Goal: Task Accomplishment & Management: Complete application form

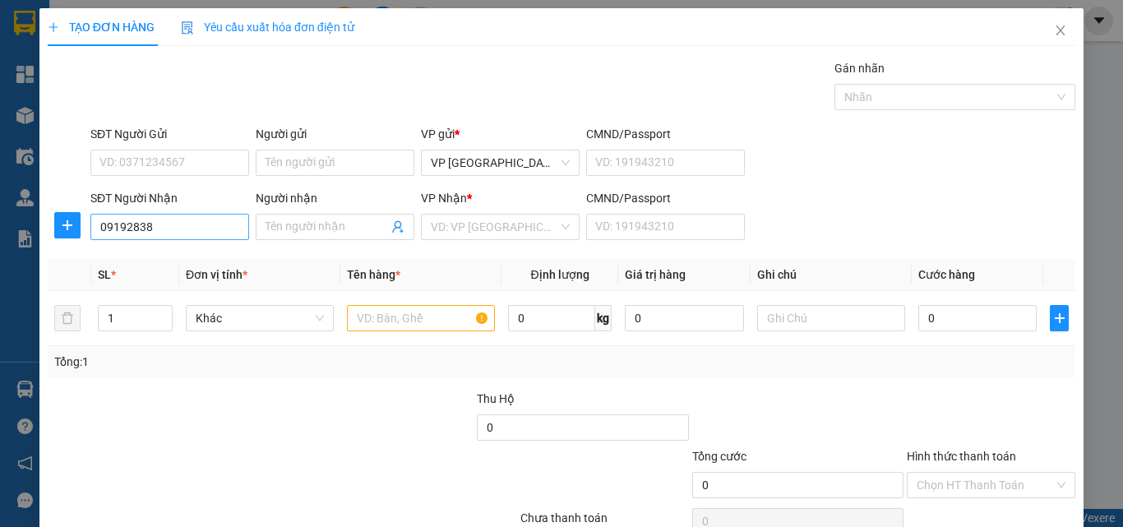
click at [177, 225] on input "09192838" at bounding box center [169, 227] width 159 height 26
type input "0919283822"
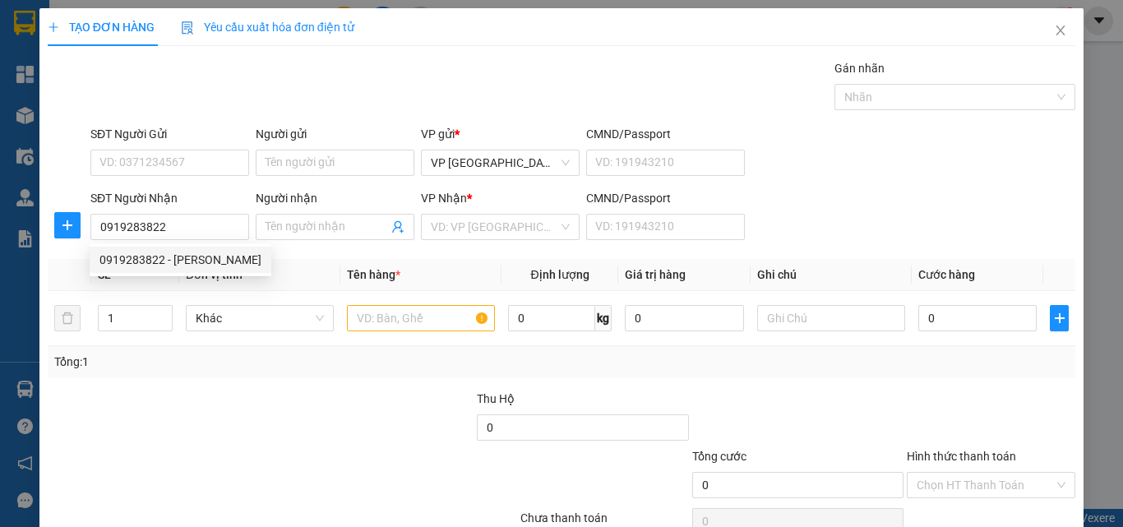
click at [196, 250] on div "0919283822 - [PERSON_NAME]" at bounding box center [181, 260] width 182 height 26
type input "[PERSON_NAME]"
type input "30.000"
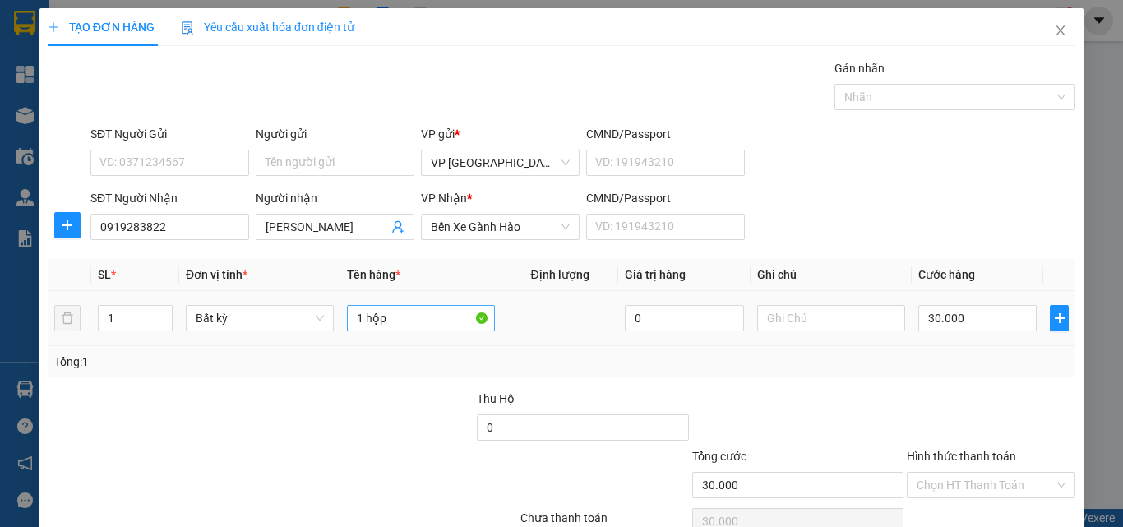
type input "0919283822"
drag, startPoint x: 418, startPoint y: 314, endPoint x: 201, endPoint y: 315, distance: 217.0
click at [201, 315] on tr "1 Bất kỳ 1 hộp 0 30.000" at bounding box center [562, 318] width 1028 height 55
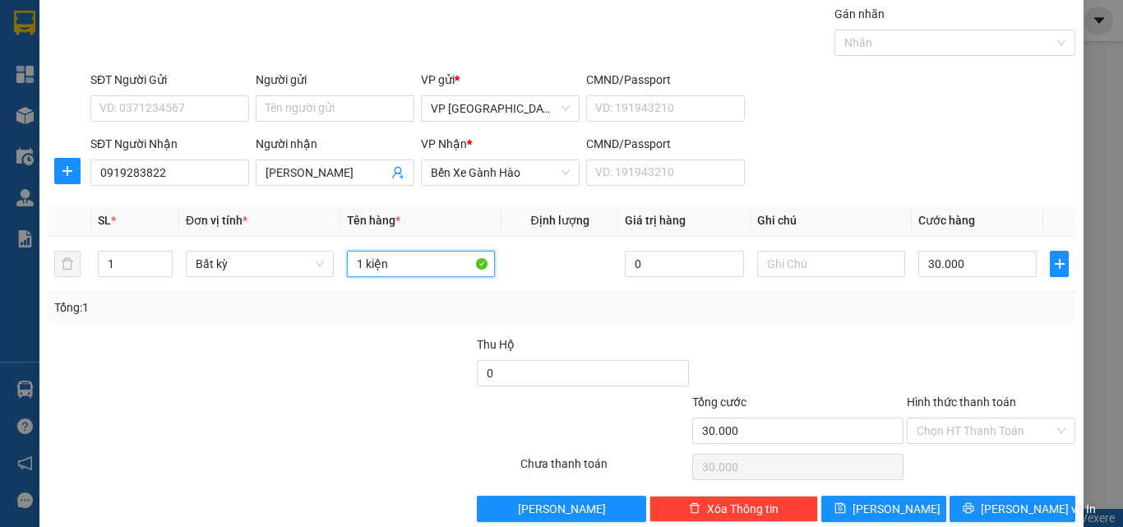
scroll to position [81, 0]
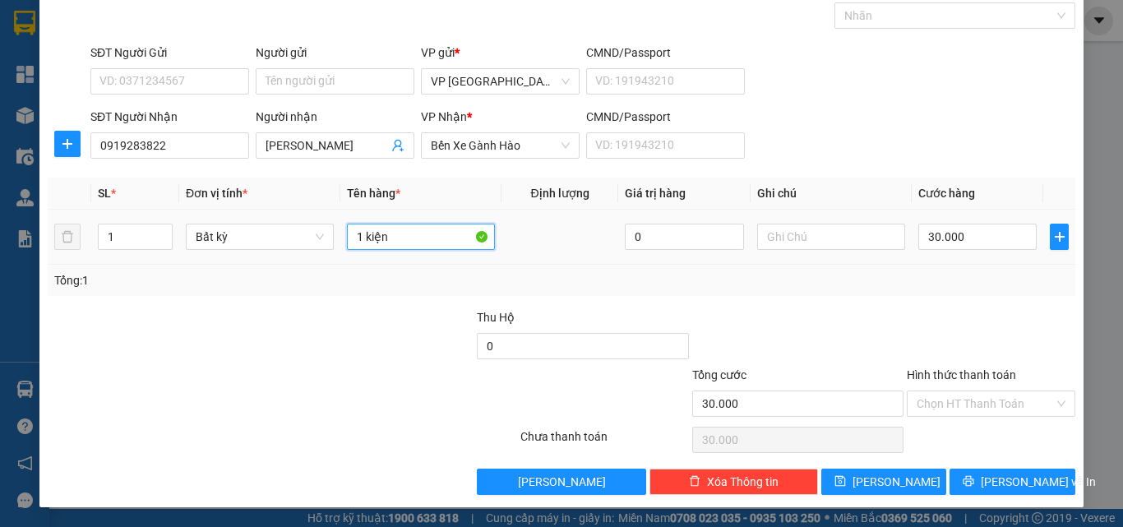
type input "1 kiện"
click at [956, 252] on div "30.000" at bounding box center [977, 236] width 118 height 33
click at [948, 242] on input "30.000" at bounding box center [977, 237] width 118 height 26
type input "5"
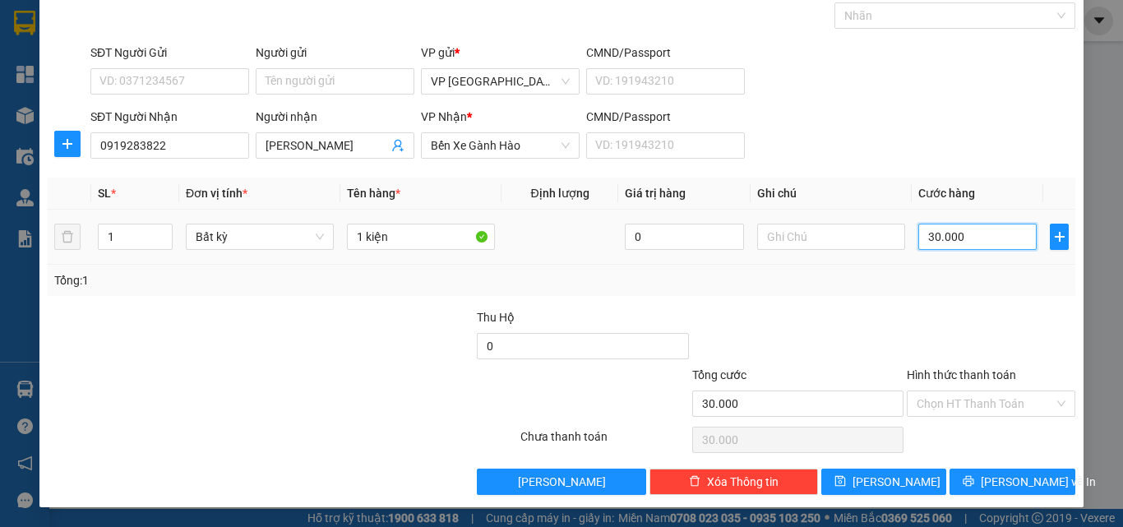
type input "5"
type input "50"
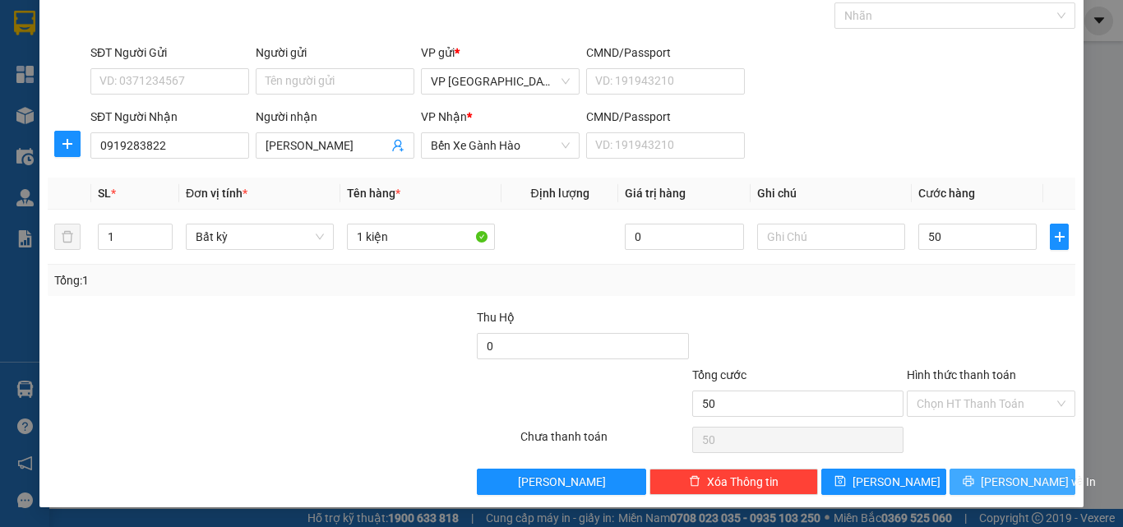
type input "50.000"
click at [974, 484] on icon "printer" at bounding box center [969, 481] width 11 height 11
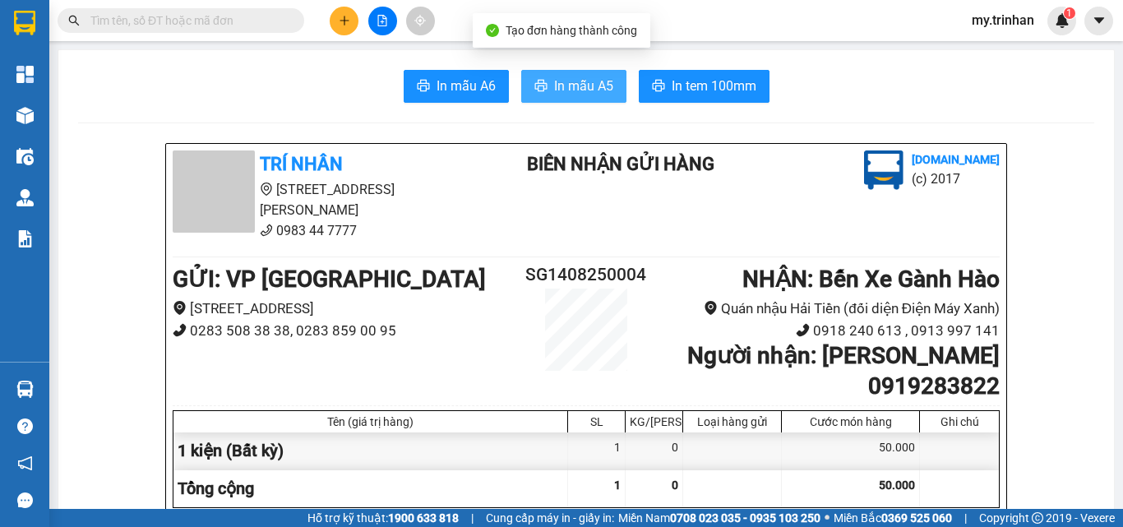
click at [579, 85] on span "In mẫu A5" at bounding box center [583, 86] width 59 height 21
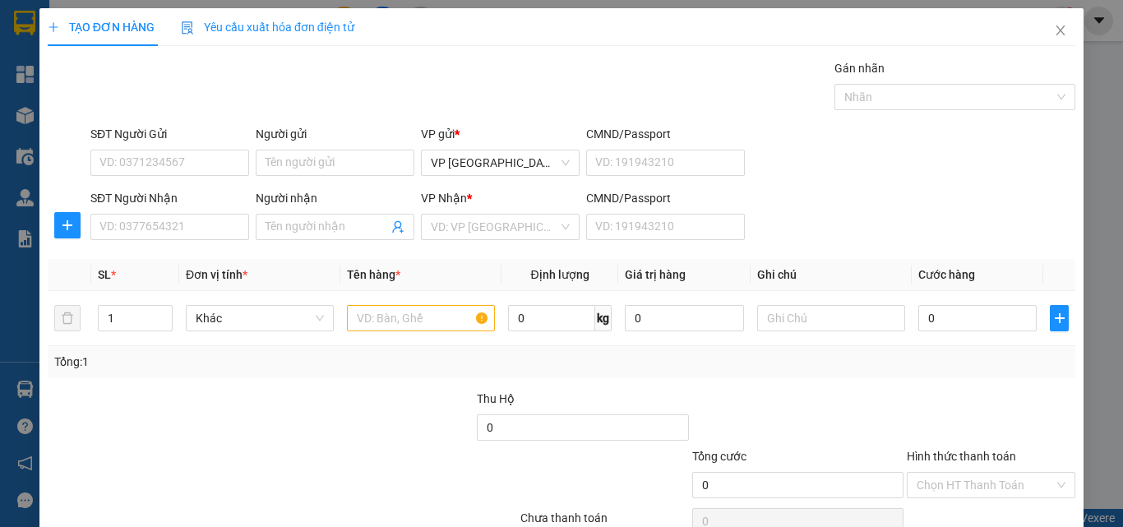
click at [872, 231] on div "SĐT Người Nhận VD: 0377654321 Người nhận Tên người nhận VP Nhận * VD: VP Sài Gò…" at bounding box center [583, 218] width 992 height 58
click at [184, 228] on input "SĐT Người Nhận" at bounding box center [169, 227] width 159 height 26
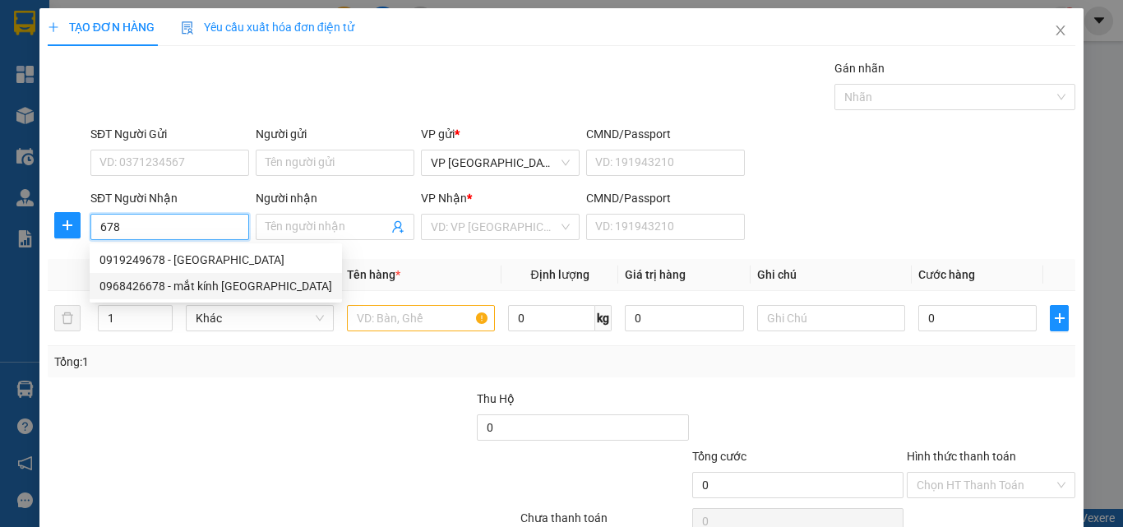
click at [216, 288] on div "0968426678 - mắt kính [GEOGRAPHIC_DATA]" at bounding box center [215, 286] width 233 height 18
type input "0968426678"
type input "mắt kính [GEOGRAPHIC_DATA]"
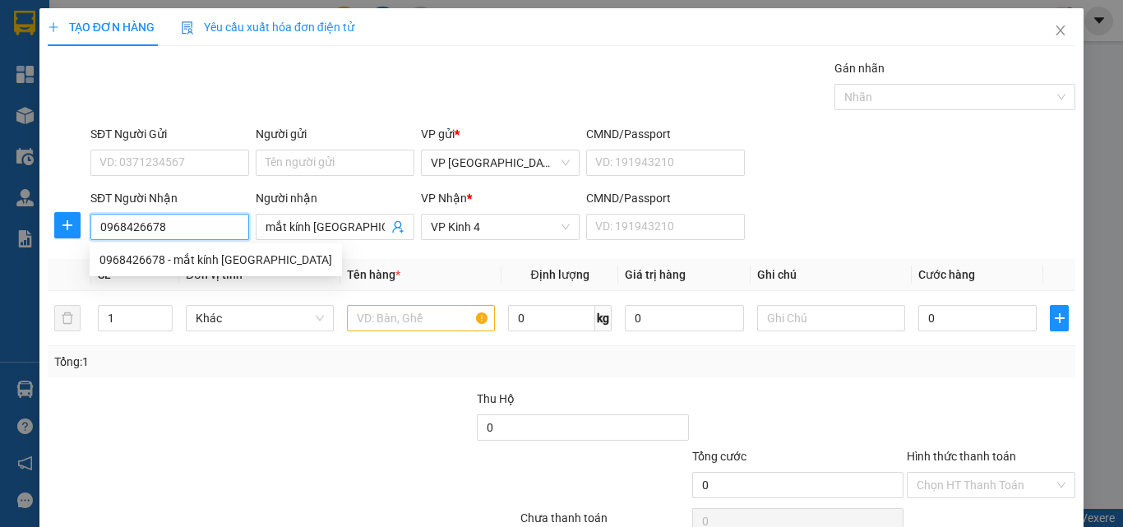
type input "30.000"
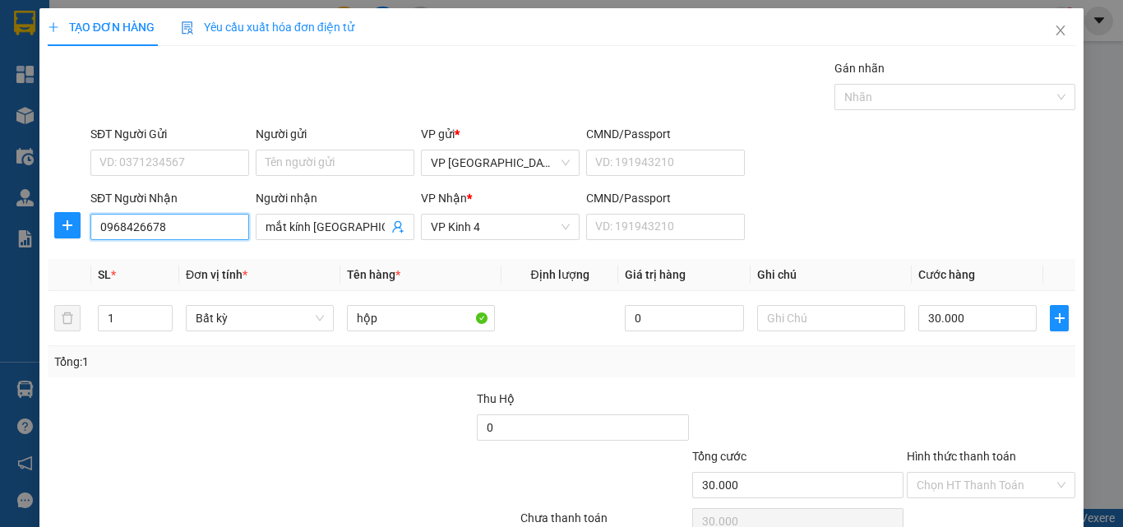
type input "0968426678"
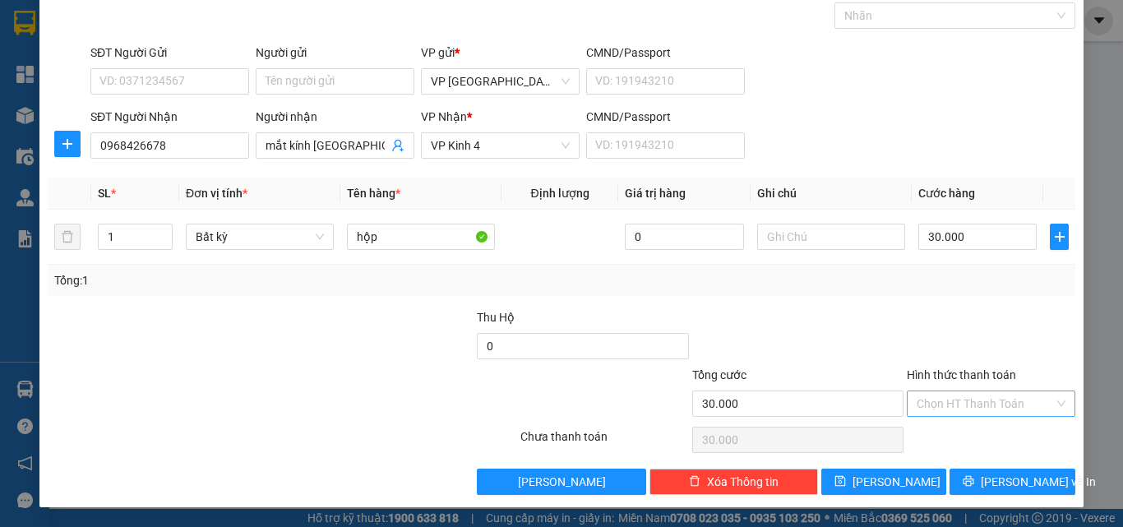
click at [972, 407] on input "Hình thức thanh toán" at bounding box center [985, 403] width 137 height 25
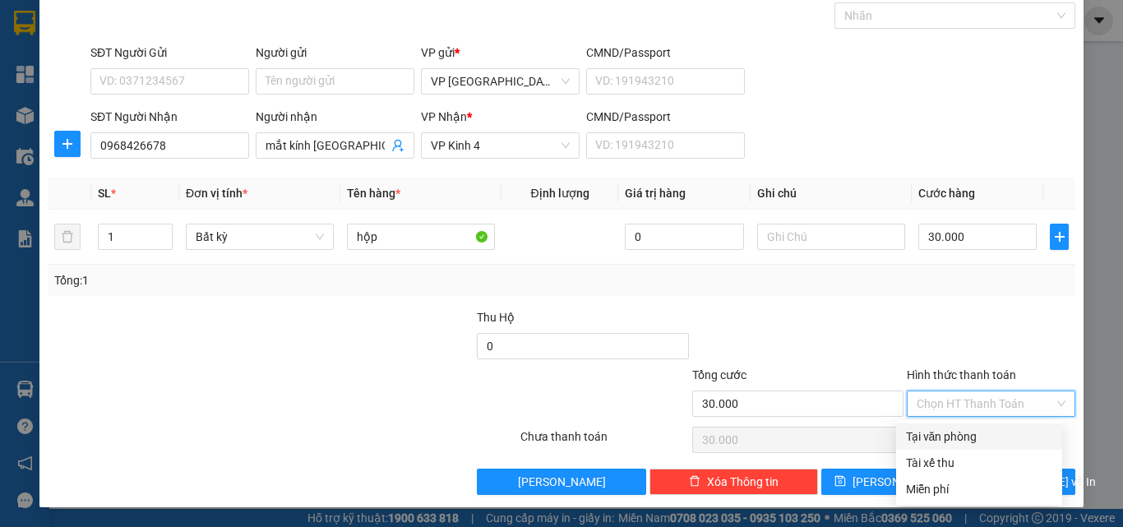
click at [969, 437] on div "Tại văn phòng" at bounding box center [979, 437] width 146 height 18
type input "0"
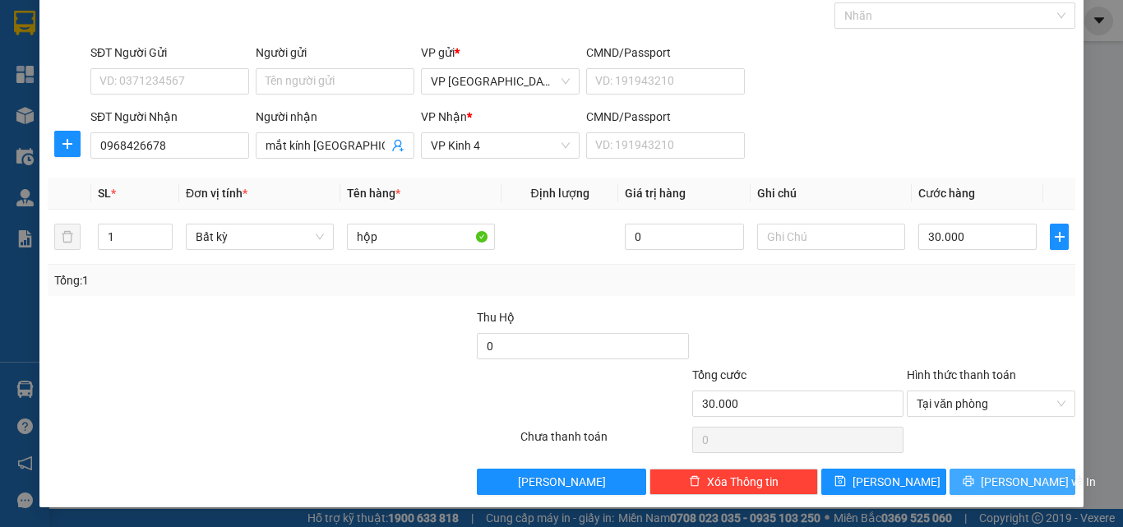
click at [968, 481] on icon "printer" at bounding box center [969, 481] width 12 height 12
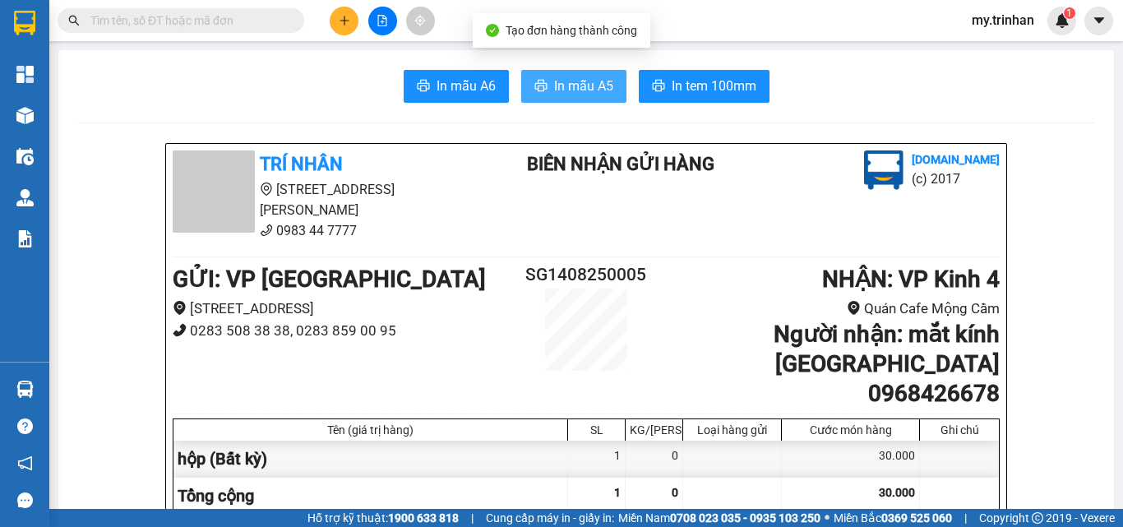
click at [595, 76] on span "In mẫu A5" at bounding box center [583, 86] width 59 height 21
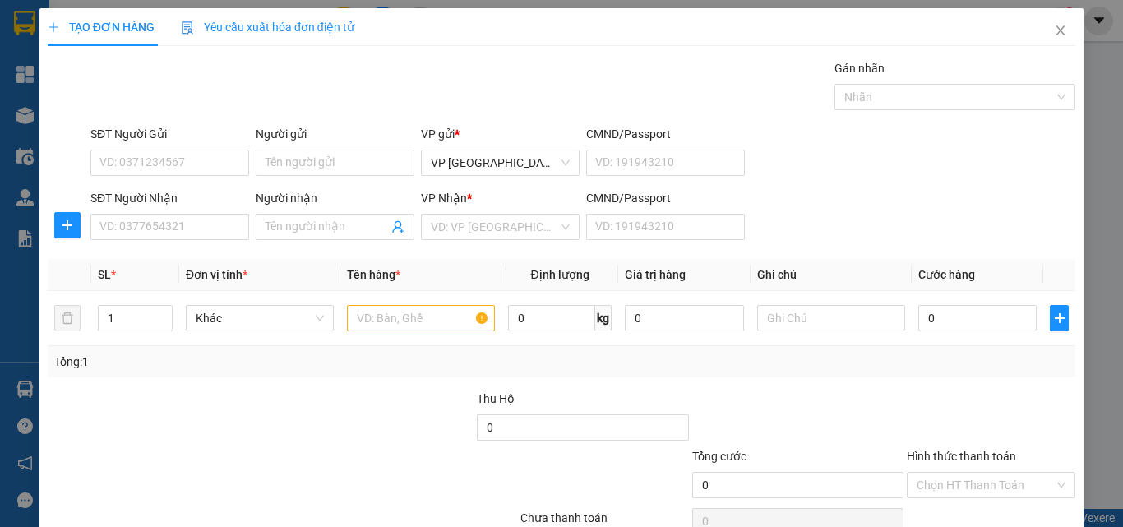
click at [908, 230] on div "SĐT Người Nhận VD: 0377654321 Người nhận Tên người nhận VP Nhận * VD: VP Sài Gò…" at bounding box center [583, 218] width 992 height 58
click at [1056, 28] on icon "close" at bounding box center [1060, 30] width 9 height 10
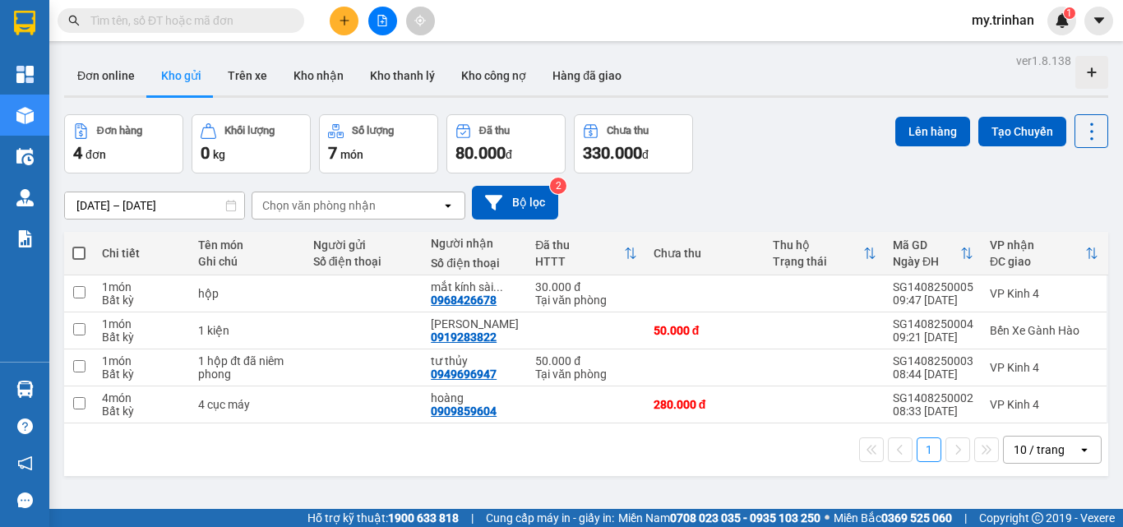
click at [412, 211] on div "Chọn văn phòng nhận" at bounding box center [346, 205] width 189 height 26
click at [737, 205] on div "[DATE] – [DATE] Press the down arrow key to interact with the calendar and sele…" at bounding box center [586, 203] width 1044 height 34
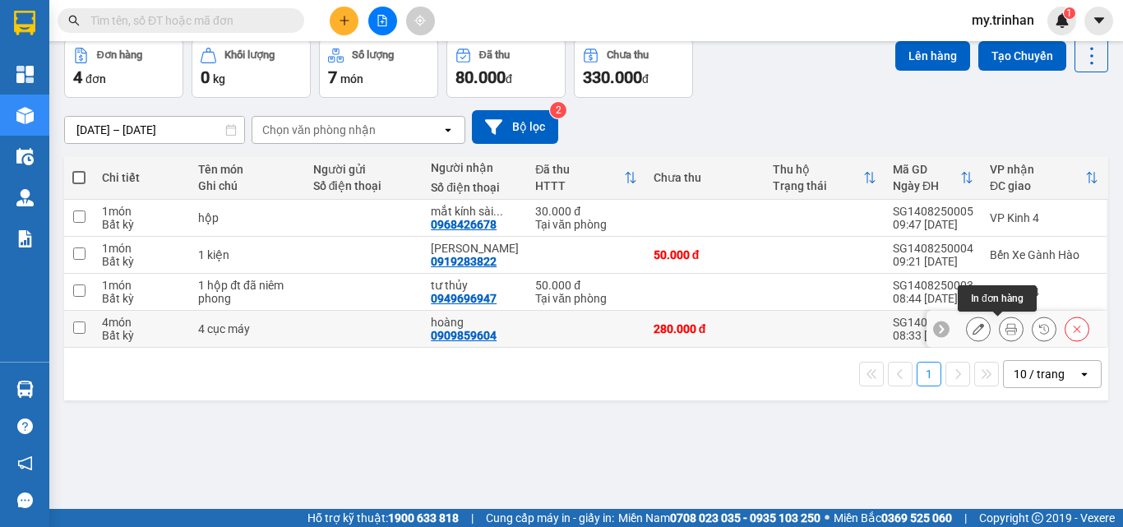
click at [999, 327] on div at bounding box center [1011, 329] width 25 height 25
click at [1005, 331] on icon at bounding box center [1011, 329] width 12 height 12
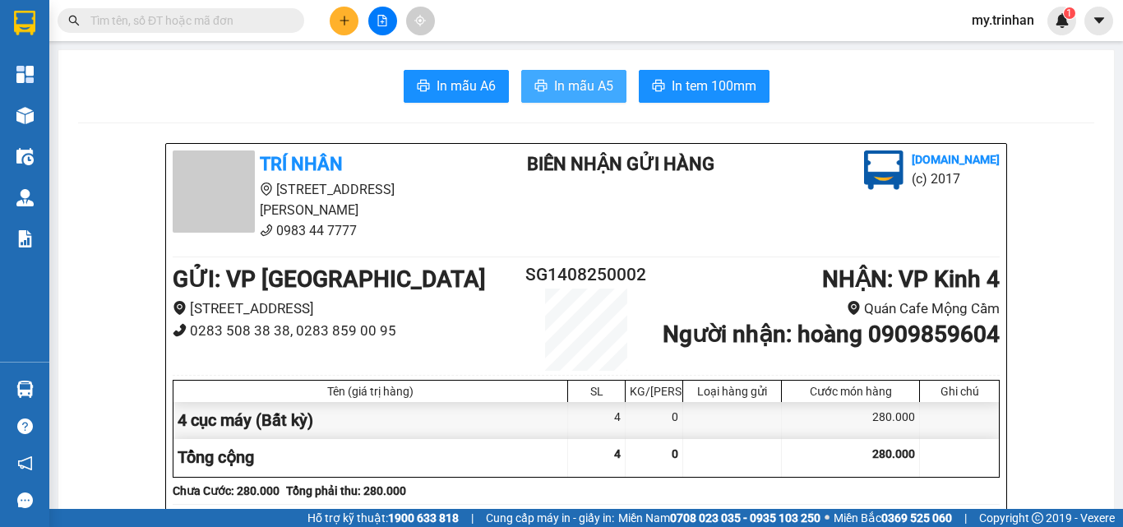
click at [585, 76] on span "In mẫu A5" at bounding box center [583, 86] width 59 height 21
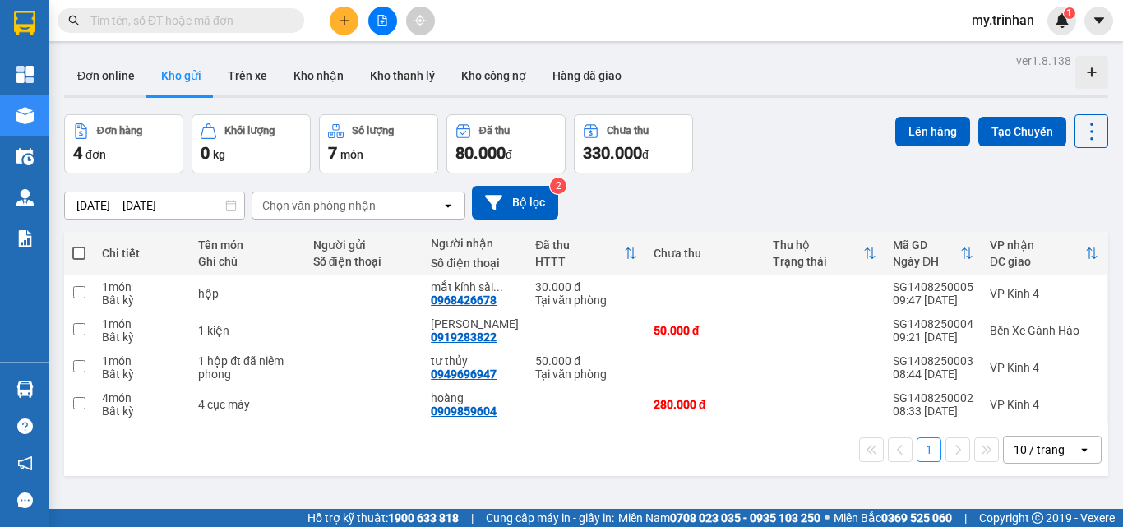
click at [839, 196] on div "[DATE] – [DATE] Press the down arrow key to interact with the calendar and sele…" at bounding box center [586, 203] width 1044 height 34
click at [342, 16] on icon "plus" at bounding box center [345, 21] width 12 height 12
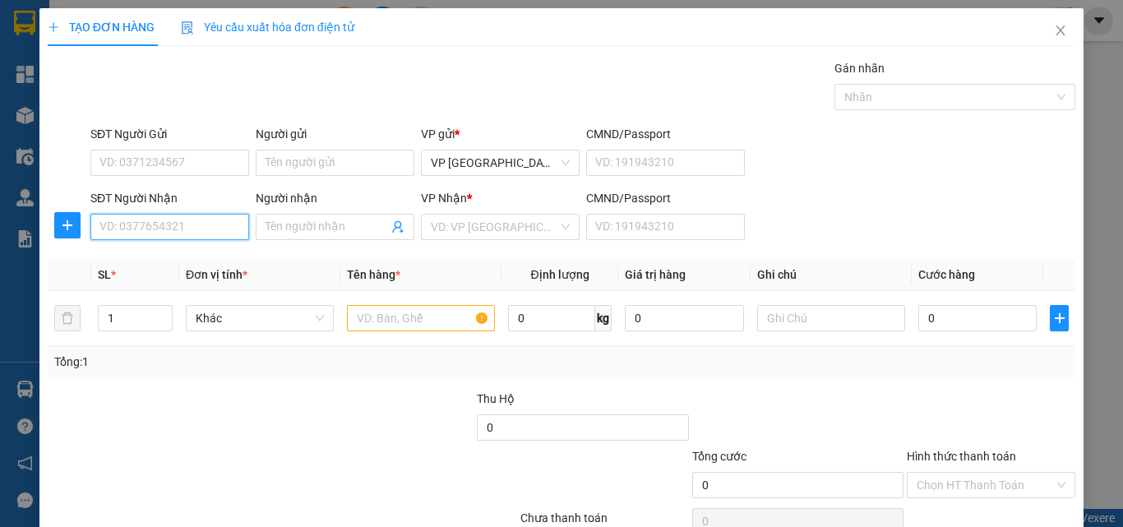
click at [157, 230] on input "SĐT Người Nhận" at bounding box center [169, 227] width 159 height 26
click at [159, 225] on input "SĐT Người Nhận" at bounding box center [169, 227] width 159 height 26
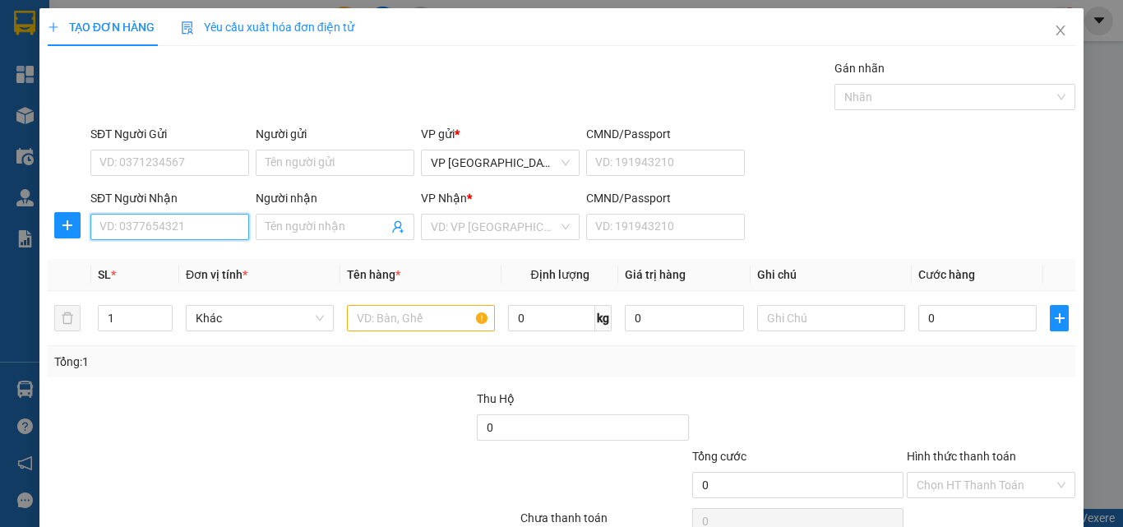
click at [159, 225] on input "SĐT Người Nhận" at bounding box center [169, 227] width 159 height 26
click at [288, 220] on input "Người nhận" at bounding box center [327, 227] width 123 height 18
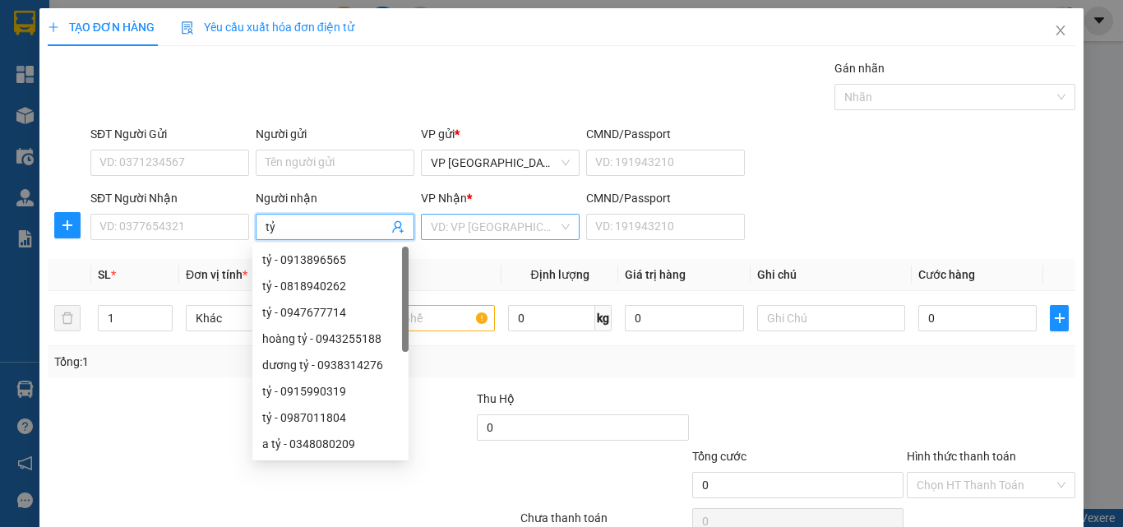
type input "tỷ"
click at [439, 228] on input "search" at bounding box center [494, 227] width 127 height 25
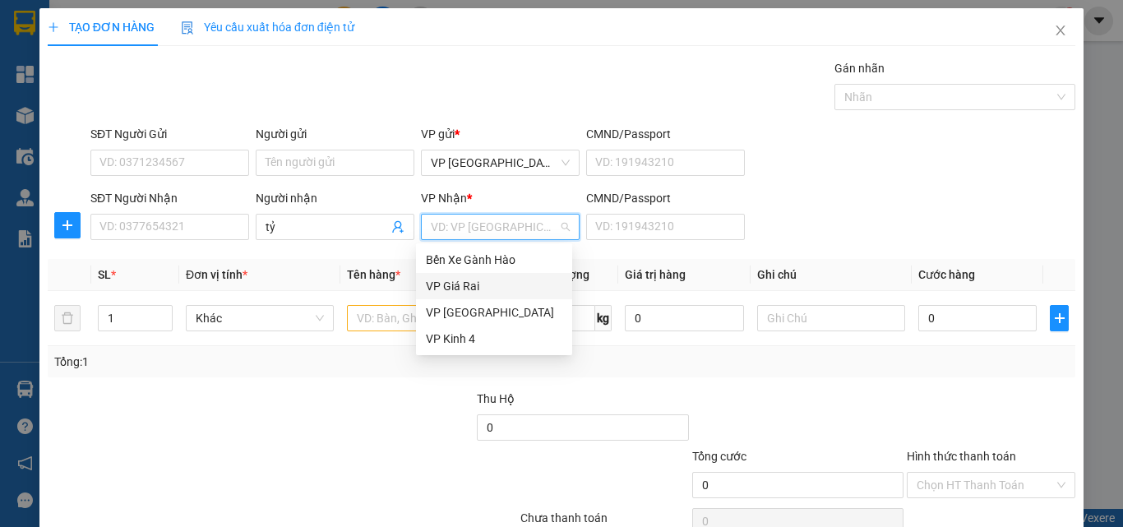
click at [432, 286] on div "VP Giá Rai" at bounding box center [494, 286] width 136 height 18
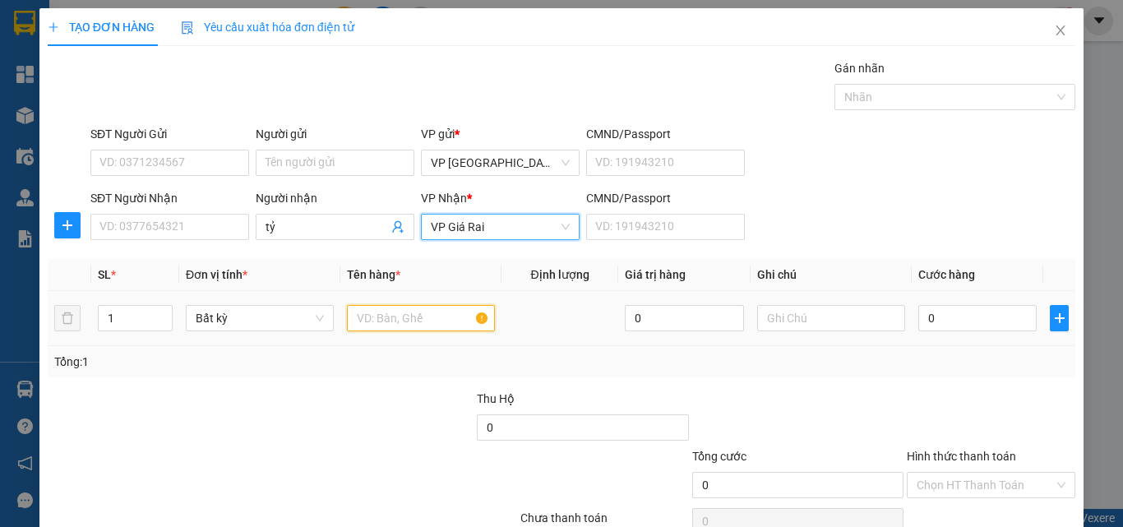
click at [380, 321] on input "text" at bounding box center [421, 318] width 148 height 26
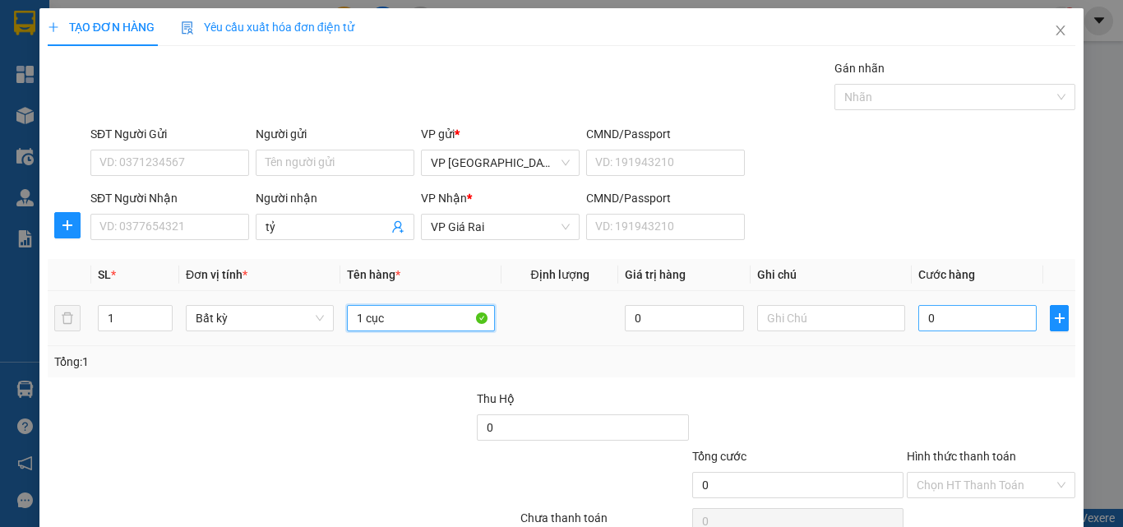
type input "1 cục"
click at [945, 326] on input "0" at bounding box center [977, 318] width 118 height 26
type input "4"
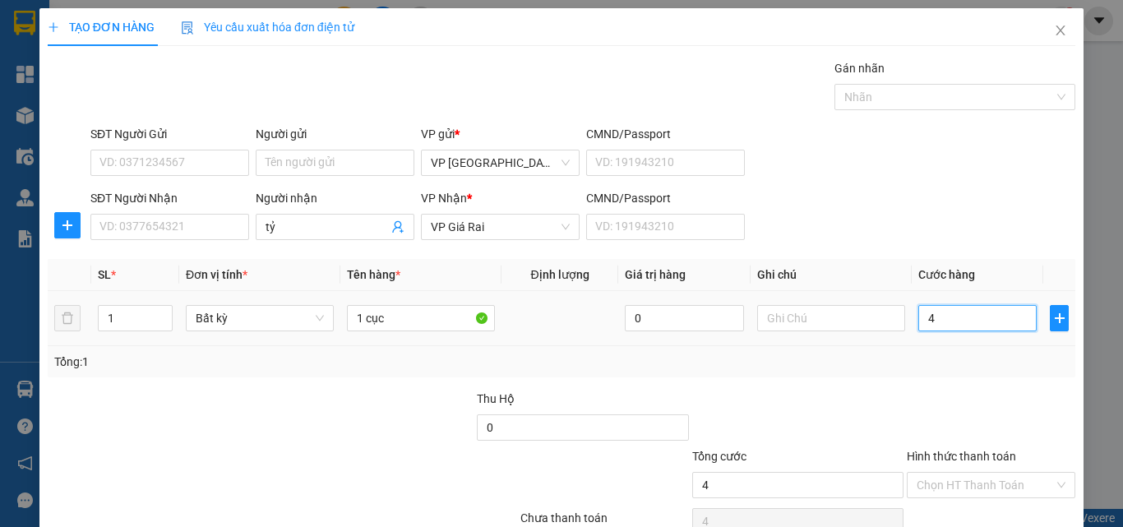
type input "0"
type input "03"
type input "3"
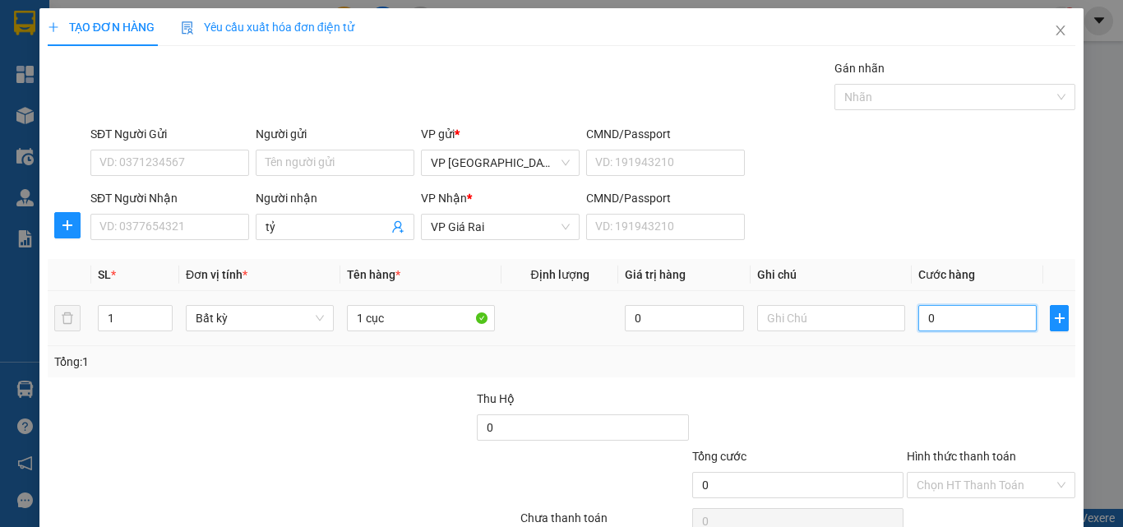
type input "3"
type input "030"
type input "30"
type input "30.000"
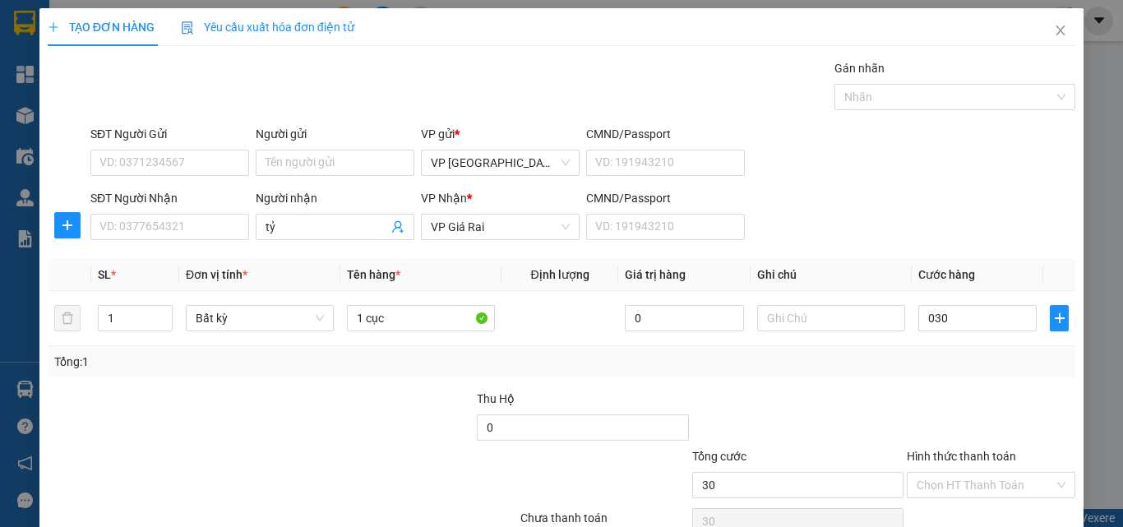
type input "30.000"
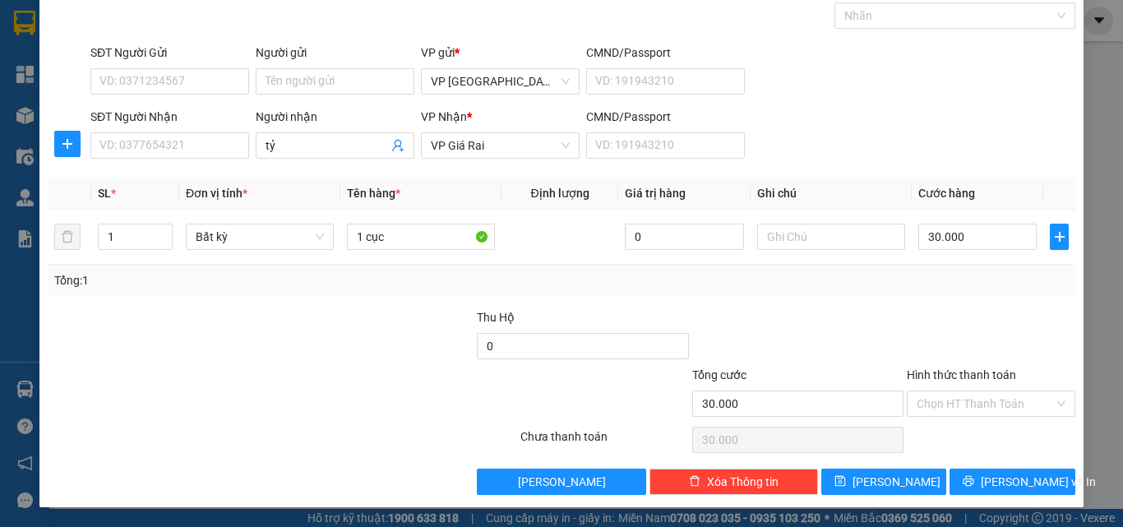
click at [1017, 461] on div "Transit Pickup Surcharge Ids Transit Deliver Surcharge Ids Transit Deliver Surc…" at bounding box center [562, 236] width 1028 height 517
click at [1022, 478] on span "[PERSON_NAME] và In" at bounding box center [1038, 482] width 115 height 18
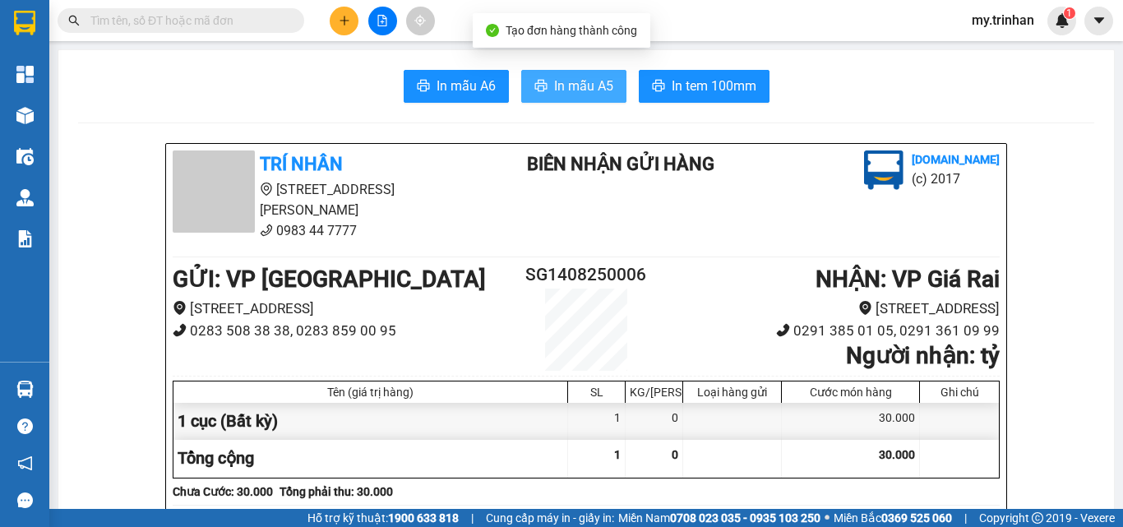
drag, startPoint x: 559, startPoint y: 100, endPoint x: 569, endPoint y: 95, distance: 11.4
click at [560, 100] on button "In mẫu A5" at bounding box center [573, 86] width 105 height 33
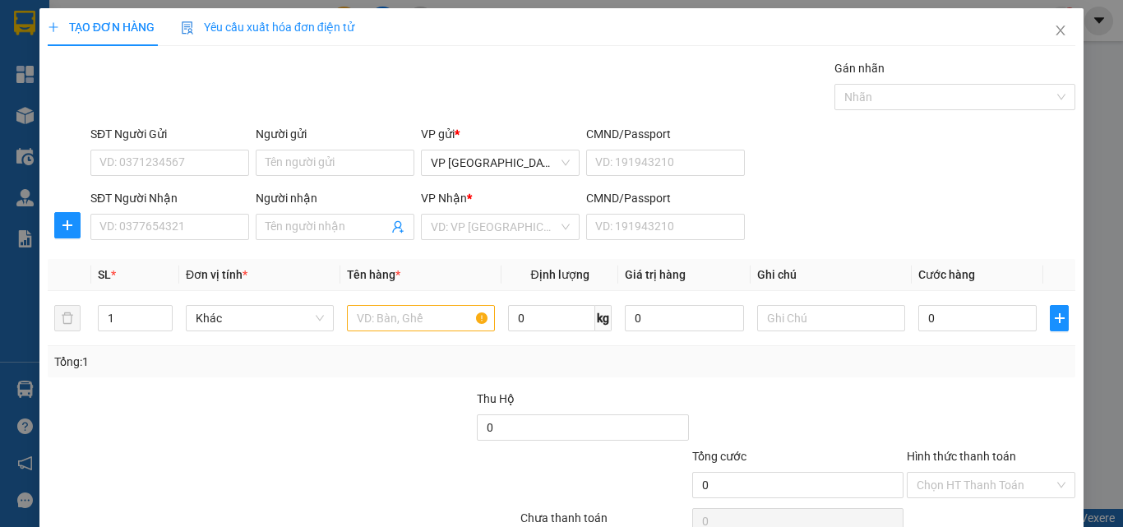
click at [816, 213] on div "SĐT Người Nhận VD: 0377654321 Người nhận Tên người nhận VP Nhận * VD: VP Sài Gò…" at bounding box center [583, 218] width 992 height 58
click at [190, 227] on input "SĐT Người Nhận" at bounding box center [169, 227] width 159 height 26
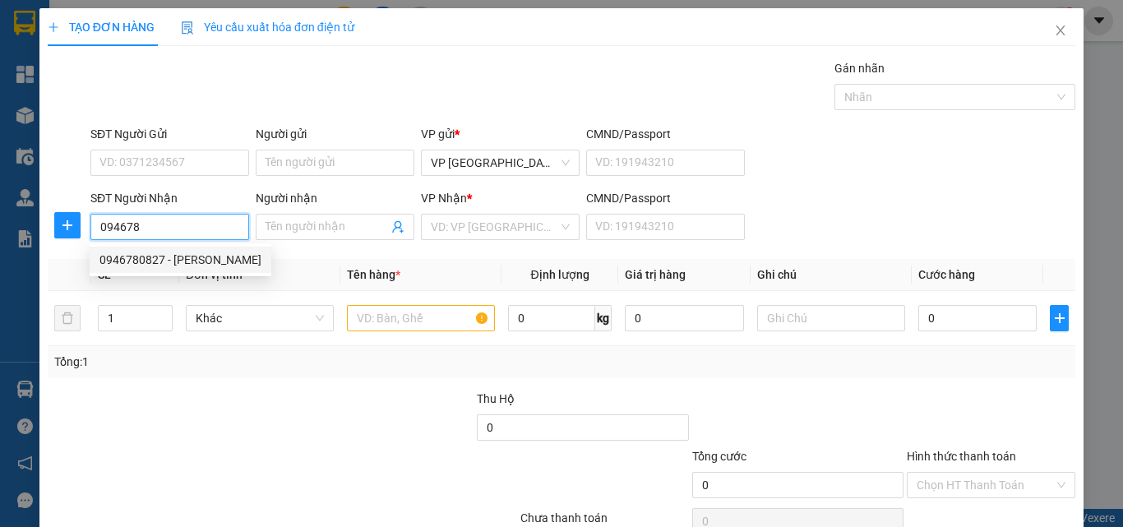
click at [210, 262] on div "0946780827 - [PERSON_NAME]" at bounding box center [180, 260] width 162 height 18
type input "0946780827"
type input "[PERSON_NAME]"
type input "40.000"
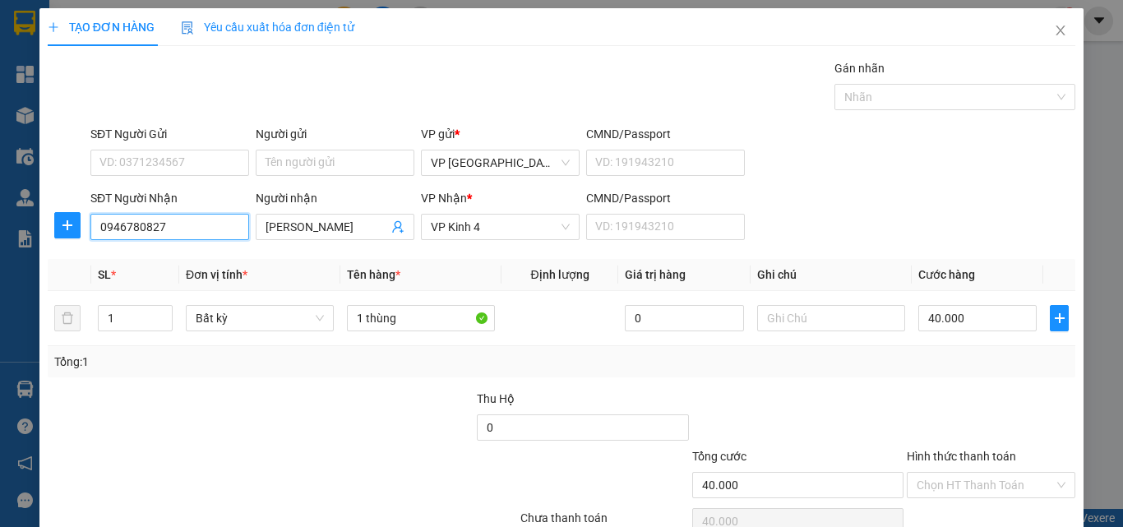
type input "0946780827"
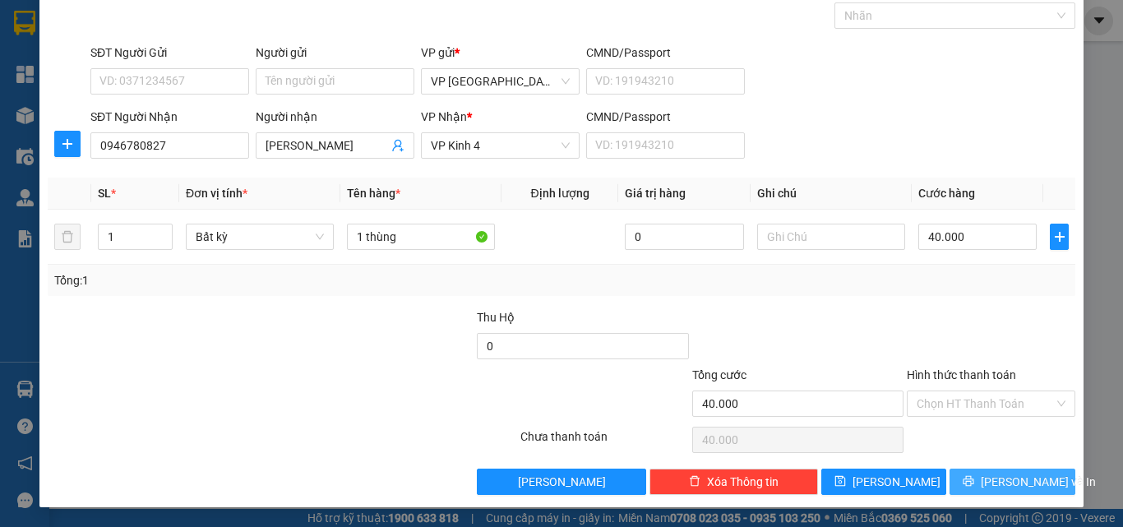
click at [1013, 483] on span "[PERSON_NAME] và In" at bounding box center [1038, 482] width 115 height 18
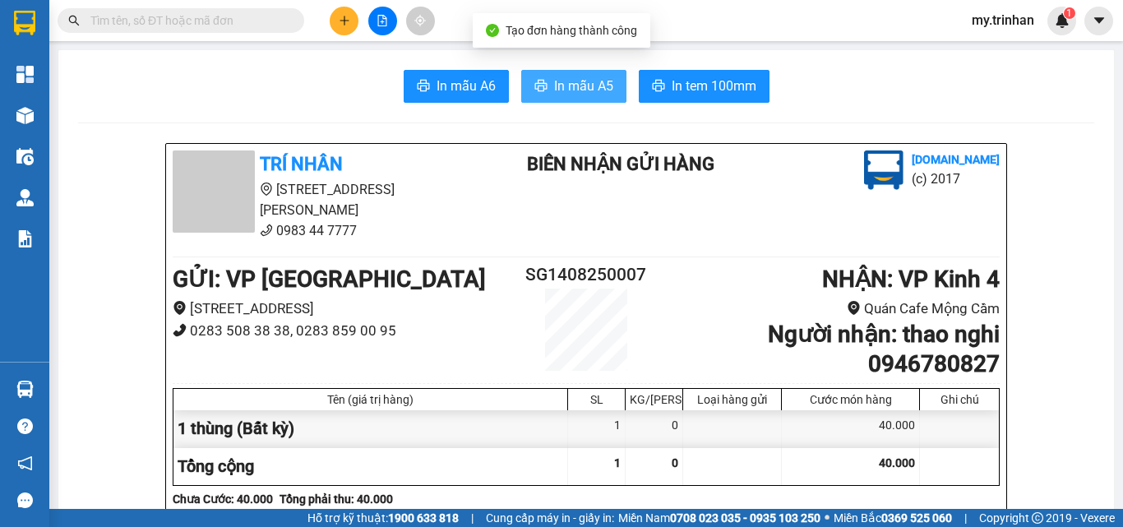
click at [565, 75] on button "In mẫu A5" at bounding box center [573, 86] width 105 height 33
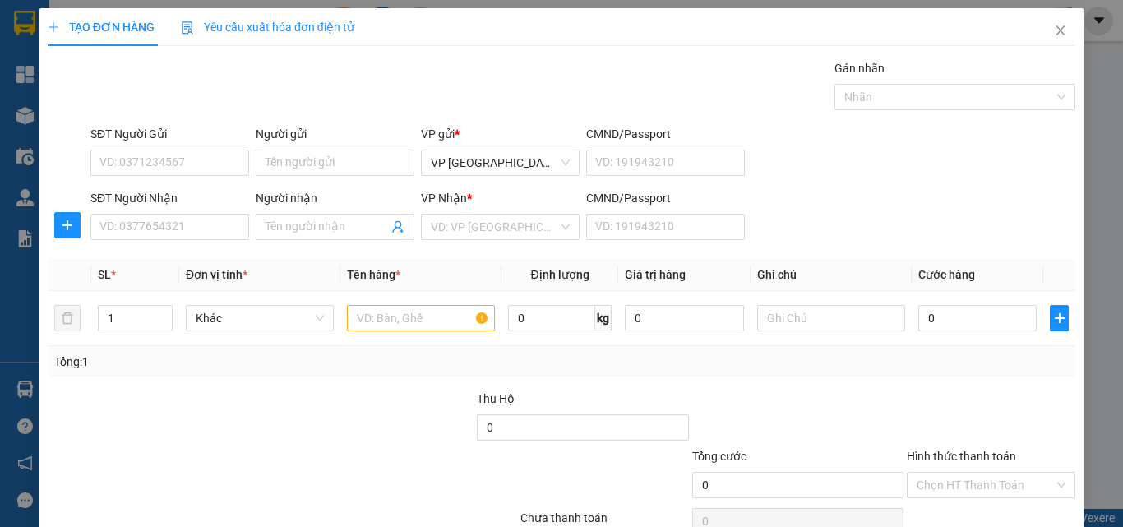
click at [901, 207] on div "SĐT Người Nhận VD: 0377654321 Người nhận Tên người nhận VP Nhận * VD: VP Sài Gò…" at bounding box center [583, 218] width 992 height 58
click at [141, 222] on input "SĐT Người Nhận" at bounding box center [169, 227] width 159 height 26
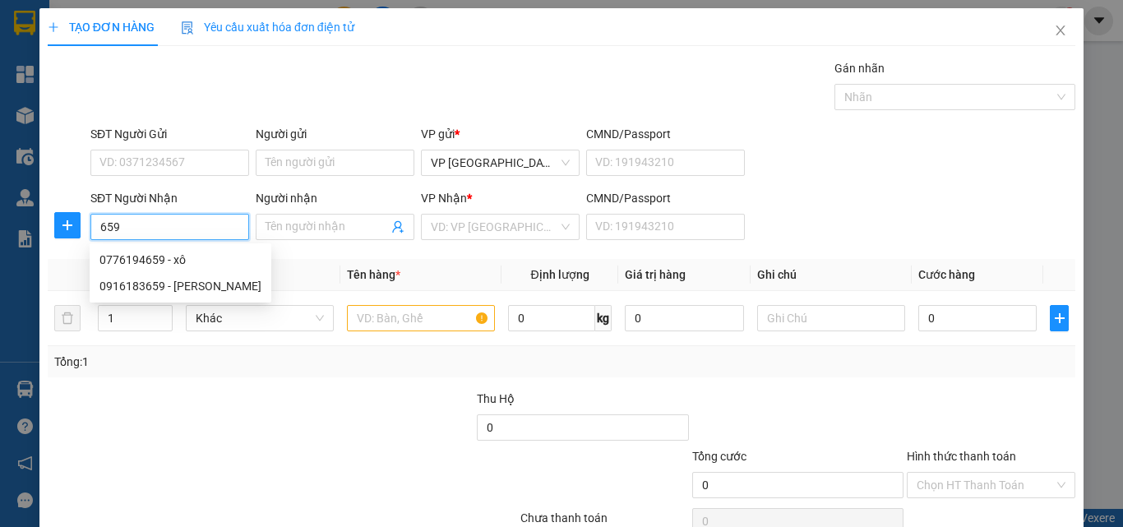
click at [188, 227] on input "659" at bounding box center [169, 227] width 159 height 26
click at [208, 275] on div "0916183659 - [PERSON_NAME]" at bounding box center [181, 286] width 182 height 26
type input "0916183659"
type input "[PERSON_NAME]"
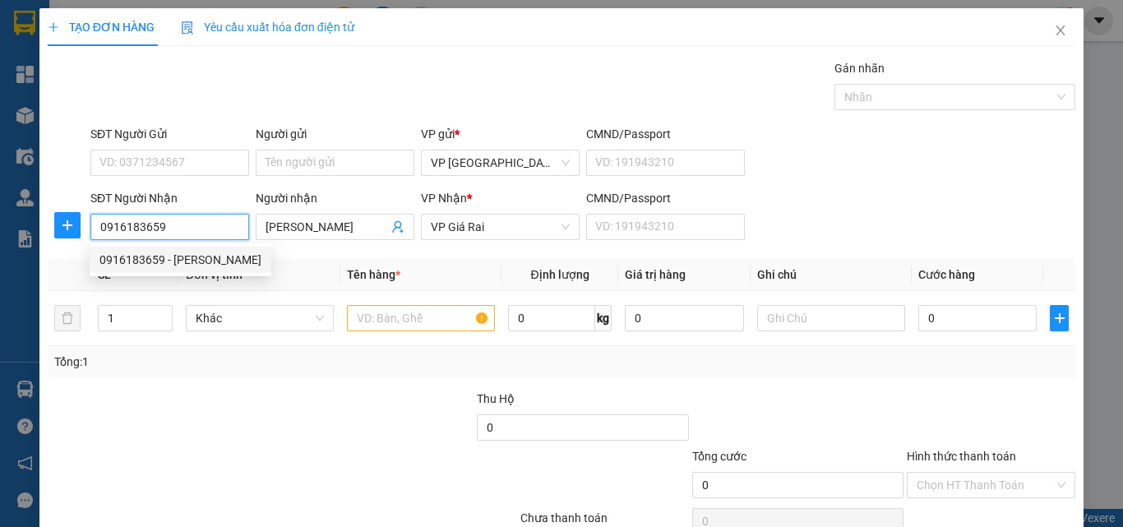
type input "230.000"
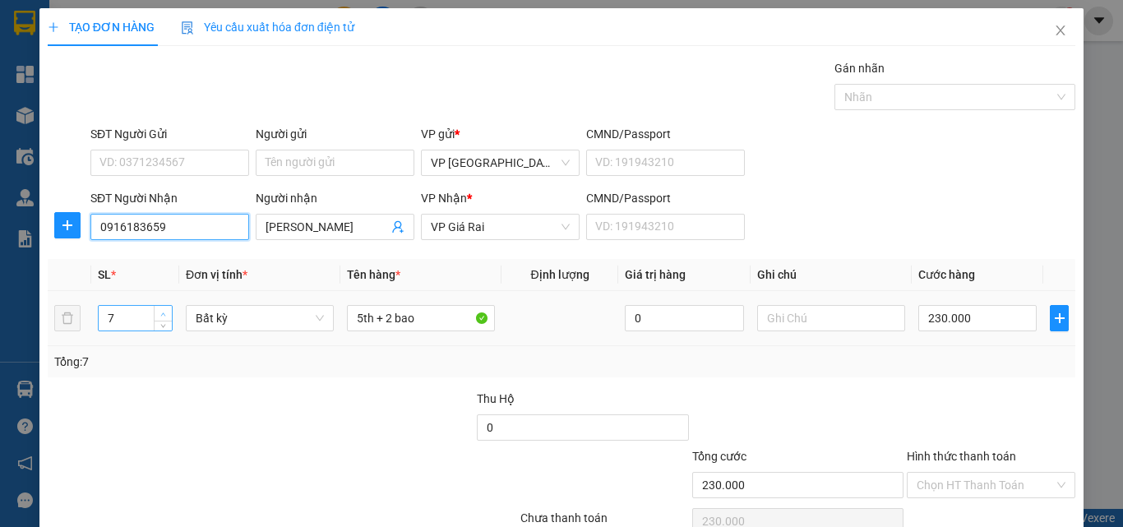
type input "0916183659"
click at [164, 309] on span "up" at bounding box center [164, 314] width 10 height 10
type input "10"
click at [164, 309] on span "up" at bounding box center [164, 314] width 10 height 10
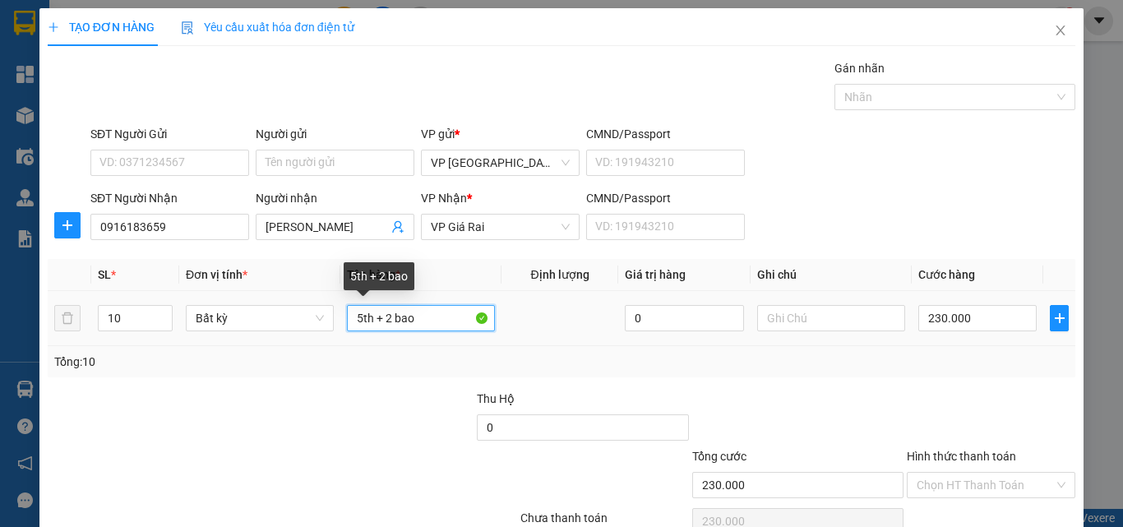
drag, startPoint x: 443, startPoint y: 317, endPoint x: 165, endPoint y: 260, distance: 283.8
click at [229, 277] on table "SL * Đơn vị tính * Tên hàng * Định lượng Giá trị hàng Ghi chú Cước hàng 10 Bất …" at bounding box center [562, 302] width 1028 height 87
type input "0"
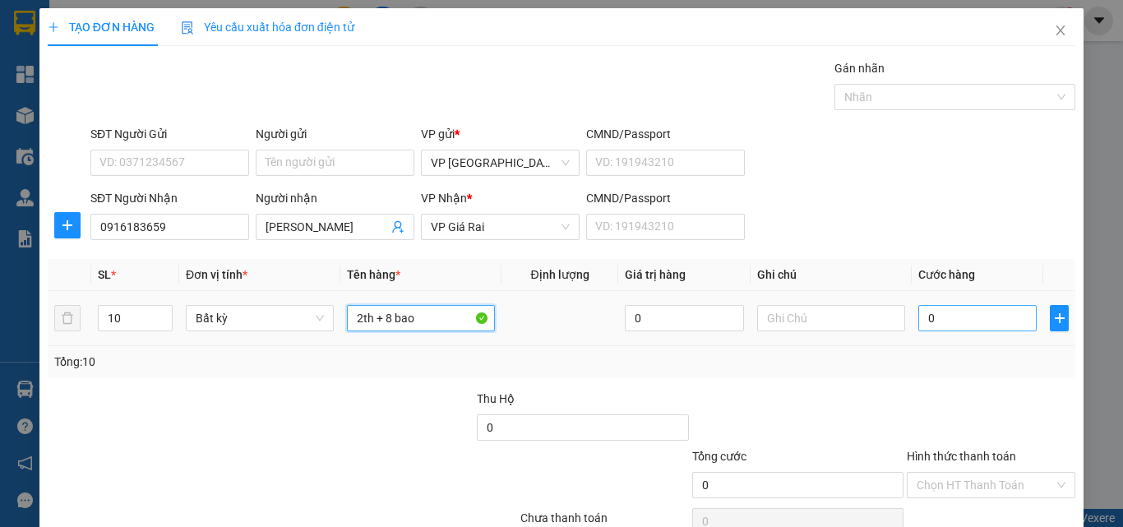
type input "2th + 8 bao"
click at [936, 324] on input "0" at bounding box center [977, 318] width 118 height 26
type input "4"
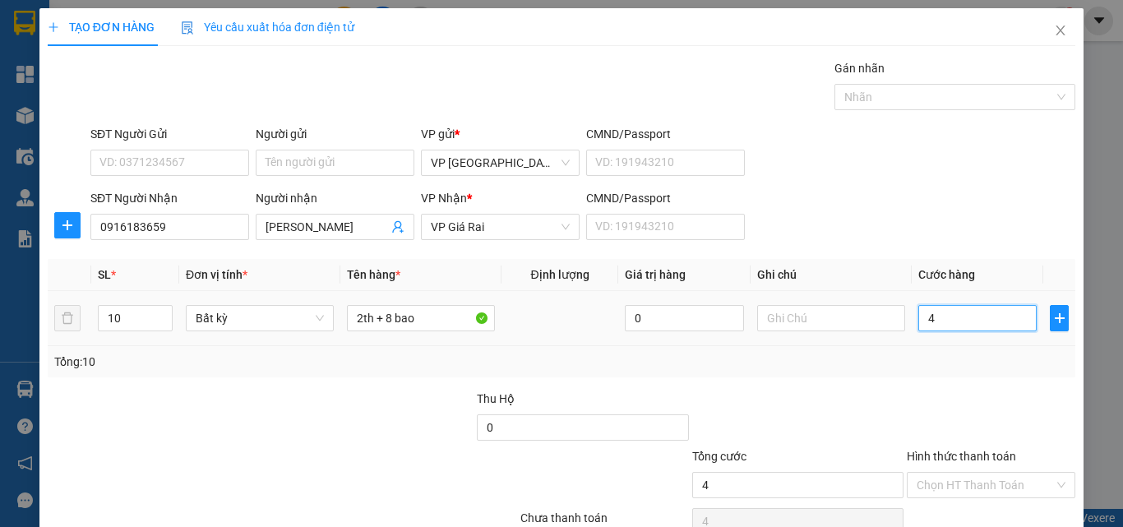
type input "40"
type input "400"
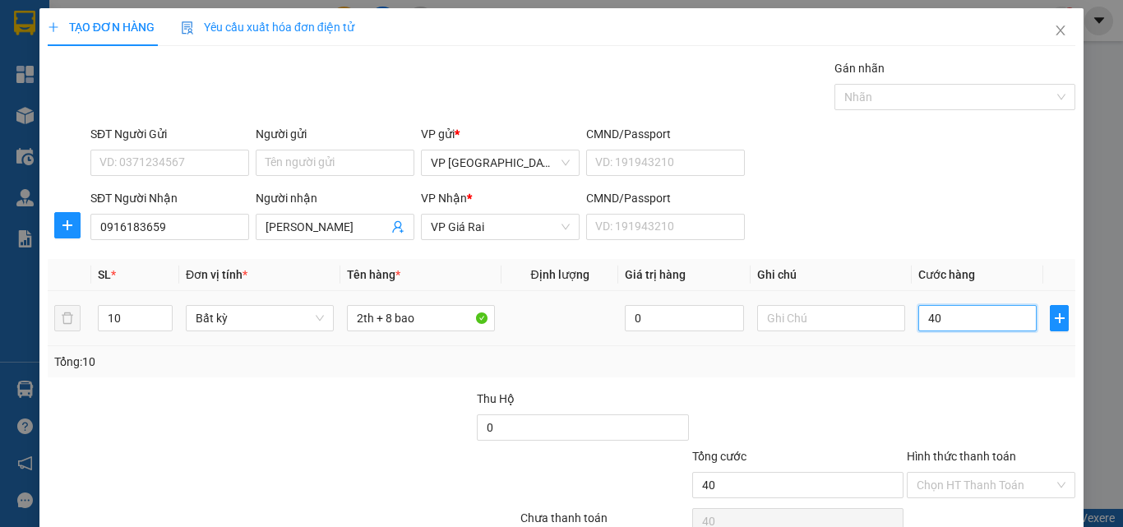
type input "400"
type input "40"
type input "4"
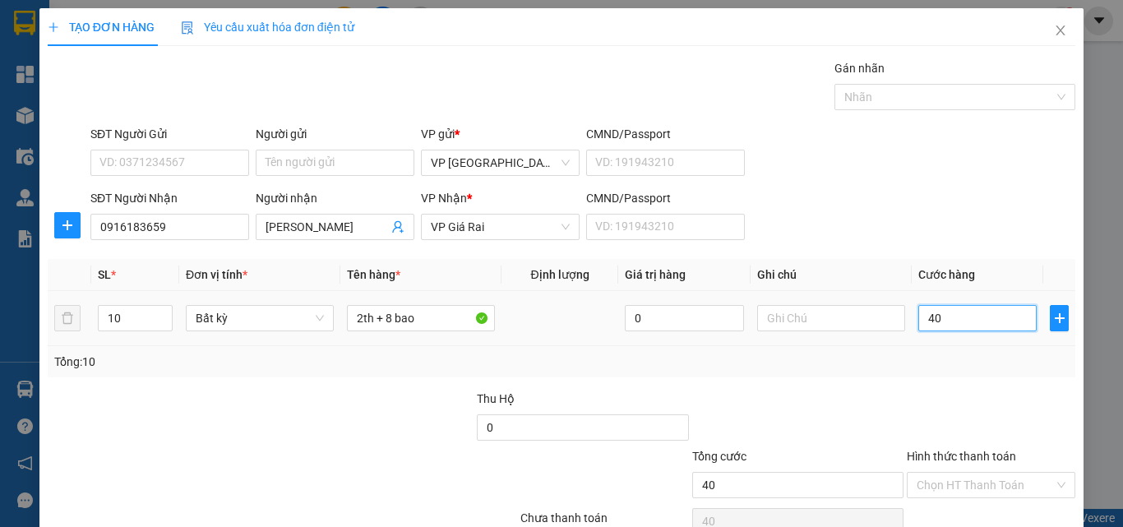
type input "4"
type input "0"
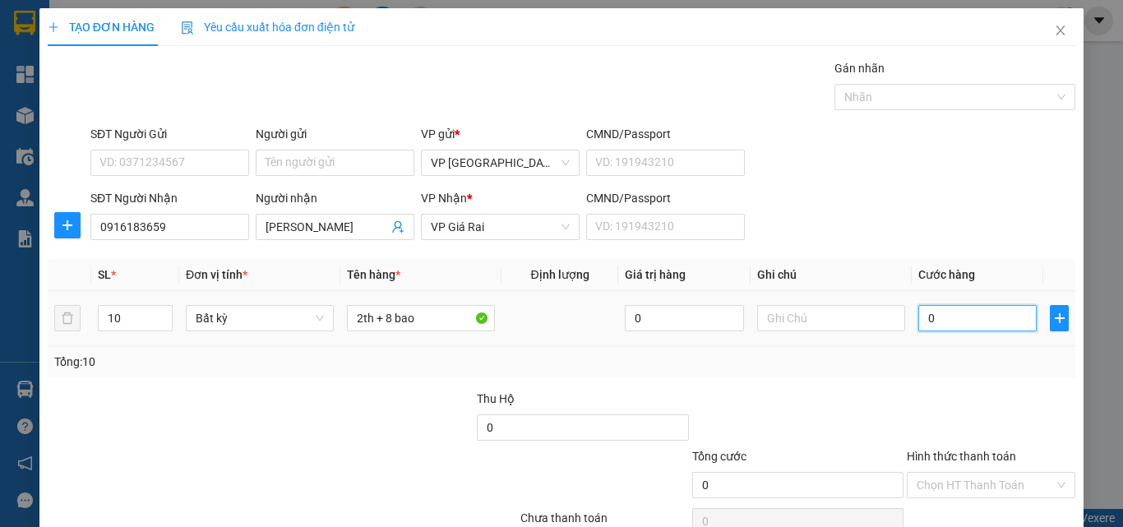
type input "4"
type input "04"
type input "42"
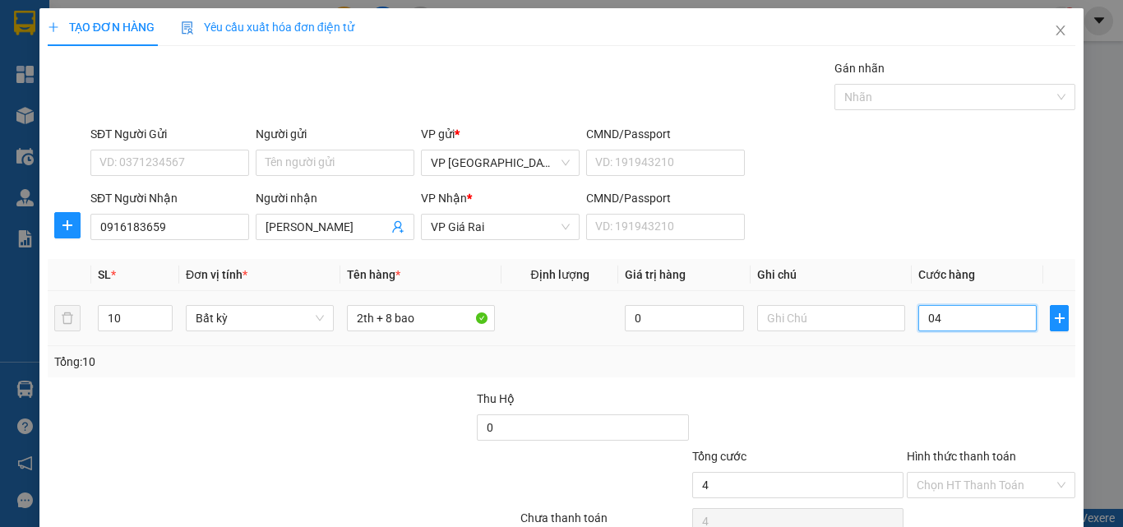
type input "042"
type input "420"
type input "0.420"
type input "420.000"
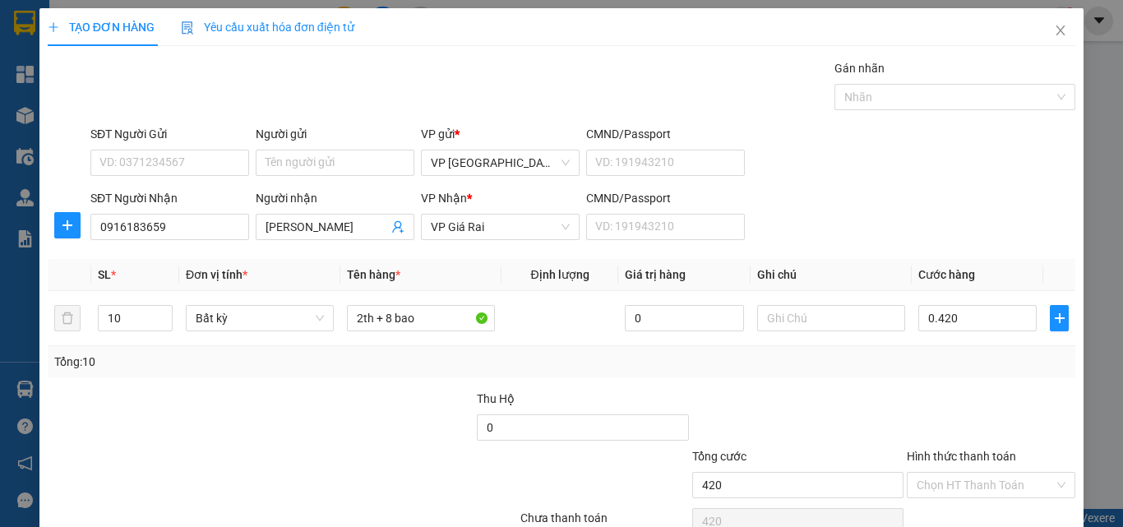
type input "420.000"
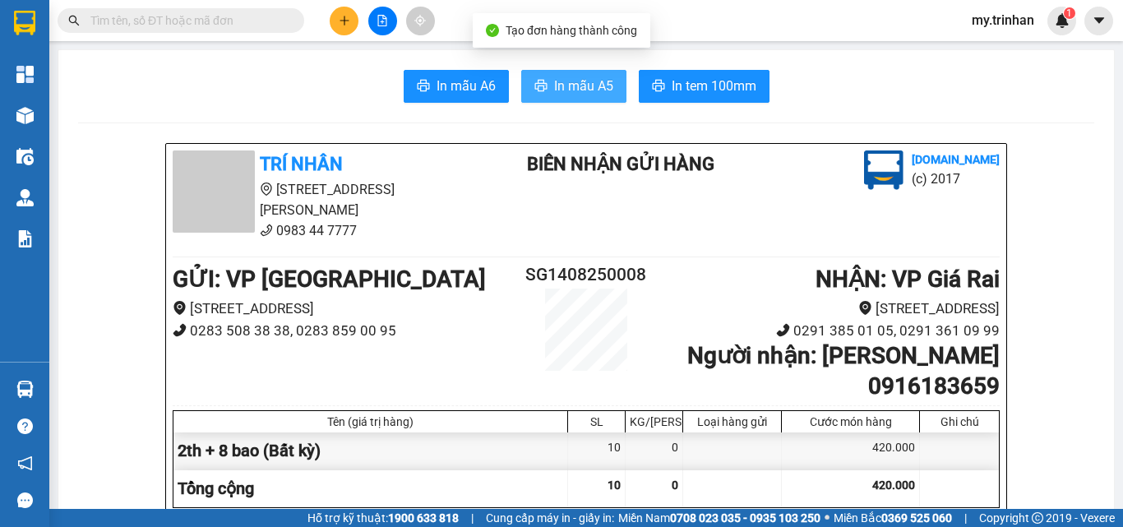
click at [554, 86] on span "In mẫu A5" at bounding box center [583, 86] width 59 height 21
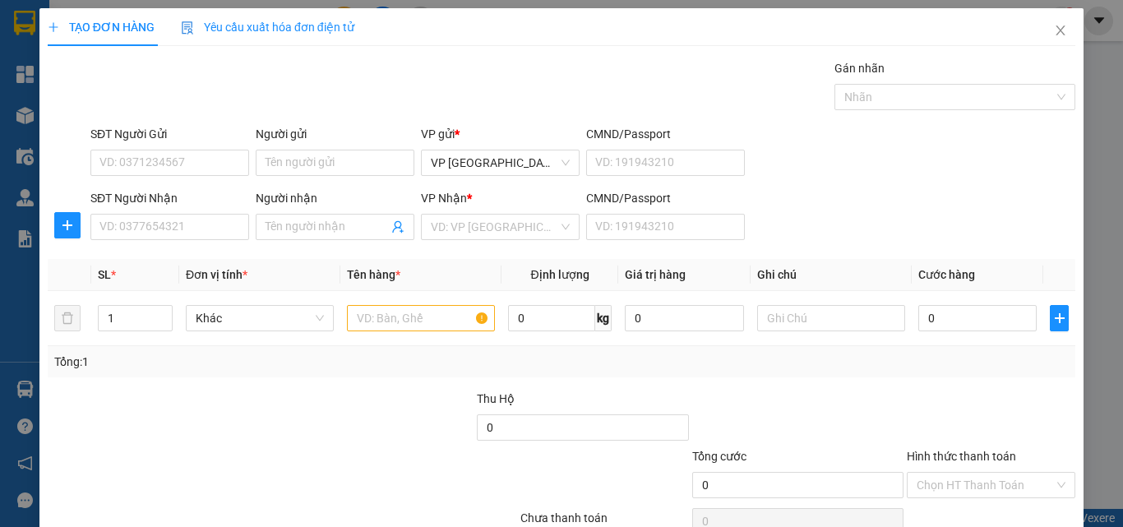
click at [844, 247] on div "Transit Pickup Surcharge Ids Transit Deliver Surcharge Ids Transit Deliver Surc…" at bounding box center [562, 317] width 1028 height 517
click at [1054, 32] on icon "close" at bounding box center [1060, 30] width 13 height 13
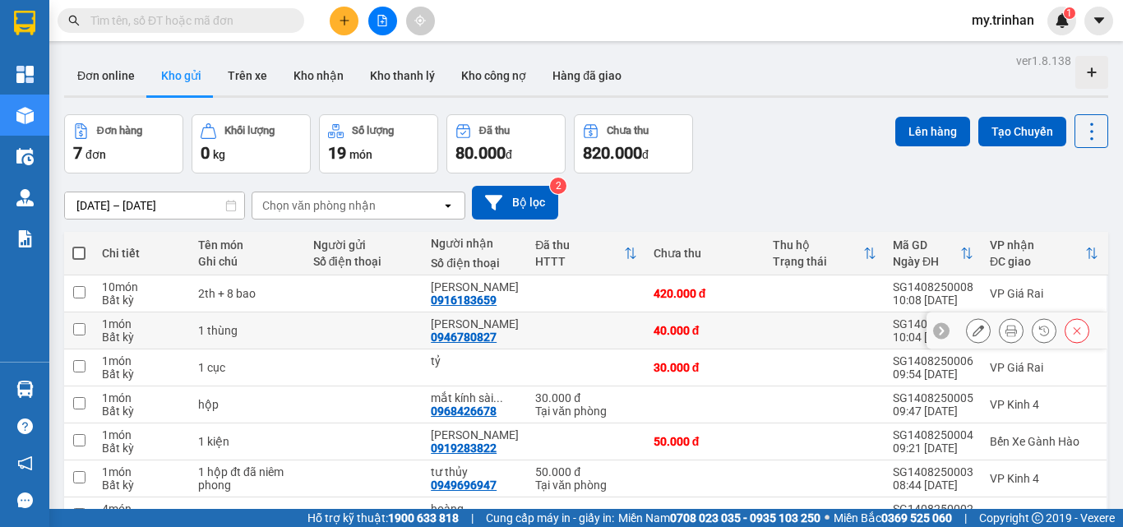
click at [973, 331] on icon at bounding box center [979, 331] width 12 height 12
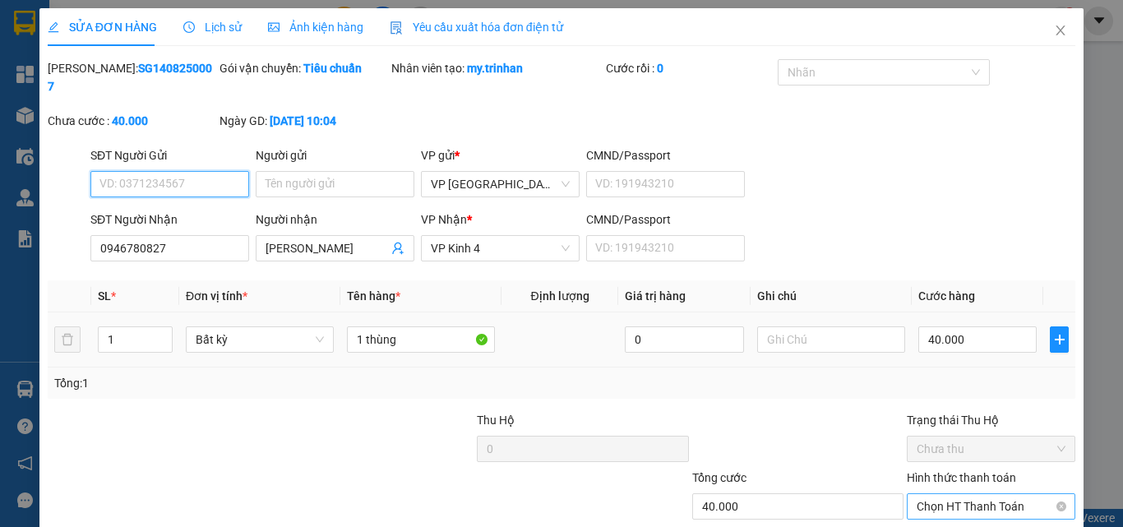
click at [950, 494] on span "Chọn HT Thanh Toán" at bounding box center [991, 506] width 149 height 25
click at [963, 508] on div "Tại văn phòng" at bounding box center [979, 521] width 166 height 26
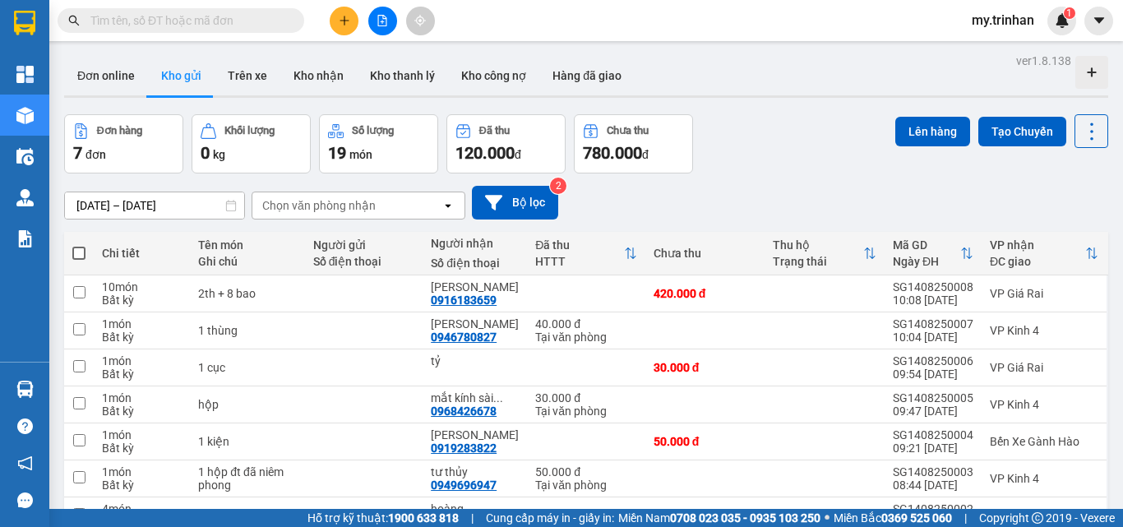
click at [331, 32] on div at bounding box center [382, 21] width 123 height 29
click at [341, 30] on button at bounding box center [344, 21] width 29 height 29
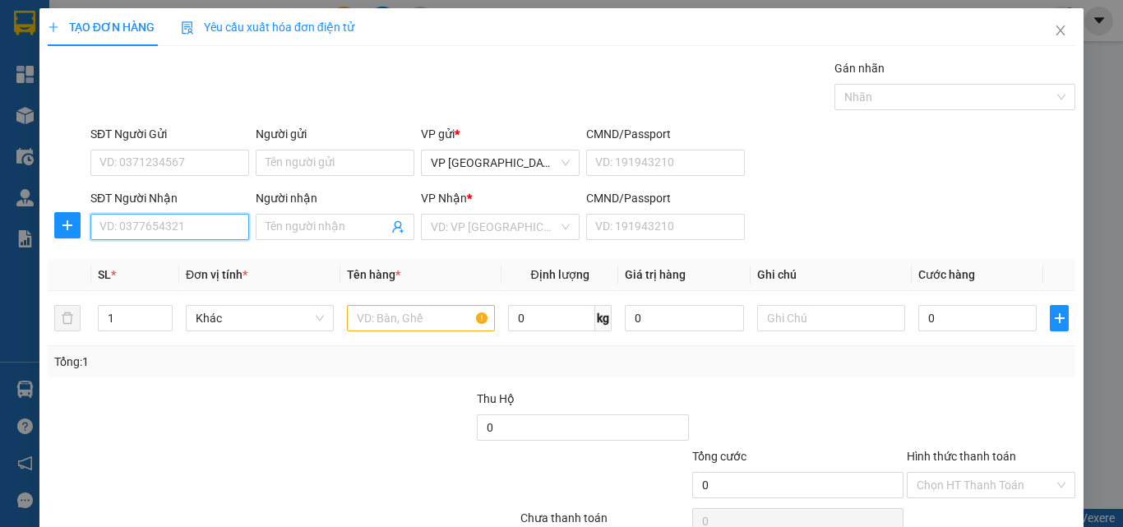
click at [214, 222] on input "SĐT Người Nhận" at bounding box center [169, 227] width 159 height 26
click at [212, 222] on input "991" at bounding box center [169, 227] width 159 height 26
click at [206, 226] on input "991" at bounding box center [169, 227] width 159 height 26
click at [199, 229] on input "991" at bounding box center [169, 227] width 159 height 26
click at [209, 250] on div "0917640991 - ĐẤU" at bounding box center [168, 260] width 156 height 26
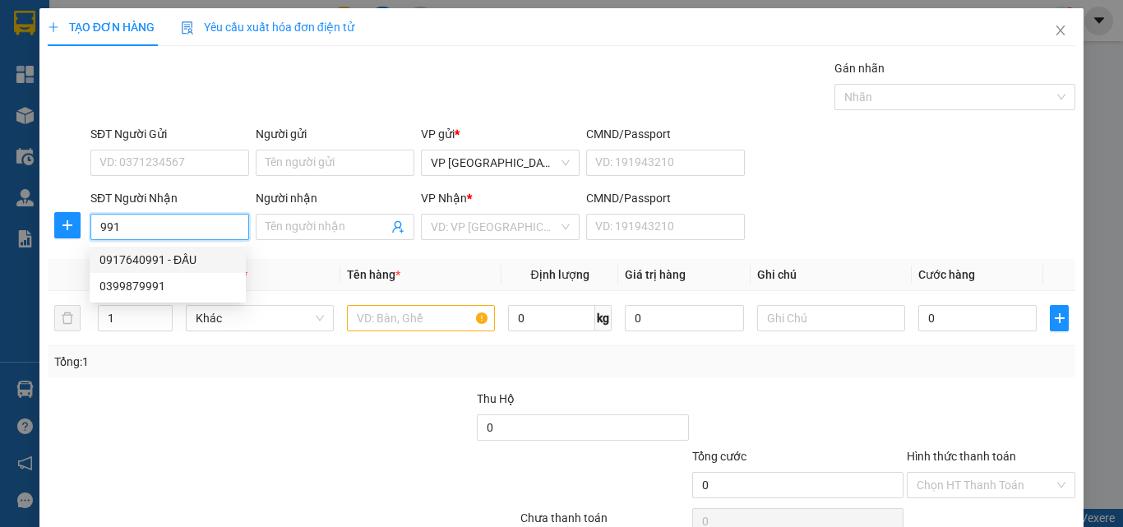
type input "0917640991"
type input "ĐẤU"
type input "30.000"
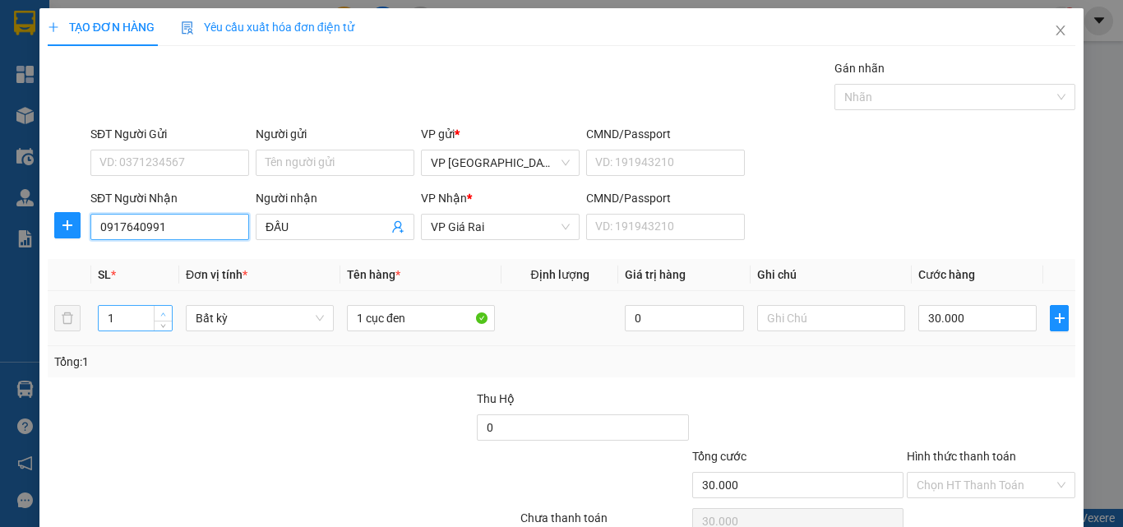
type input "0917640991"
click at [160, 317] on span "up" at bounding box center [164, 314] width 10 height 10
type input "2"
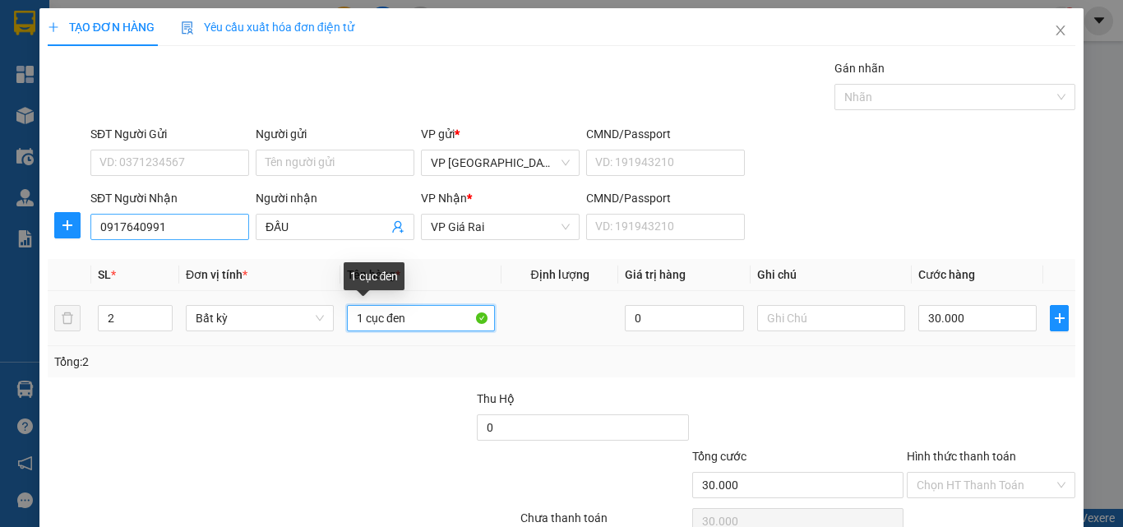
drag, startPoint x: 418, startPoint y: 318, endPoint x: 191, endPoint y: 234, distance: 242.7
click at [283, 304] on tr "2 Bất kỳ 1 cục đen 0 30.000" at bounding box center [562, 318] width 1028 height 55
type input "0"
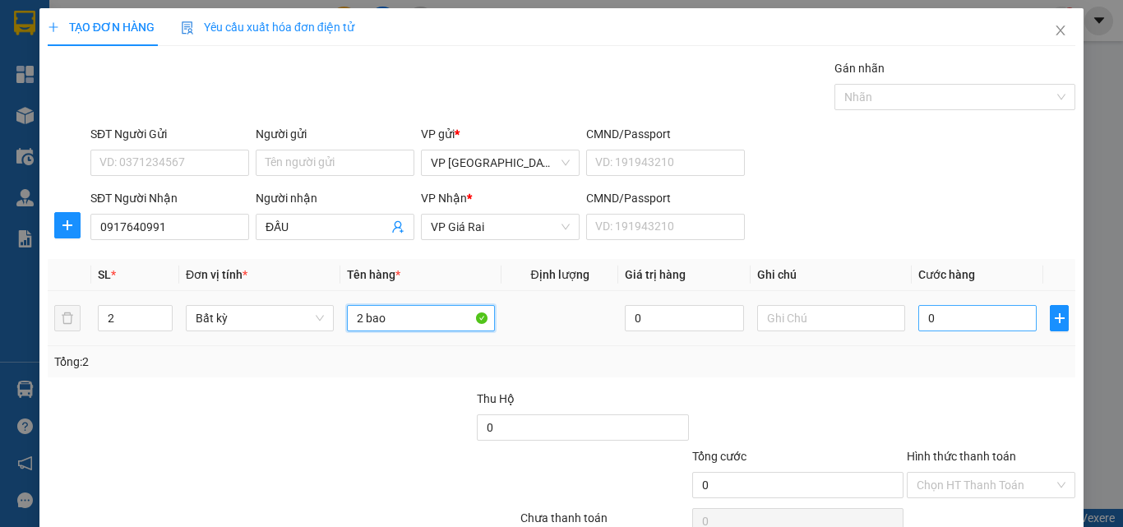
type input "2 bao"
click at [931, 312] on input "0" at bounding box center [977, 318] width 118 height 26
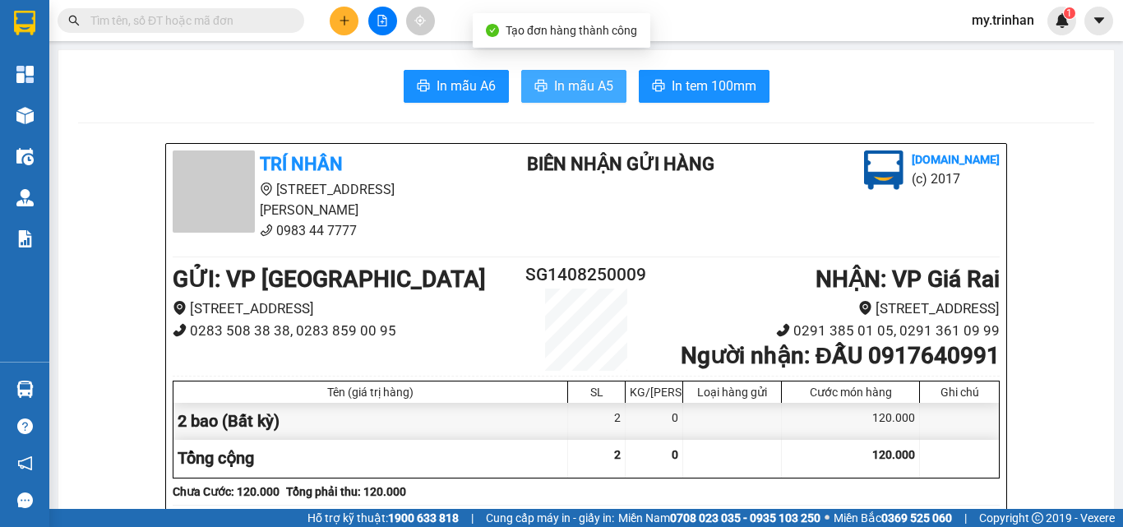
click at [585, 93] on span "In mẫu A5" at bounding box center [583, 86] width 59 height 21
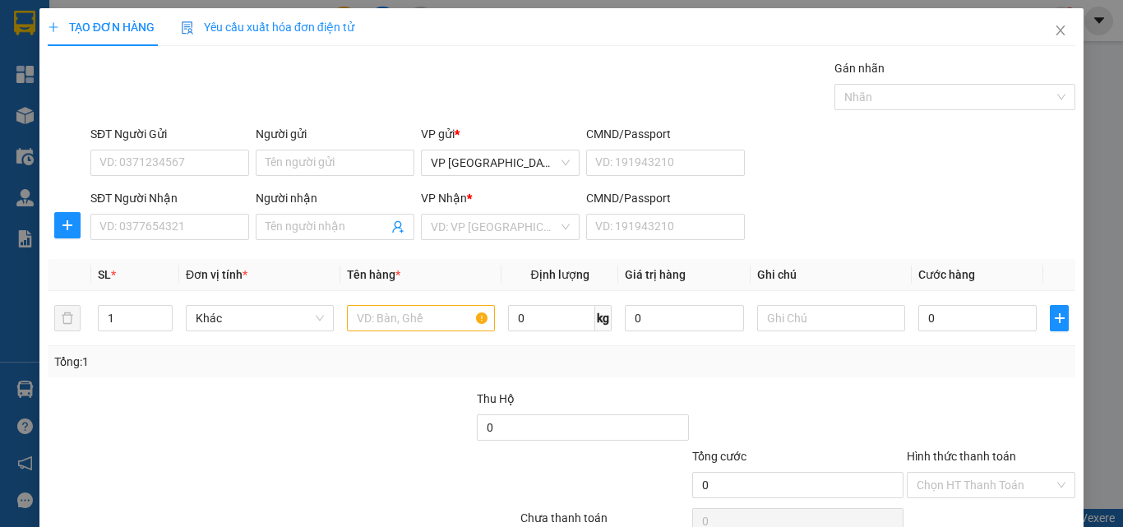
click at [811, 250] on div "Transit Pickup Surcharge Ids Transit Deliver Surcharge Ids Transit Deliver Surc…" at bounding box center [562, 317] width 1028 height 517
click at [820, 220] on div "SĐT Người Nhận VD: 0377654321 Người nhận Tên người nhận VP Nhận * VD: VP Sài Gò…" at bounding box center [583, 218] width 992 height 58
click at [210, 226] on input "SĐT Người Nhận" at bounding box center [169, 227] width 159 height 26
click at [210, 228] on input "SĐT Người Nhận" at bounding box center [169, 227] width 159 height 26
click at [209, 228] on input "SĐT Người Nhận" at bounding box center [169, 227] width 159 height 26
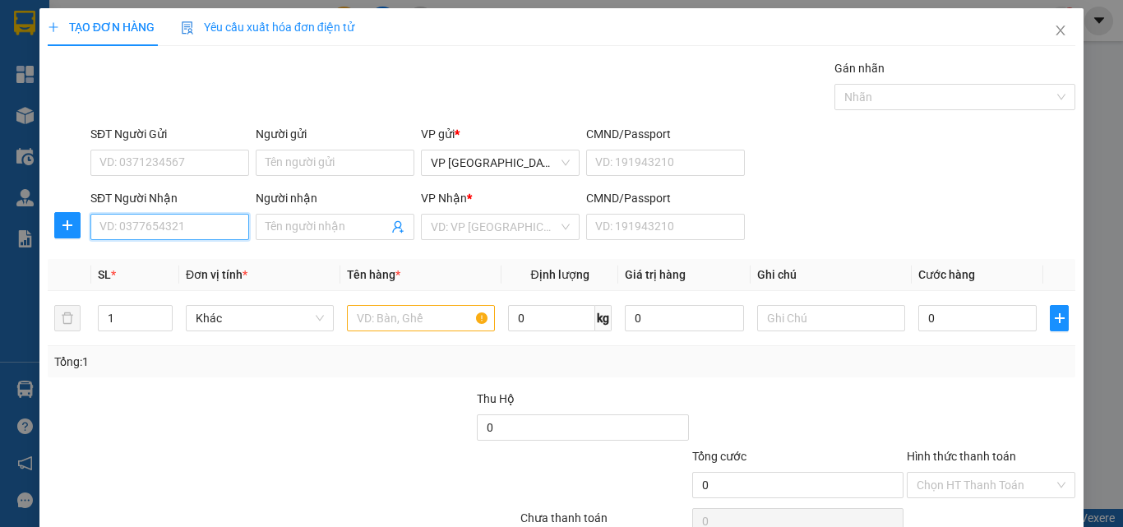
click at [182, 226] on input "SĐT Người Nhận" at bounding box center [169, 227] width 159 height 26
click at [168, 227] on input "SĐT Người Nhận" at bounding box center [169, 227] width 159 height 26
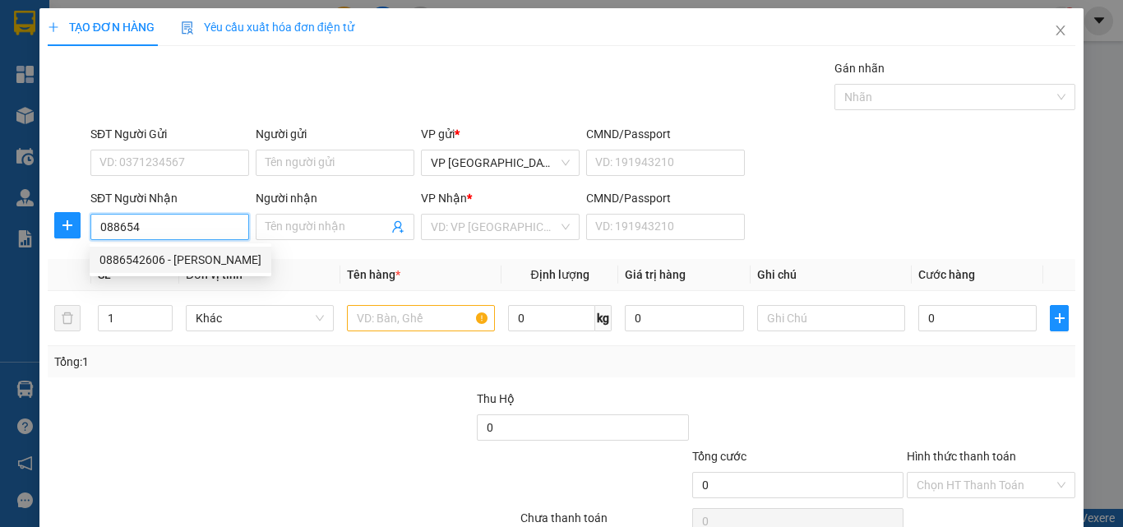
click at [188, 257] on div "0886542606 - [PERSON_NAME]" at bounding box center [180, 260] width 162 height 18
type input "0886542606"
type input "thanh thu"
type input "40.000"
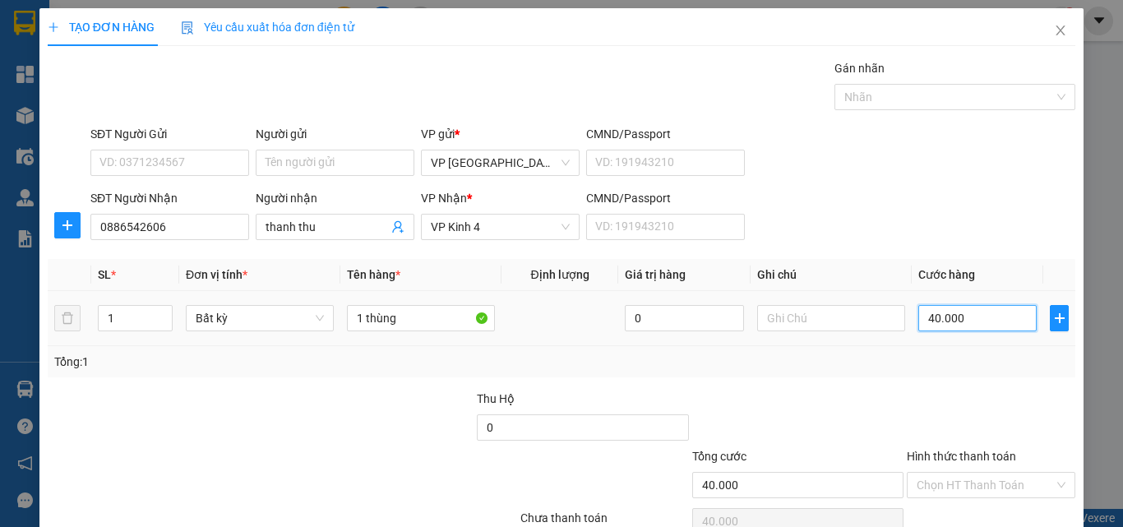
click at [982, 326] on input "40.000" at bounding box center [977, 318] width 118 height 26
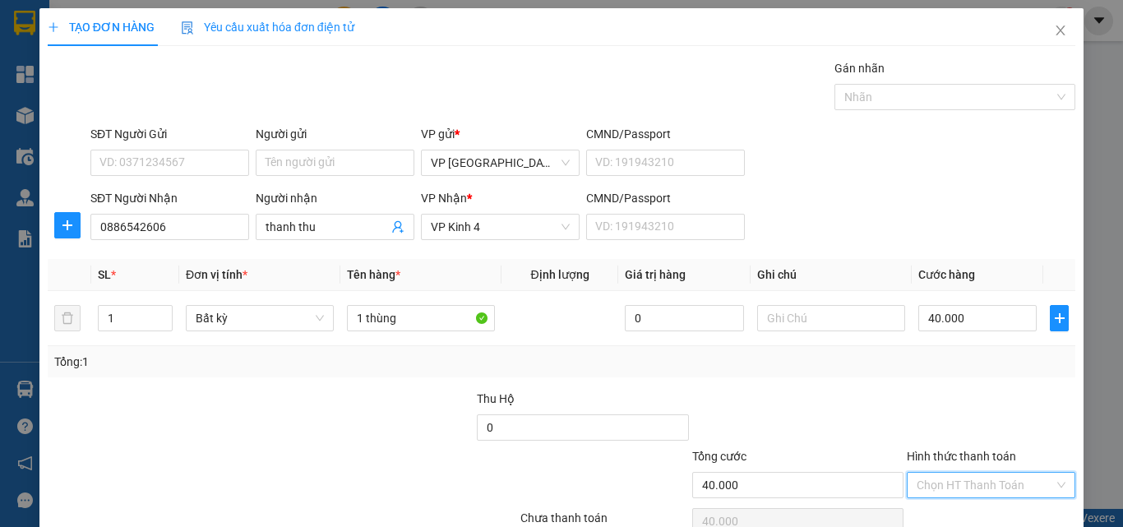
click at [986, 473] on input "Hình thức thanh toán" at bounding box center [985, 485] width 137 height 25
click at [986, 509] on div "Tại văn phòng" at bounding box center [979, 518] width 146 height 18
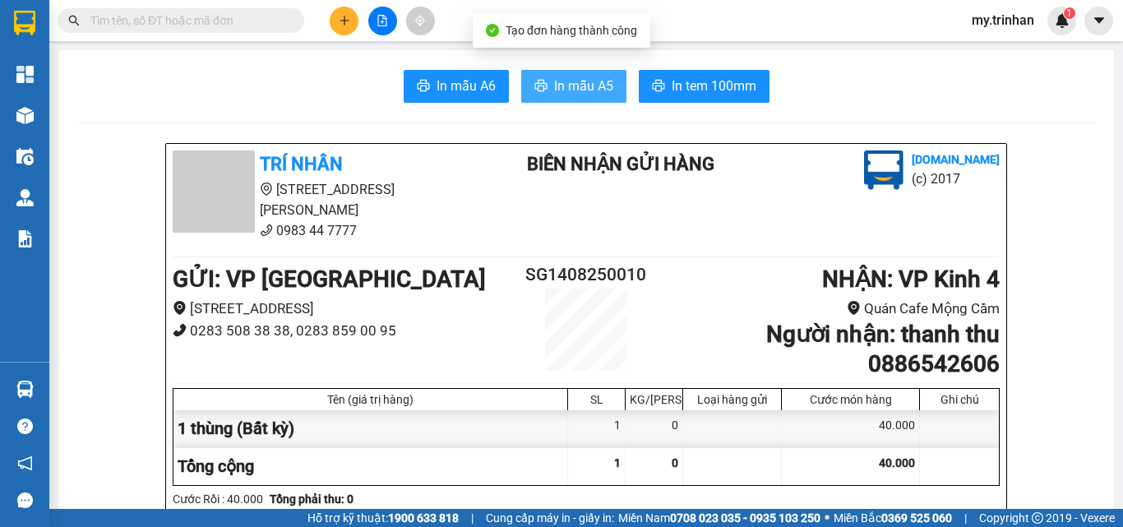
click at [554, 75] on button "In mẫu A5" at bounding box center [573, 86] width 105 height 33
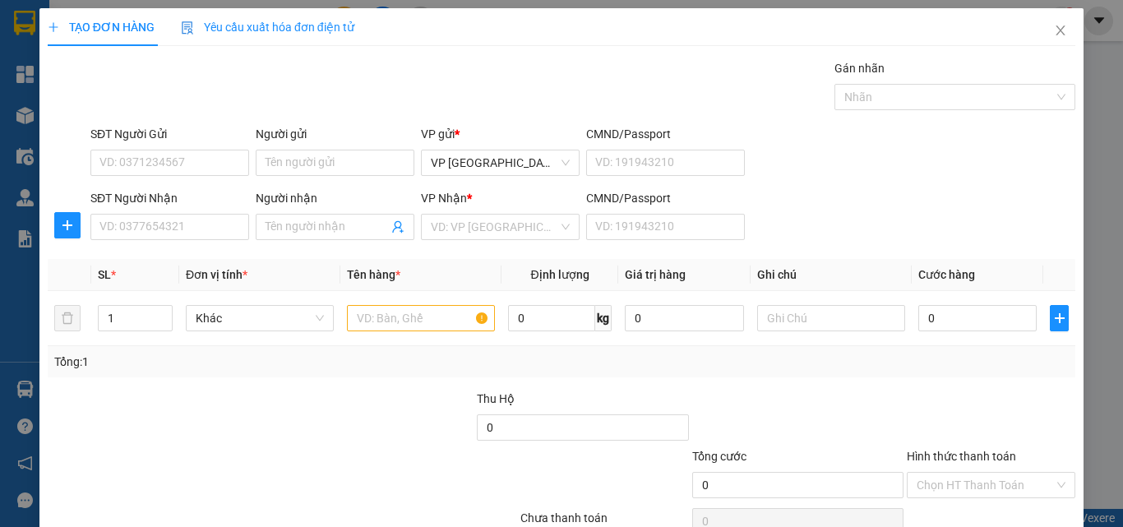
click at [916, 227] on div "SĐT Người Nhận VD: 0377654321 Người nhận Tên người nhận VP Nhận * VD: VP Sài Gò…" at bounding box center [583, 218] width 992 height 58
click at [169, 233] on input "SĐT Người Nhận" at bounding box center [169, 227] width 159 height 26
type input "368"
click at [188, 230] on input "368" at bounding box center [169, 227] width 159 height 26
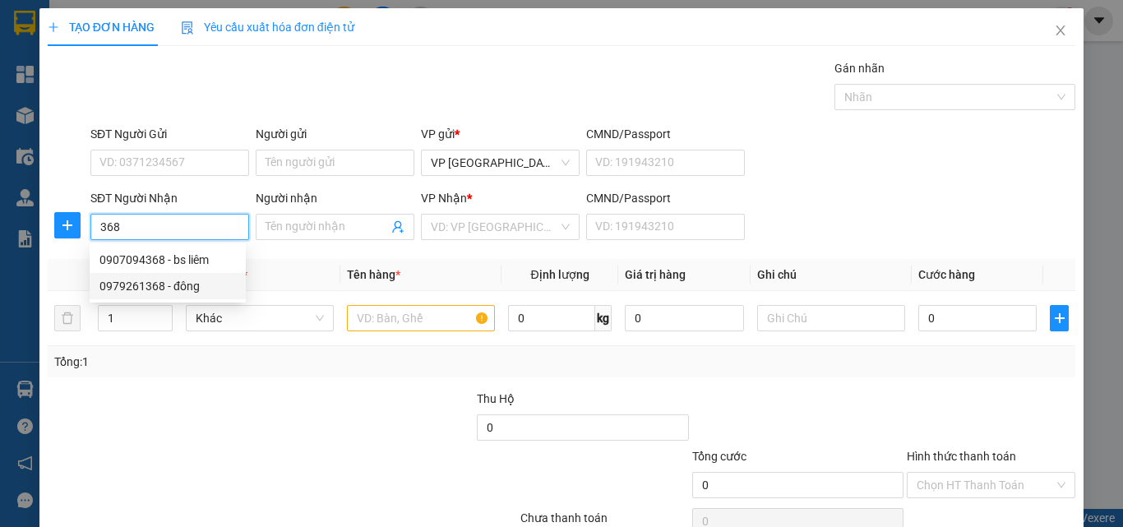
click at [192, 289] on div "0979261368 - đông" at bounding box center [167, 286] width 136 height 18
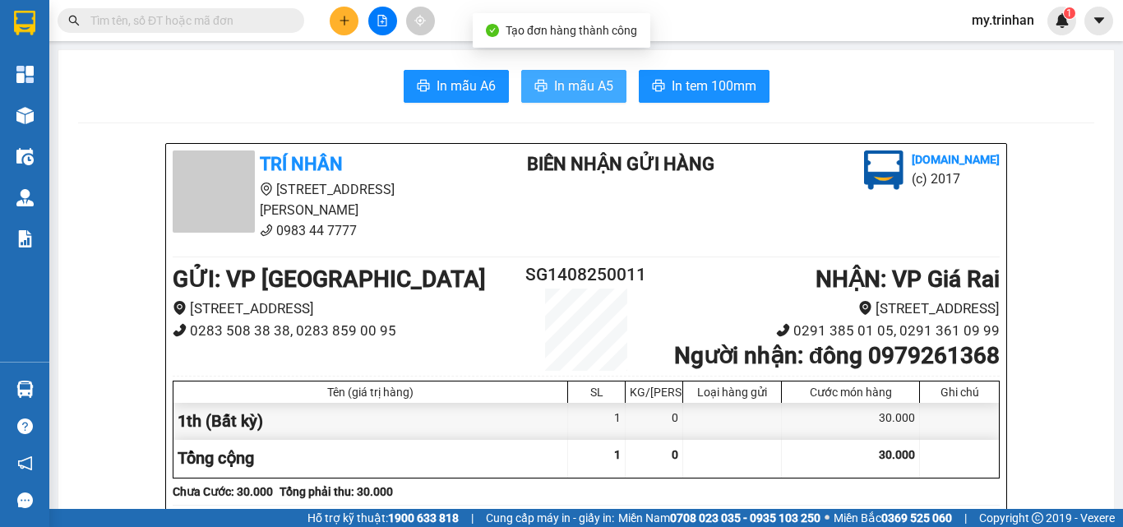
click at [539, 81] on icon "printer" at bounding box center [540, 85] width 13 height 13
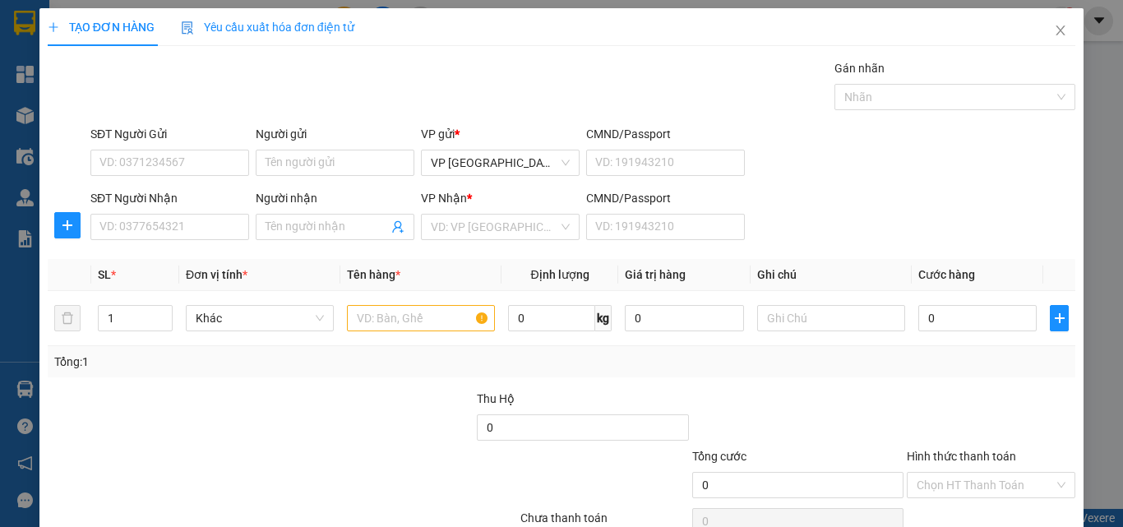
click at [1005, 177] on div "SĐT Người Gửi VD: 0371234567 Người gửi Tên người gửi VP gửi * VP [GEOGRAPHIC_DA…" at bounding box center [583, 154] width 992 height 58
click at [317, 238] on span at bounding box center [335, 227] width 159 height 26
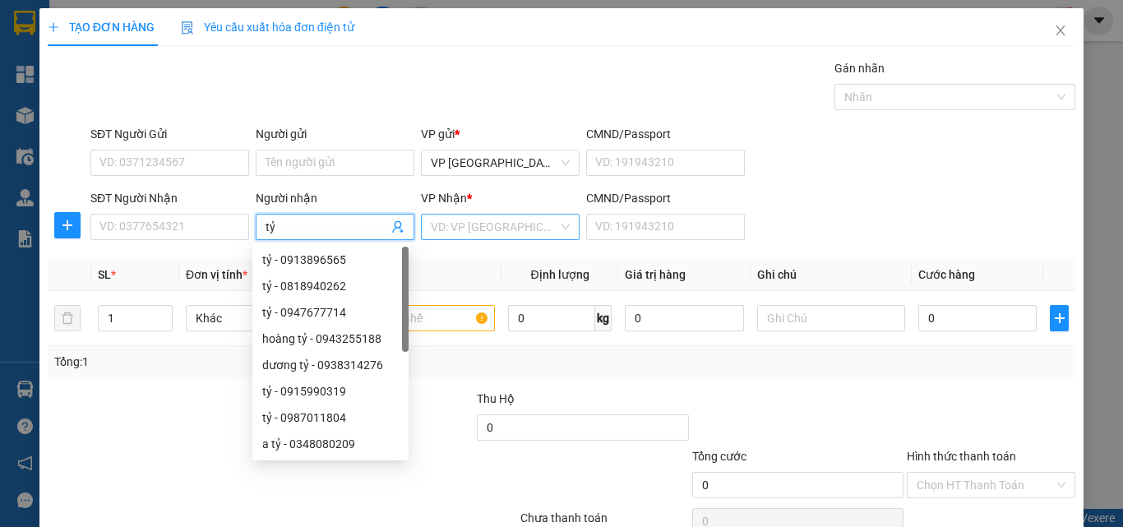
type input "tỷ"
click at [460, 224] on input "search" at bounding box center [494, 227] width 127 height 25
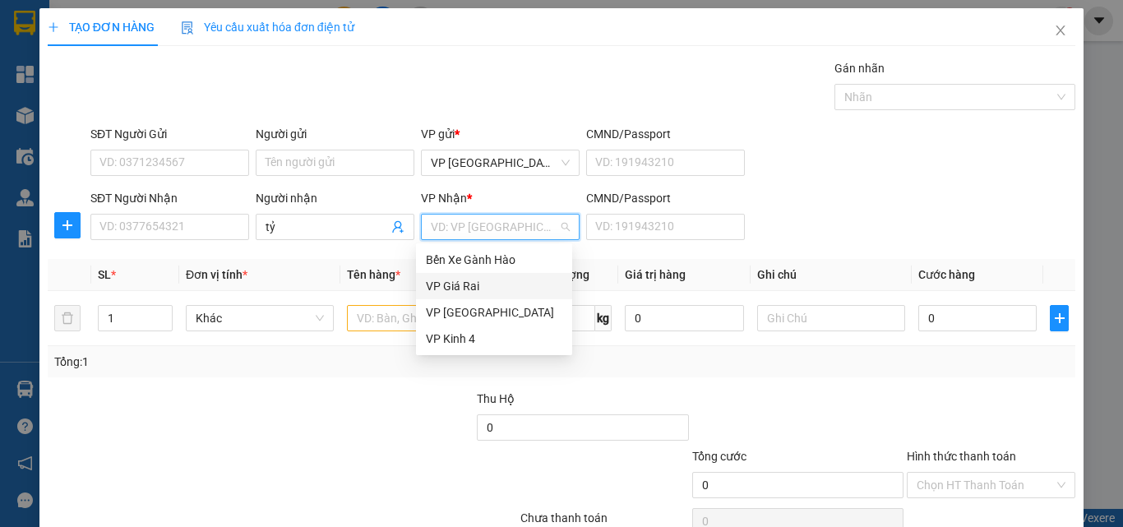
drag, startPoint x: 458, startPoint y: 294, endPoint x: 398, endPoint y: 316, distance: 64.0
click at [457, 294] on div "VP Giá Rai" at bounding box center [494, 286] width 136 height 18
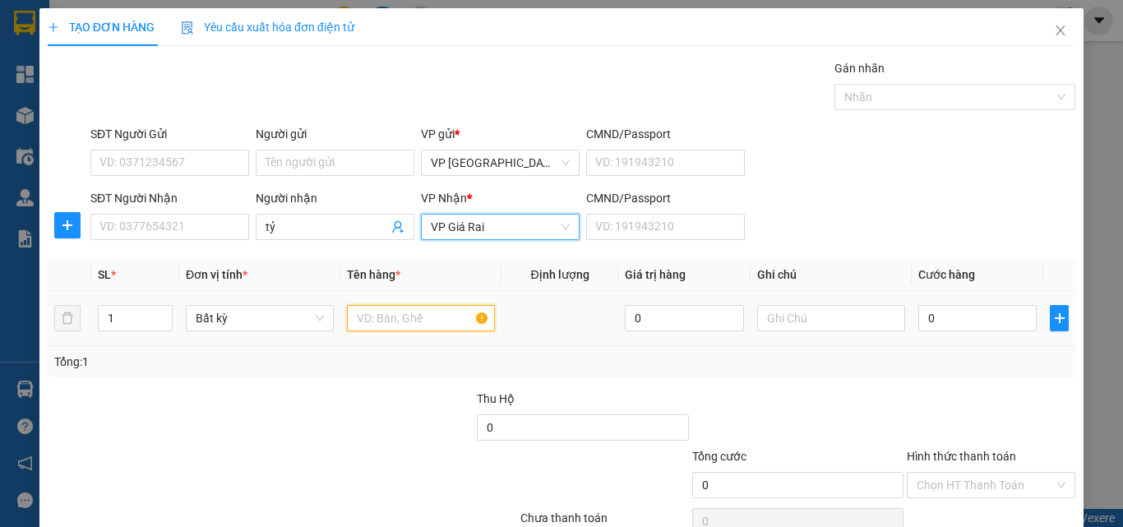
click at [397, 320] on input "text" at bounding box center [421, 318] width 148 height 26
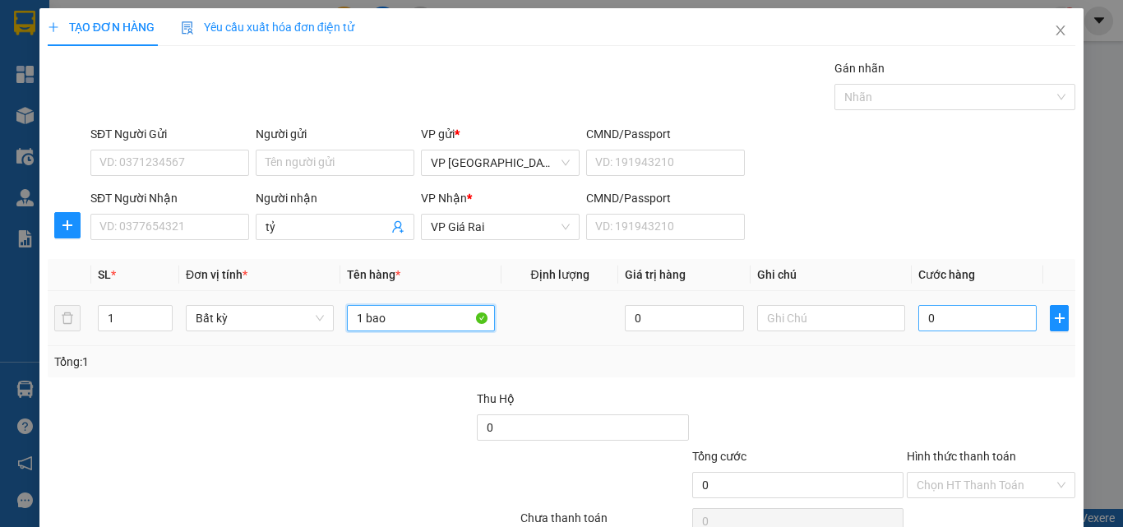
type input "1 bao"
click at [953, 323] on input "0" at bounding box center [977, 318] width 118 height 26
type input "5"
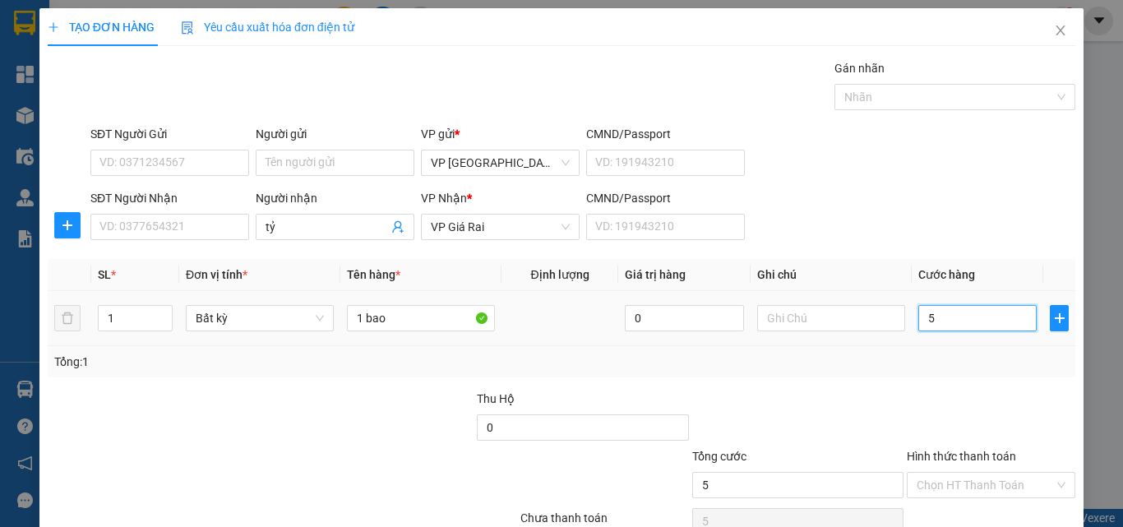
type input "50"
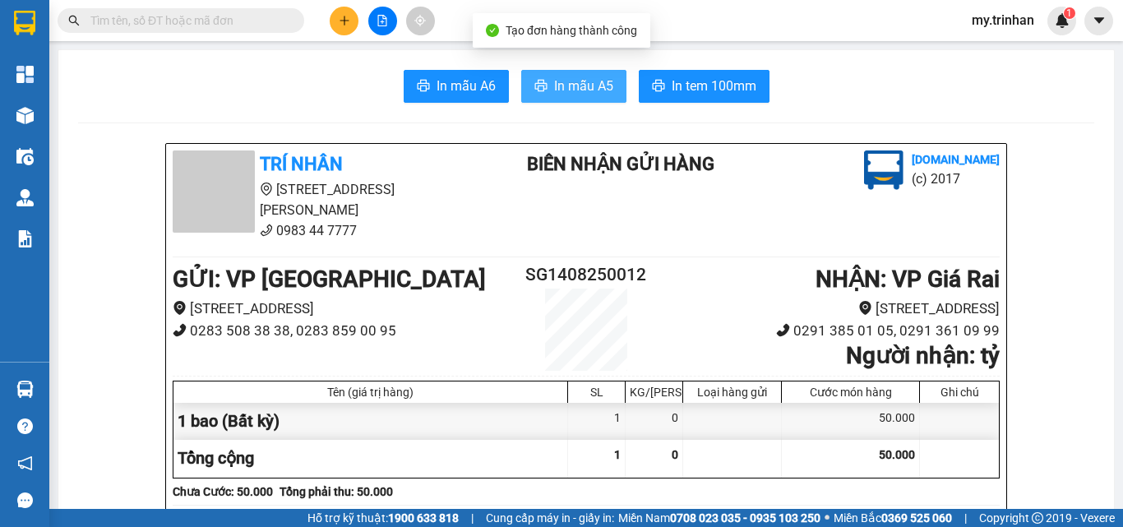
click at [575, 86] on span "In mẫu A5" at bounding box center [583, 86] width 59 height 21
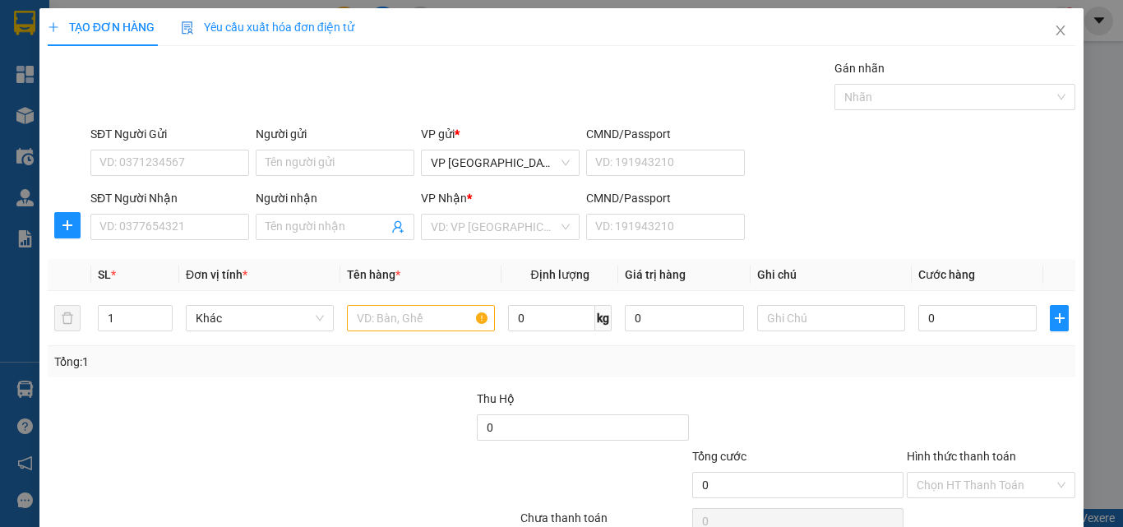
drag, startPoint x: 920, startPoint y: 214, endPoint x: 726, endPoint y: 210, distance: 194.1
click at [894, 215] on div "SĐT Người Nhận VD: 0377654321 Người nhận Tên người nhận VP Nhận * VD: VP Sài Gò…" at bounding box center [583, 218] width 992 height 58
click at [156, 226] on input "SĐT Người Nhận" at bounding box center [169, 227] width 159 height 26
click at [122, 228] on input "SĐT Người Nhận" at bounding box center [169, 227] width 159 height 26
click at [123, 232] on input "SĐT Người Nhận" at bounding box center [169, 227] width 159 height 26
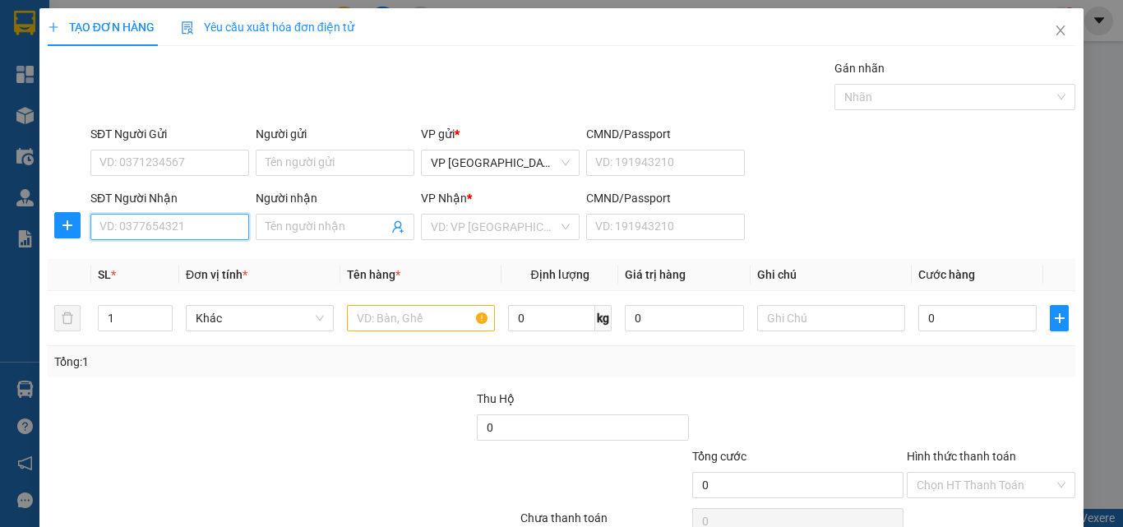
click at [123, 232] on input "SĐT Người Nhận" at bounding box center [169, 227] width 159 height 26
click at [123, 227] on input "SĐT Người Nhận" at bounding box center [169, 227] width 159 height 26
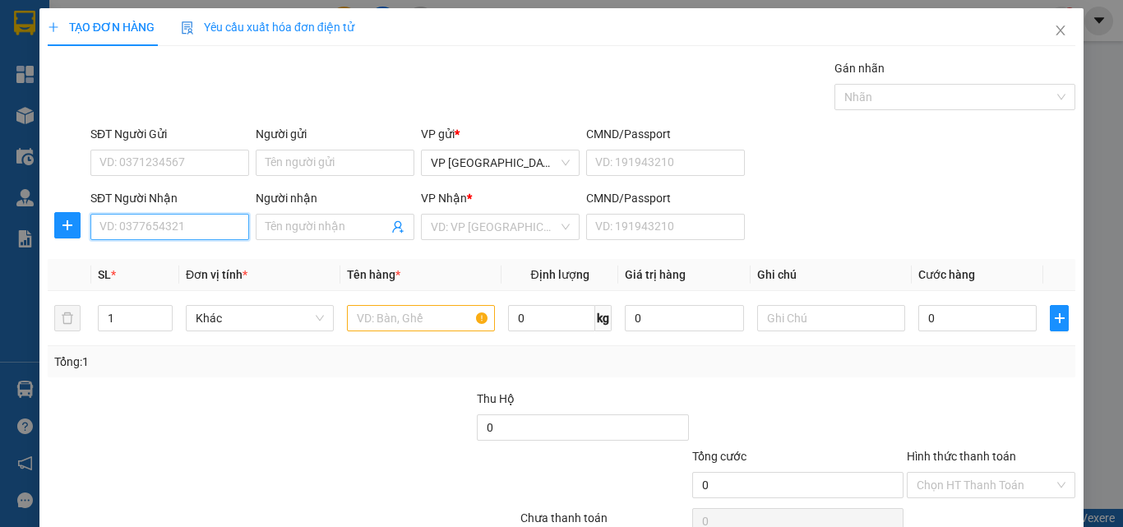
click at [183, 227] on input "SĐT Người Nhận" at bounding box center [169, 227] width 159 height 26
type input "0944228832"
click at [192, 264] on div "0944228832 - linh" at bounding box center [167, 260] width 136 height 18
type input "linh"
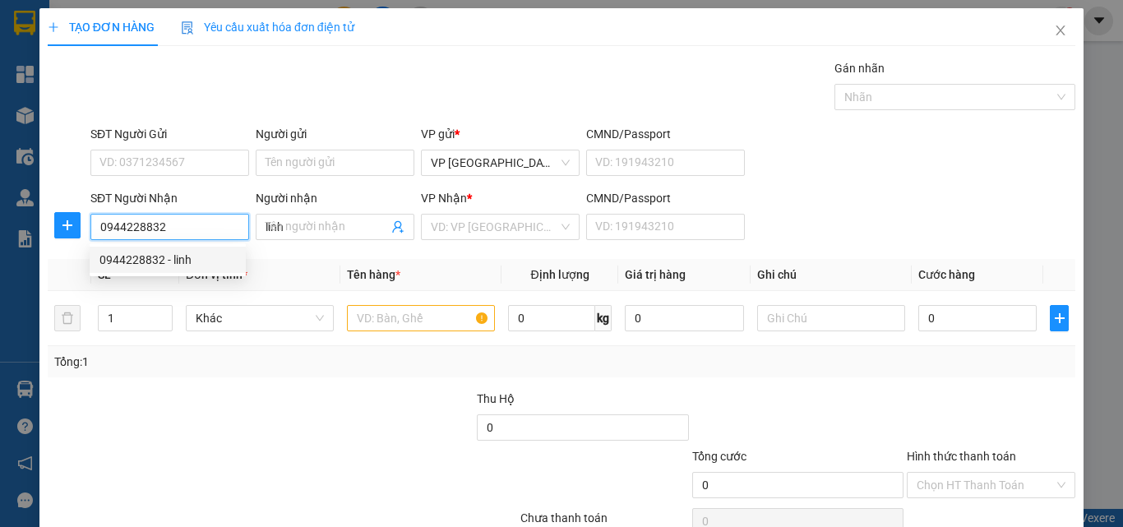
type input "50.000"
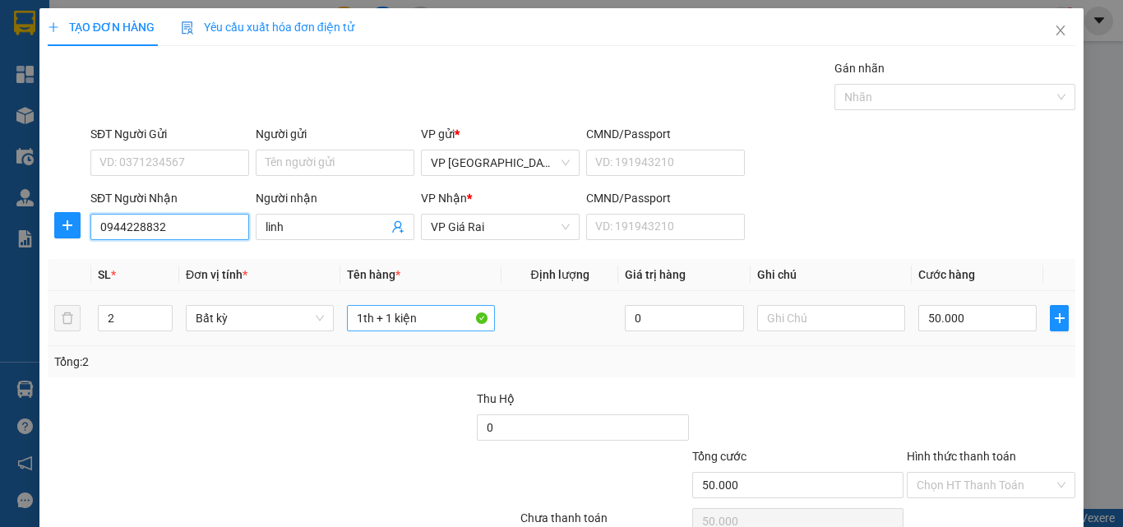
type input "0944228832"
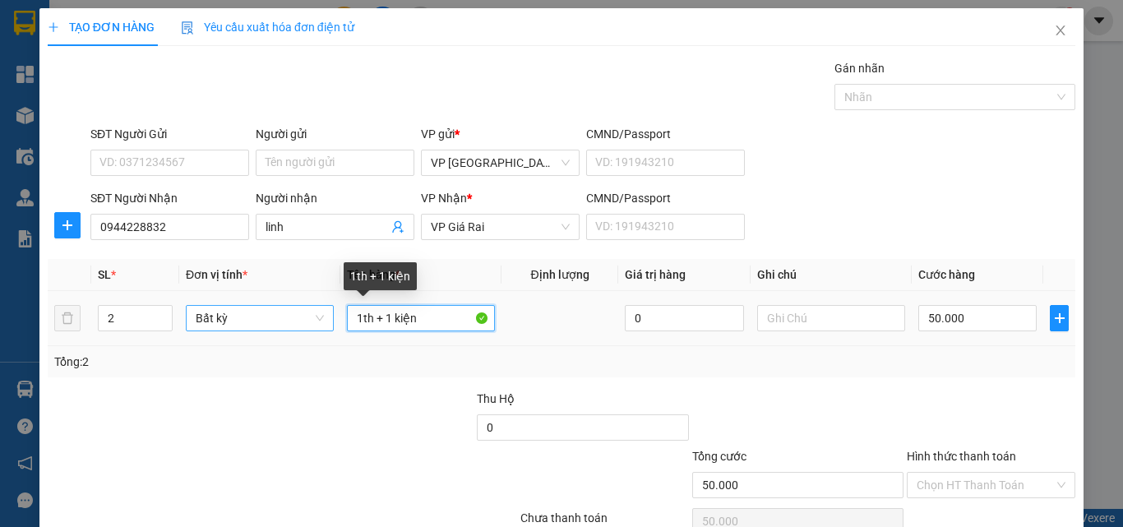
drag, startPoint x: 438, startPoint y: 306, endPoint x: 240, endPoint y: 308, distance: 198.2
click at [240, 308] on tr "2 Bất kỳ 1th + 1 kiện 0 50.000" at bounding box center [562, 318] width 1028 height 55
type input "2 bao"
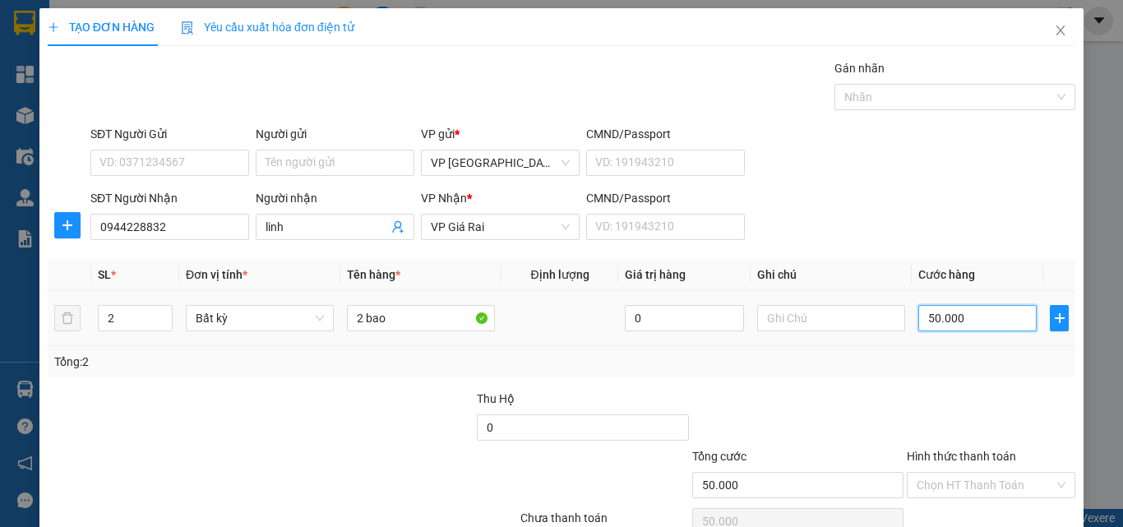
click at [938, 321] on input "50.000" at bounding box center [977, 318] width 118 height 26
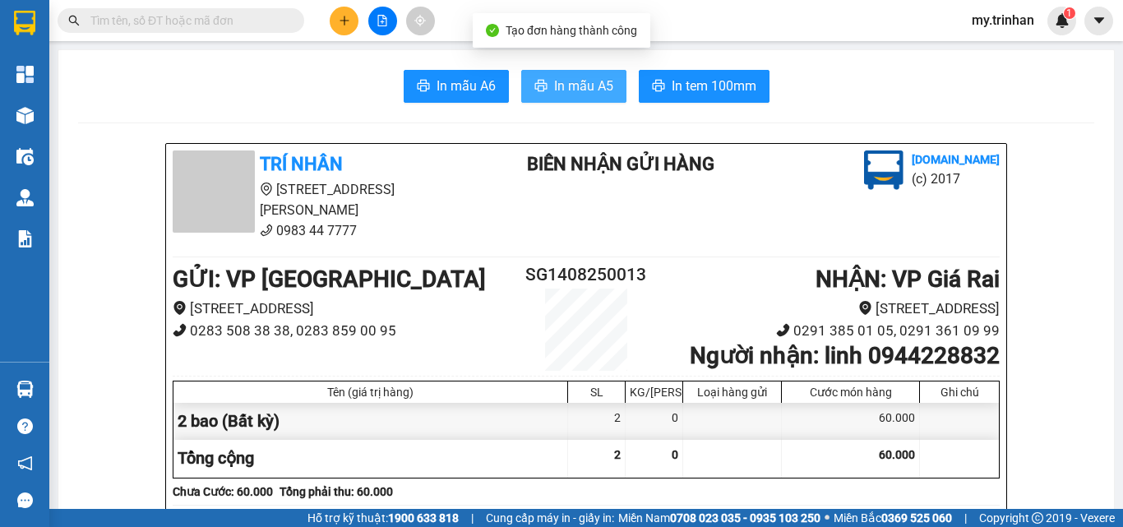
click at [554, 86] on span "In mẫu A5" at bounding box center [583, 86] width 59 height 21
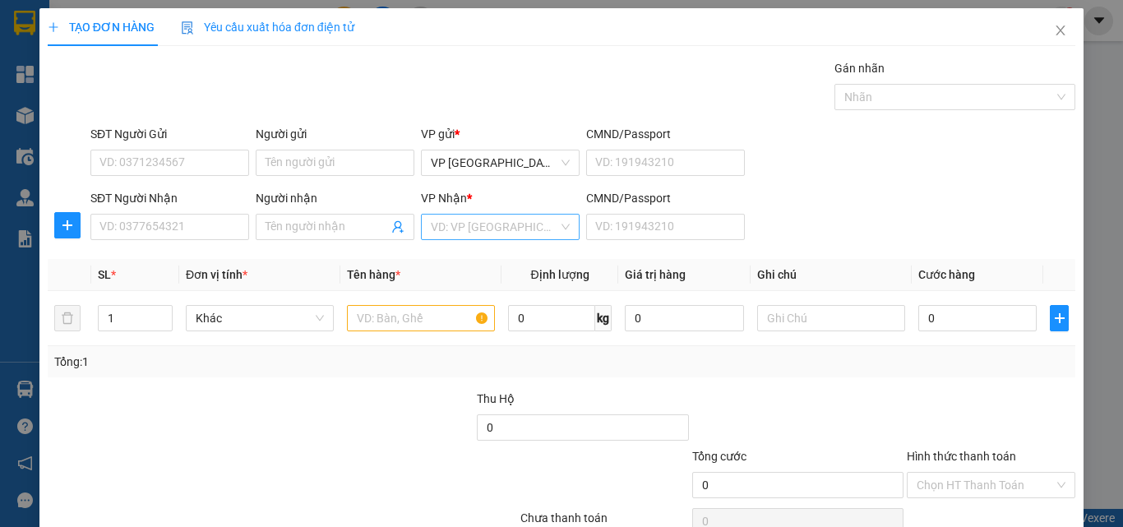
drag, startPoint x: 873, startPoint y: 196, endPoint x: 428, endPoint y: 230, distance: 446.9
click at [864, 202] on div "SĐT Người Nhận VD: 0377654321 Người nhận Tên người nhận VP Nhận * VD: VP Sài Gò…" at bounding box center [583, 218] width 992 height 58
click at [141, 241] on div "SĐT Người Nhận VD: 0377654321" at bounding box center [169, 218] width 159 height 58
click at [155, 220] on input "SĐT Người Nhận" at bounding box center [169, 227] width 159 height 26
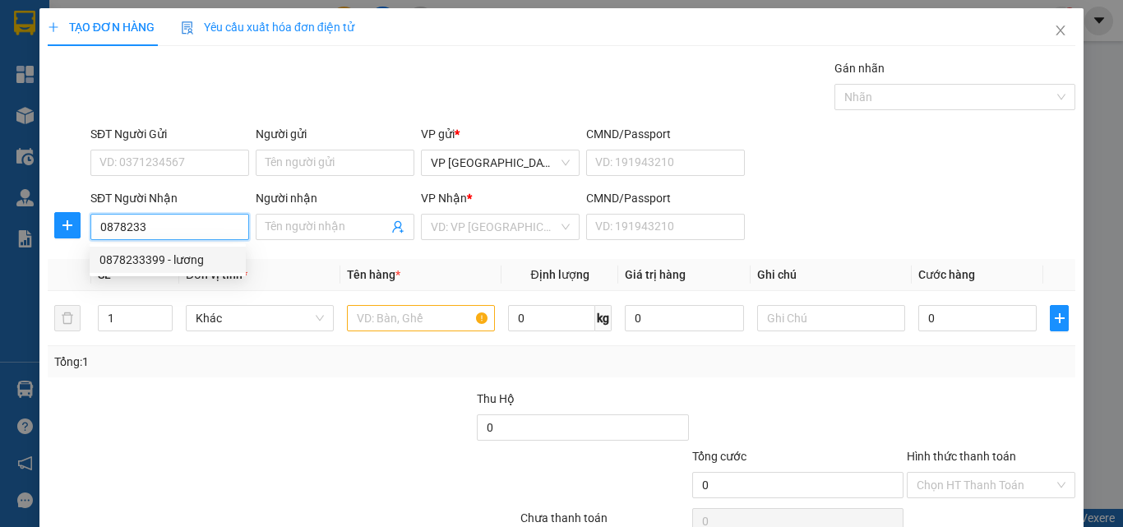
click at [190, 255] on div "0878233399 - lương" at bounding box center [167, 260] width 136 height 18
type input "0878233399"
type input "lương"
type input "150.000"
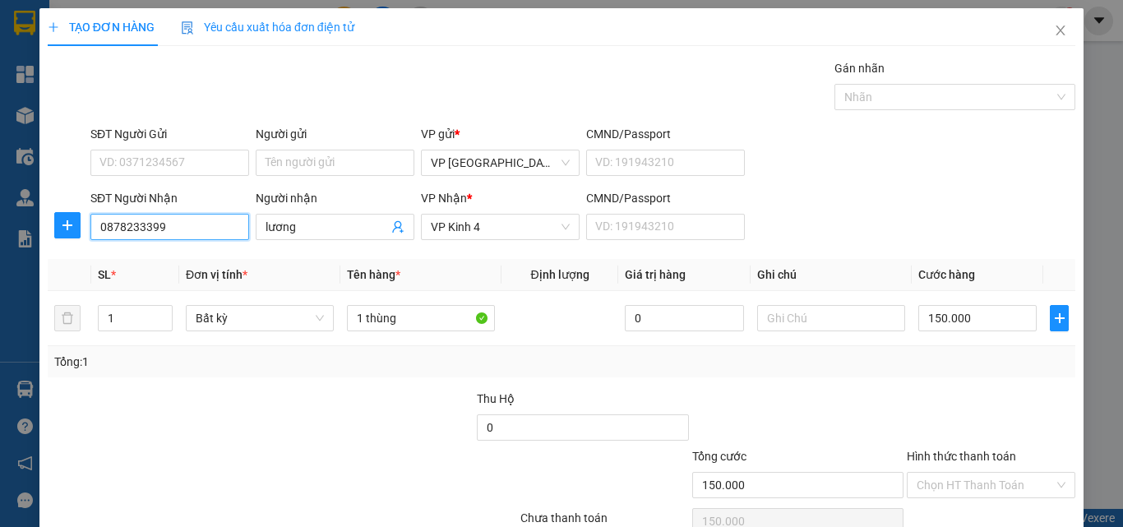
type input "0878233399"
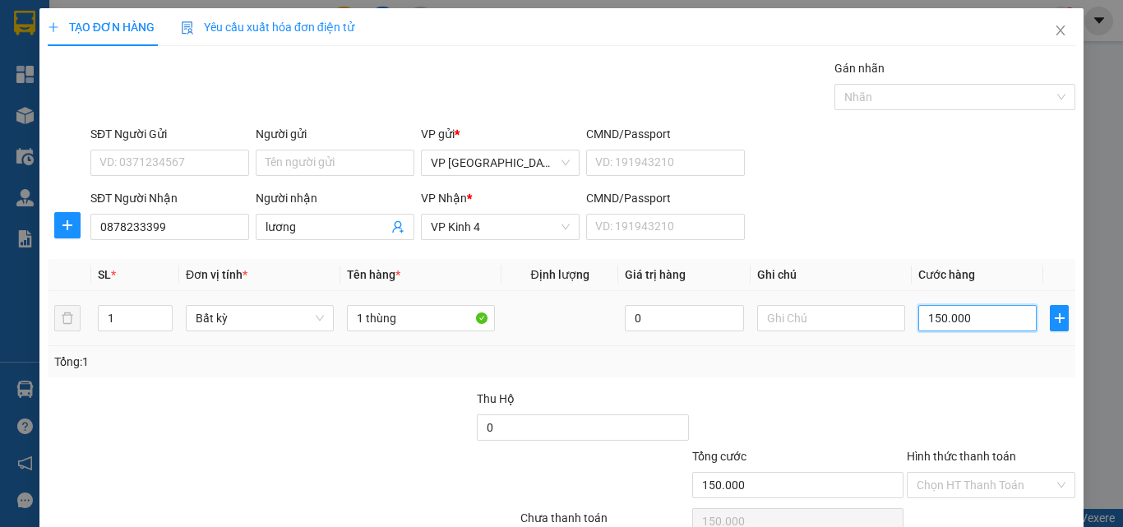
click at [936, 305] on input "150.000" at bounding box center [977, 318] width 118 height 26
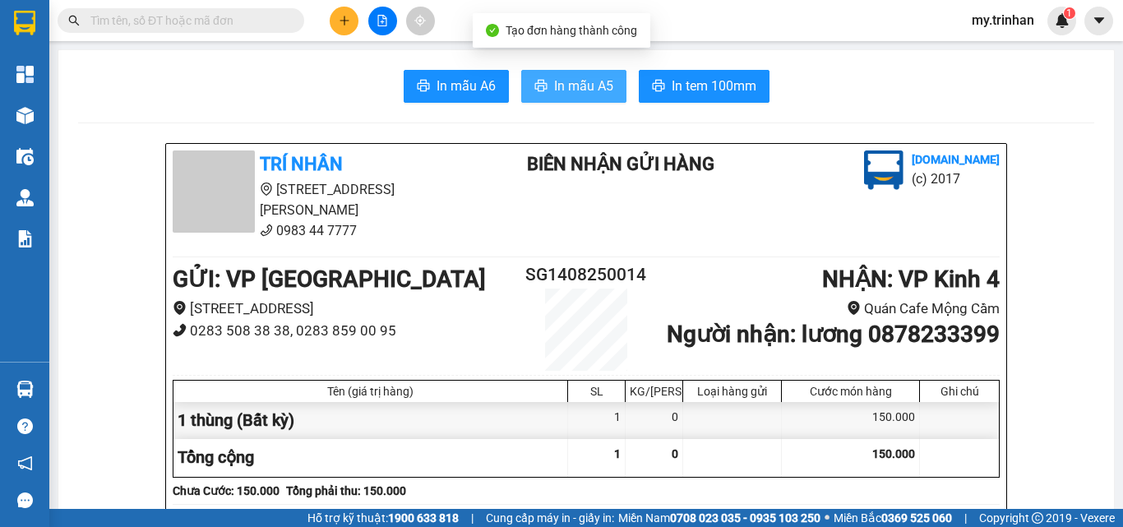
click at [564, 94] on span "In mẫu A5" at bounding box center [583, 86] width 59 height 21
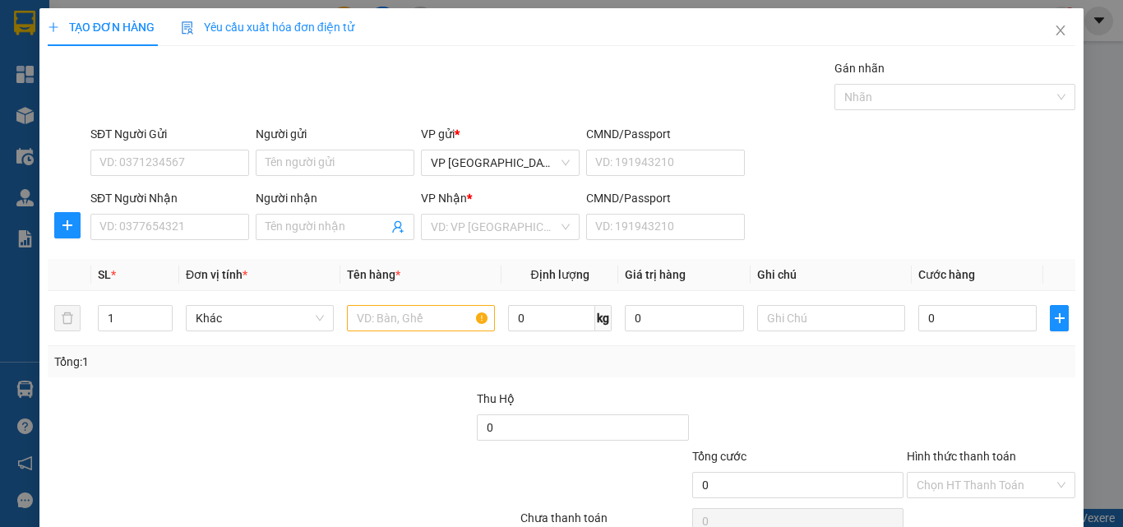
drag, startPoint x: 939, startPoint y: 194, endPoint x: 816, endPoint y: 212, distance: 124.6
click at [942, 194] on div "SĐT Người Nhận VD: 0377654321 Người nhận Tên người nhận VP Nhận * VD: VP Sài Gò…" at bounding box center [583, 218] width 992 height 58
click at [142, 237] on input "SĐT Người Nhận" at bounding box center [169, 227] width 159 height 26
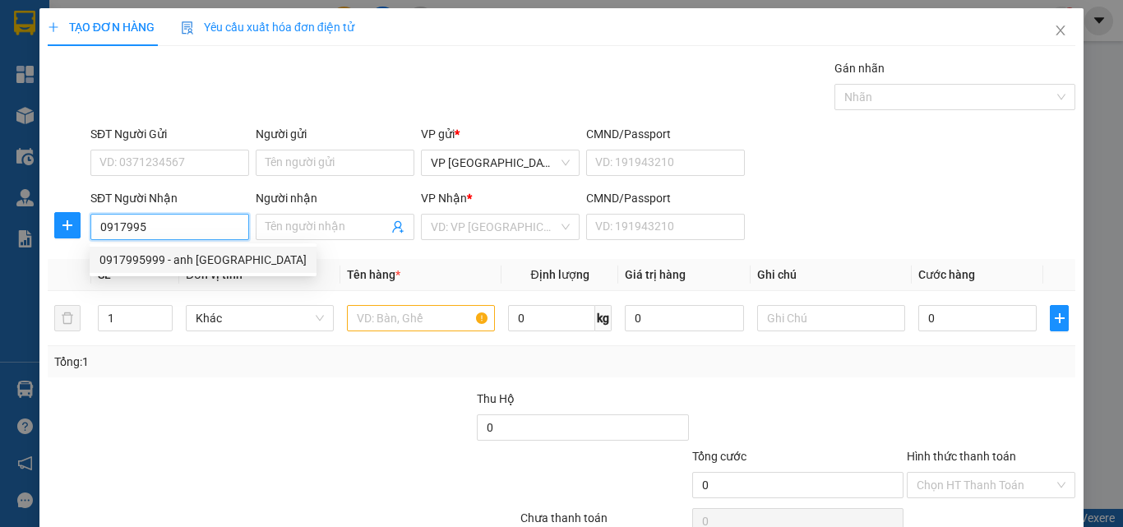
click at [219, 257] on div "0917995999 - anh [GEOGRAPHIC_DATA]" at bounding box center [202, 260] width 207 height 18
type input "0917995999"
type input "anh đức"
type input "20.000"
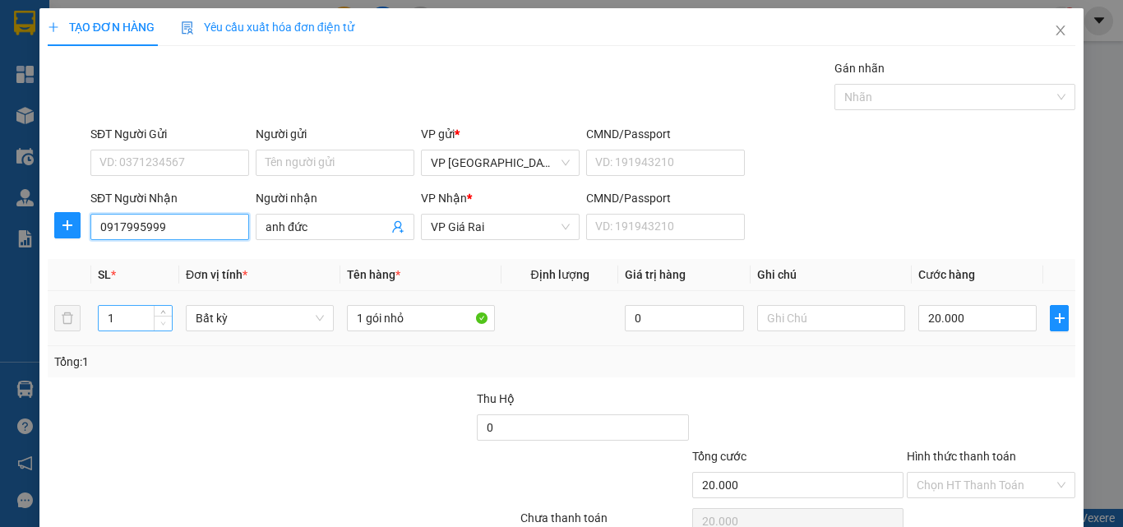
click at [159, 329] on span "Decrease Value" at bounding box center [163, 323] width 18 height 15
type input "0917995999"
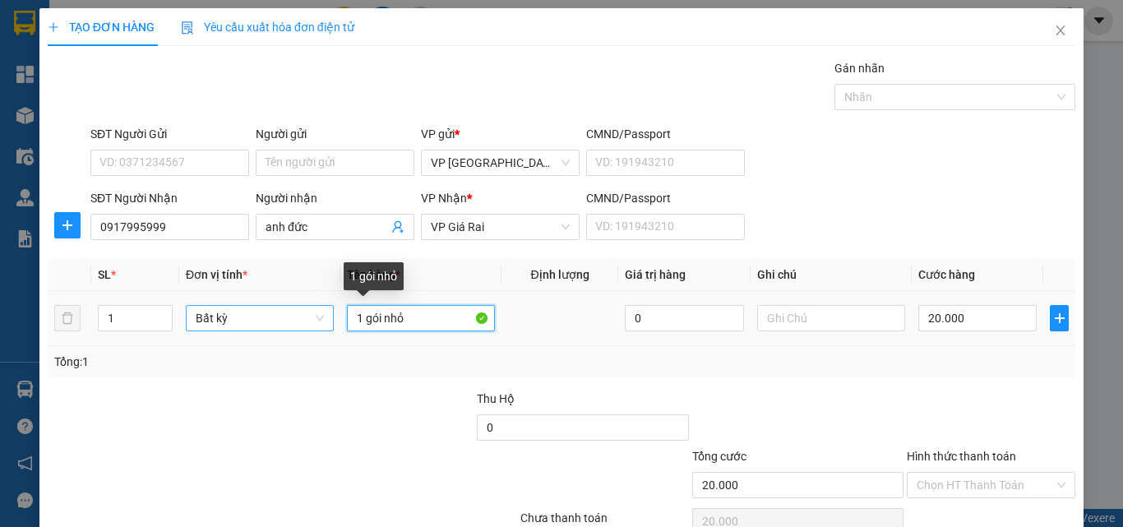
drag, startPoint x: 407, startPoint y: 324, endPoint x: 266, endPoint y: 326, distance: 140.6
click at [266, 326] on tr "1 Bất kỳ 1 gói nhỏ 0 20.000" at bounding box center [562, 318] width 1028 height 55
type input "1t"
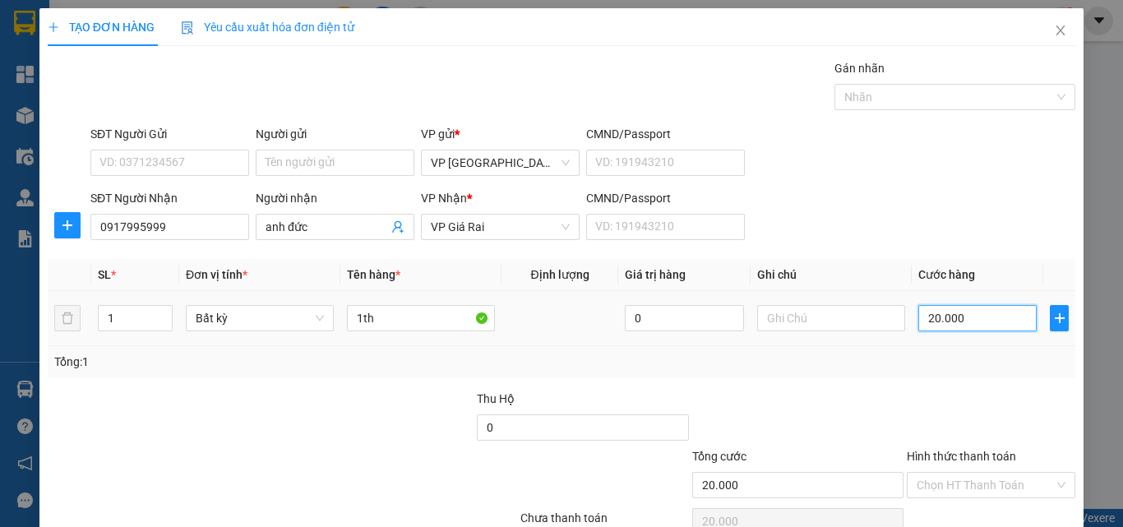
click at [960, 309] on input "20.000" at bounding box center [977, 318] width 118 height 26
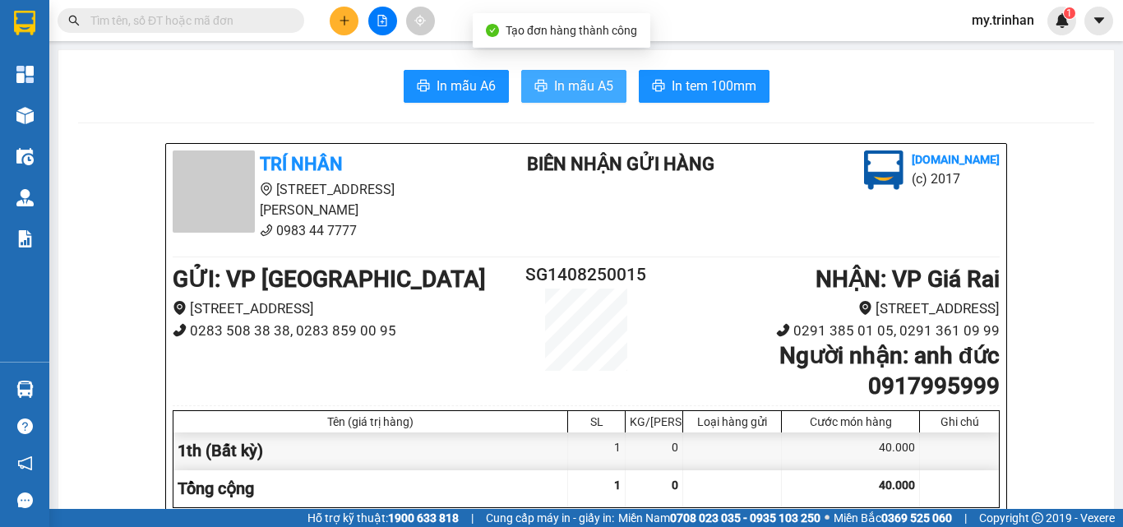
click at [585, 81] on span "In mẫu A5" at bounding box center [583, 86] width 59 height 21
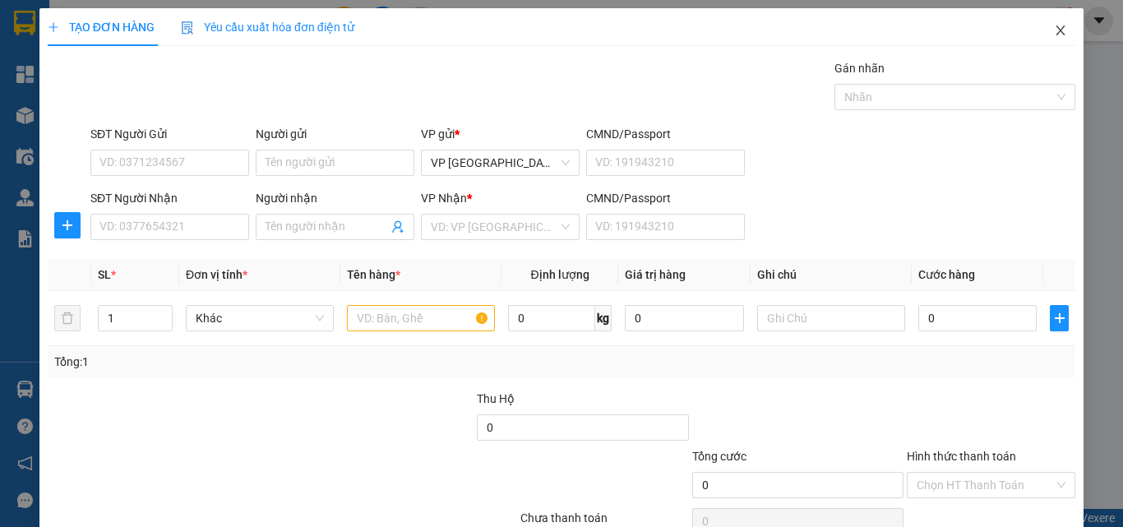
click at [1047, 23] on span "Close" at bounding box center [1061, 31] width 46 height 46
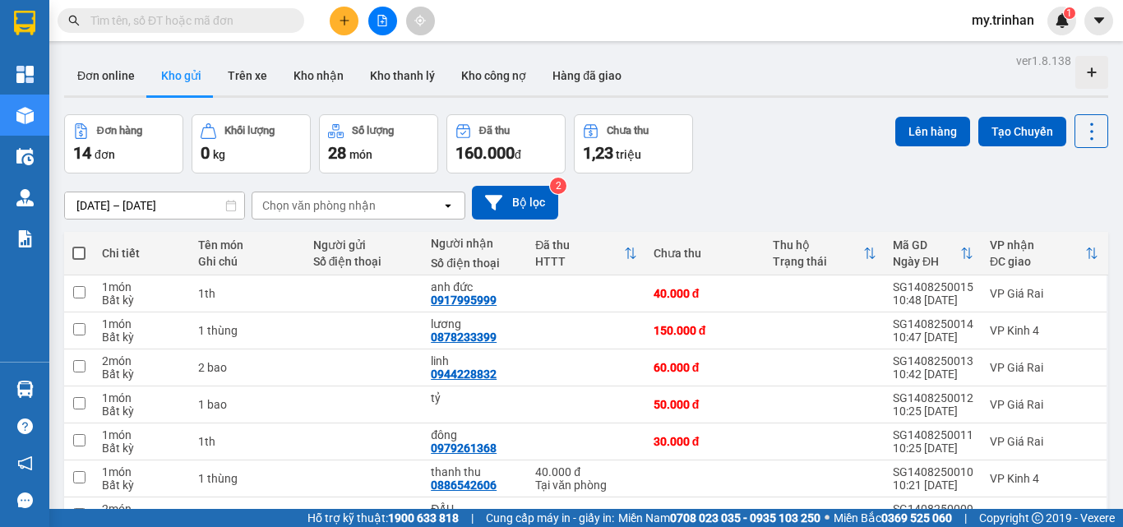
click at [675, 179] on div "[DATE] – [DATE] Press the down arrow key to interact with the calendar and sele…" at bounding box center [586, 202] width 1044 height 58
click at [341, 30] on button at bounding box center [344, 21] width 29 height 29
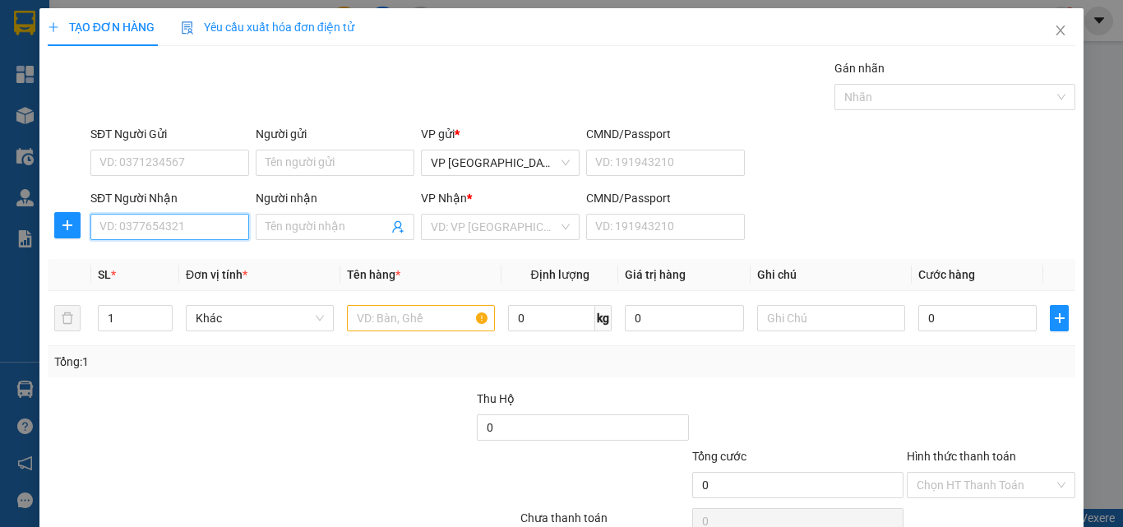
click at [183, 227] on input "SĐT Người Nhận" at bounding box center [169, 227] width 159 height 26
click at [184, 226] on input "SĐT Người Nhận" at bounding box center [169, 227] width 159 height 26
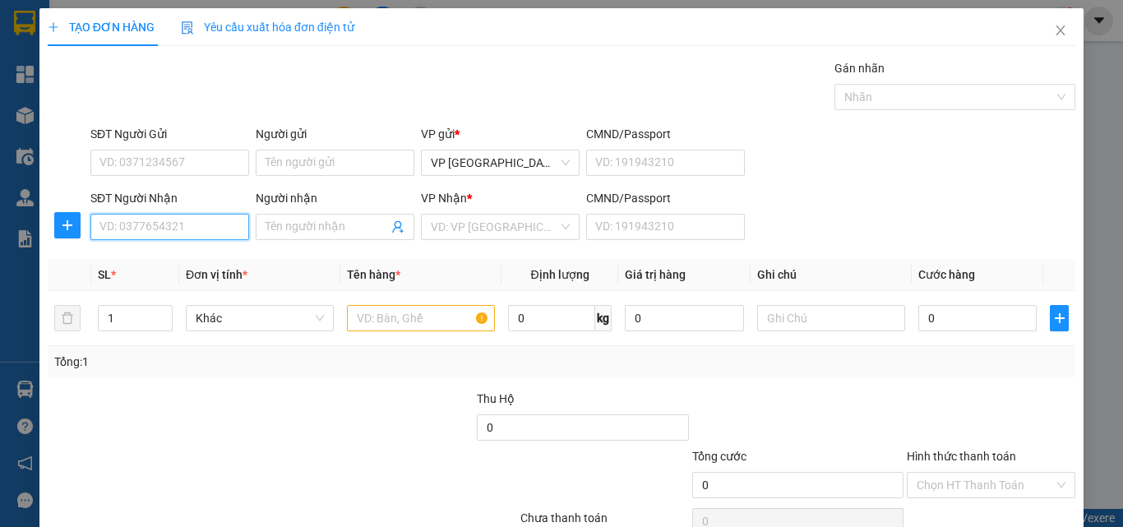
click at [184, 226] on input "SĐT Người Nhận" at bounding box center [169, 227] width 159 height 26
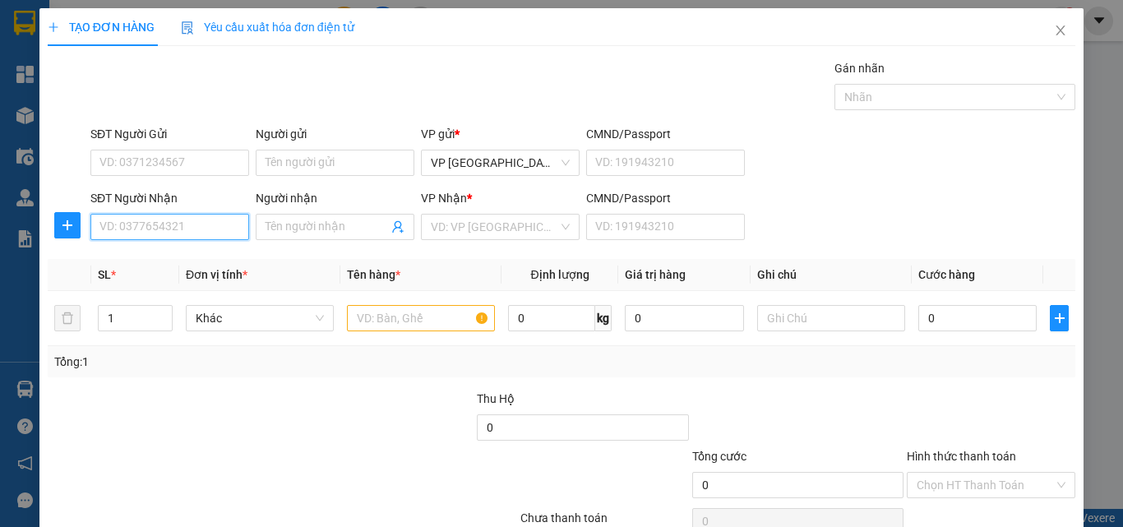
click at [184, 226] on input "SĐT Người Nhận" at bounding box center [169, 227] width 159 height 26
click at [183, 264] on div "0913536089 - trực" at bounding box center [167, 260] width 136 height 18
type input "0913536089"
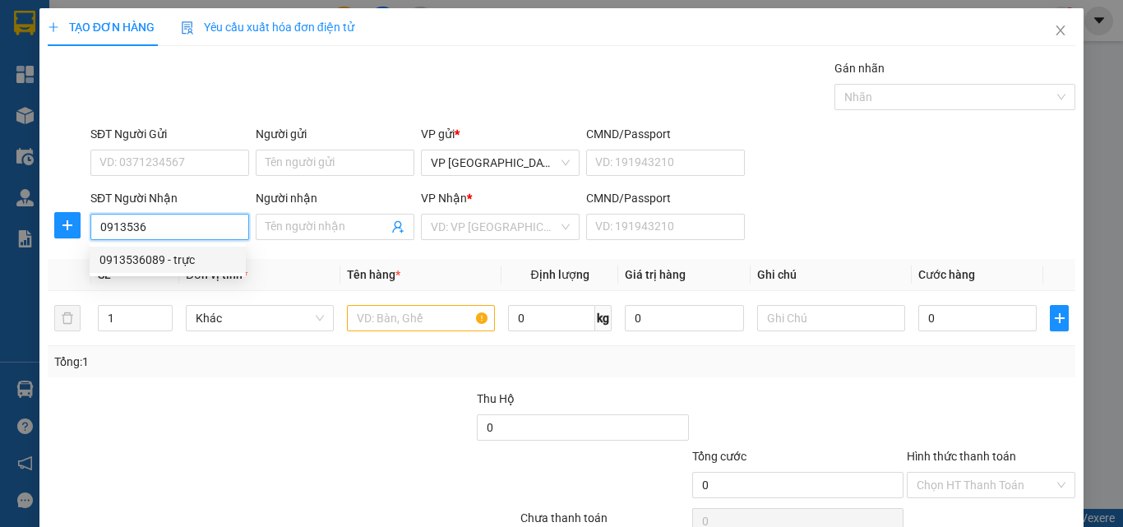
type input "trực"
type input "80.000"
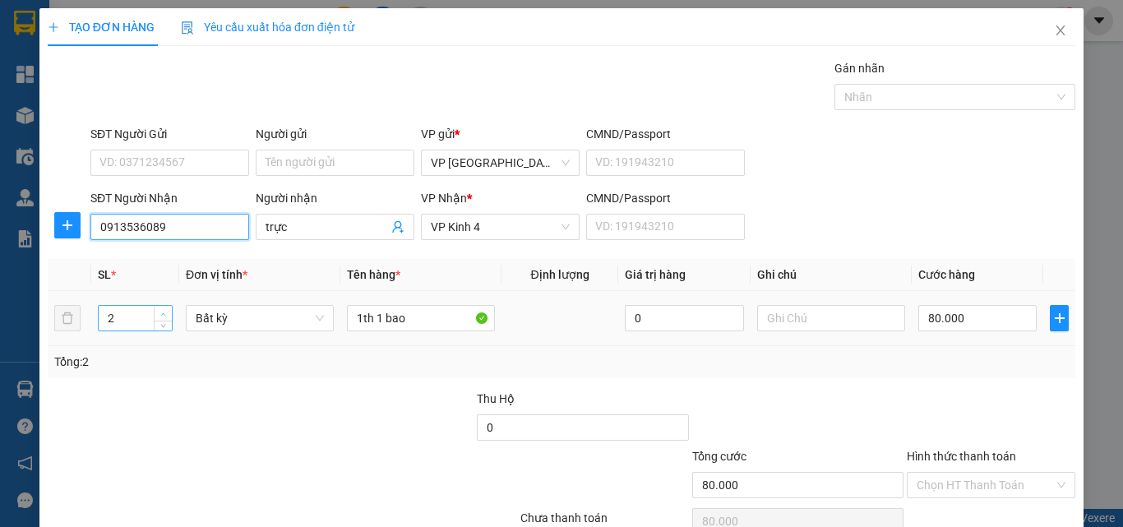
type input "0913536089"
type input "3"
click at [159, 312] on span "up" at bounding box center [164, 314] width 10 height 10
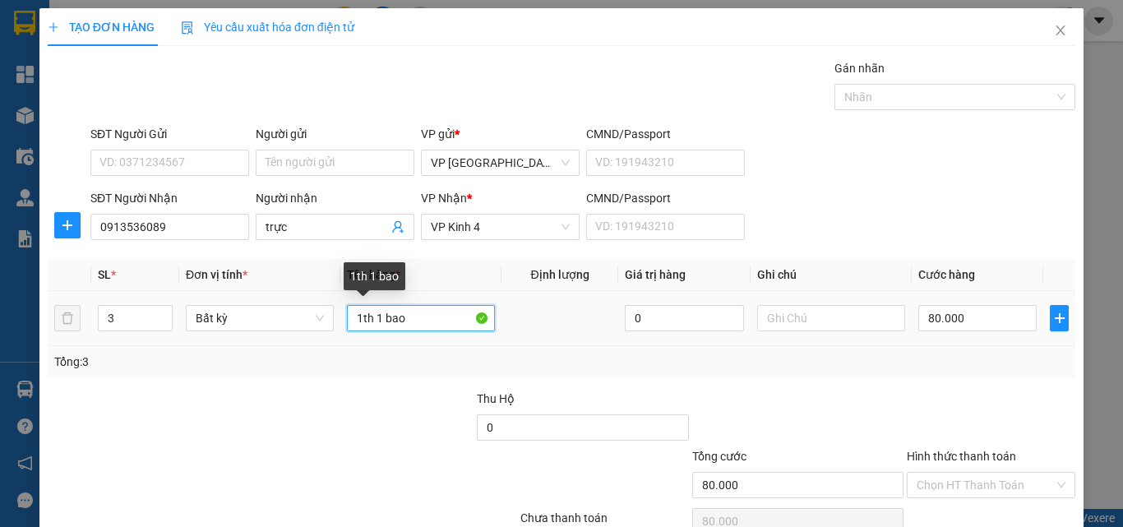
drag, startPoint x: 425, startPoint y: 319, endPoint x: 236, endPoint y: 303, distance: 189.7
click at [264, 312] on tr "3 Bất kỳ 1th 1 bao 0 80.000" at bounding box center [562, 318] width 1028 height 55
type input "0"
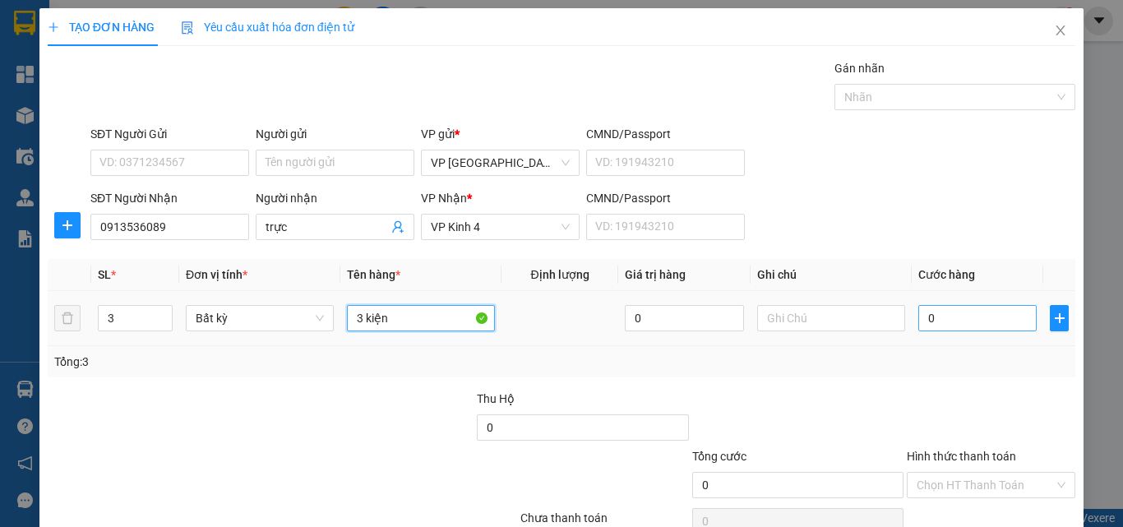
type input "3 kiện"
click at [1002, 316] on input "0" at bounding box center [977, 318] width 118 height 26
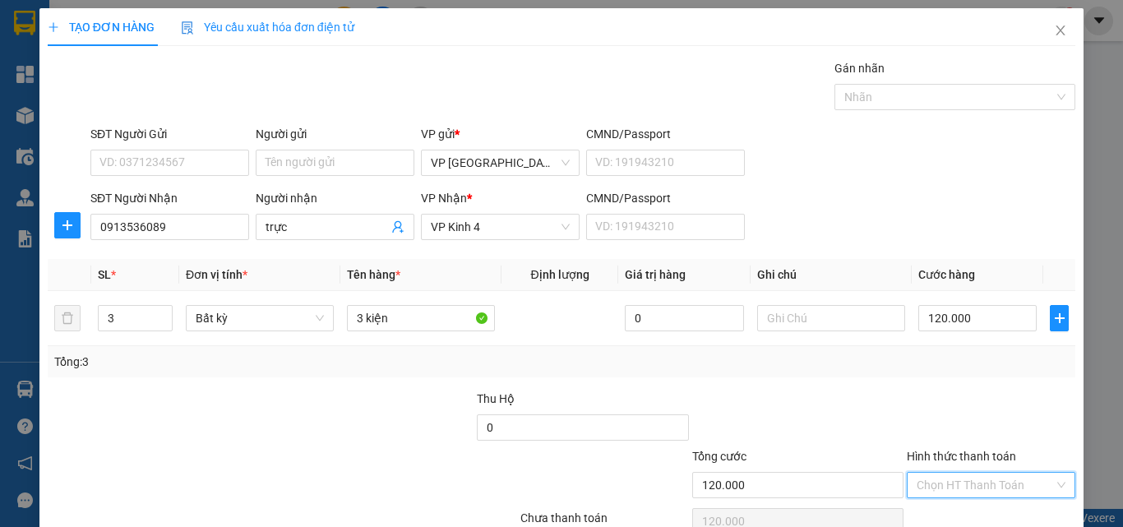
click at [968, 473] on input "Hình thức thanh toán" at bounding box center [985, 485] width 137 height 25
click at [975, 509] on div "Tại văn phòng" at bounding box center [979, 518] width 146 height 18
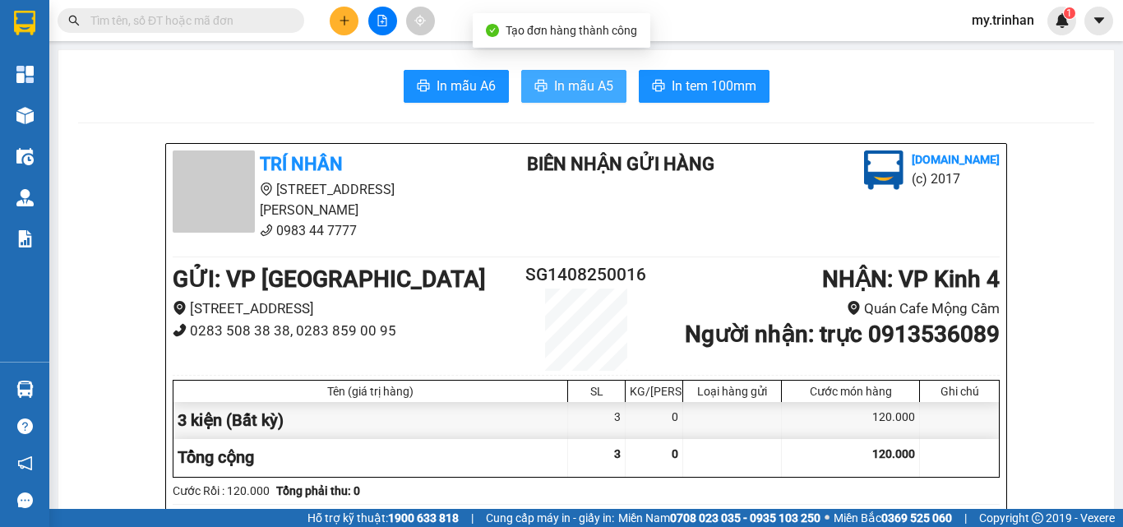
click at [580, 82] on span "In mẫu A5" at bounding box center [583, 86] width 59 height 21
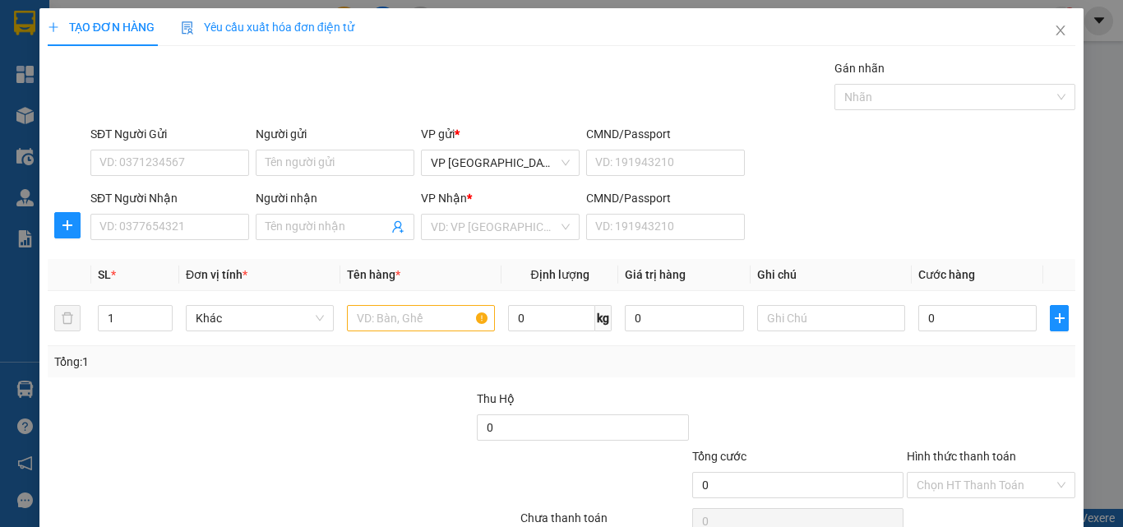
click at [871, 188] on form "SĐT Người Gửi VD: 0371234567 Người gửi Tên người gửi VP gửi * VP [GEOGRAPHIC_DA…" at bounding box center [562, 186] width 1028 height 122
click at [196, 223] on input "SĐT Người Nhận" at bounding box center [169, 227] width 159 height 26
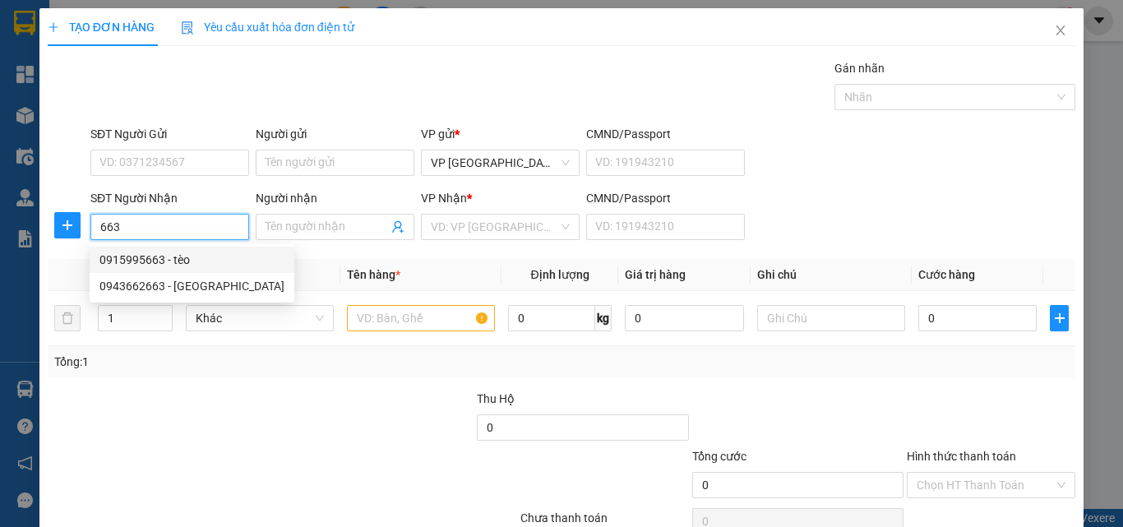
click at [192, 254] on div "0915995663 - tèo" at bounding box center [191, 260] width 185 height 18
type input "0915995663"
type input "tèo"
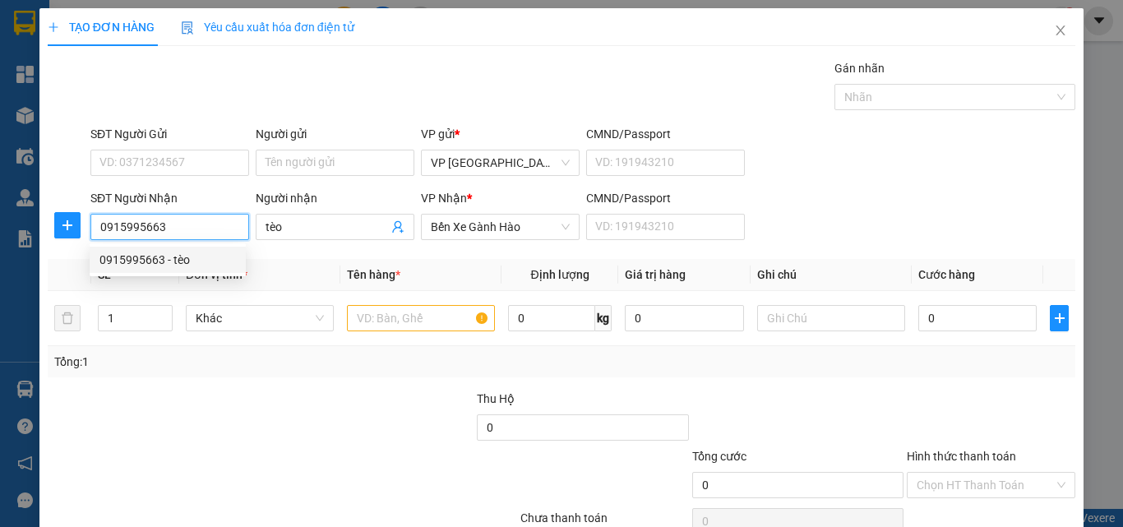
type input "90.000"
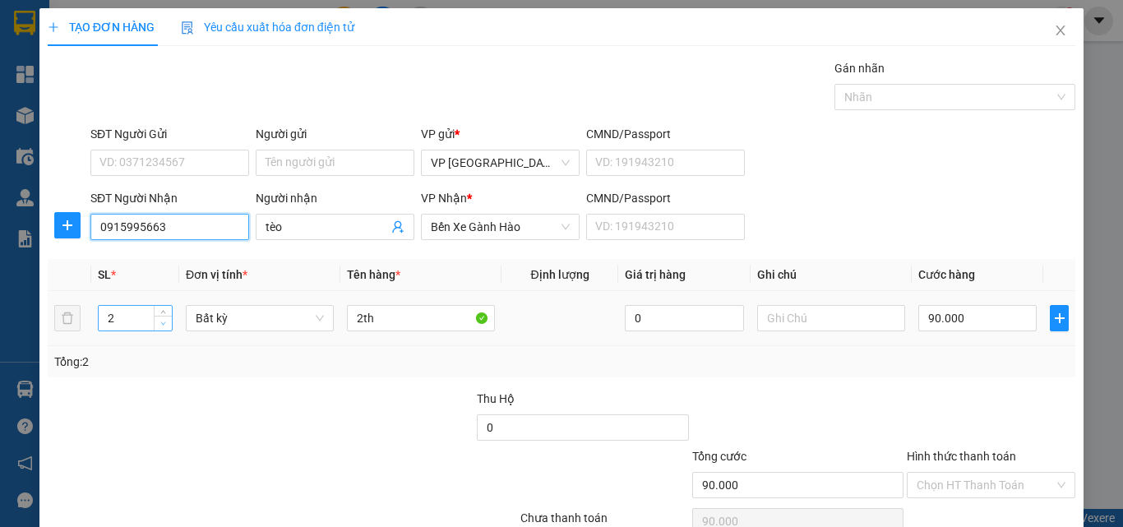
type input "0915995663"
click at [160, 326] on icon "down" at bounding box center [163, 324] width 6 height 6
type input "1"
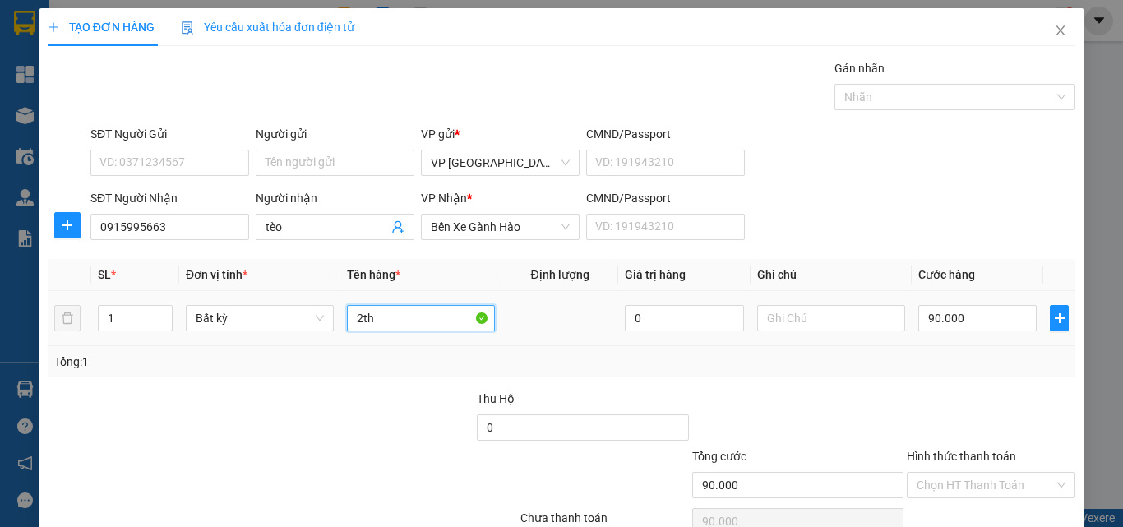
drag, startPoint x: 402, startPoint y: 317, endPoint x: 159, endPoint y: 268, distance: 248.1
click at [233, 308] on tr "1 Bất kỳ 2th 0 90.000" at bounding box center [562, 318] width 1028 height 55
type input "0"
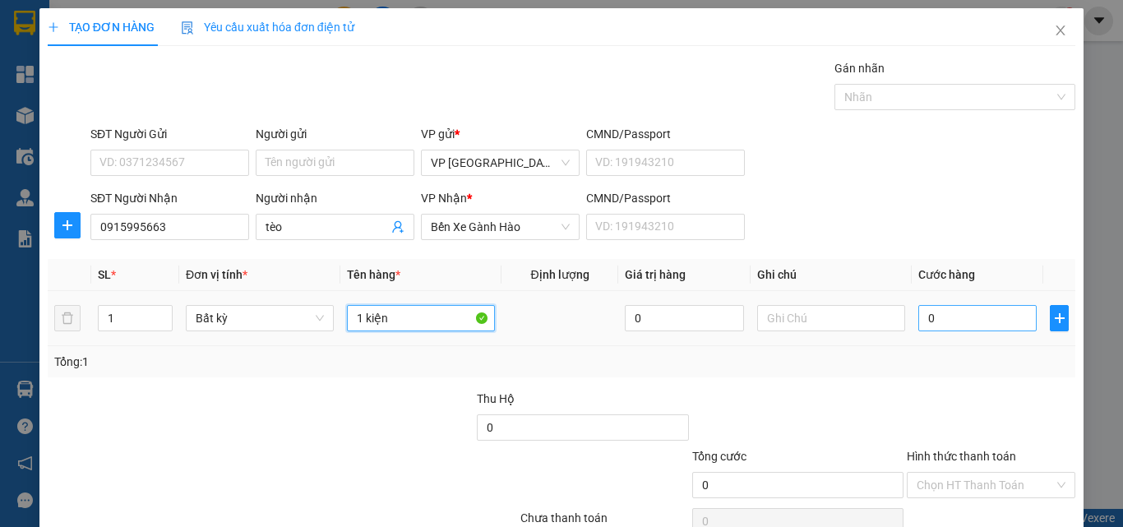
type input "1 kiện"
click at [974, 328] on input "0" at bounding box center [977, 318] width 118 height 26
type input "1"
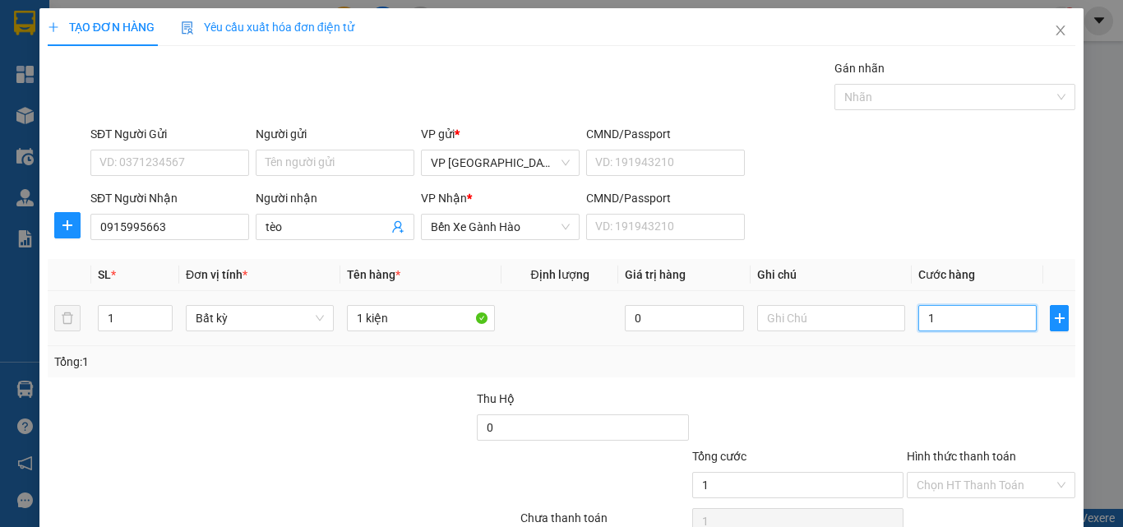
type input "10"
type input "100"
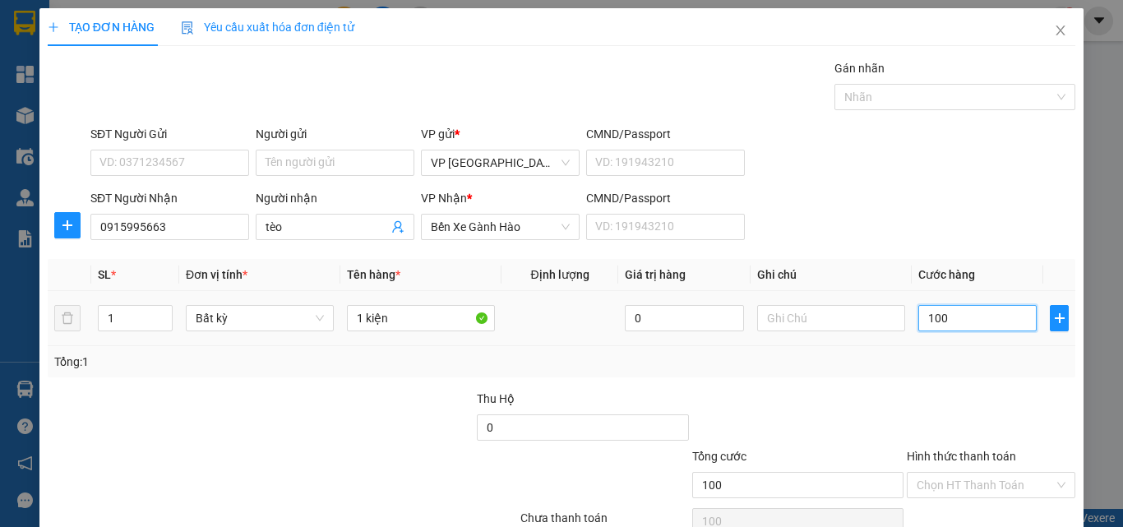
type input "100"
type input "100.000"
click at [964, 473] on input "Hình thức thanh toán" at bounding box center [985, 485] width 137 height 25
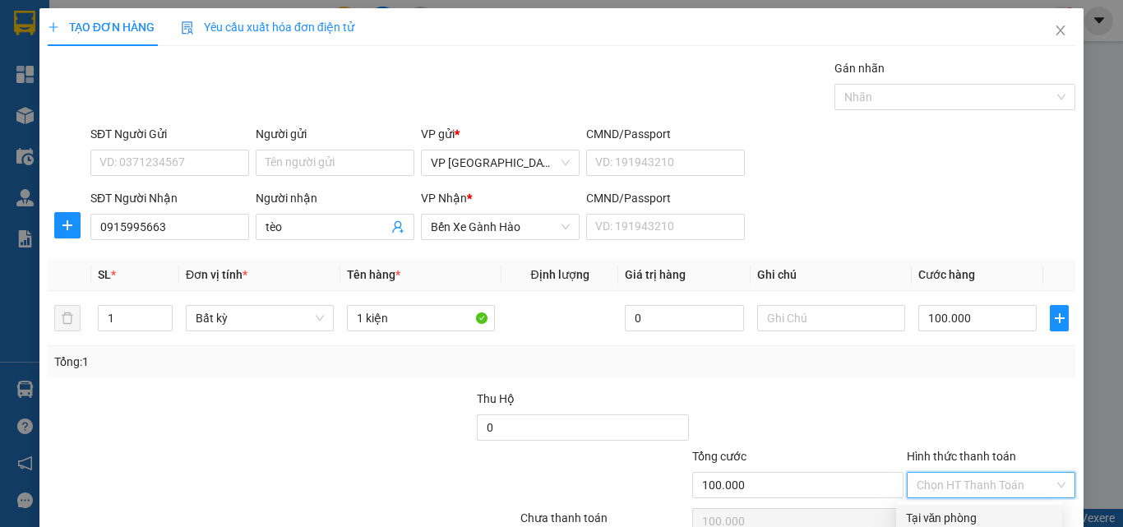
click at [966, 509] on div "Tại văn phòng" at bounding box center [979, 518] width 146 height 18
type input "0"
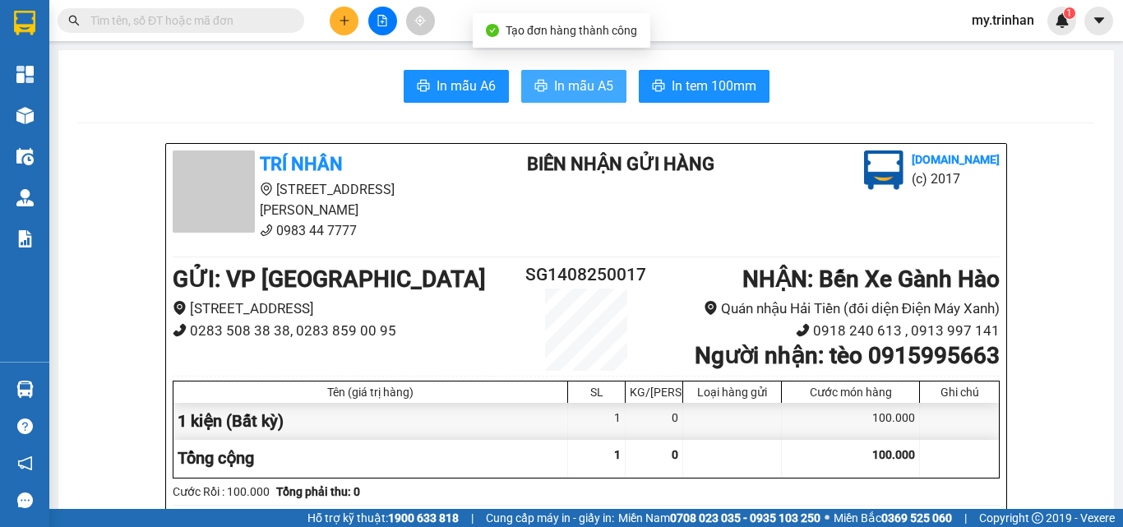
click at [569, 86] on span "In mẫu A5" at bounding box center [583, 86] width 59 height 21
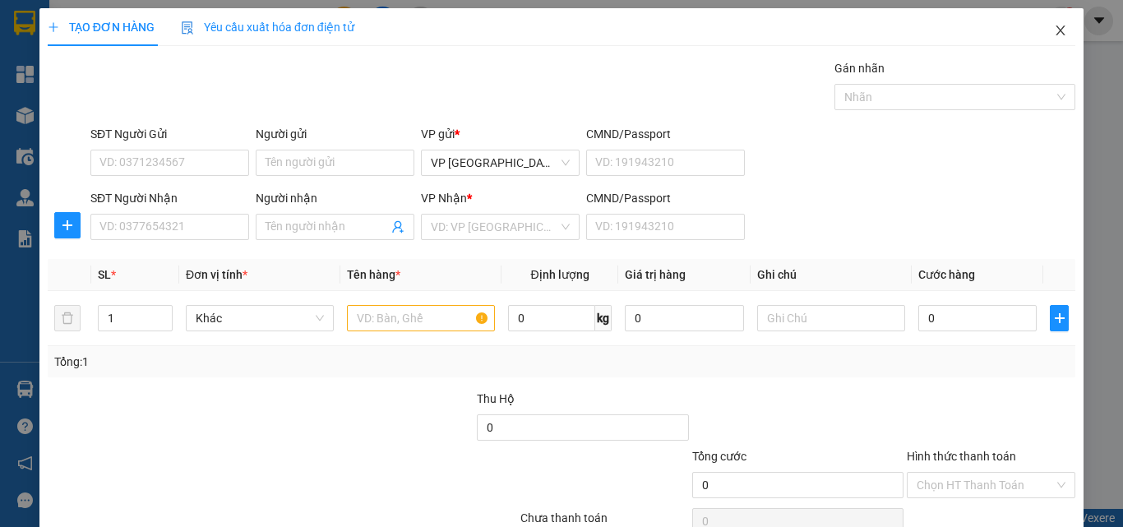
click at [1054, 26] on icon "close" at bounding box center [1060, 30] width 13 height 13
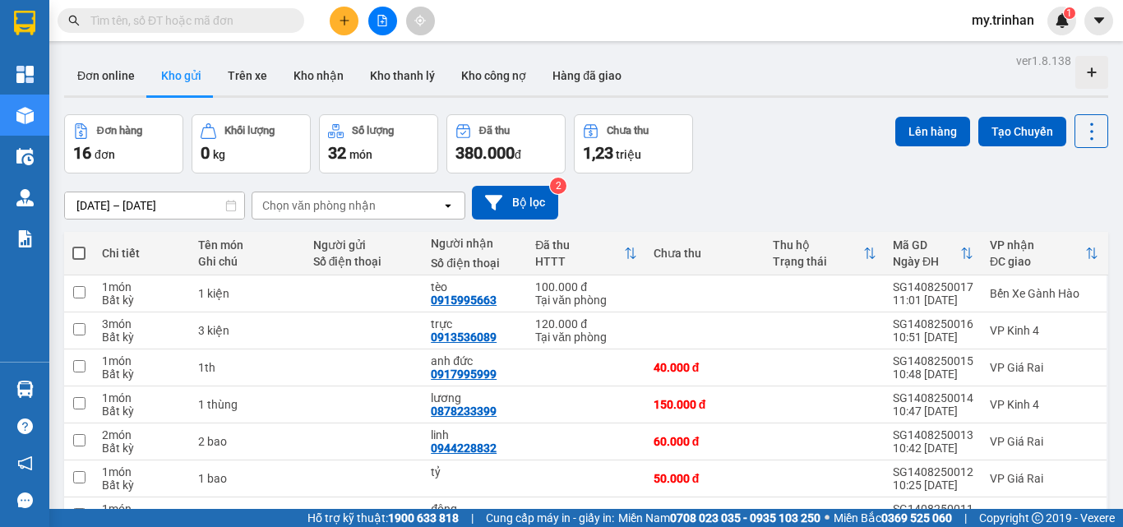
click at [697, 197] on div "[DATE] – [DATE] Press the down arrow key to interact with the calendar and sele…" at bounding box center [586, 203] width 1044 height 34
click at [654, 472] on div "50.000 đ" at bounding box center [706, 478] width 104 height 13
checkbox input "true"
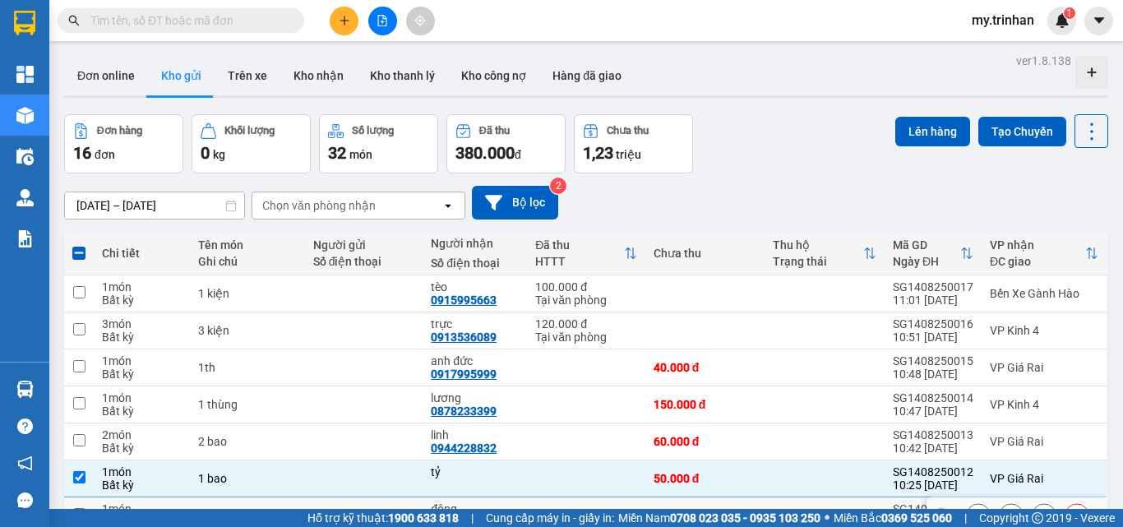
click at [596, 497] on td at bounding box center [586, 515] width 118 height 37
checkbox input "true"
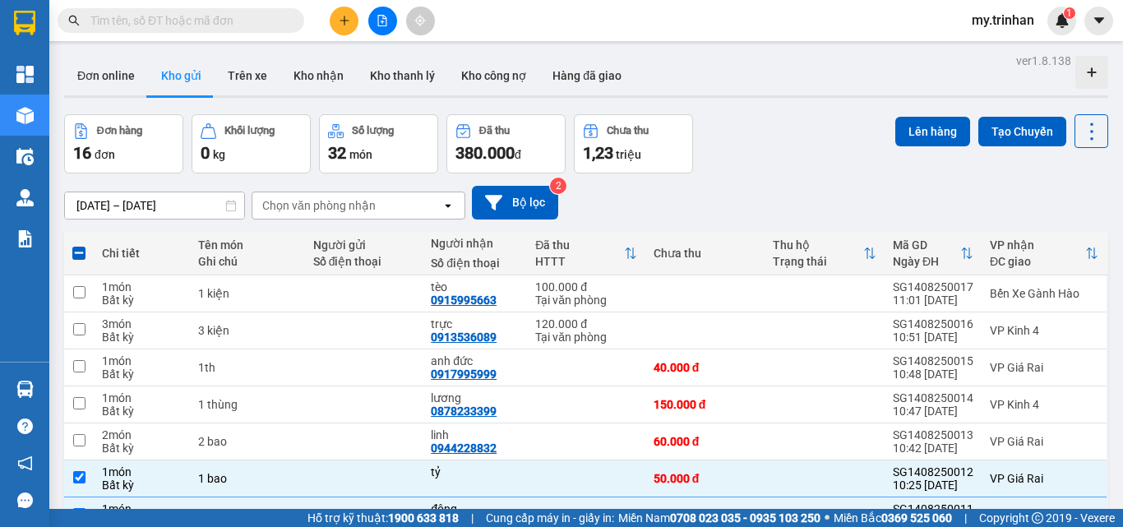
checkbox input "true"
click at [895, 142] on button "Lên hàng" at bounding box center [932, 132] width 75 height 30
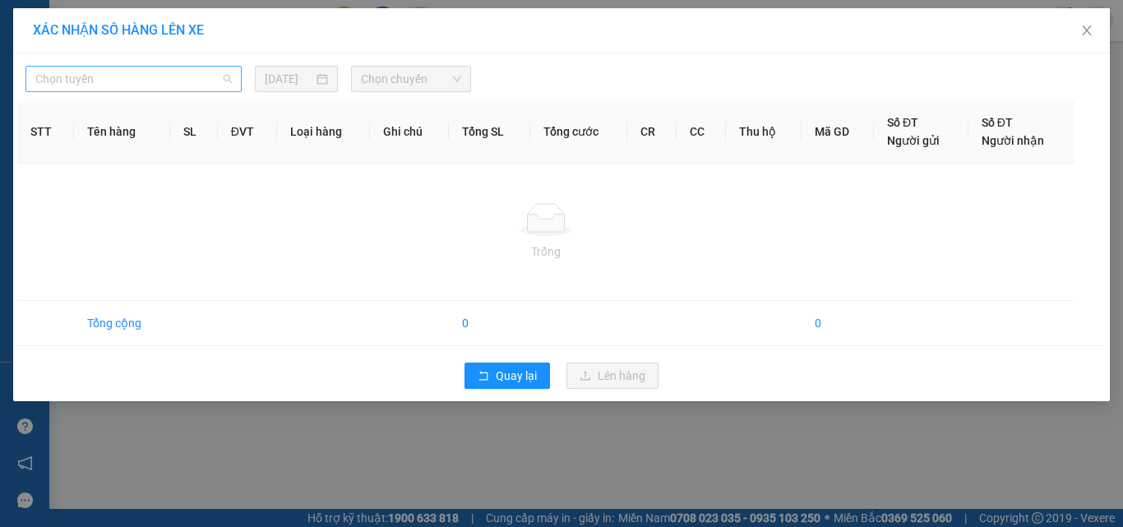
click at [210, 75] on span "Chọn tuyến" at bounding box center [133, 79] width 196 height 25
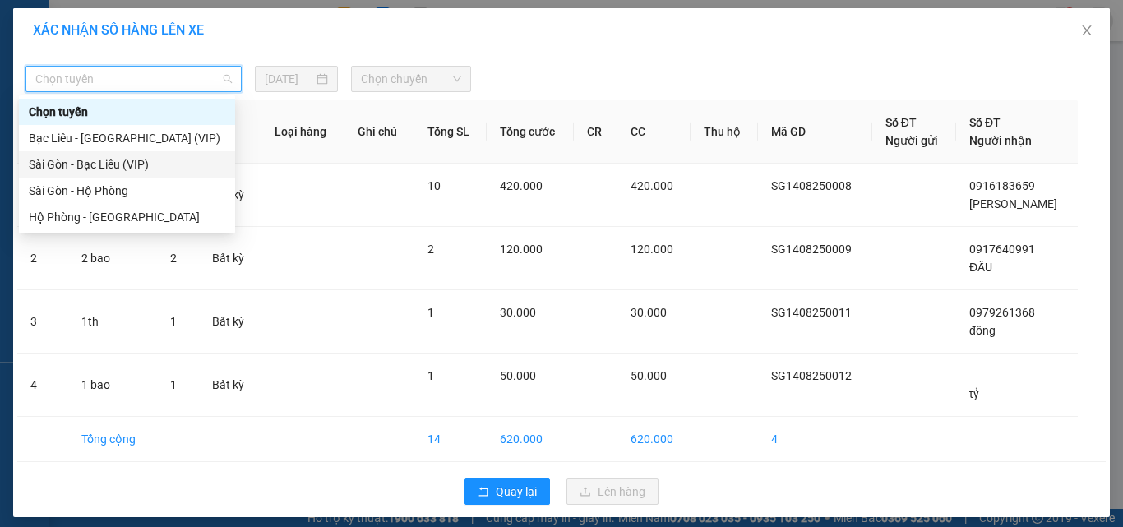
click at [169, 170] on div "Sài Gòn - Bạc Liêu (VIP)" at bounding box center [127, 164] width 196 height 18
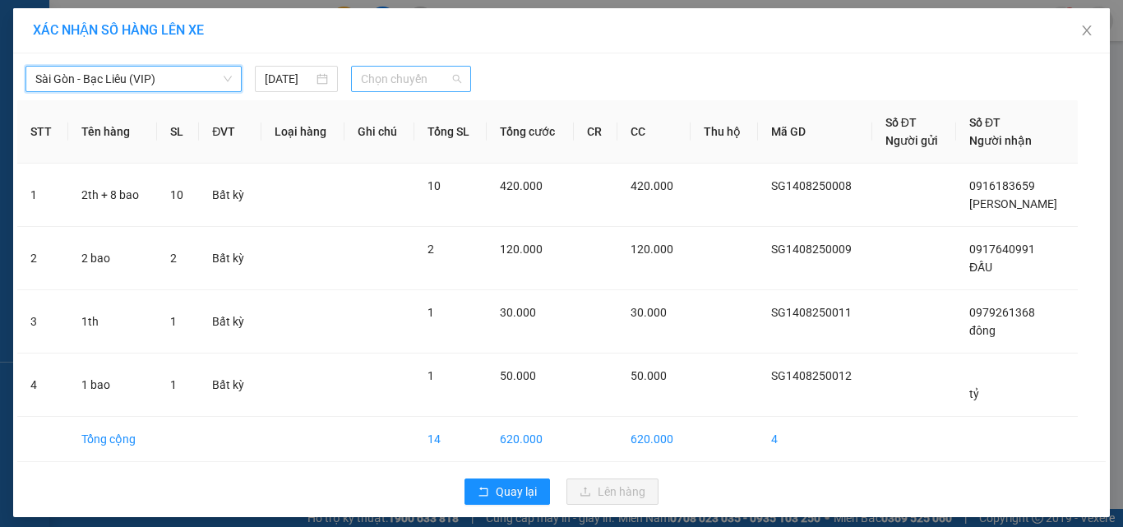
click at [364, 86] on span "Chọn chuyến" at bounding box center [411, 79] width 101 height 25
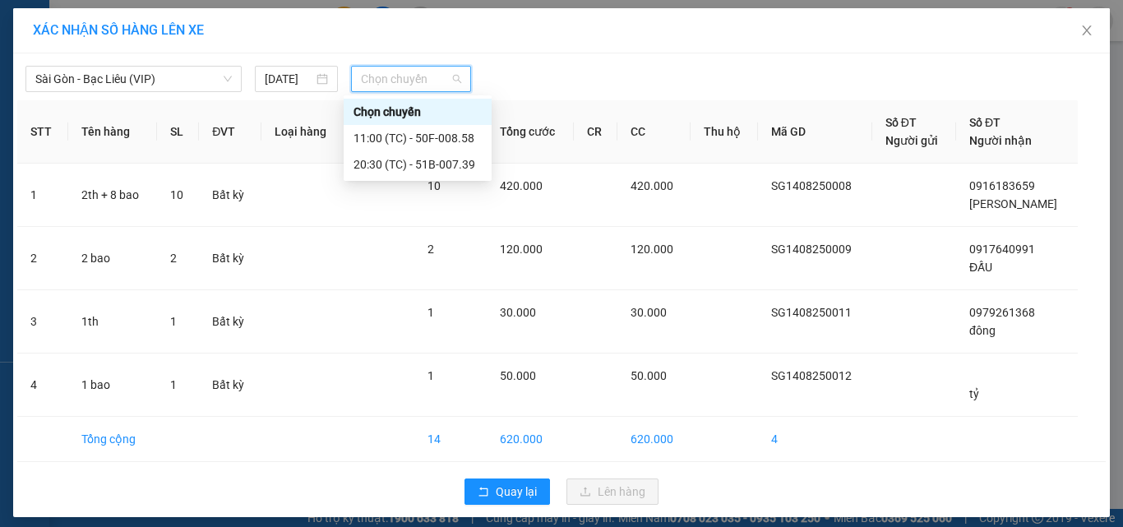
click at [371, 124] on div "Chọn chuyến" at bounding box center [418, 112] width 148 height 26
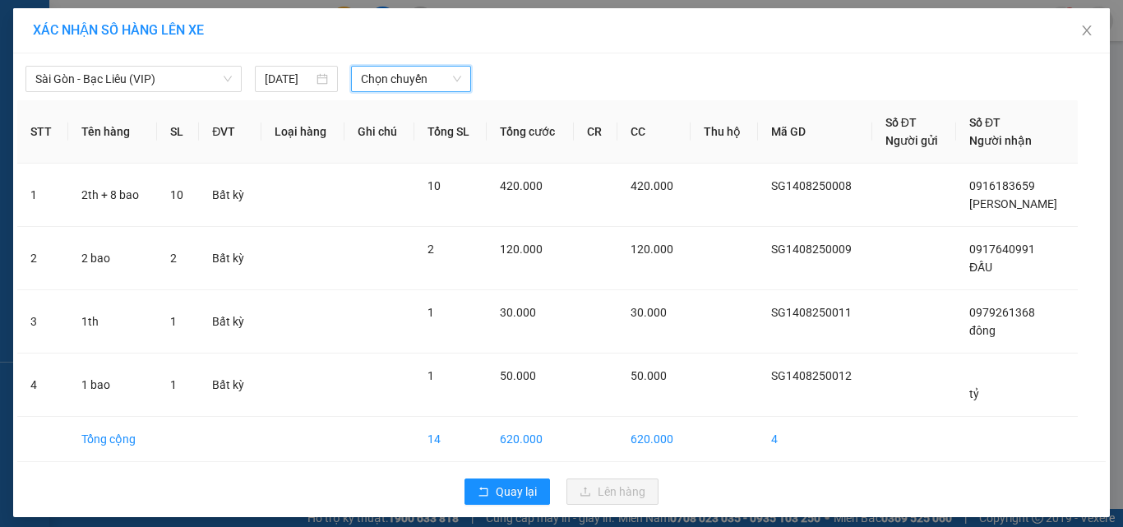
click at [388, 76] on span "Chọn chuyến" at bounding box center [411, 79] width 101 height 25
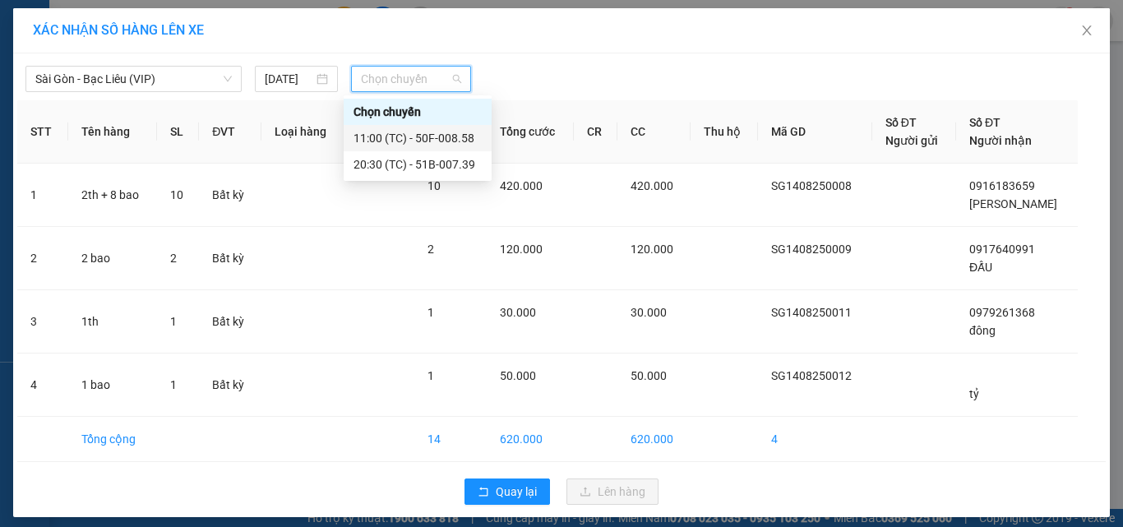
click at [381, 127] on div "11:00 (TC) - 50F-008.58" at bounding box center [418, 138] width 148 height 26
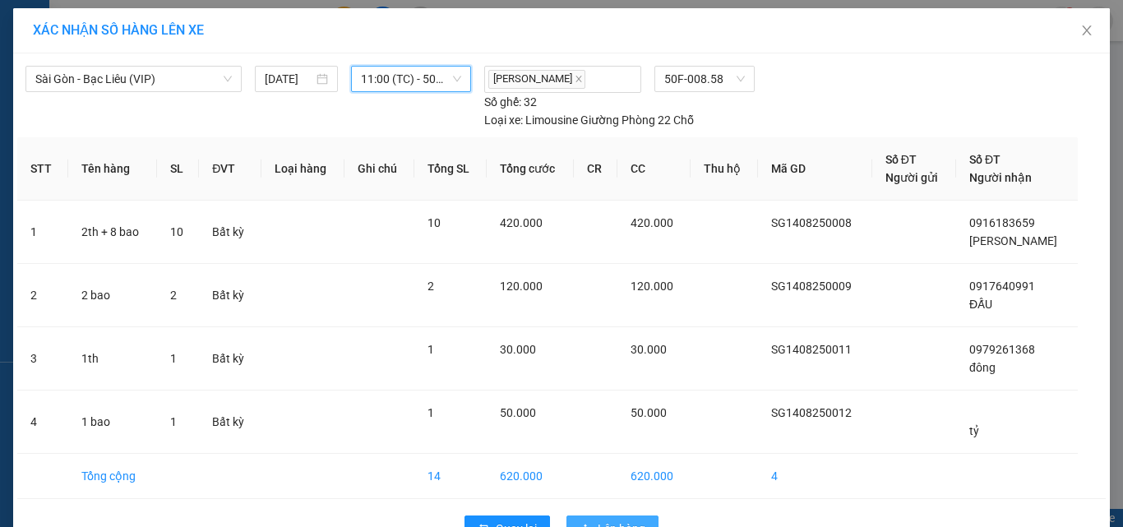
click at [585, 515] on button "Lên hàng" at bounding box center [612, 528] width 92 height 26
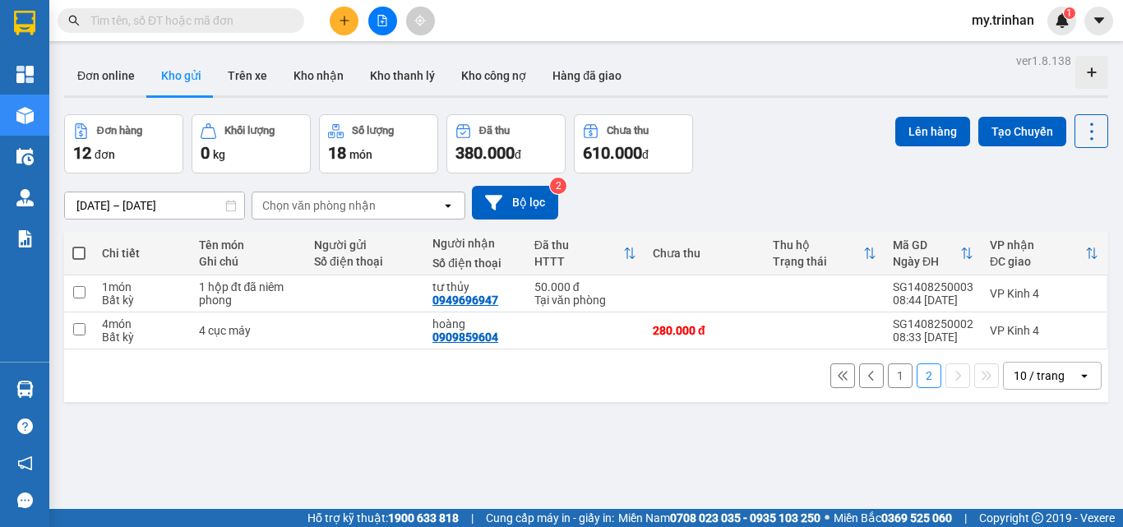
click at [888, 363] on button "1" at bounding box center [900, 375] width 25 height 25
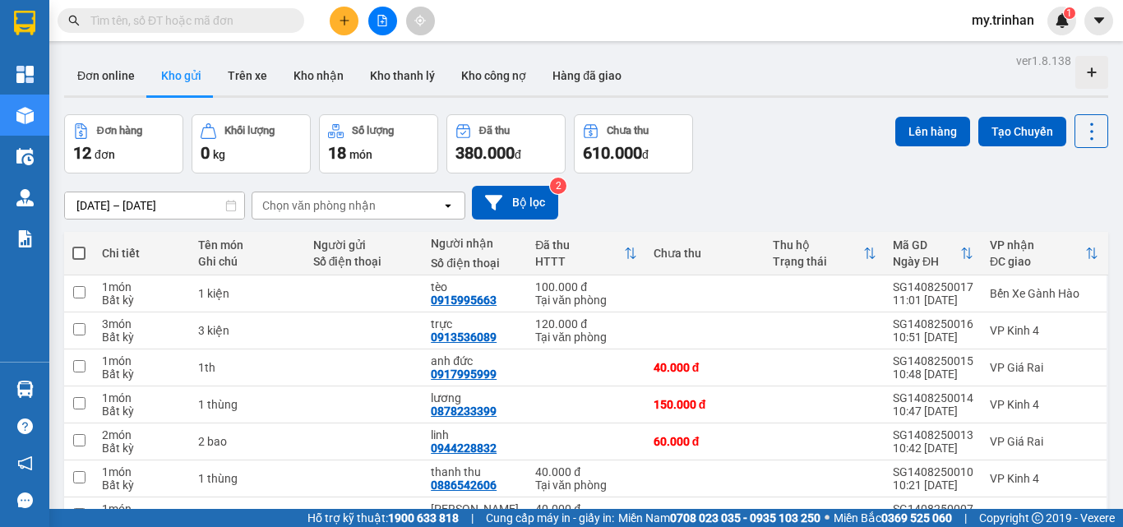
checkbox input "true"
click at [904, 124] on button "Lên hàng" at bounding box center [932, 132] width 75 height 30
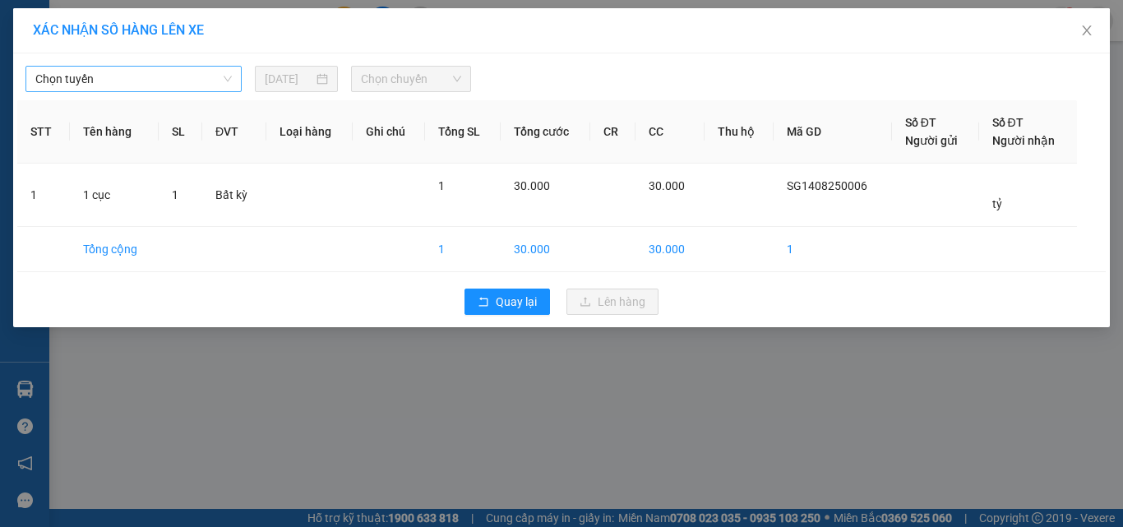
click at [193, 81] on span "Chọn tuyến" at bounding box center [133, 79] width 196 height 25
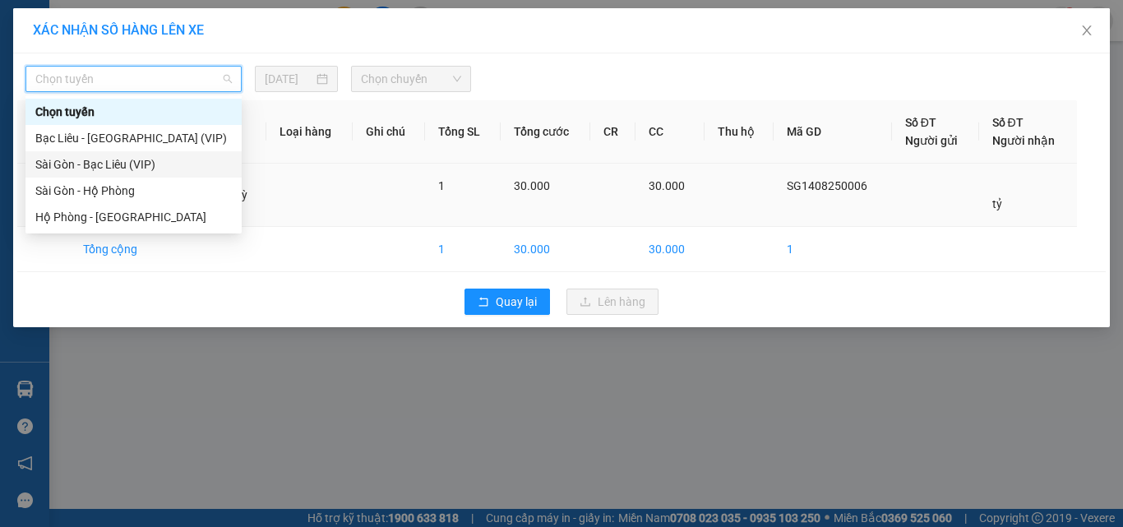
click at [179, 166] on div "Sài Gòn - Bạc Liêu (VIP)" at bounding box center [133, 164] width 196 height 18
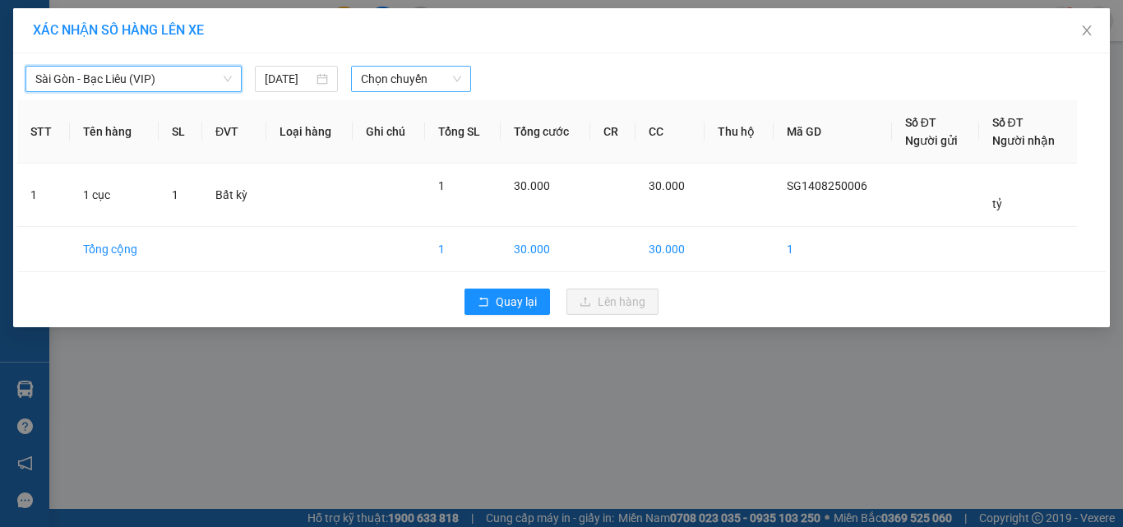
click at [373, 86] on span "Chọn chuyến" at bounding box center [411, 79] width 101 height 25
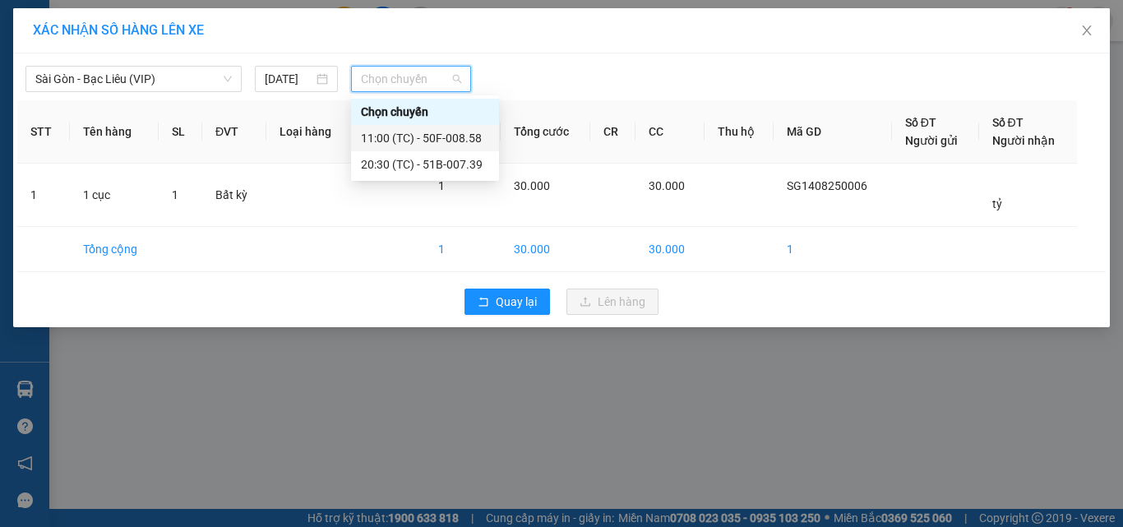
click at [386, 132] on div "11:00 (TC) - 50F-008.58" at bounding box center [425, 138] width 128 height 18
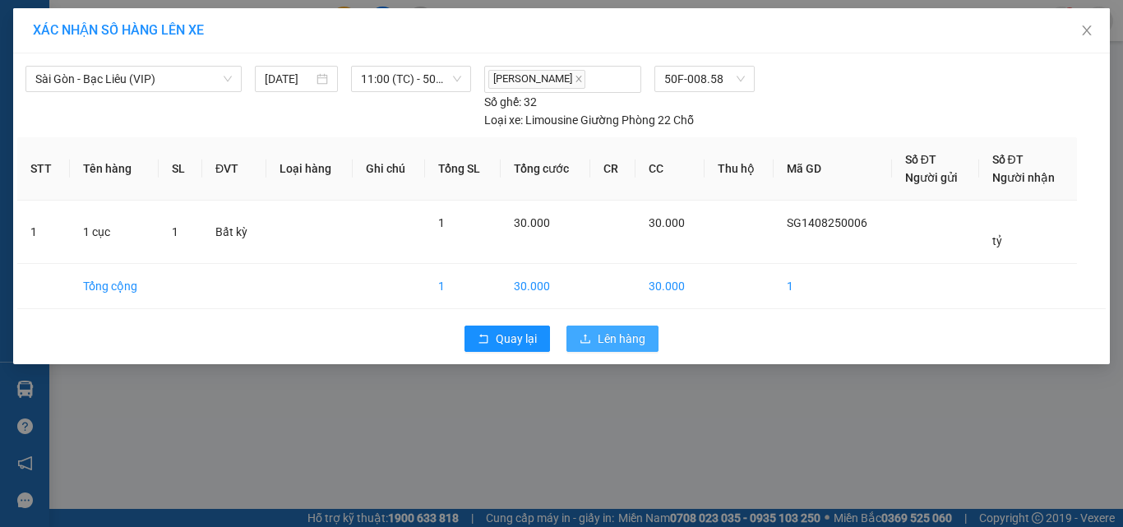
click at [595, 338] on button "Lên hàng" at bounding box center [612, 339] width 92 height 26
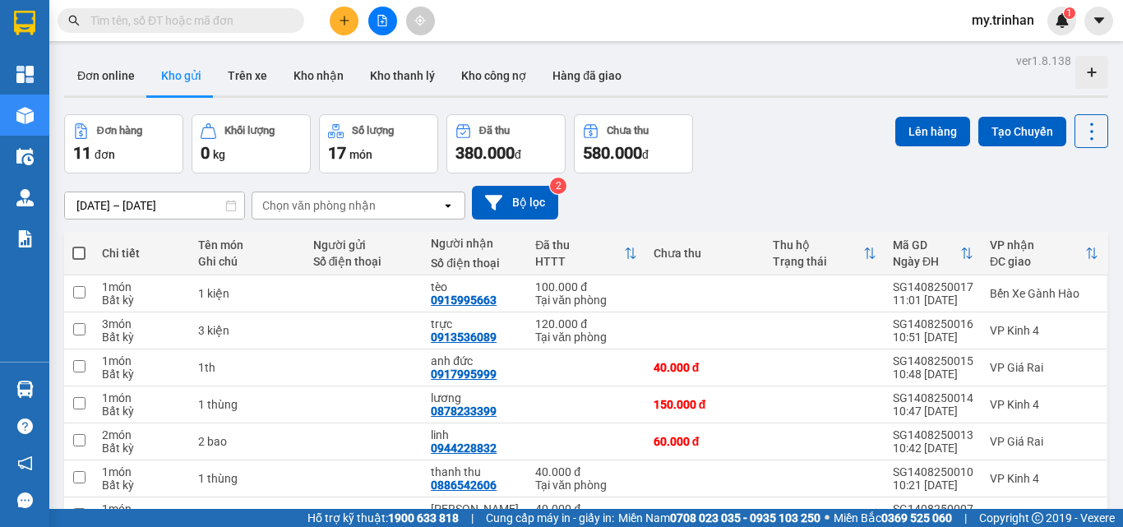
click at [640, 217] on div "[DATE] – [DATE] Press the down arrow key to interact with the calendar and sele…" at bounding box center [586, 203] width 1044 height 34
click at [407, 214] on div "Chọn văn phòng nhận" at bounding box center [346, 205] width 189 height 26
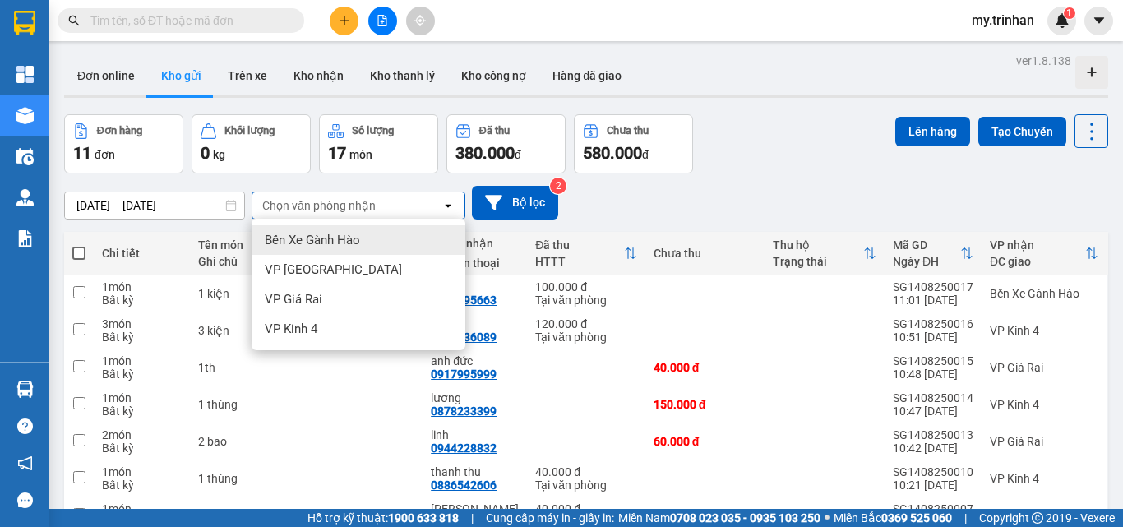
click at [728, 201] on div "[DATE] – [DATE] Press the down arrow key to interact with the calendar and sele…" at bounding box center [586, 203] width 1044 height 34
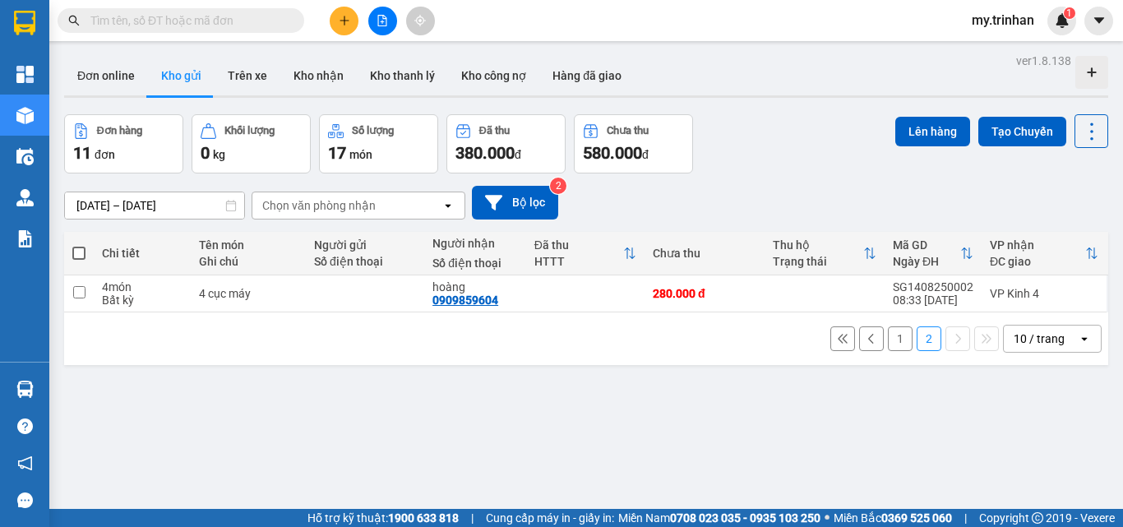
click at [888, 326] on button "1" at bounding box center [900, 338] width 25 height 25
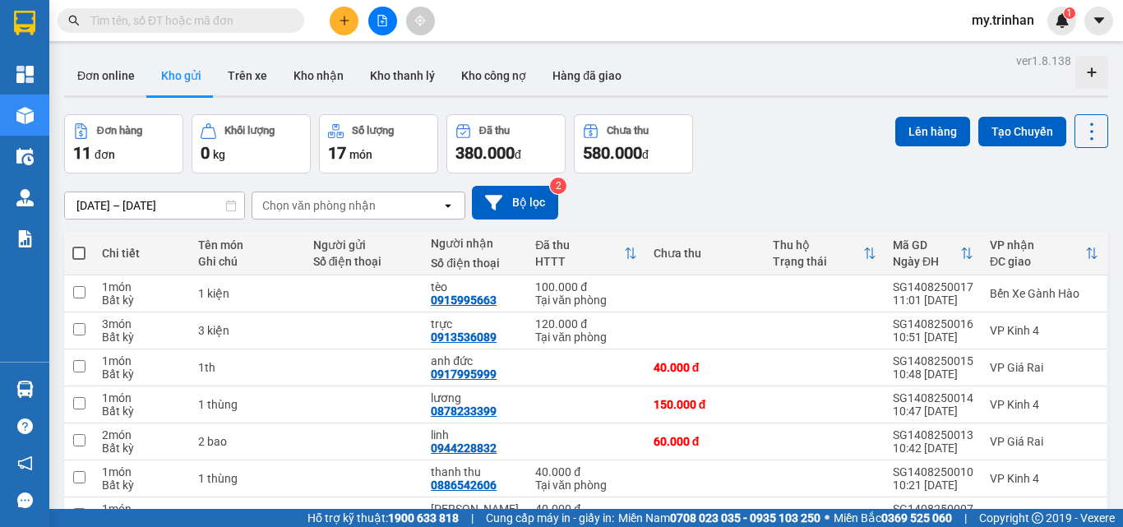
click at [696, 186] on div "[DATE] – [DATE] Press the down arrow key to interact with the calendar and sele…" at bounding box center [586, 203] width 1044 height 34
click at [350, 22] on button at bounding box center [344, 21] width 29 height 29
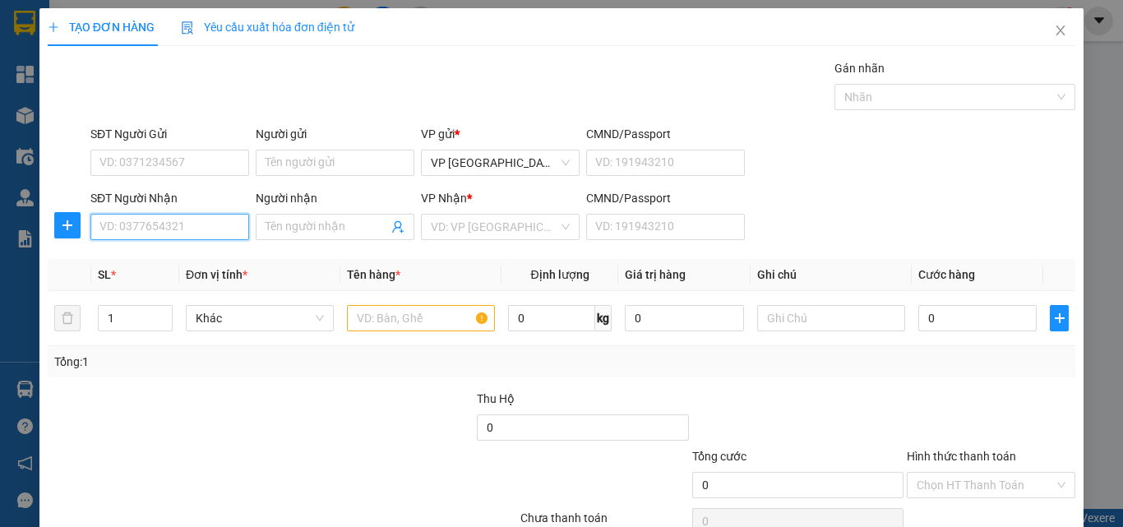
click at [177, 223] on input "SĐT Người Nhận" at bounding box center [169, 227] width 159 height 26
click at [182, 269] on div "0945816572 - [GEOGRAPHIC_DATA]" at bounding box center [192, 260] width 205 height 26
type input "0945816572"
type input "cẩm tiên"
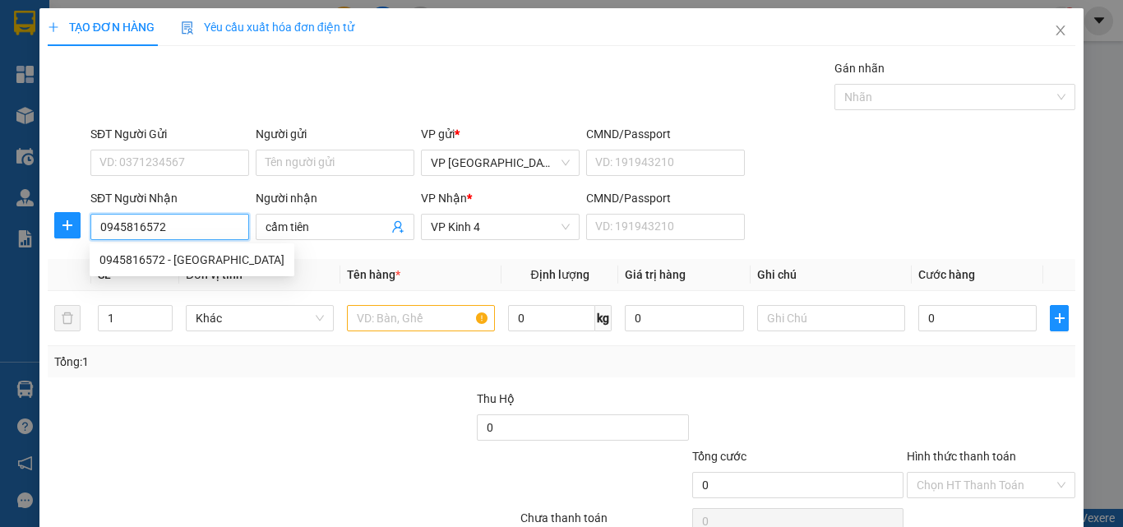
type input "350.000"
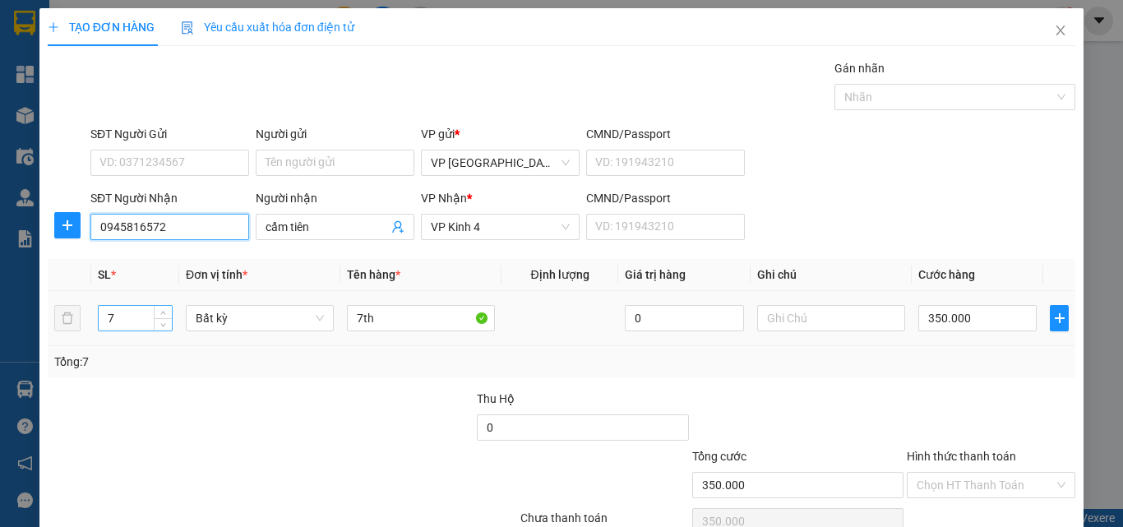
type input "0945816572"
click at [132, 314] on input "7" at bounding box center [135, 318] width 73 height 25
type input "1"
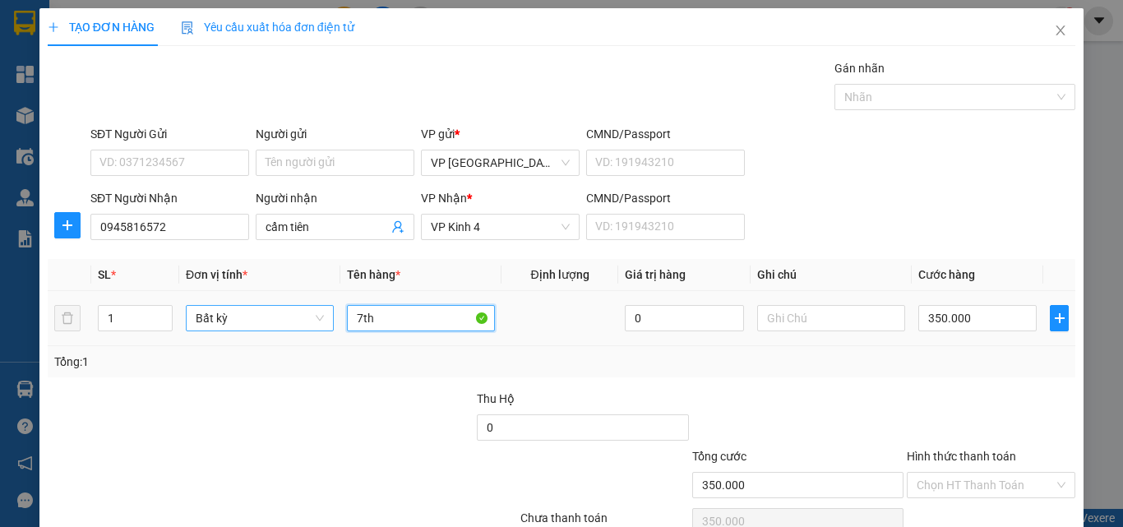
drag, startPoint x: 354, startPoint y: 314, endPoint x: 275, endPoint y: 308, distance: 80.0
click at [263, 312] on tr "1 Bất kỳ 7th 0 350.000" at bounding box center [562, 318] width 1028 height 55
type input "0"
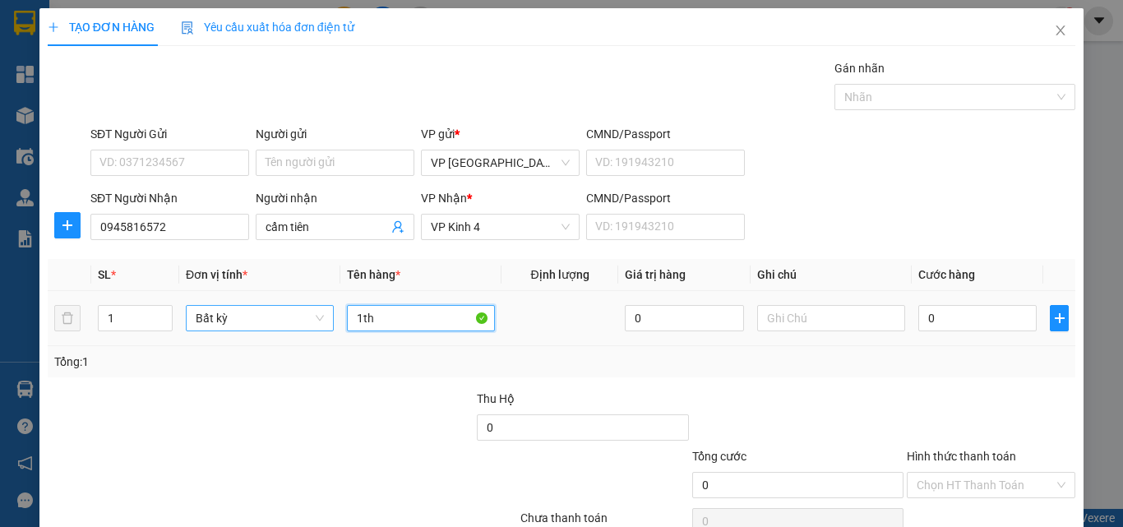
type input "1th"
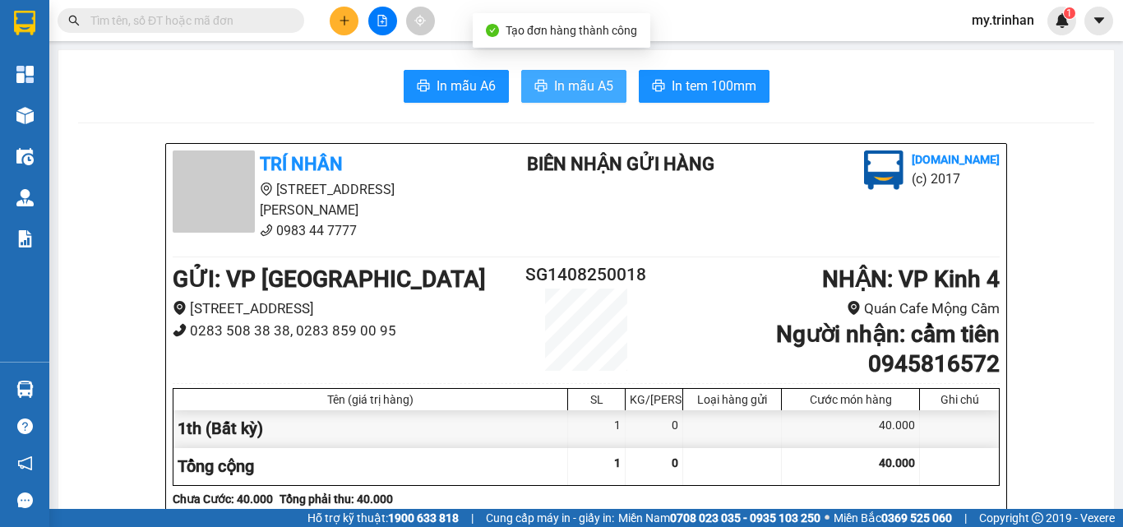
click at [580, 73] on button "In mẫu A5" at bounding box center [573, 86] width 105 height 33
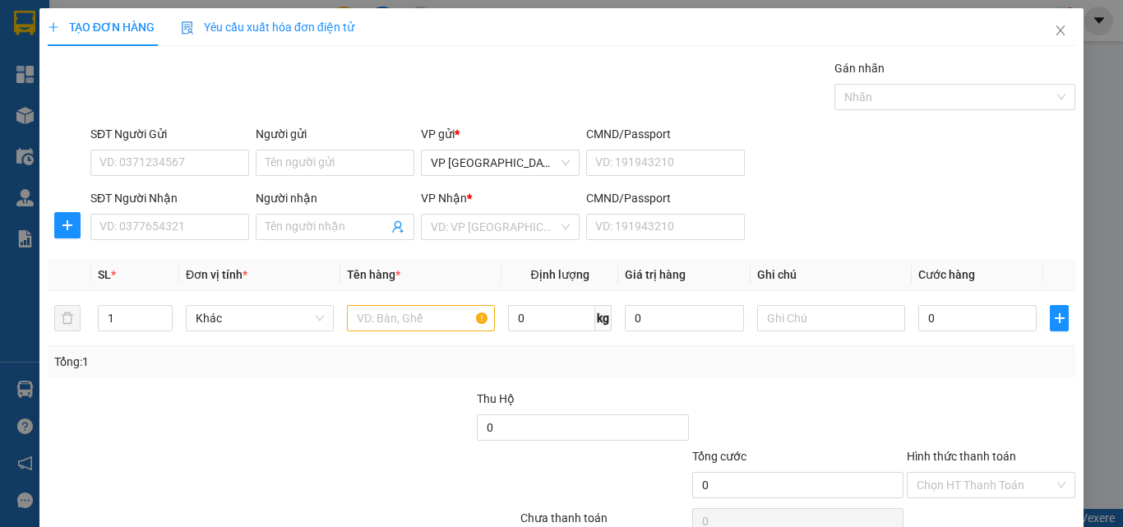
click at [1033, 207] on div "SĐT Người Nhận VD: 0377654321 Người nhận Tên người nhận VP Nhận * VD: VP Sài Gò…" at bounding box center [583, 218] width 992 height 58
drag, startPoint x: 1033, startPoint y: 207, endPoint x: 1023, endPoint y: 207, distance: 10.7
click at [1023, 207] on div "SĐT Người Nhận VD: 0377654321 Người nhận Tên người nhận VP Nhận * VD: VP Sài Gò…" at bounding box center [583, 218] width 992 height 58
click at [143, 222] on input "SĐT Người Nhận" at bounding box center [169, 227] width 159 height 26
click at [206, 237] on input "817" at bounding box center [169, 227] width 159 height 26
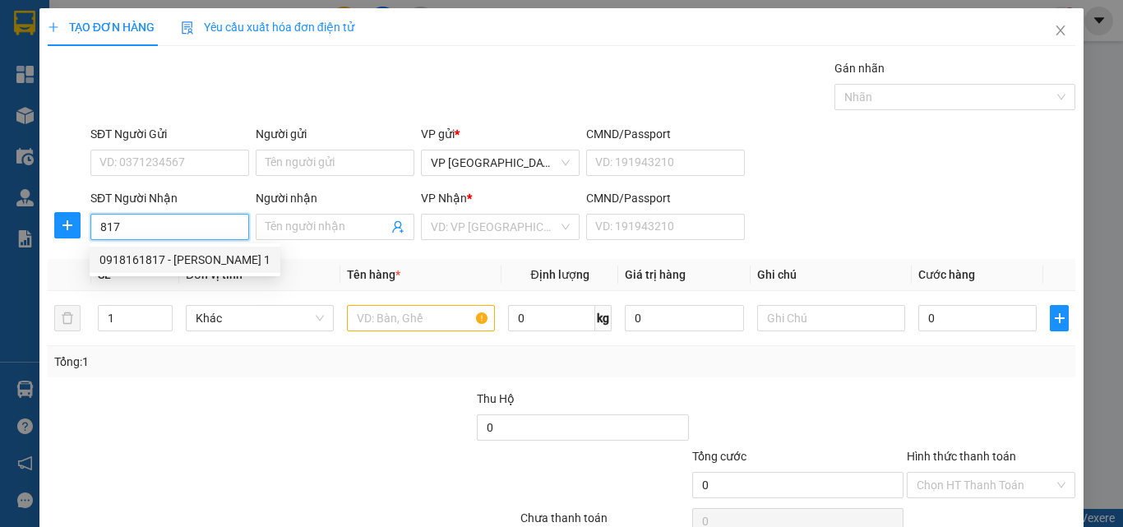
click at [215, 254] on div "0918161817 - [PERSON_NAME] 1" at bounding box center [184, 260] width 171 height 18
type input "0918161817"
type input "hoàng kim 1"
type input "30.000"
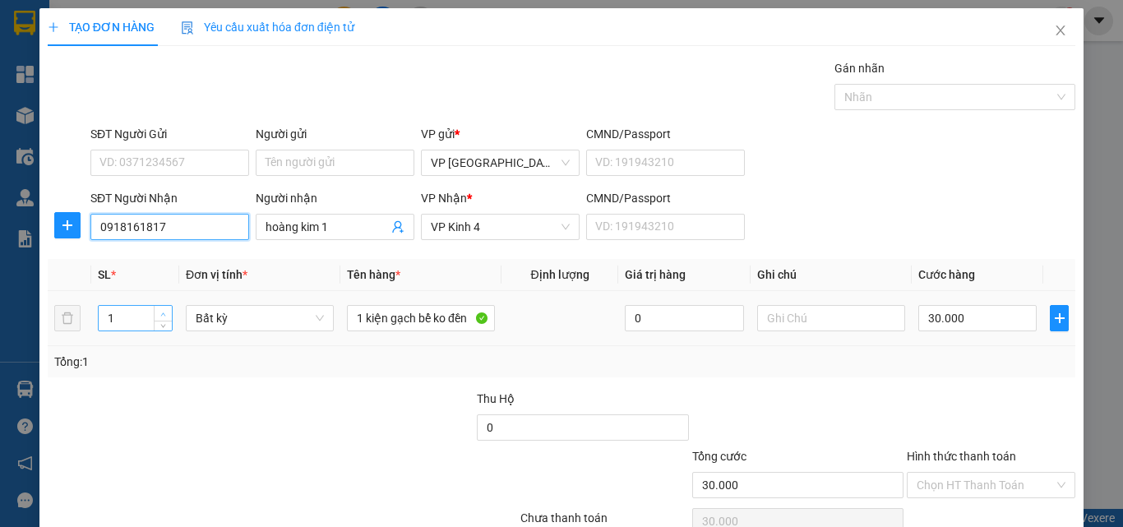
type input "0918161817"
click at [159, 313] on span "up" at bounding box center [164, 314] width 10 height 10
click at [160, 313] on icon "up" at bounding box center [163, 315] width 6 height 6
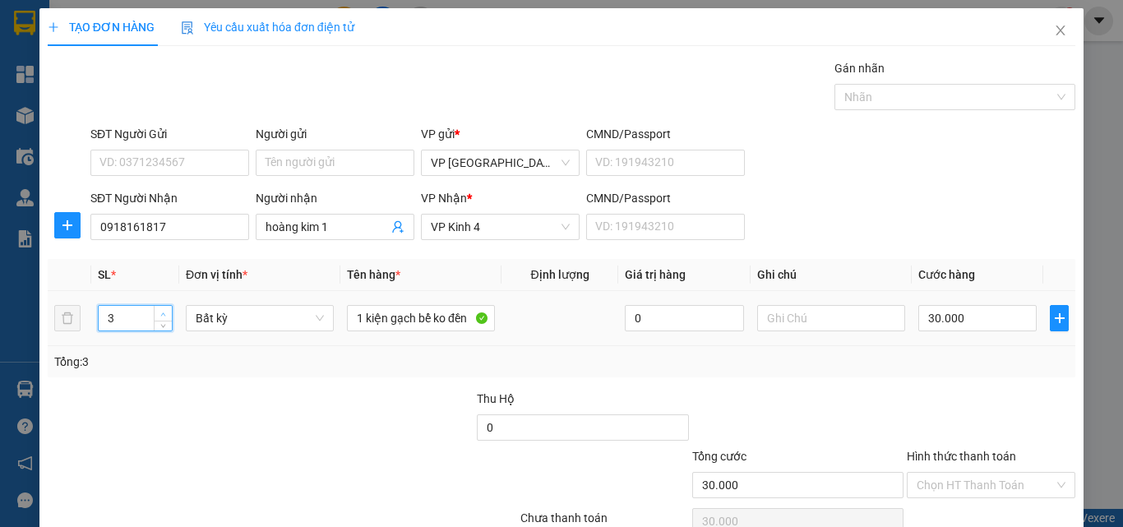
type input "5"
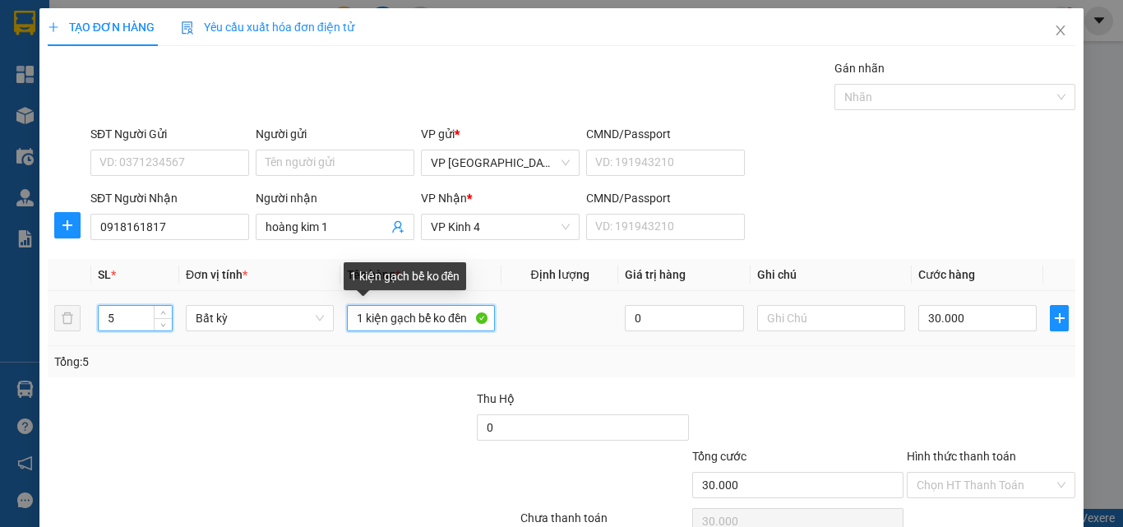
drag, startPoint x: 467, startPoint y: 321, endPoint x: 252, endPoint y: 290, distance: 216.8
click at [253, 290] on table "SL * Đơn vị tính * Tên hàng * Định lượng Giá trị hàng Ghi chú Cước hàng 5 Bất k…" at bounding box center [562, 302] width 1028 height 87
type input "0"
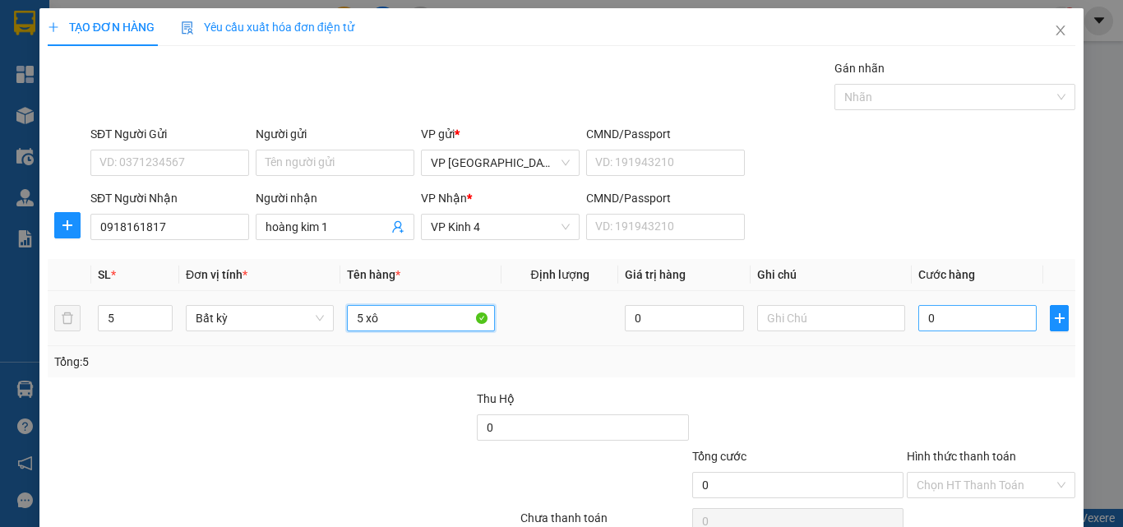
type input "5 xô"
click at [1019, 321] on input "0" at bounding box center [977, 318] width 118 height 26
type input "1"
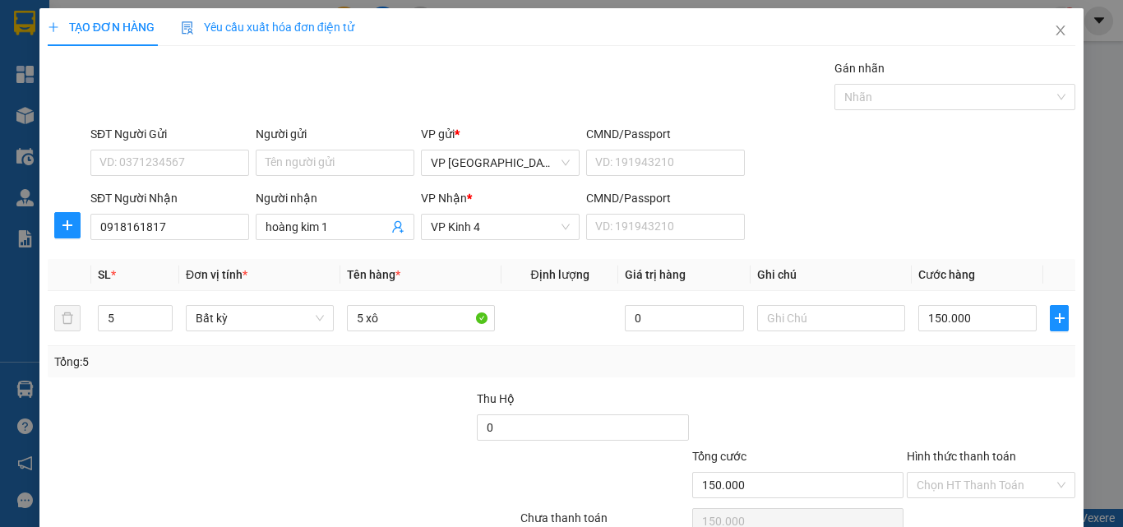
click at [935, 466] on div "Transit Pickup Surcharge Ids Transit Deliver Surcharge Ids Transit Deliver Surc…" at bounding box center [562, 317] width 1028 height 517
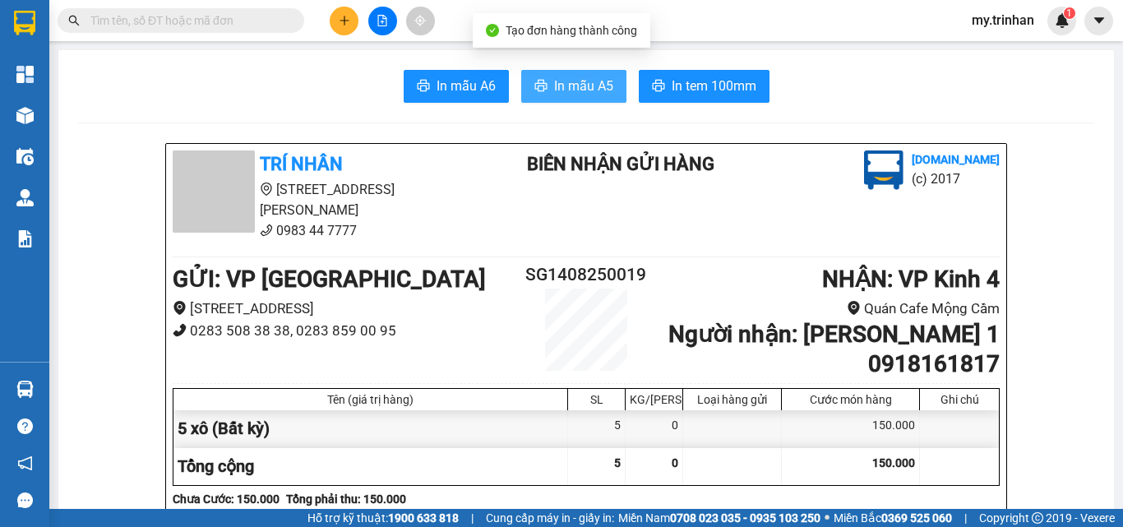
click at [586, 81] on span "In mẫu A5" at bounding box center [583, 86] width 59 height 21
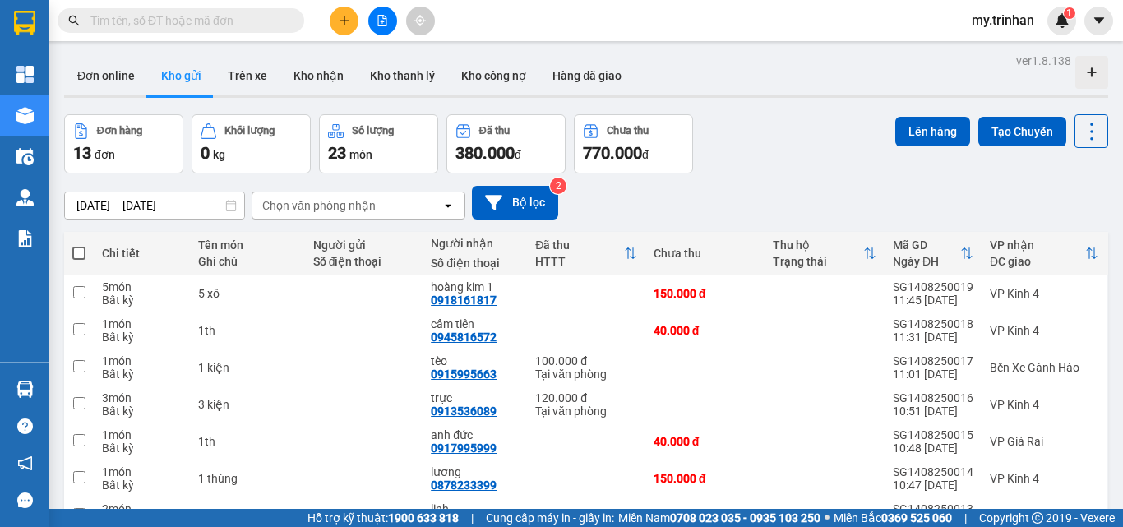
click at [722, 201] on div "[DATE] – [DATE] Press the down arrow key to interact with the calendar and sele…" at bounding box center [586, 203] width 1044 height 34
click at [348, 12] on button at bounding box center [344, 21] width 29 height 29
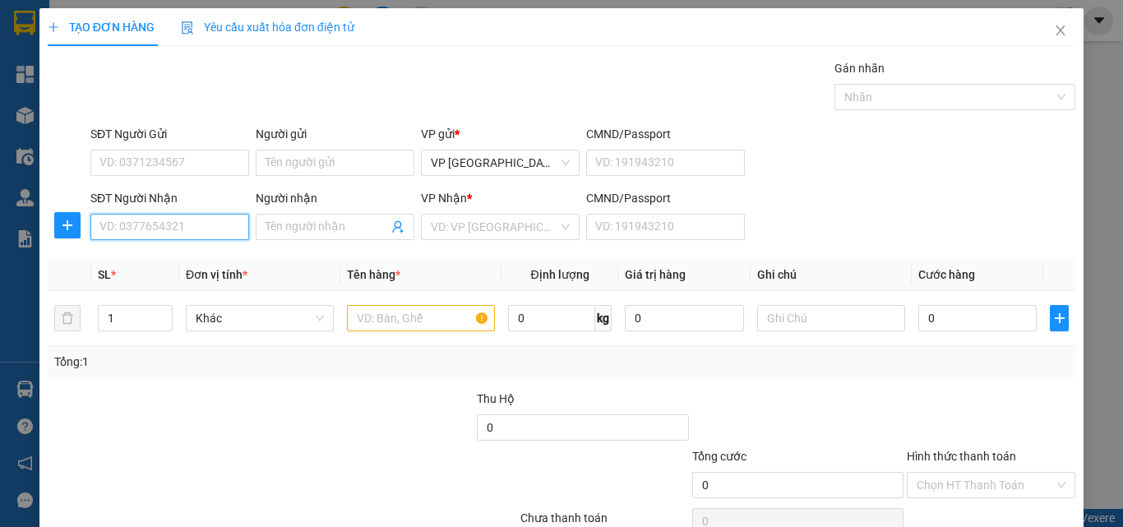
click at [213, 222] on input "SĐT Người Nhận" at bounding box center [169, 227] width 159 height 26
type input "0393"
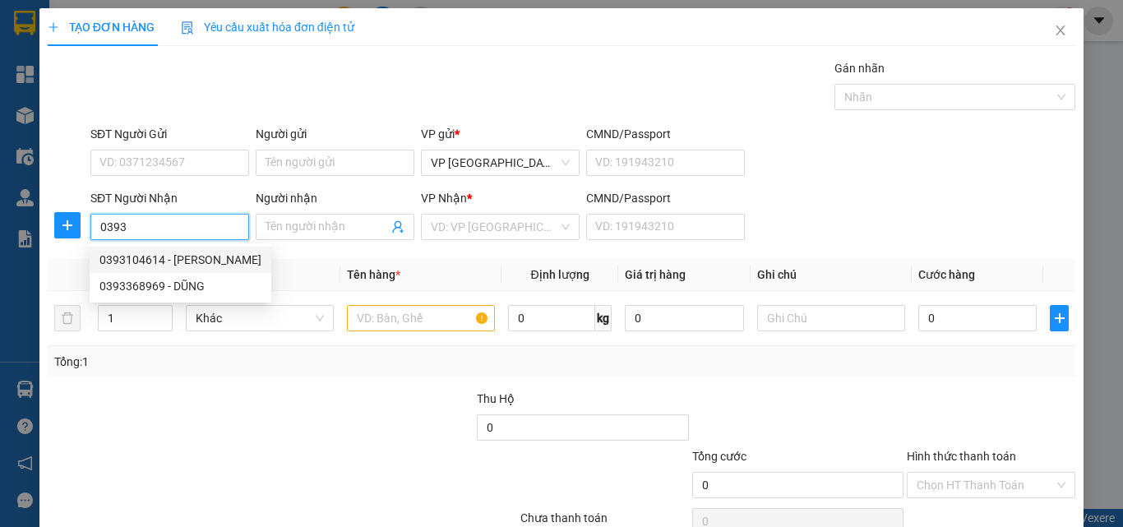
click at [215, 260] on div "0393104614 - [PERSON_NAME]" at bounding box center [180, 260] width 162 height 18
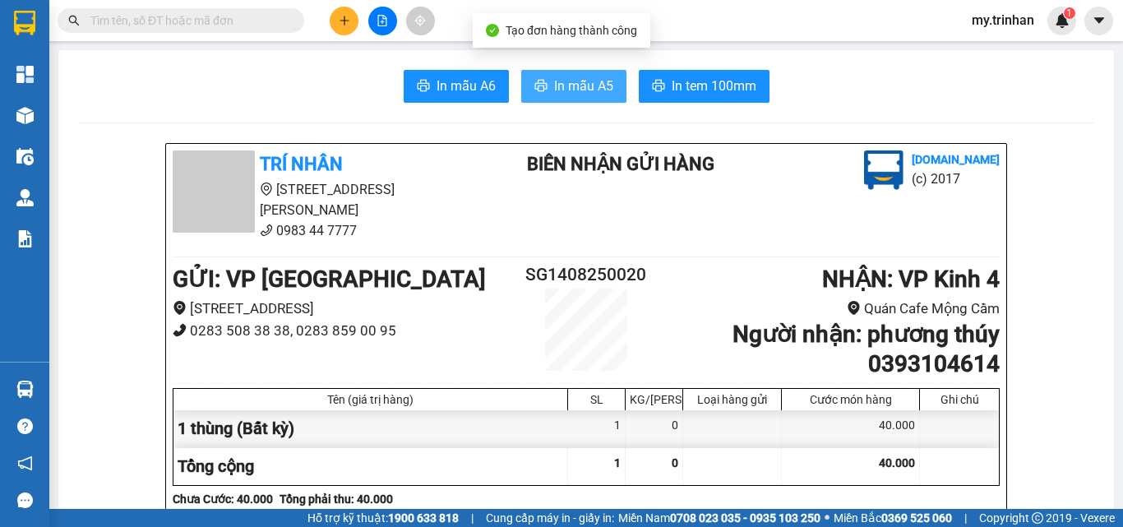
click at [569, 94] on span "In mẫu A5" at bounding box center [583, 86] width 59 height 21
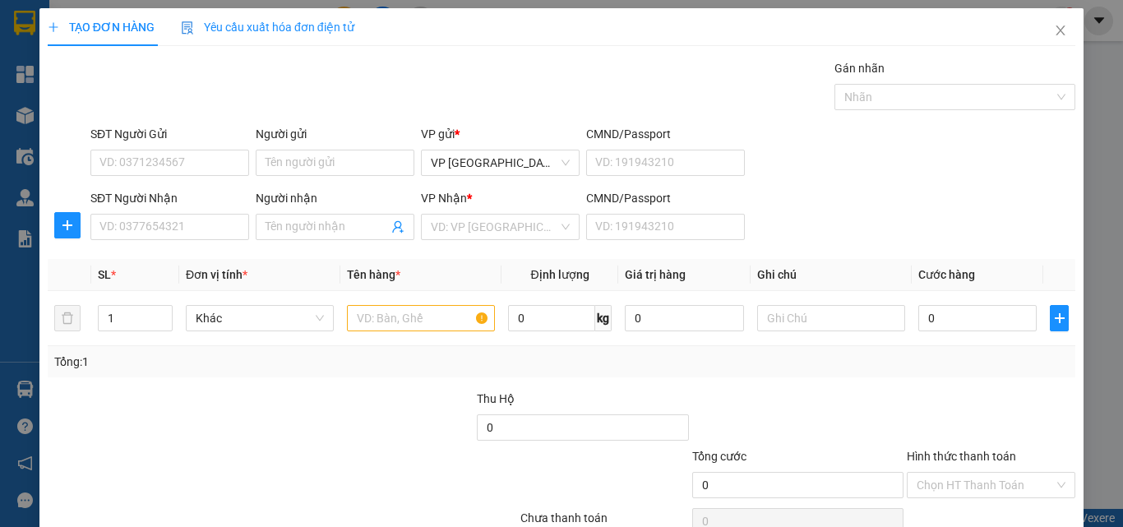
click at [797, 215] on div "SĐT Người Nhận VD: 0377654321 Người nhận Tên người nhận VP Nhận * VD: VP Sài Gò…" at bounding box center [583, 218] width 992 height 58
click at [1054, 34] on icon "close" at bounding box center [1060, 30] width 13 height 13
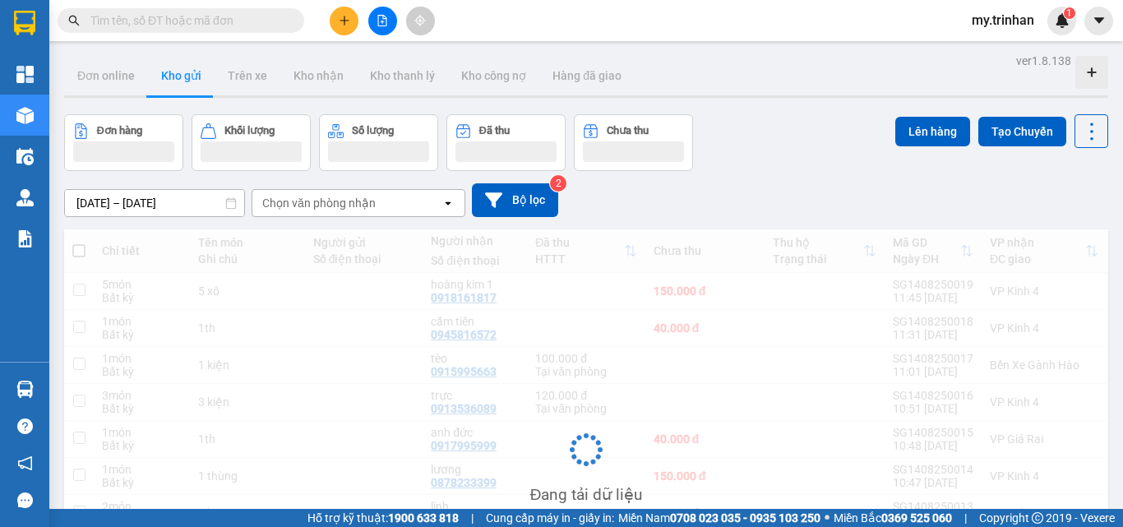
click at [328, 202] on div "Chọn văn phòng nhận" at bounding box center [318, 203] width 113 height 16
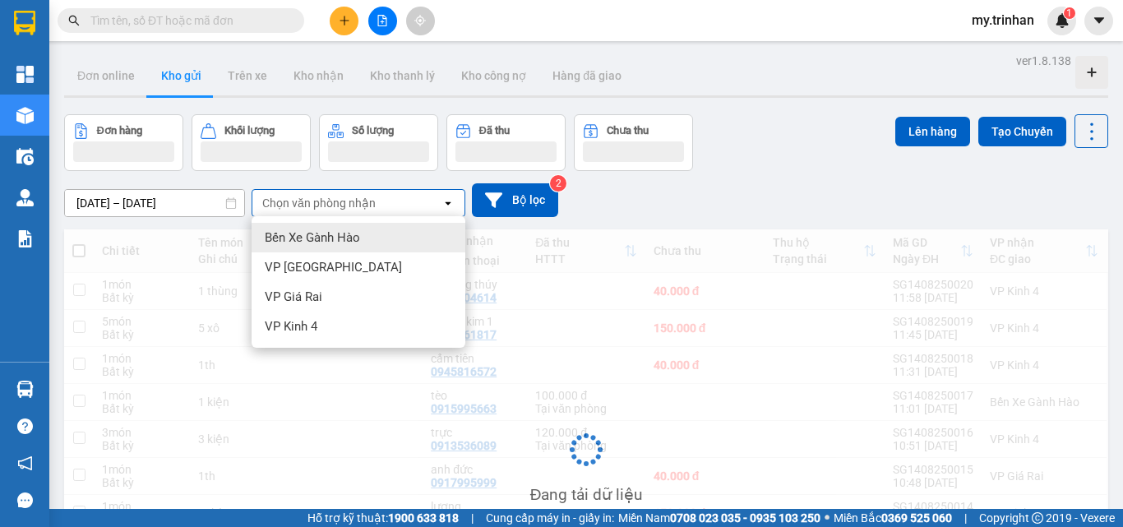
click at [328, 202] on div "Chọn văn phòng nhận" at bounding box center [318, 203] width 113 height 16
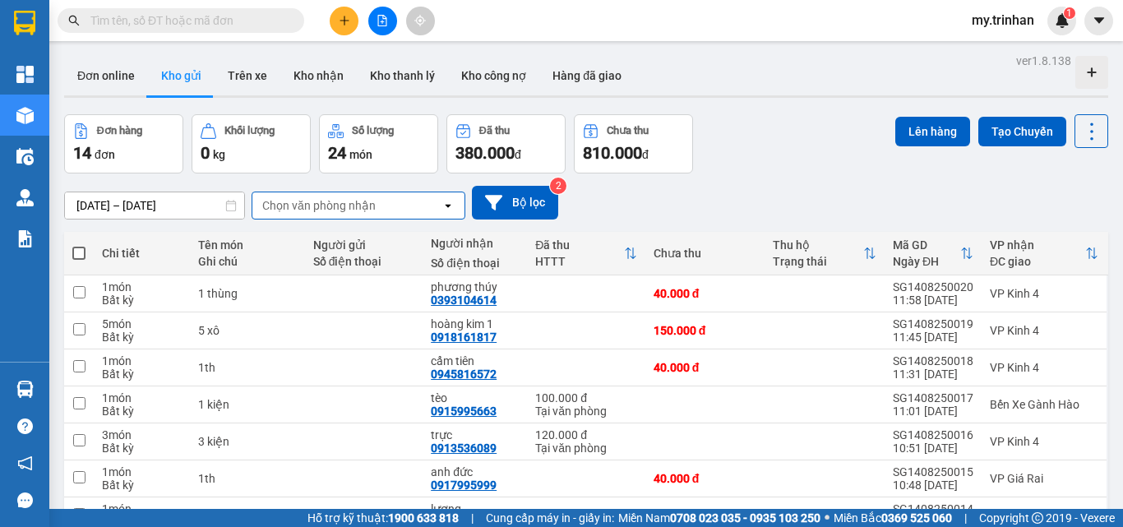
click at [597, 205] on div "[DATE] – [DATE] Press the down arrow key to interact with the calendar and sele…" at bounding box center [586, 203] width 1044 height 34
click at [347, 16] on icon "plus" at bounding box center [345, 21] width 12 height 12
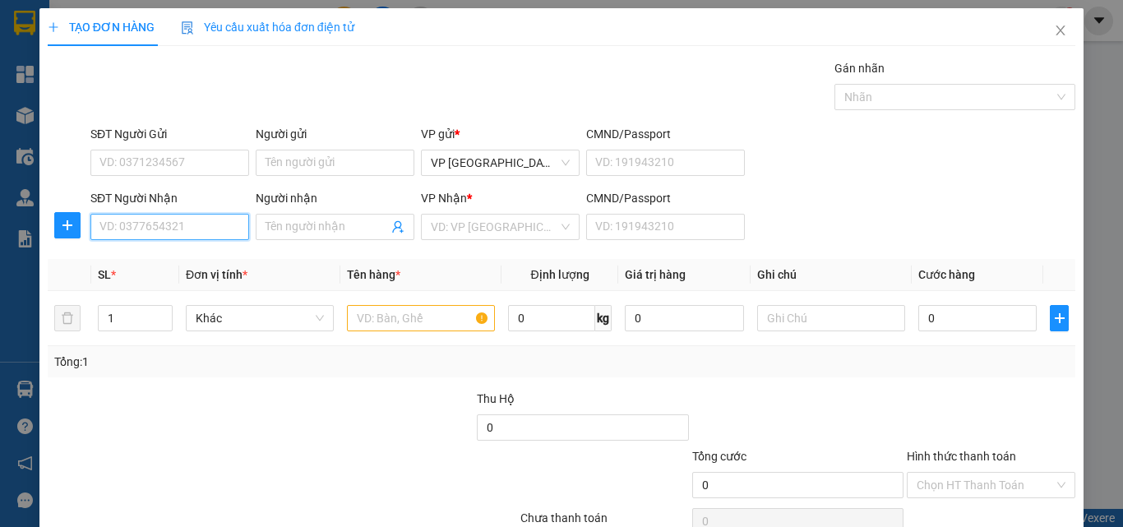
click at [213, 224] on input "SĐT Người Nhận" at bounding box center [169, 227] width 159 height 26
type input "0907677915"
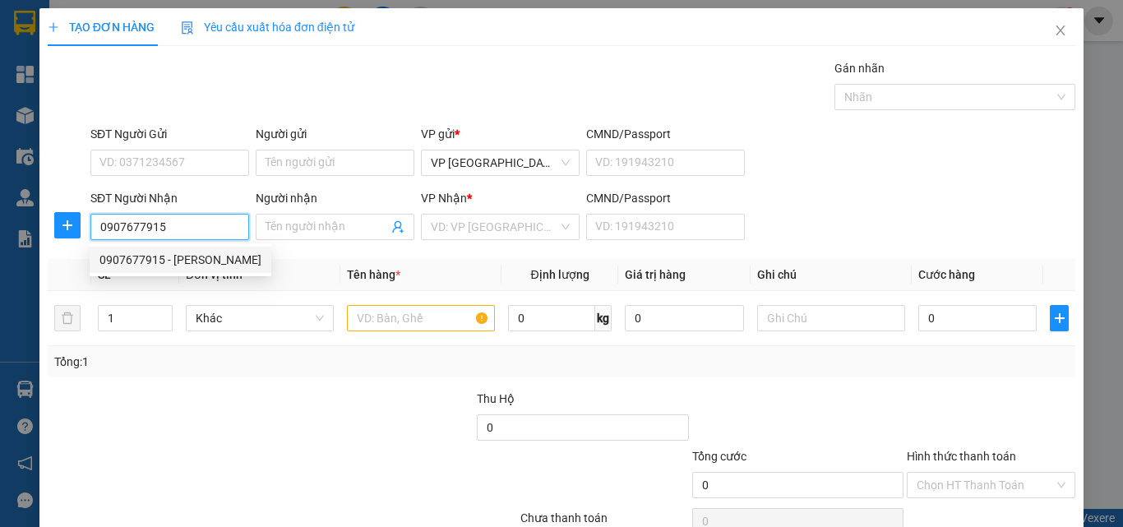
click at [177, 258] on div "0907677915 - [PERSON_NAME]" at bounding box center [180, 260] width 162 height 18
type input "[PERSON_NAME]"
type input "750.000"
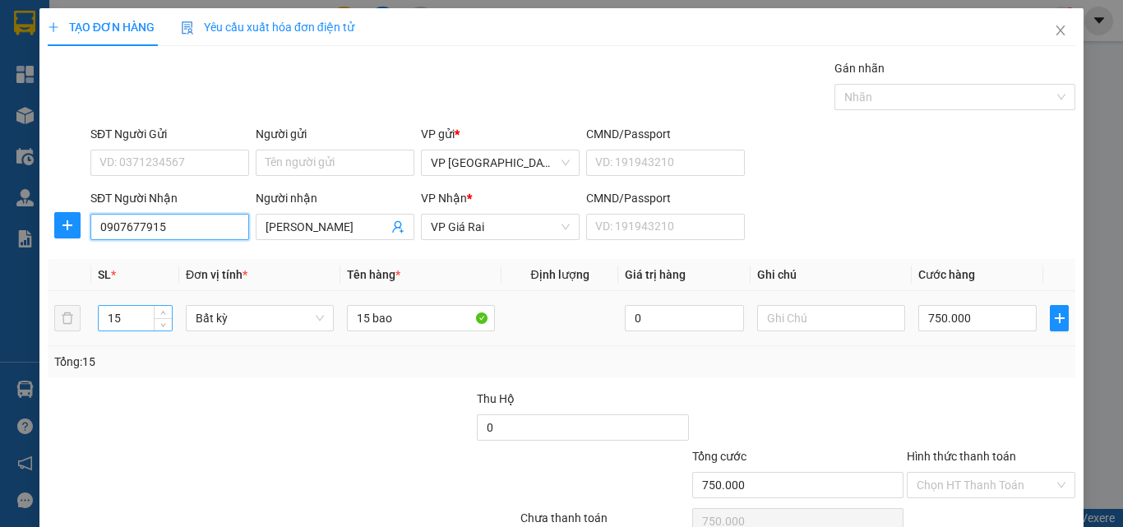
type input "0907677915"
click at [127, 314] on input "15" at bounding box center [135, 318] width 73 height 25
type input "14"
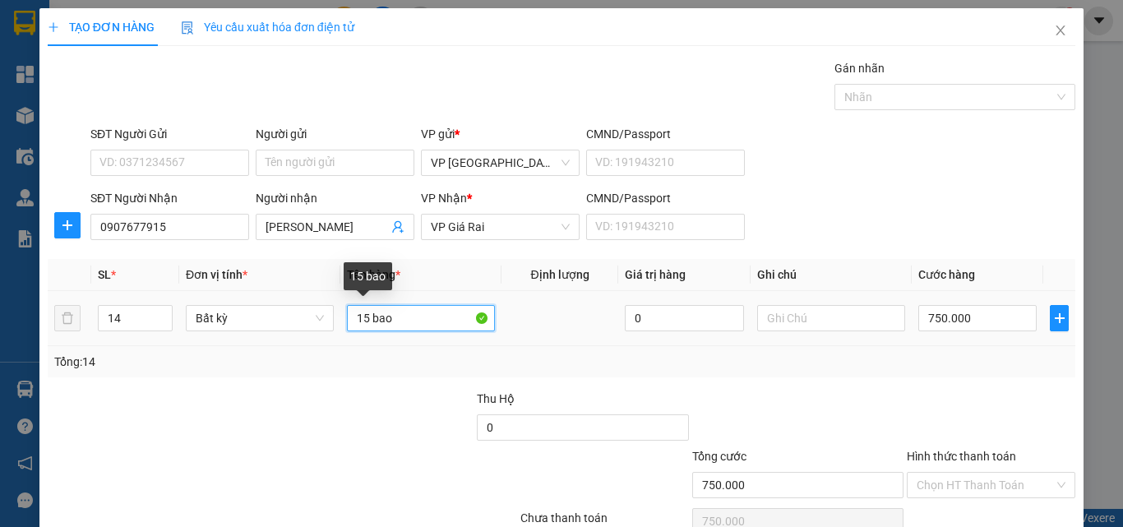
click at [413, 314] on input "15 bao" at bounding box center [421, 318] width 148 height 26
type input "0"
type input "1"
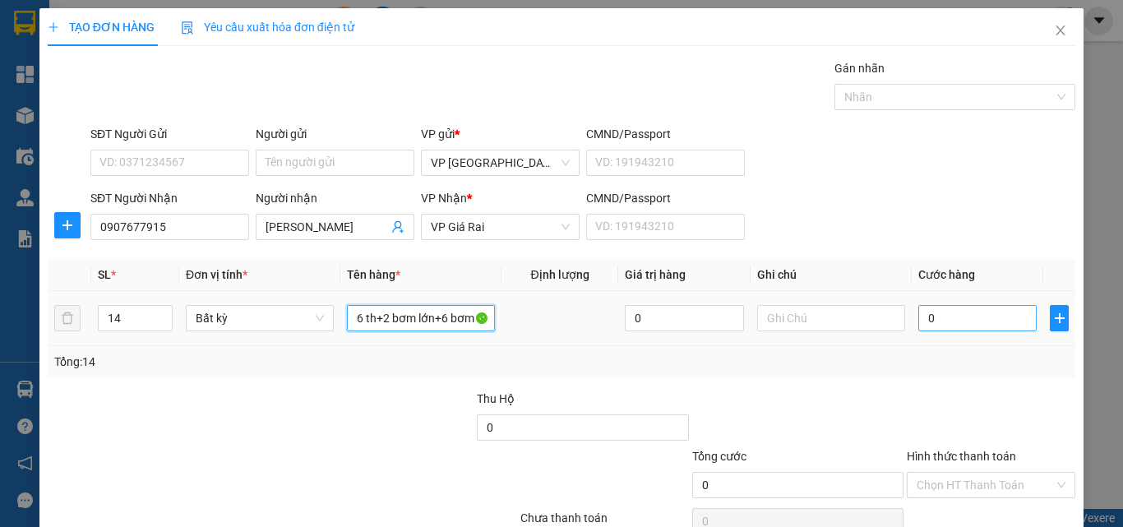
type input "6 th+2 bơm lớn+6 bơm nhỏ"
click at [918, 317] on input "0" at bounding box center [977, 318] width 118 height 26
type input "6"
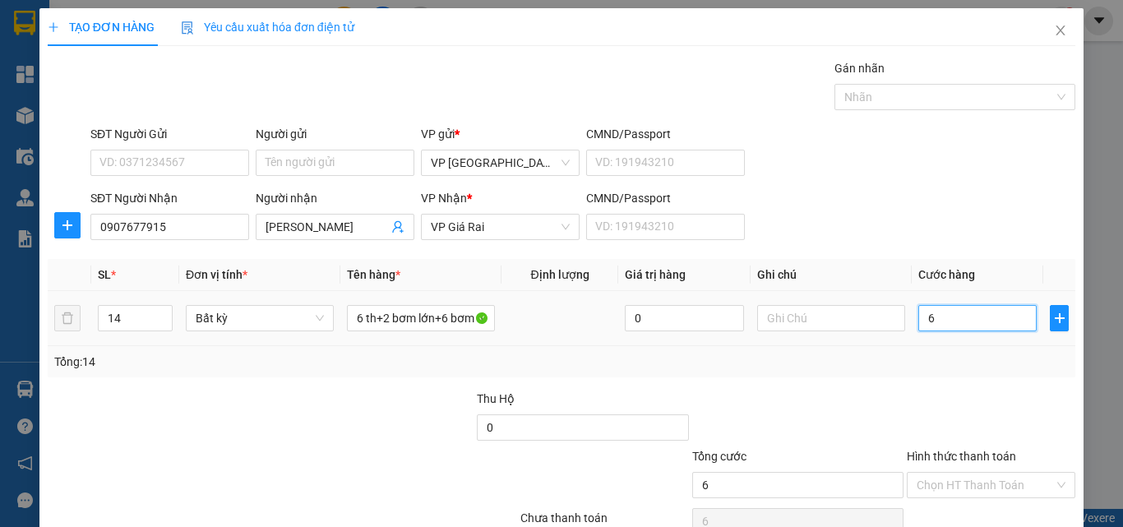
type input "60"
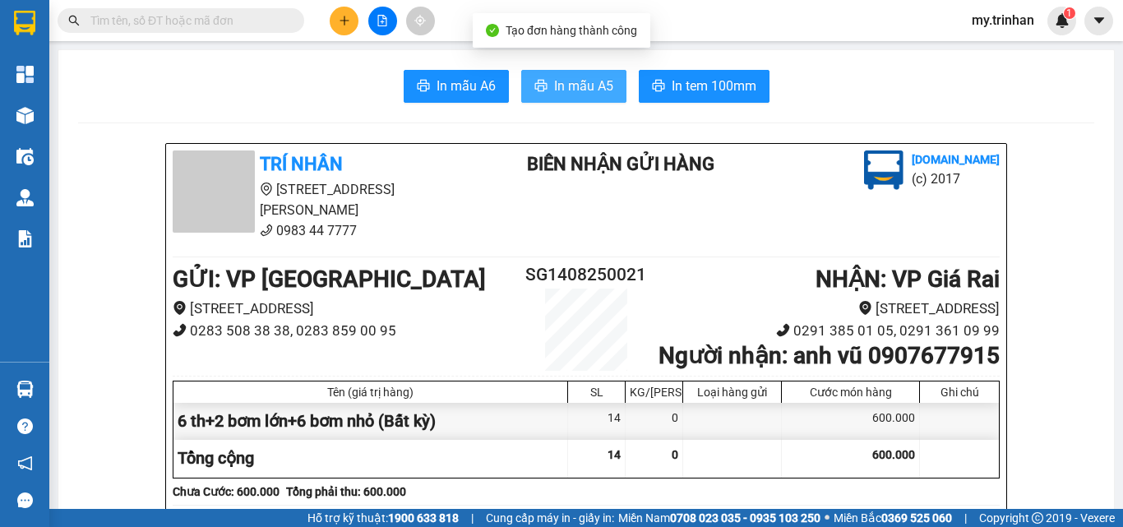
click at [566, 84] on span "In mẫu A5" at bounding box center [583, 86] width 59 height 21
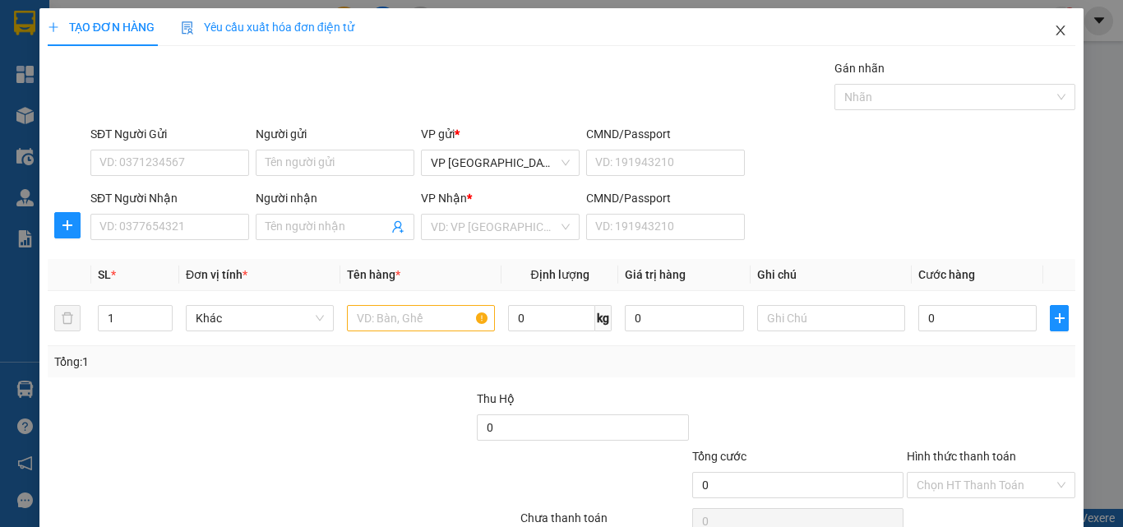
click at [1042, 39] on span "Close" at bounding box center [1061, 31] width 46 height 46
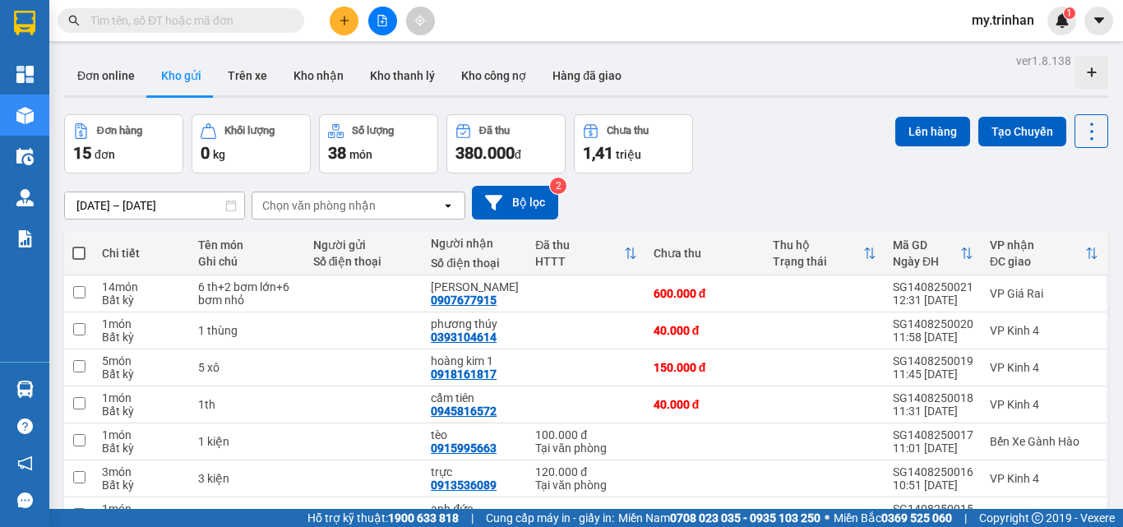
click at [622, 206] on div "[DATE] – [DATE] Press the down arrow key to interact with the calendar and sele…" at bounding box center [586, 203] width 1044 height 34
drag, startPoint x: 646, startPoint y: 187, endPoint x: 543, endPoint y: 141, distance: 113.7
click at [646, 187] on div "[DATE] – [DATE] Press the down arrow key to interact with the calendar and sele…" at bounding box center [586, 203] width 1044 height 34
click at [352, 23] on button at bounding box center [344, 21] width 29 height 29
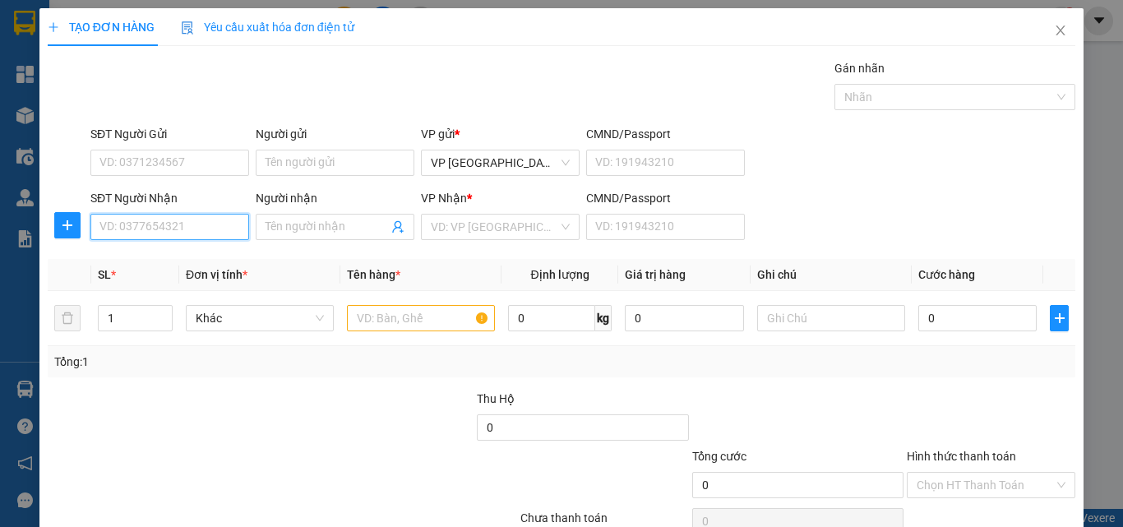
click at [199, 234] on input "SĐT Người Nhận" at bounding box center [169, 227] width 159 height 26
click at [329, 229] on input "Người nhận" at bounding box center [327, 227] width 123 height 18
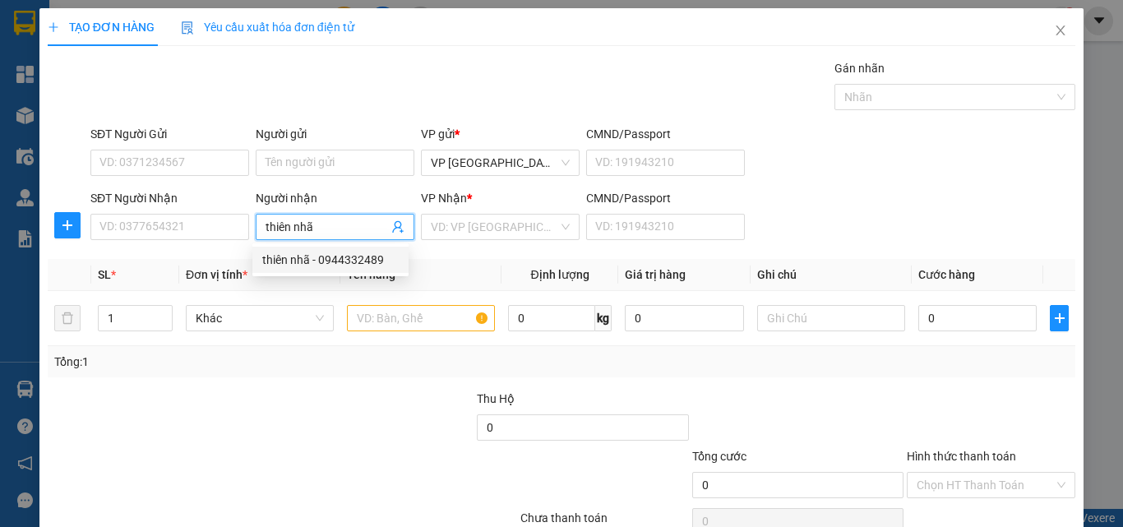
click at [375, 263] on div "thiên nhã - 0944332489" at bounding box center [330, 260] width 136 height 18
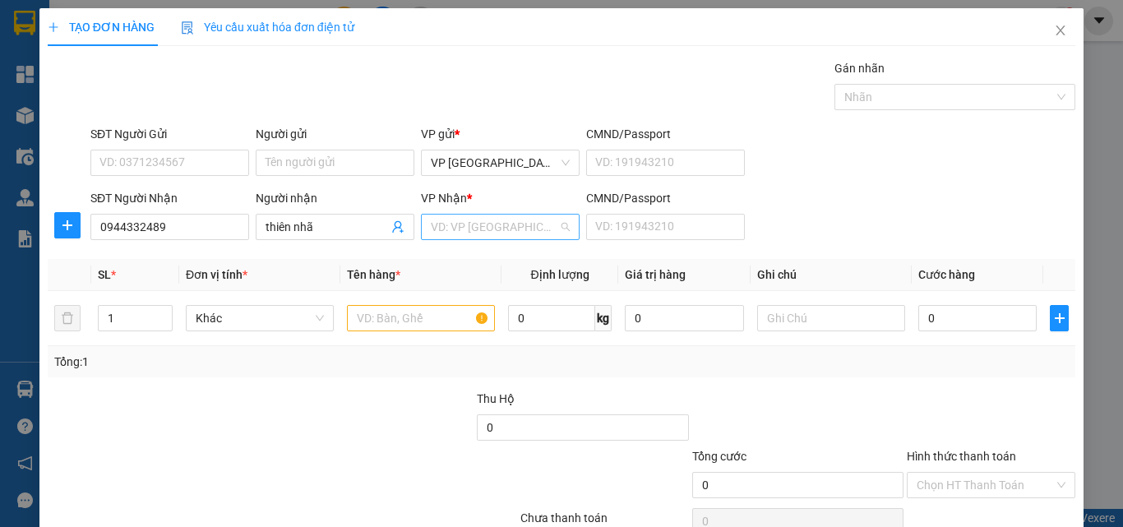
click at [454, 233] on input "search" at bounding box center [494, 227] width 127 height 25
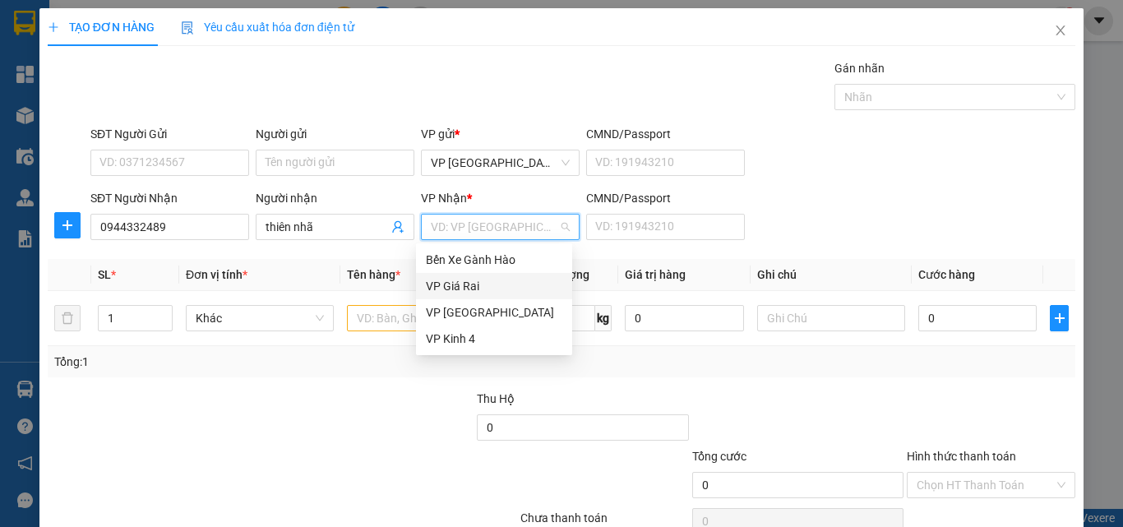
click at [450, 284] on div "VP Giá Rai" at bounding box center [494, 286] width 136 height 18
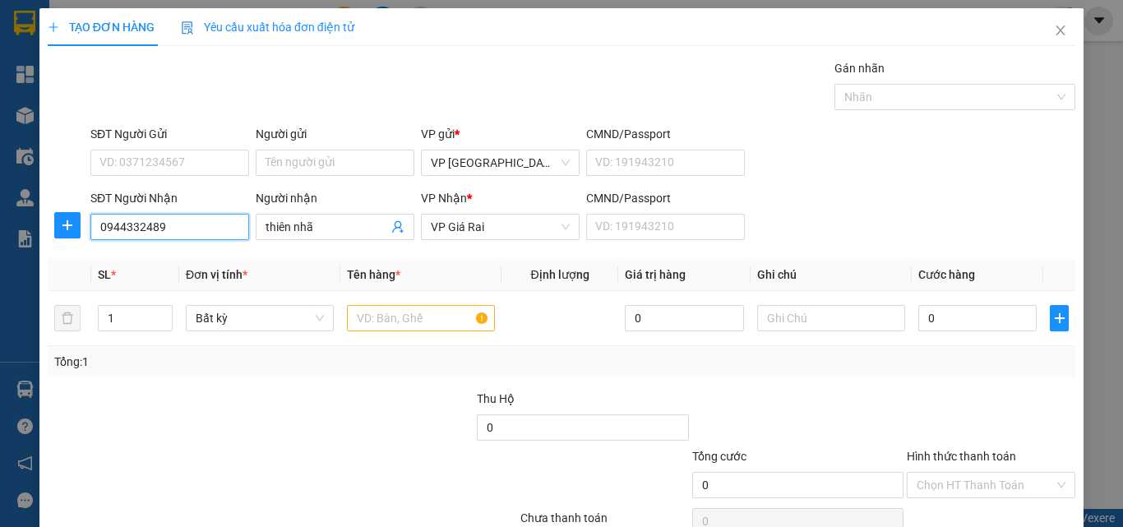
drag, startPoint x: 220, startPoint y: 231, endPoint x: 111, endPoint y: 214, distance: 110.7
click at [111, 214] on input "0944332489" at bounding box center [169, 227] width 159 height 26
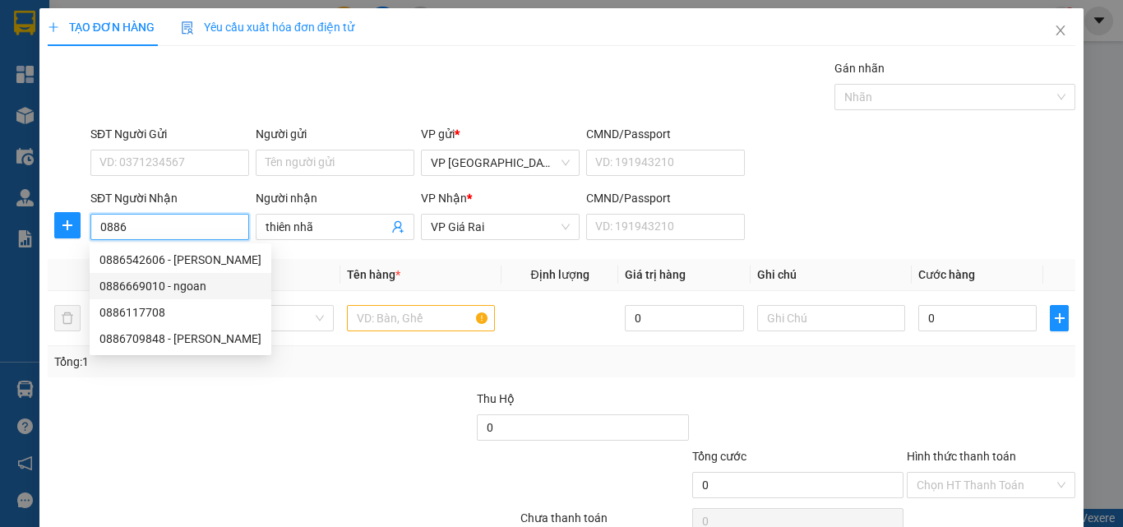
click at [209, 283] on div "0886669010 - ngoan" at bounding box center [180, 286] width 162 height 18
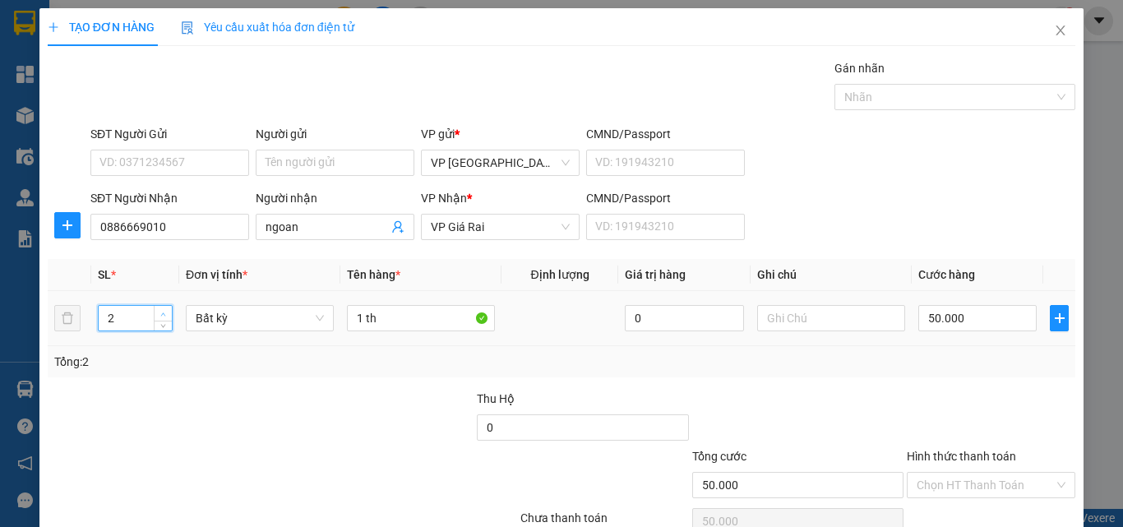
click at [161, 313] on icon "up" at bounding box center [163, 313] width 5 height 3
drag, startPoint x: 362, startPoint y: 323, endPoint x: 303, endPoint y: 319, distance: 58.5
click at [305, 321] on tr "3 Bất kỳ 1 th 0 50.000" at bounding box center [562, 318] width 1028 height 55
click at [943, 316] on input "0" at bounding box center [977, 318] width 118 height 26
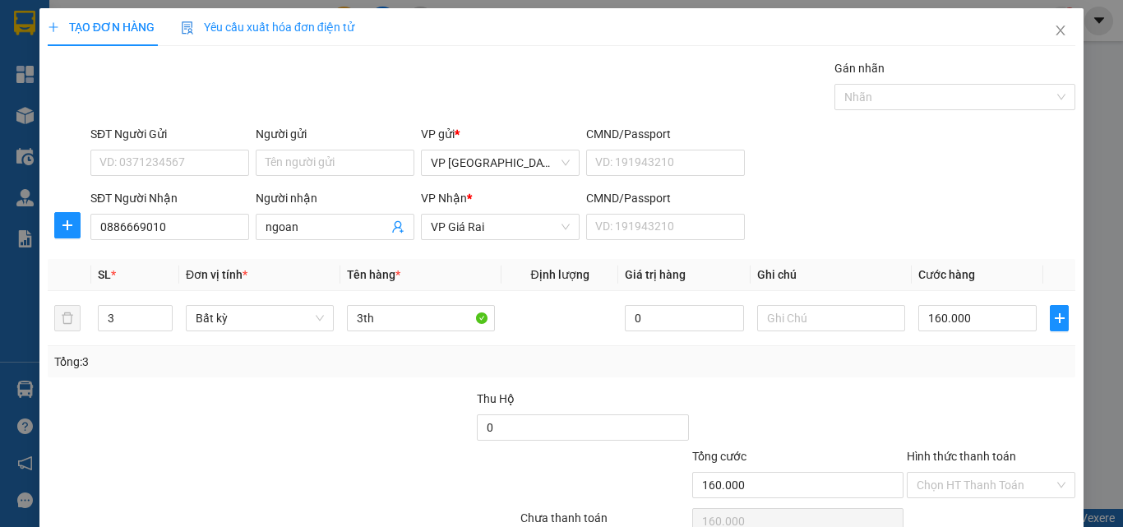
drag, startPoint x: 1002, startPoint y: 480, endPoint x: 983, endPoint y: 480, distance: 18.9
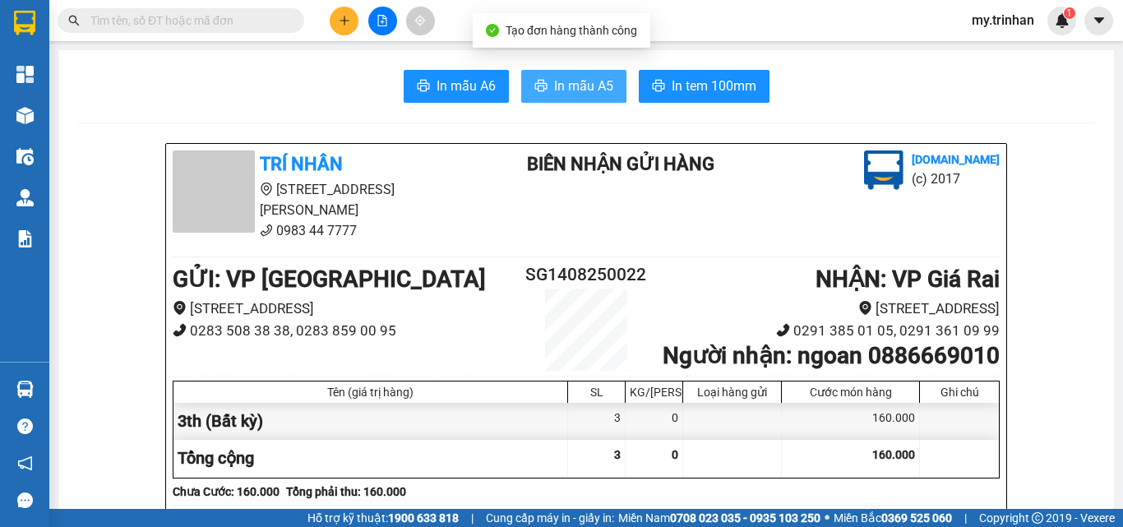
click at [569, 81] on span "In mẫu A5" at bounding box center [583, 86] width 59 height 21
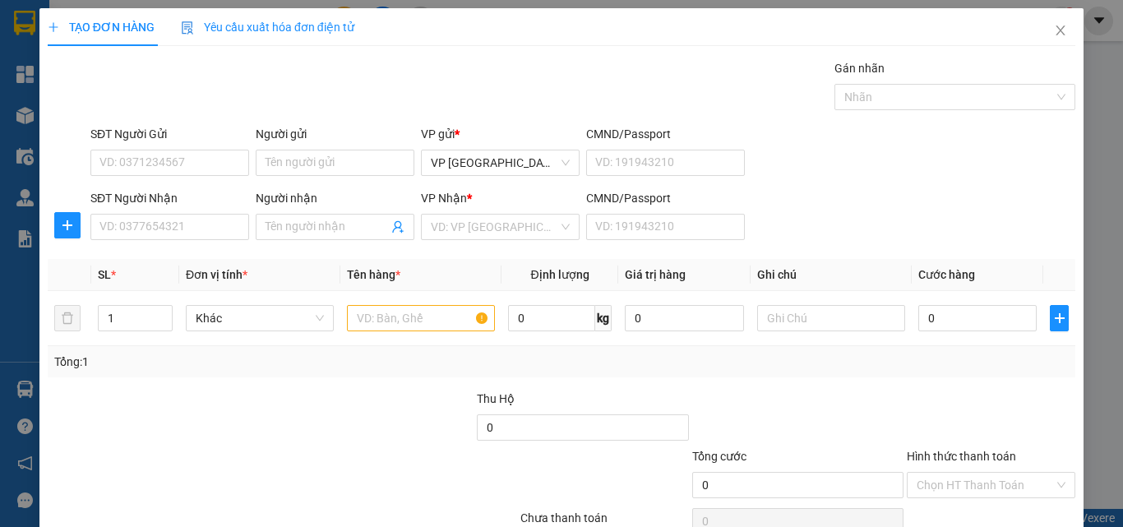
drag, startPoint x: 809, startPoint y: 198, endPoint x: 442, endPoint y: 201, distance: 366.7
click at [803, 201] on div "SĐT Người Nhận VD: 0377654321 Người nhận Tên người nhận VP Nhận * VD: VP Sài Gò…" at bounding box center [583, 218] width 992 height 58
click at [206, 221] on input "SĐT Người Nhận" at bounding box center [169, 227] width 159 height 26
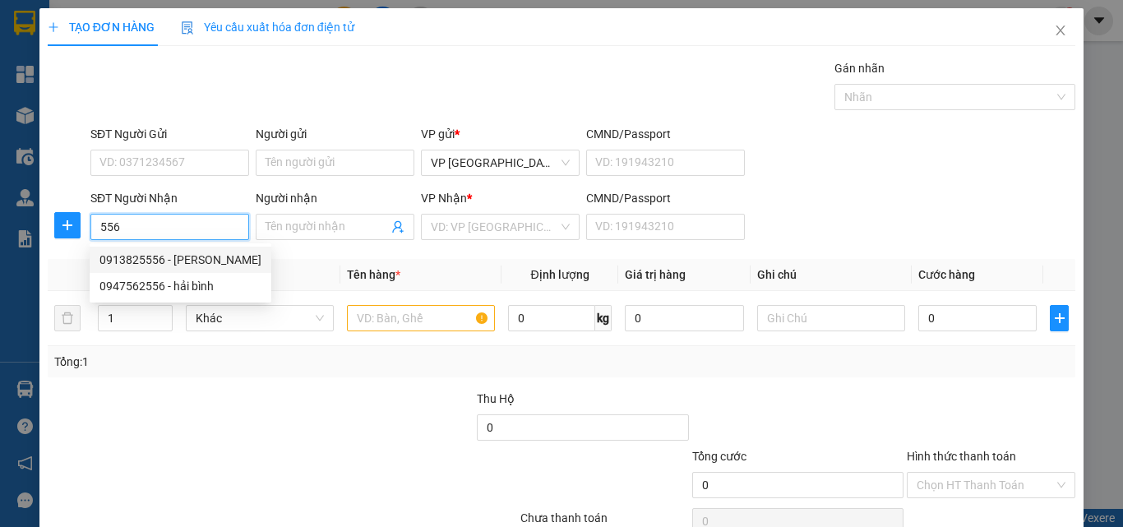
click at [206, 266] on div "0913825556 - [PERSON_NAME]" at bounding box center [180, 260] width 162 height 18
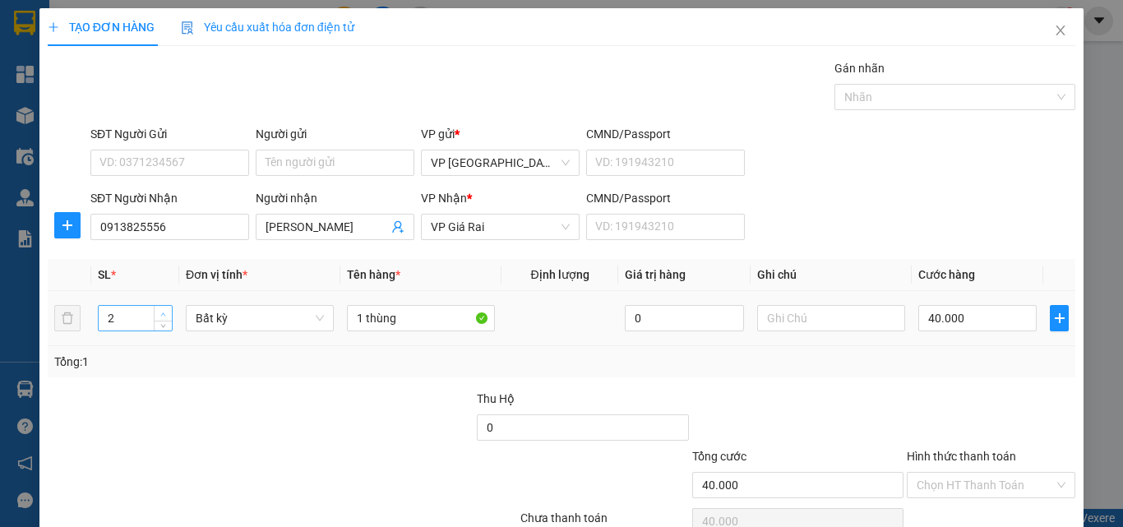
click at [165, 309] on span "up" at bounding box center [164, 314] width 10 height 10
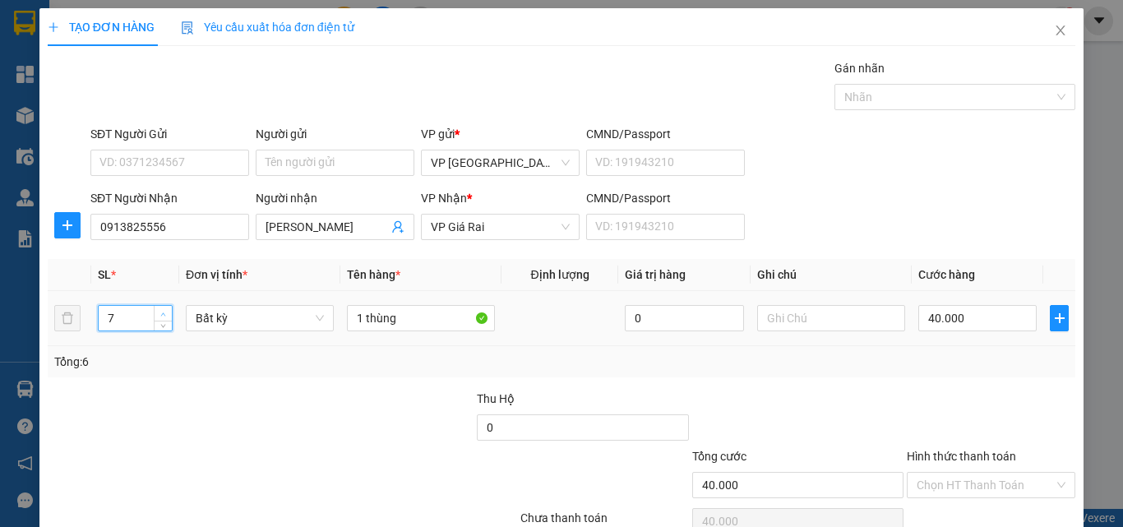
click at [165, 309] on span "up" at bounding box center [164, 314] width 10 height 10
drag, startPoint x: 401, startPoint y: 316, endPoint x: 290, endPoint y: 319, distance: 111.0
click at [291, 319] on tr "7 Bất kỳ 1 thùng 0 40.000" at bounding box center [562, 318] width 1028 height 55
click at [918, 321] on input "0" at bounding box center [977, 318] width 118 height 26
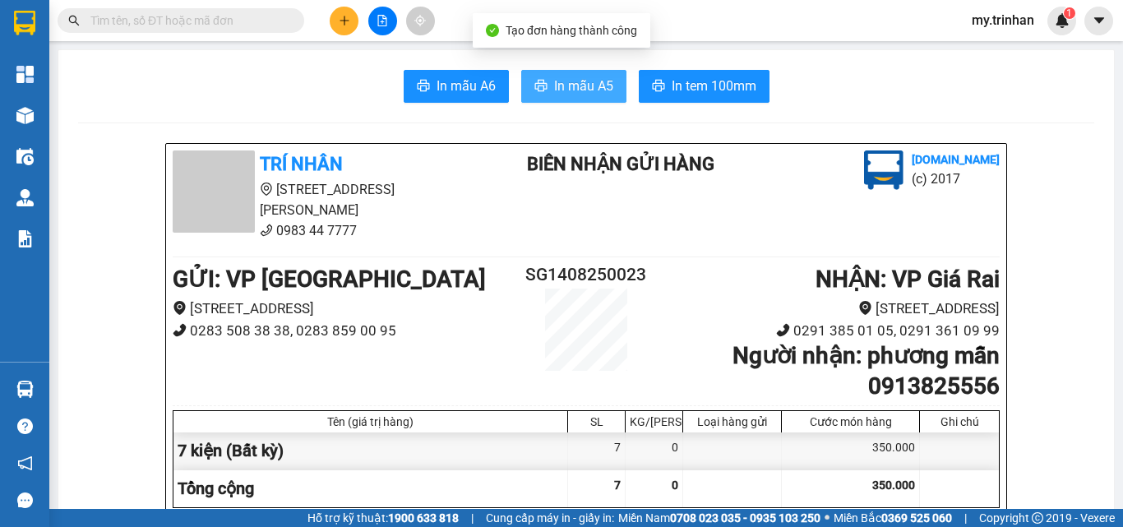
click at [571, 79] on span "In mẫu A5" at bounding box center [583, 86] width 59 height 21
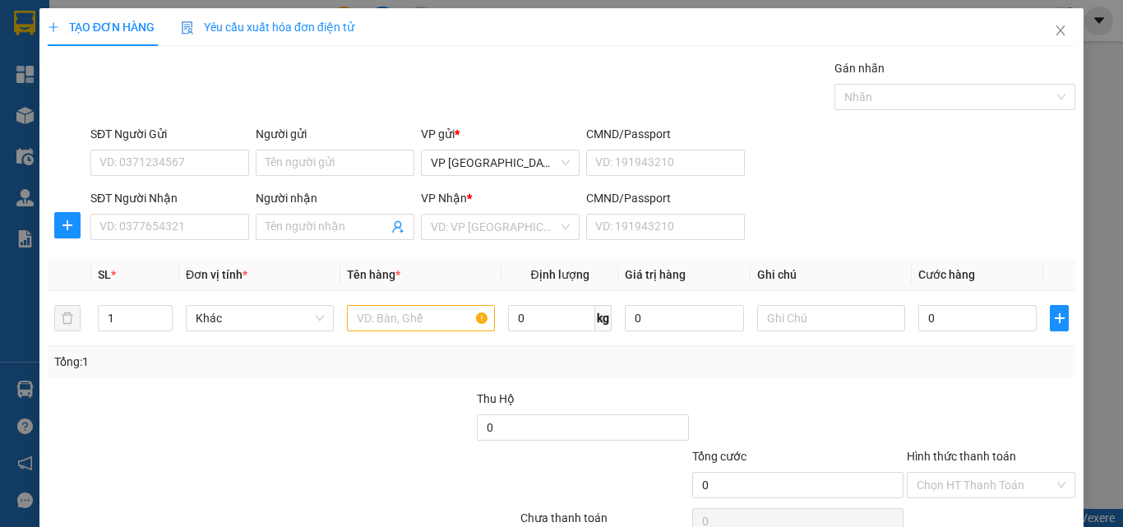
click at [844, 274] on th "Ghi chú" at bounding box center [831, 275] width 161 height 32
click at [881, 207] on div "SĐT Người Nhận VD: 0377654321 Người nhận Tên người nhận VP Nhận * VD: VP Sài Gò…" at bounding box center [583, 218] width 992 height 58
click at [884, 211] on div "SĐT Người Nhận VD: 0377654321 Người nhận Tên người nhận VP Nhận * VD: VP Sài Gò…" at bounding box center [583, 218] width 992 height 58
click at [190, 224] on input "SĐT Người Nhận" at bounding box center [169, 227] width 159 height 26
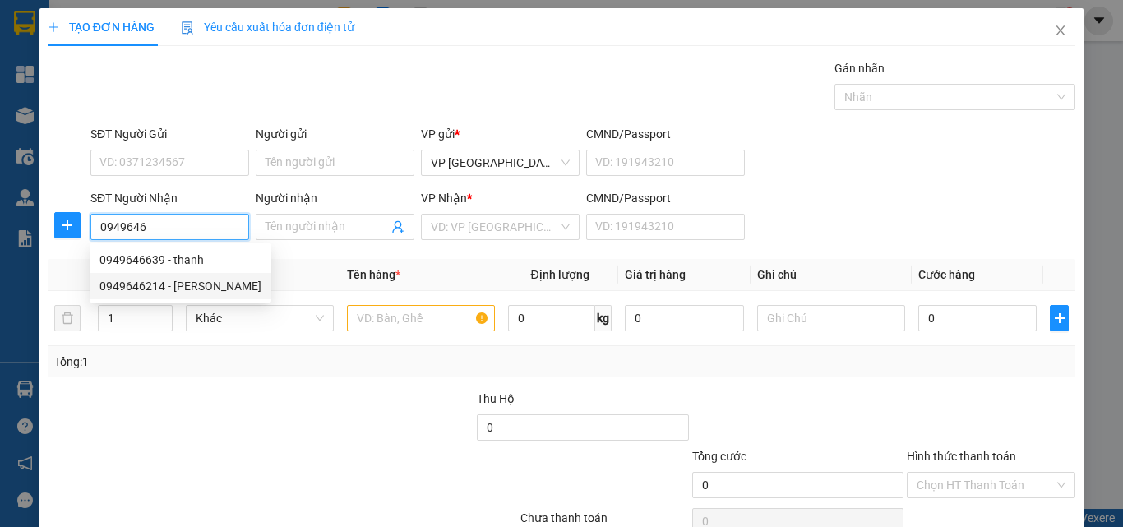
click at [190, 287] on div "0949646214 - [PERSON_NAME]" at bounding box center [180, 286] width 162 height 18
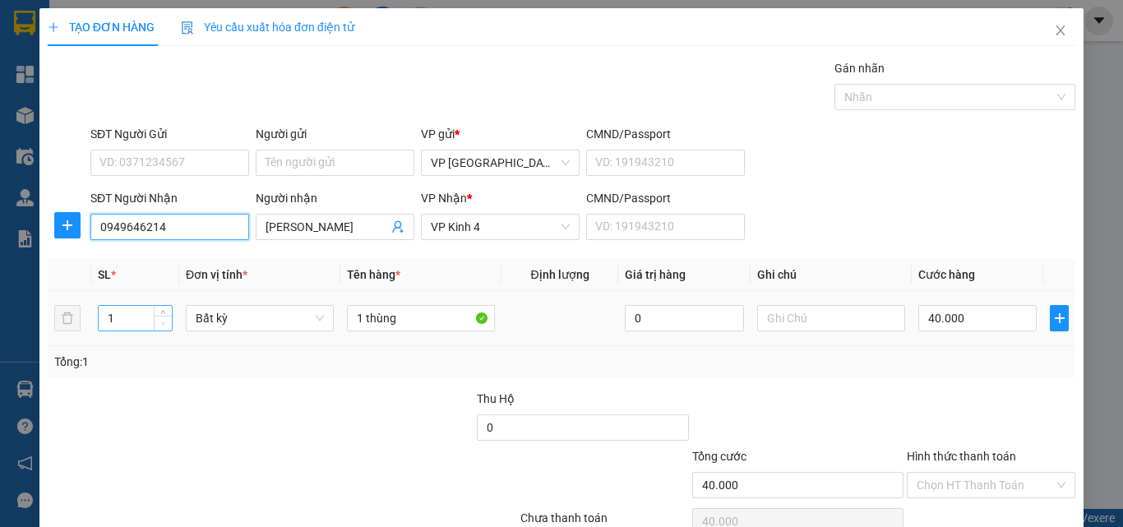
click at [167, 319] on span "Decrease Value" at bounding box center [163, 323] width 18 height 15
click at [160, 317] on span "Decrease Value" at bounding box center [163, 323] width 18 height 15
click at [163, 312] on icon "up" at bounding box center [163, 315] width 6 height 6
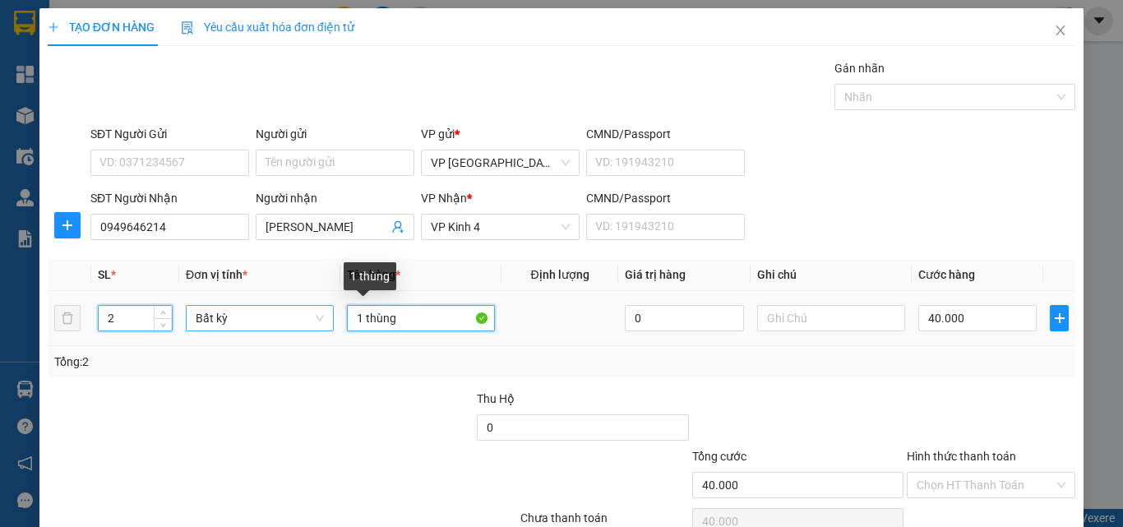
drag, startPoint x: 358, startPoint y: 321, endPoint x: 311, endPoint y: 312, distance: 48.5
click at [306, 312] on tr "2 Bất kỳ 1 thùng 0 40.000" at bounding box center [562, 318] width 1028 height 55
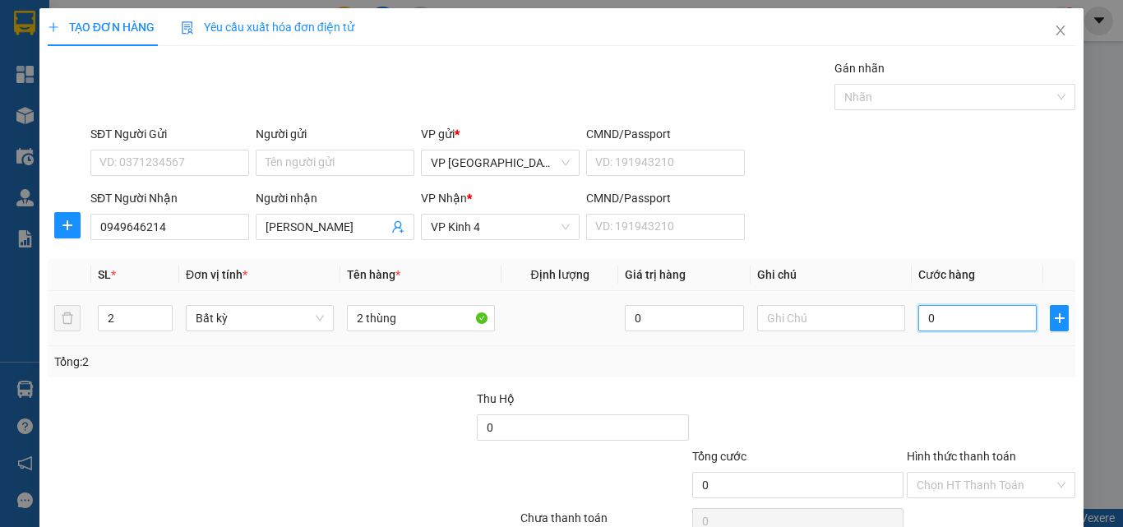
click at [950, 324] on input "0" at bounding box center [977, 318] width 118 height 26
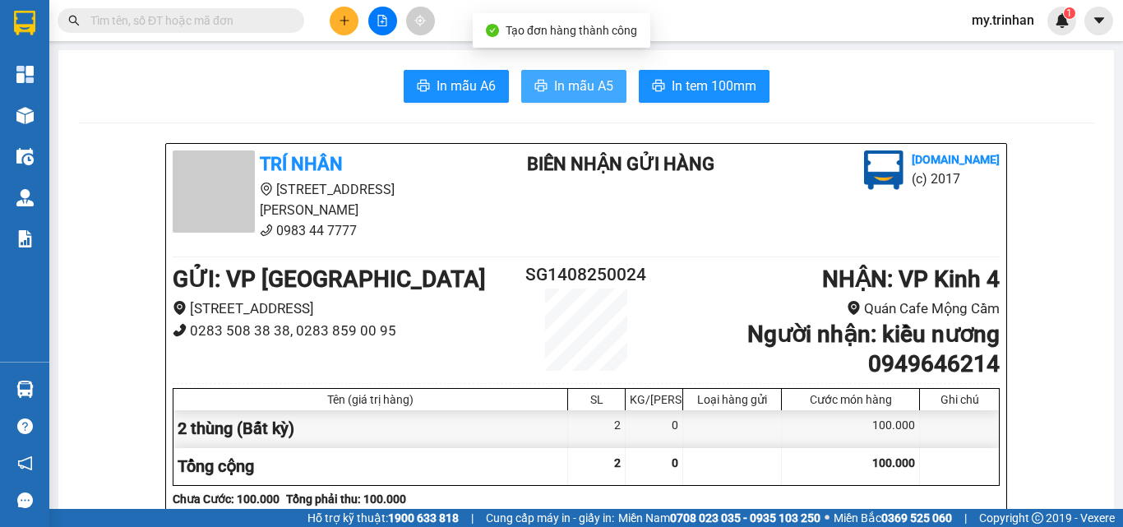
click at [559, 90] on span "In mẫu A5" at bounding box center [583, 86] width 59 height 21
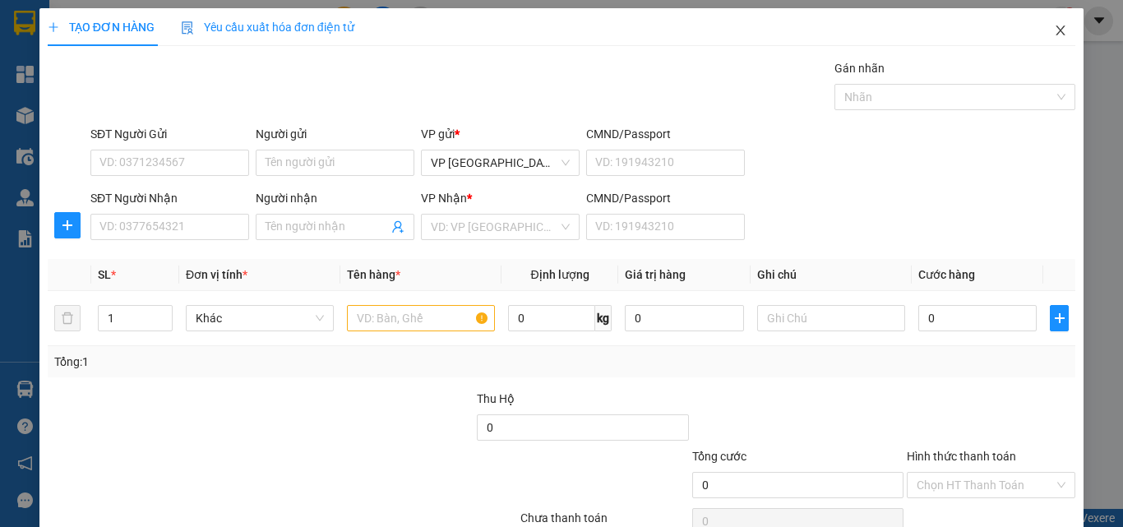
click at [1054, 28] on icon "close" at bounding box center [1060, 30] width 13 height 13
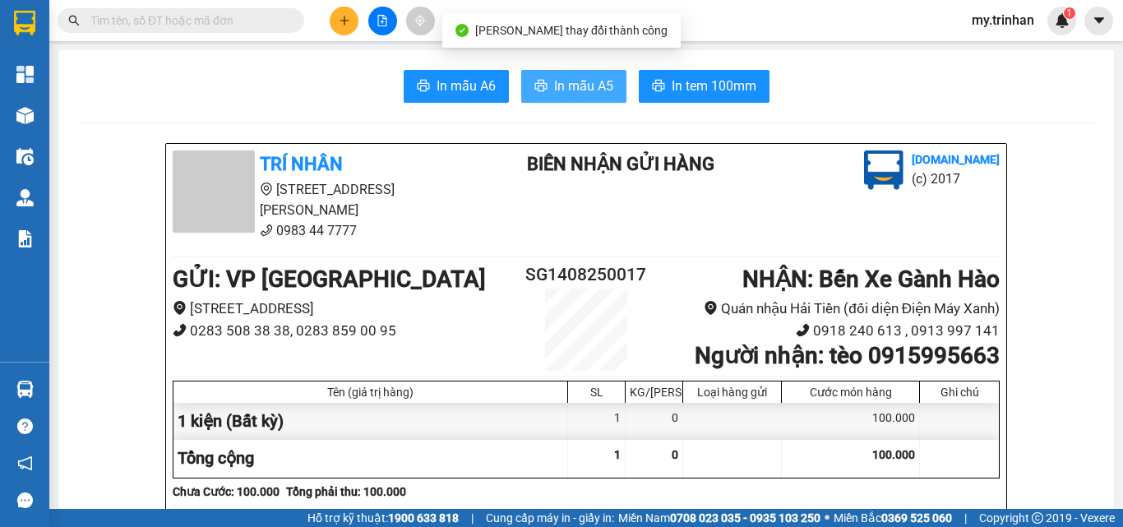
click at [587, 86] on span "In mẫu A5" at bounding box center [583, 86] width 59 height 21
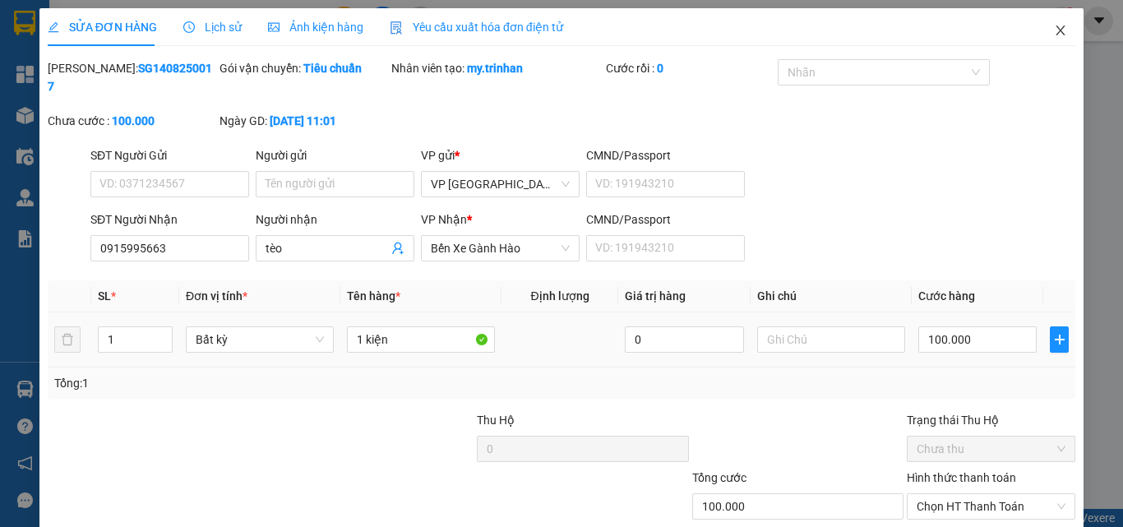
click at [1054, 32] on icon "close" at bounding box center [1060, 30] width 13 height 13
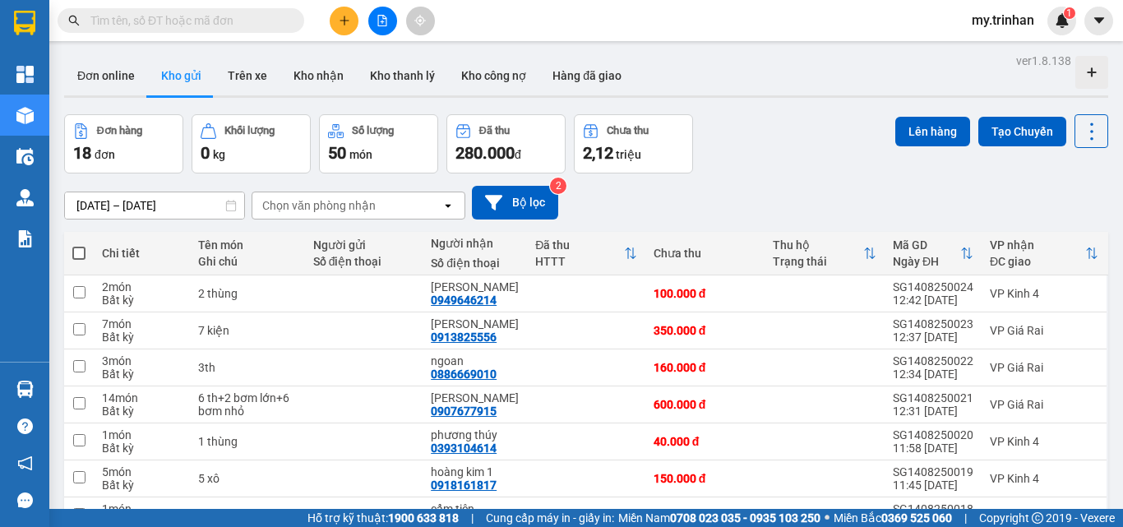
click at [833, 202] on div "[DATE] – [DATE] Press the down arrow key to interact with the calendar and sele…" at bounding box center [586, 203] width 1044 height 34
click at [831, 202] on div "[DATE] – [DATE] Press the down arrow key to interact with the calendar and sele…" at bounding box center [586, 203] width 1044 height 34
click at [347, 28] on button at bounding box center [344, 21] width 29 height 29
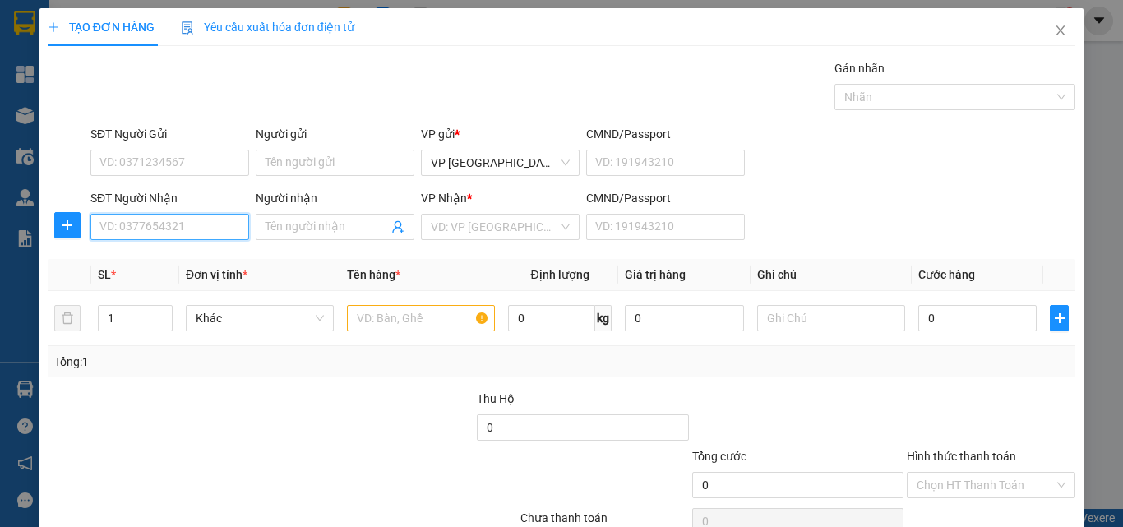
click at [184, 225] on input "SĐT Người Nhận" at bounding box center [169, 227] width 159 height 26
click at [184, 226] on input "959" at bounding box center [169, 227] width 159 height 26
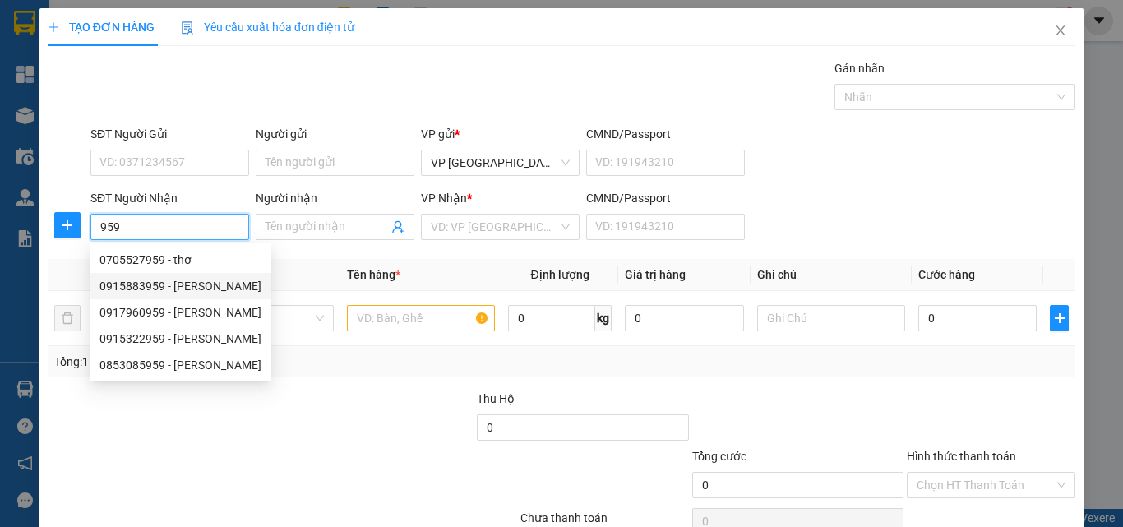
click at [229, 290] on div "0915883959 - [PERSON_NAME]" at bounding box center [180, 286] width 162 height 18
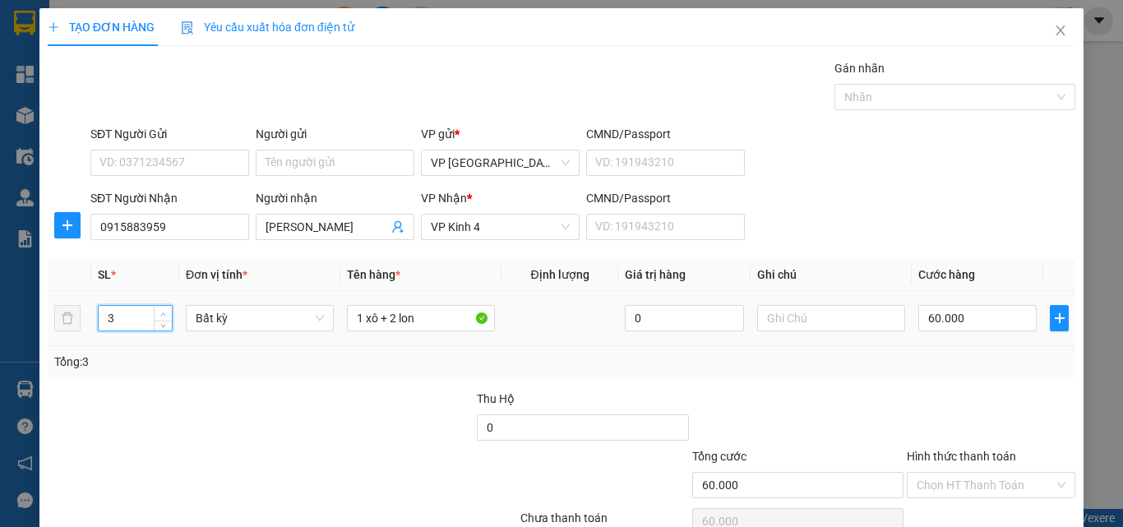
click at [159, 310] on span "up" at bounding box center [164, 314] width 10 height 10
drag, startPoint x: 404, startPoint y: 313, endPoint x: 281, endPoint y: 303, distance: 123.0
click at [282, 302] on tr "4 Bất kỳ 1 xô + 2 lon 0 60.000" at bounding box center [562, 318] width 1028 height 55
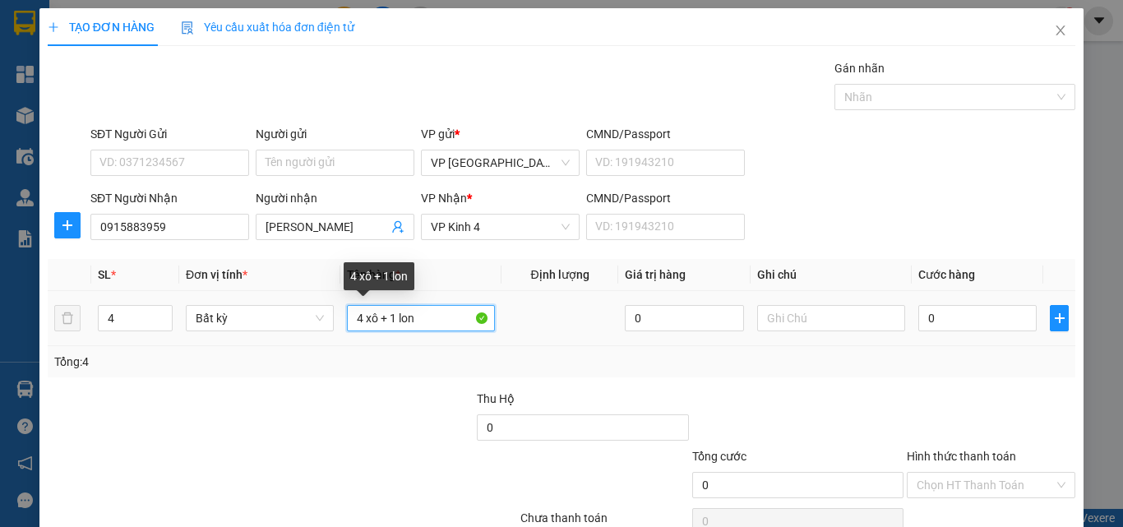
click at [360, 320] on input "4 xô + 1 lon" at bounding box center [421, 318] width 148 height 26
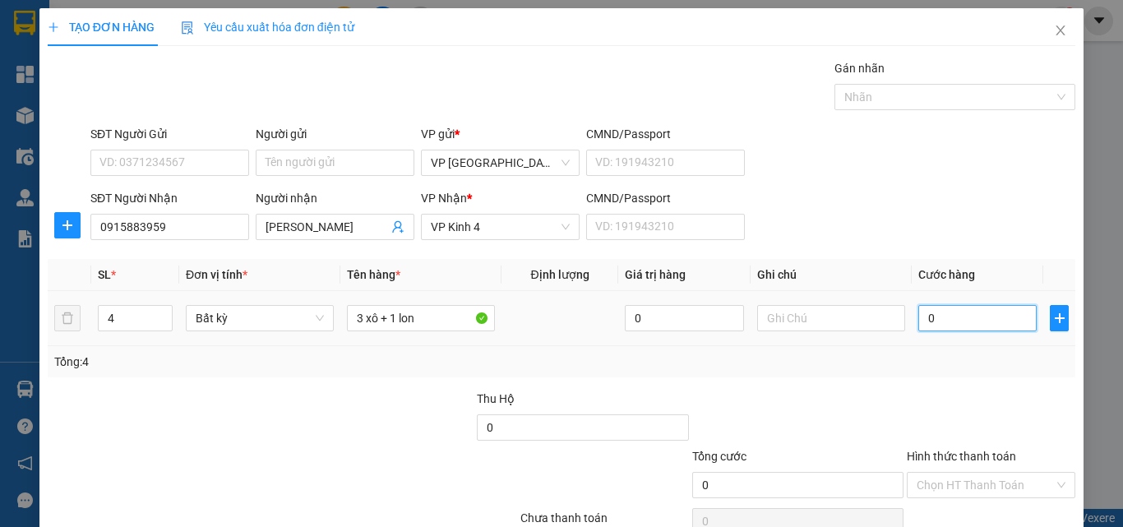
click at [964, 317] on input "0" at bounding box center [977, 318] width 118 height 26
click at [930, 505] on div "Chọn HT Thanh Toán" at bounding box center [991, 521] width 172 height 33
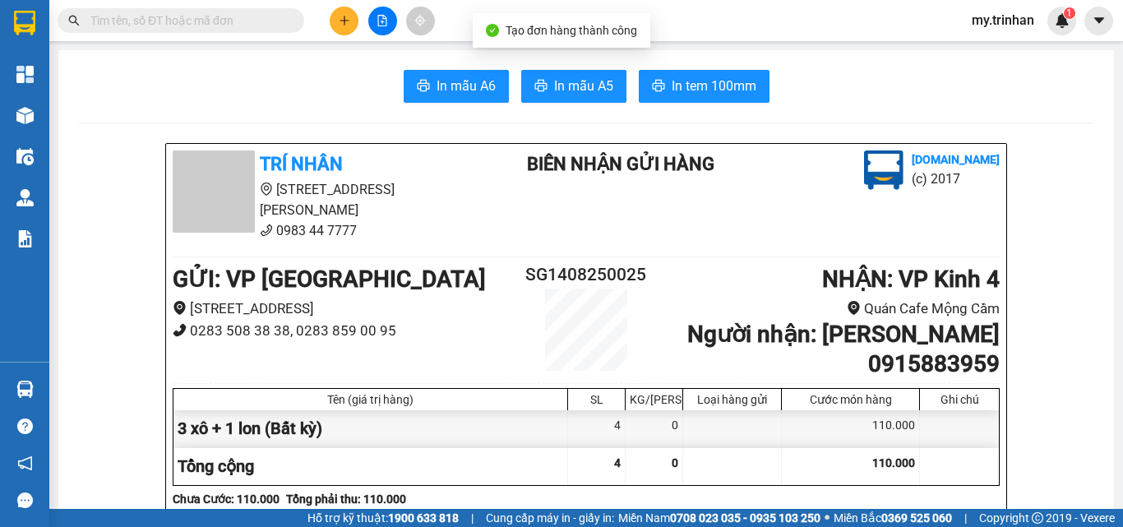
click at [548, 72] on button "In mẫu A5" at bounding box center [573, 86] width 105 height 33
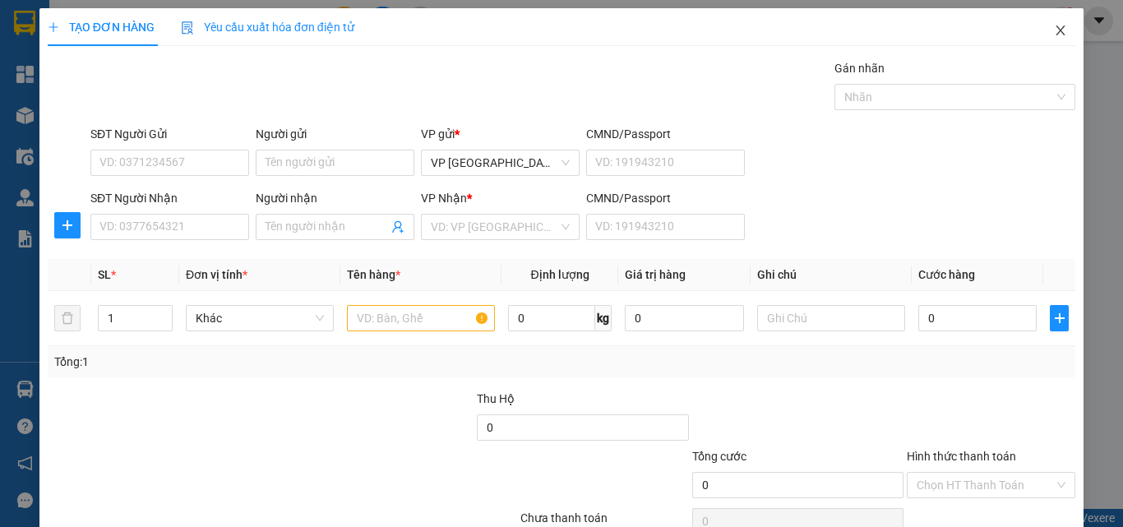
click at [1054, 30] on icon "close" at bounding box center [1060, 30] width 13 height 13
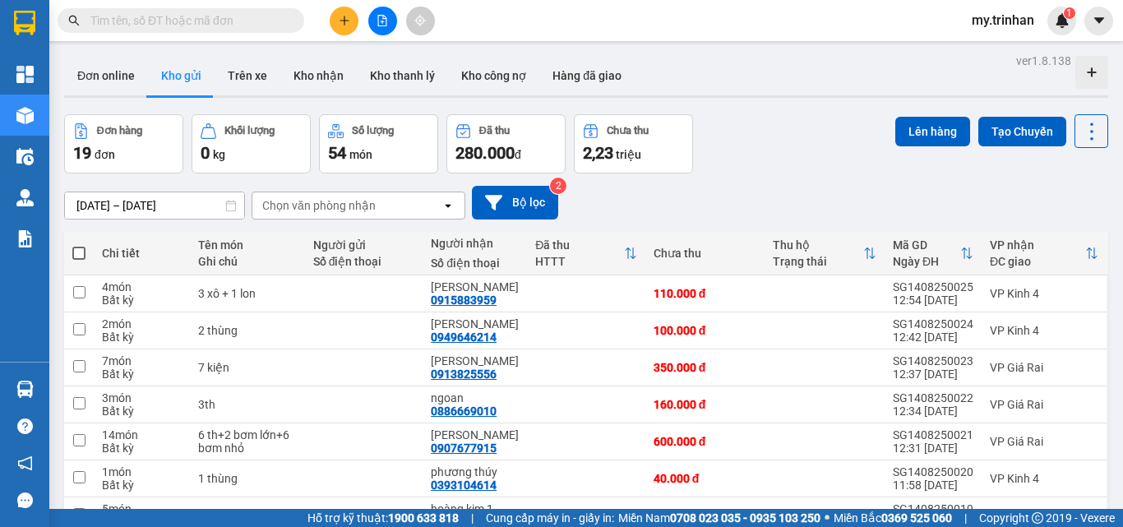
click at [735, 170] on div "Đơn hàng 19 đơn Khối lượng 0 kg Số lượng 54 món Đã thu 280.000 đ Chưa thu 2,23 …" at bounding box center [586, 143] width 1044 height 59
click at [346, 16] on icon "plus" at bounding box center [345, 21] width 12 height 12
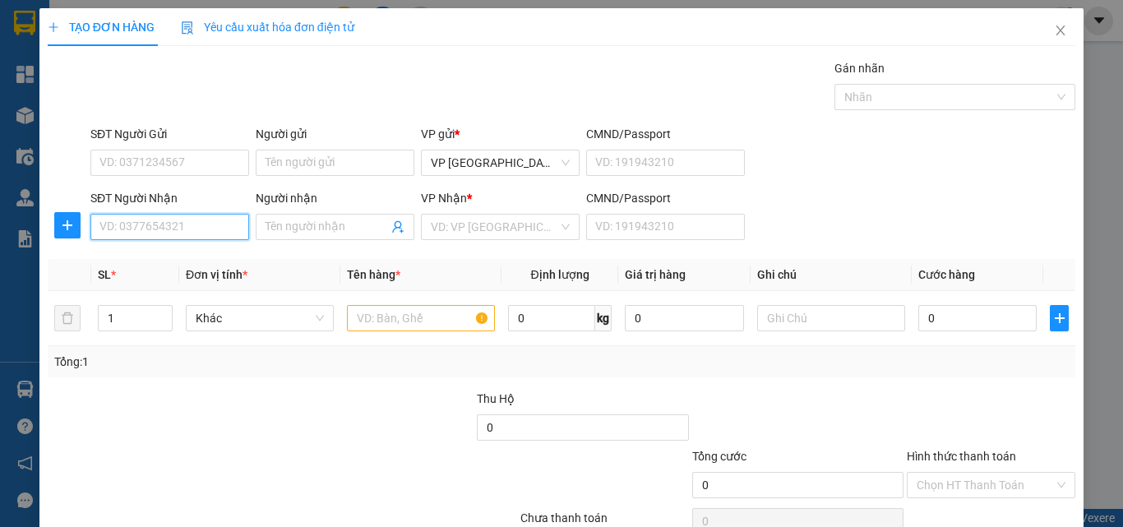
click at [161, 229] on input "SĐT Người Nhận" at bounding box center [169, 227] width 159 height 26
click at [196, 231] on input "SĐT Người Nhận" at bounding box center [169, 227] width 159 height 26
click at [283, 233] on input "Người nhận" at bounding box center [327, 227] width 123 height 18
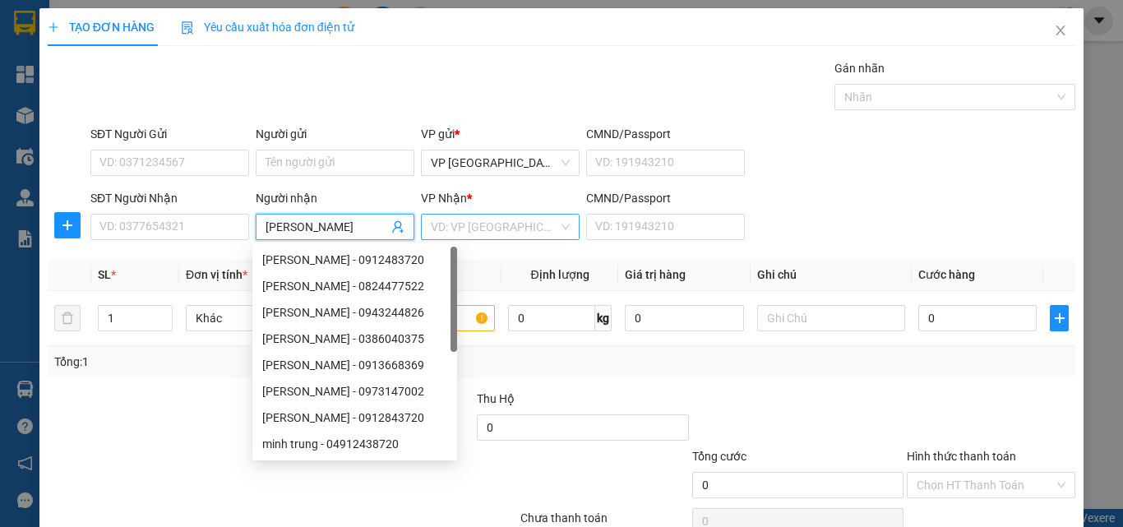
drag, startPoint x: 476, startPoint y: 212, endPoint x: 459, endPoint y: 239, distance: 32.2
click at [478, 212] on div "VP Nhận *" at bounding box center [500, 201] width 159 height 25
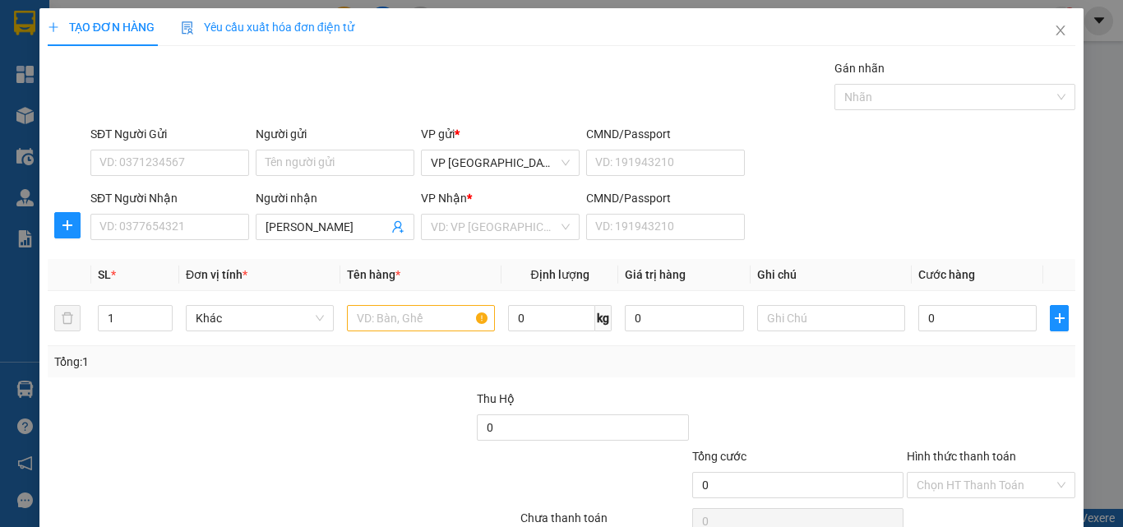
drag, startPoint x: 457, startPoint y: 229, endPoint x: 455, endPoint y: 240, distance: 11.0
click at [459, 229] on input "search" at bounding box center [494, 227] width 127 height 25
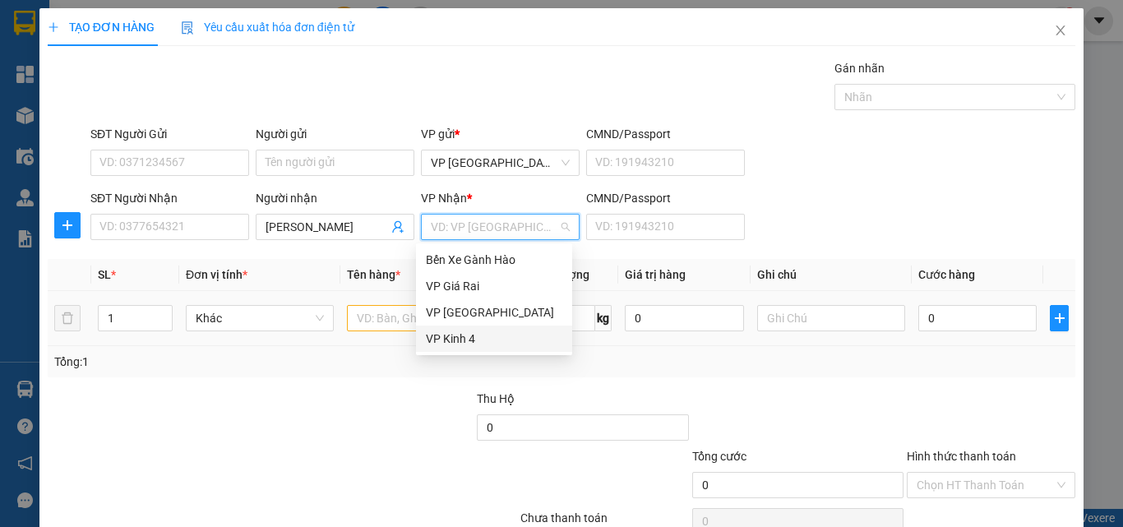
click at [454, 343] on div "VP Kinh 4" at bounding box center [494, 339] width 136 height 18
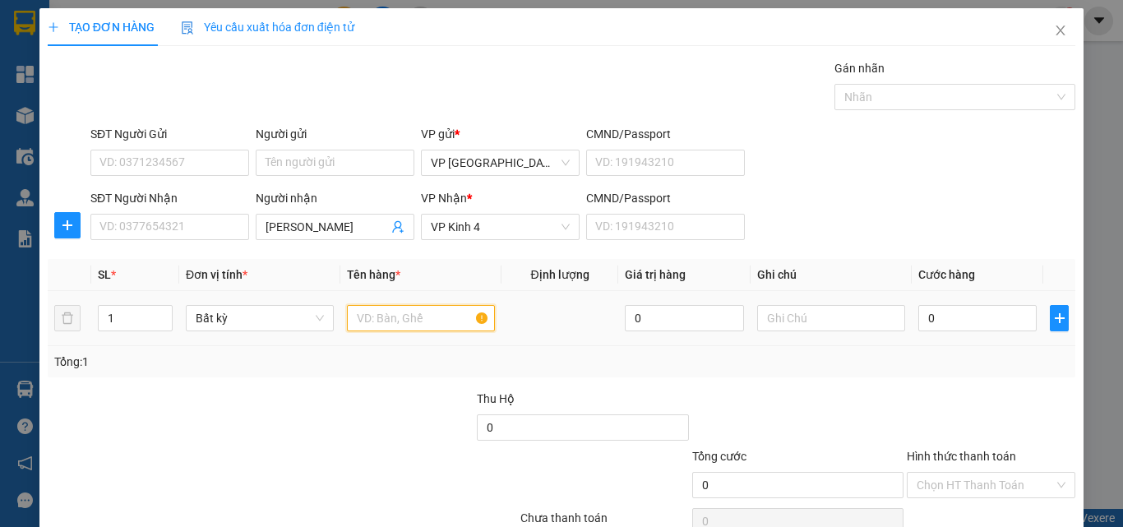
click at [369, 320] on input "text" at bounding box center [421, 318] width 148 height 26
click at [129, 320] on input "1" at bounding box center [135, 318] width 73 height 25
click at [386, 309] on input "text" at bounding box center [421, 318] width 148 height 26
click at [945, 321] on input "0" at bounding box center [977, 318] width 118 height 26
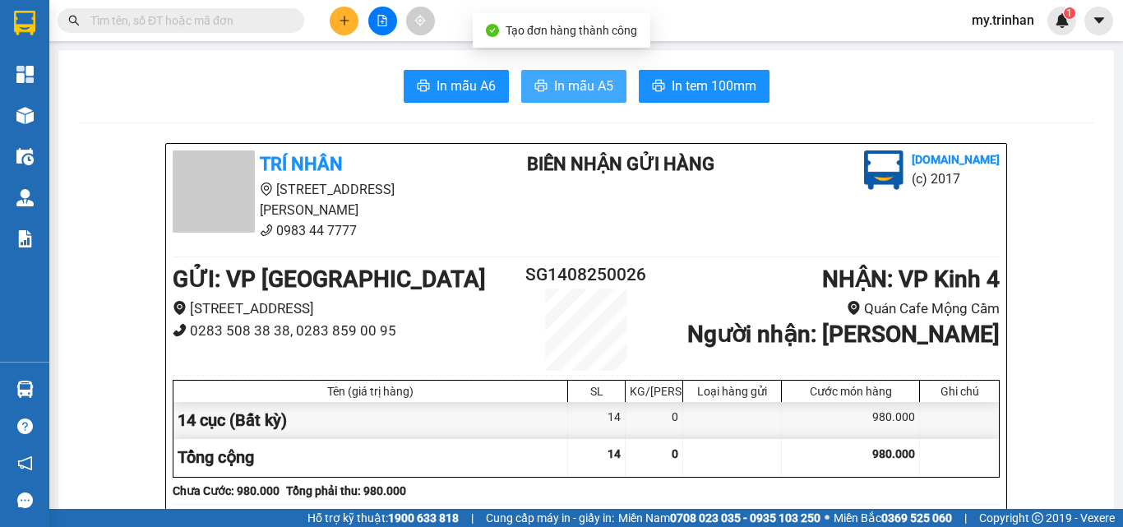
click at [571, 76] on span "In mẫu A5" at bounding box center [583, 86] width 59 height 21
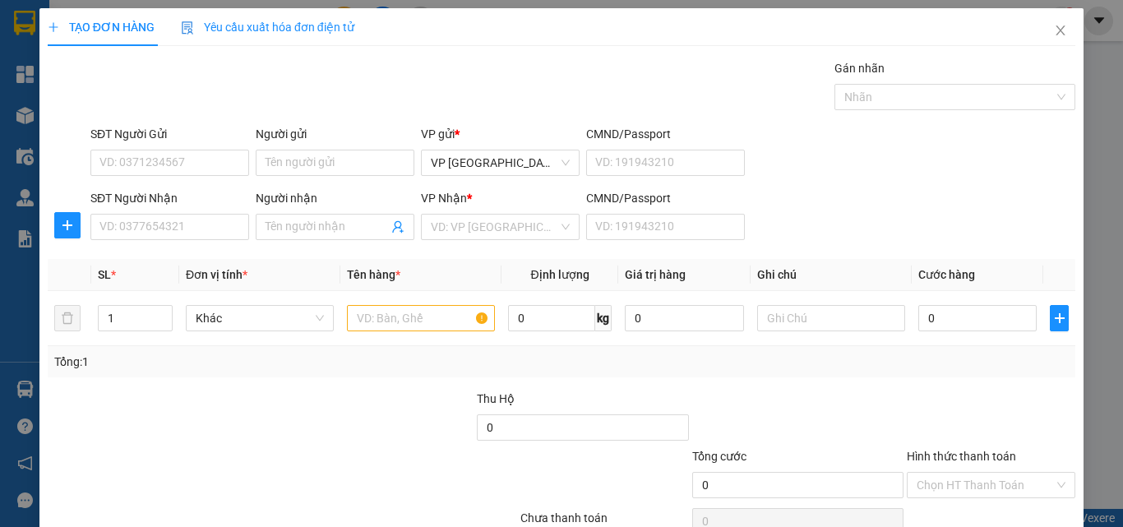
click at [903, 229] on div "SĐT Người Nhận VD: 0377654321 Người nhận Tên người nhận VP Nhận * VD: VP Sài Gò…" at bounding box center [583, 218] width 992 height 58
click at [1054, 28] on icon "close" at bounding box center [1060, 30] width 13 height 13
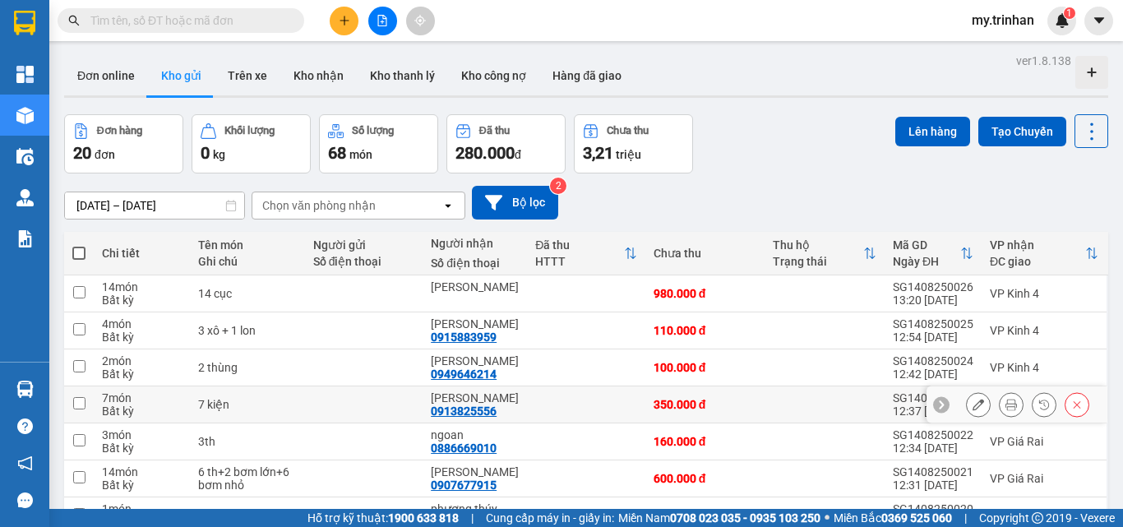
click at [527, 386] on td at bounding box center [586, 404] width 118 height 37
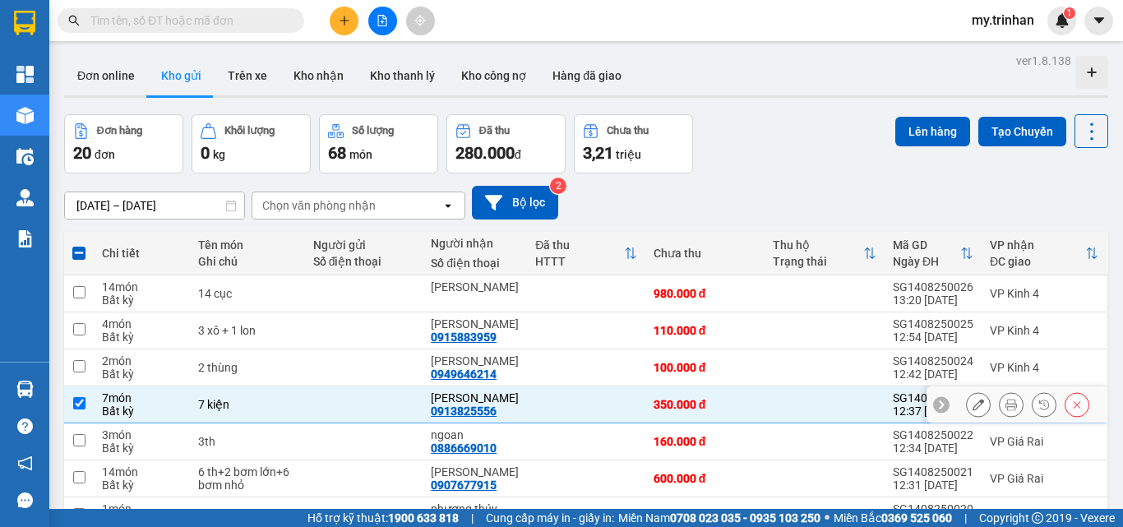
click at [534, 423] on td at bounding box center [586, 441] width 118 height 37
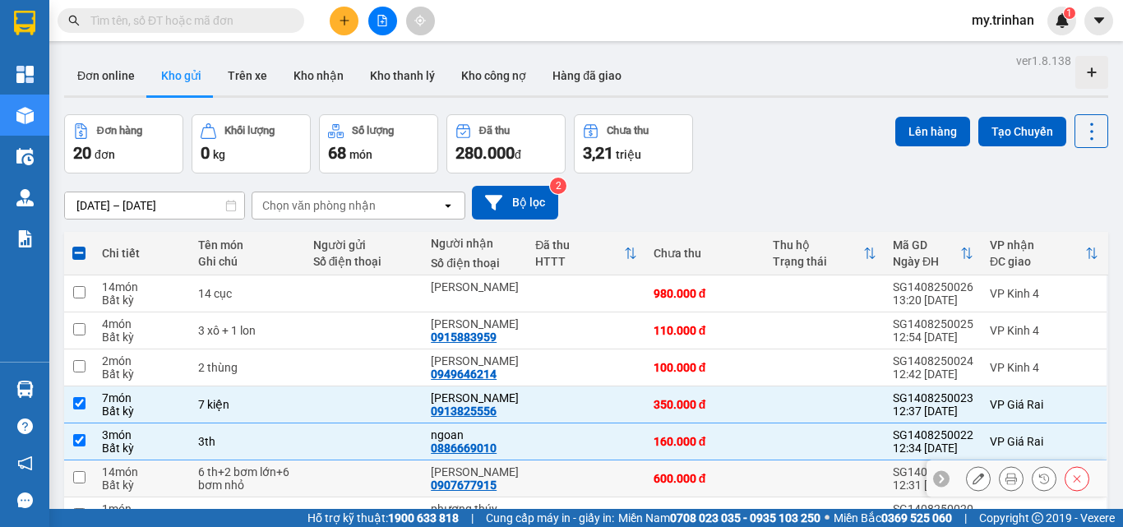
click at [534, 460] on td at bounding box center [586, 478] width 118 height 37
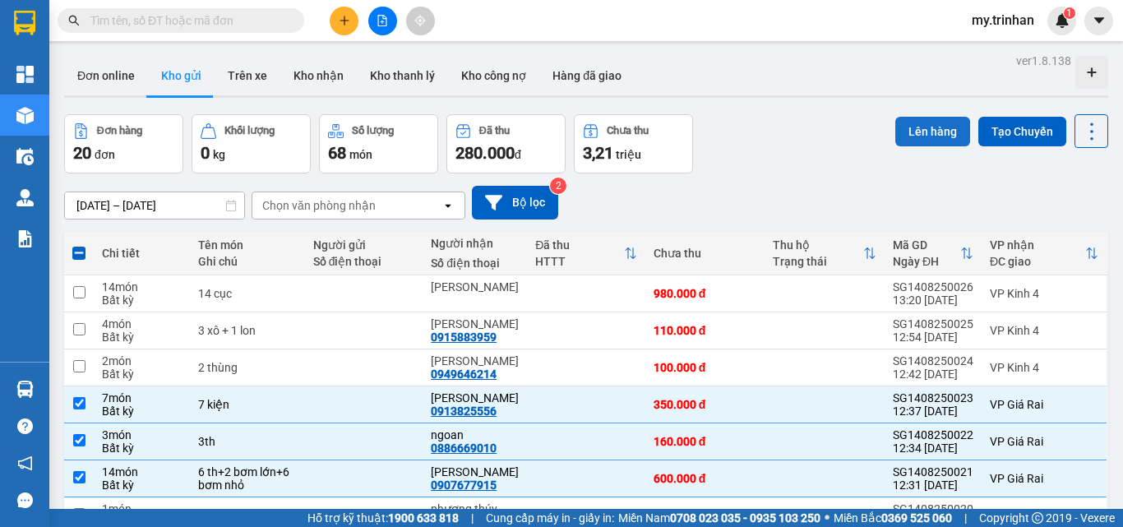
click at [917, 129] on button "Lên hàng" at bounding box center [932, 132] width 75 height 30
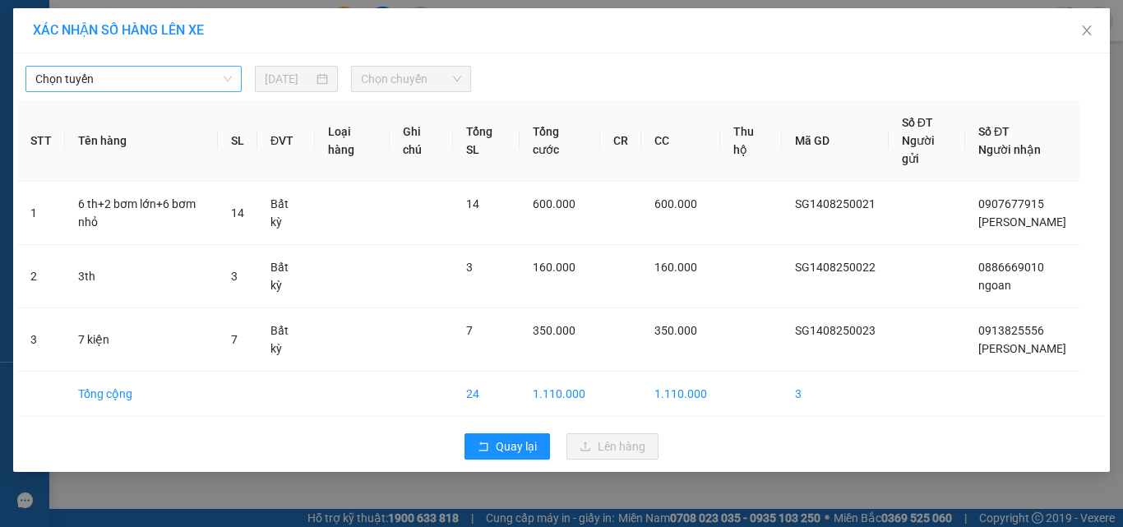
click at [118, 83] on span "Chọn tuyến" at bounding box center [133, 79] width 196 height 25
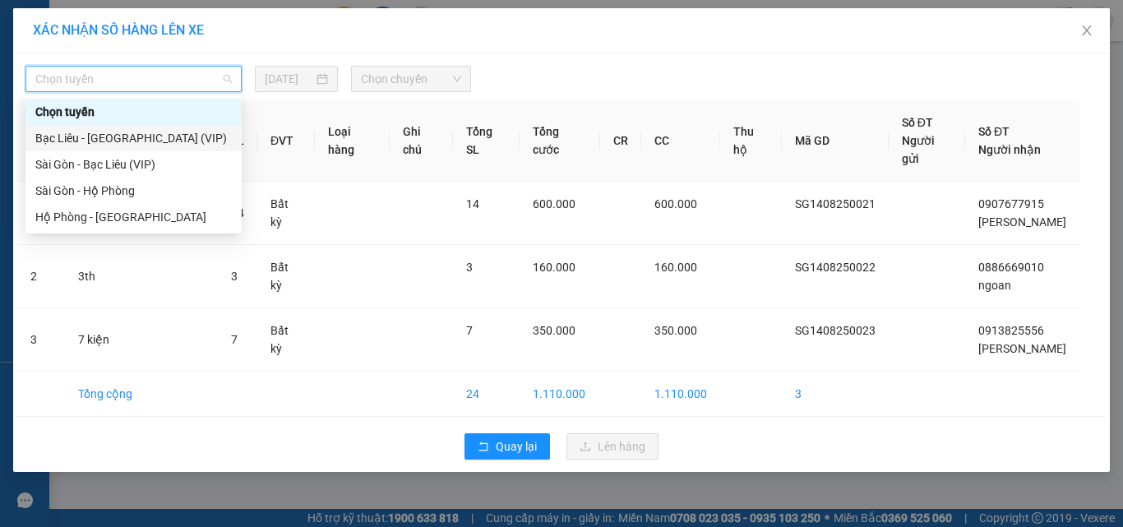
click at [120, 163] on div "Sài Gòn - Bạc Liêu (VIP)" at bounding box center [133, 164] width 196 height 18
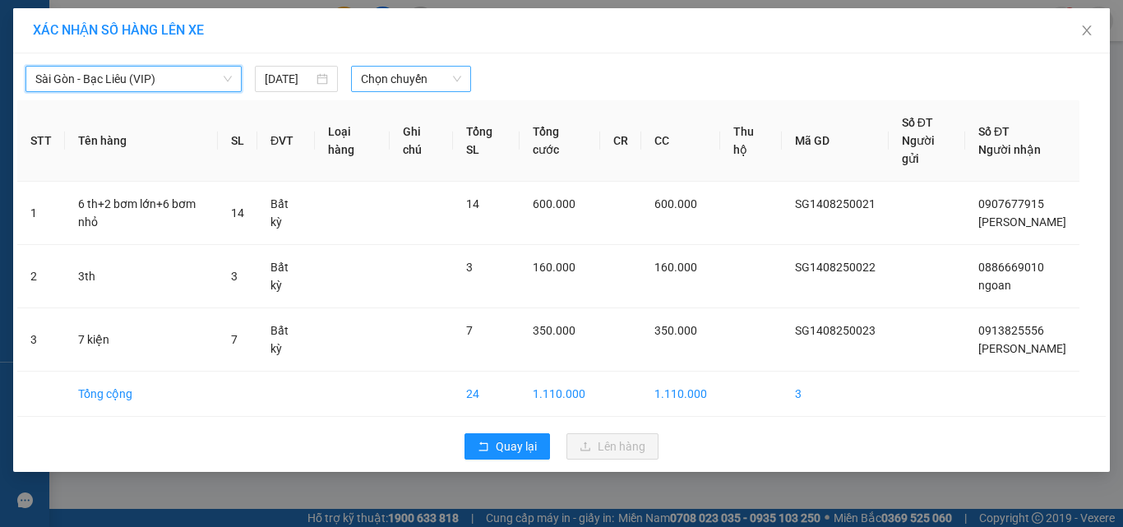
click at [387, 86] on span "Chọn chuyến" at bounding box center [411, 79] width 101 height 25
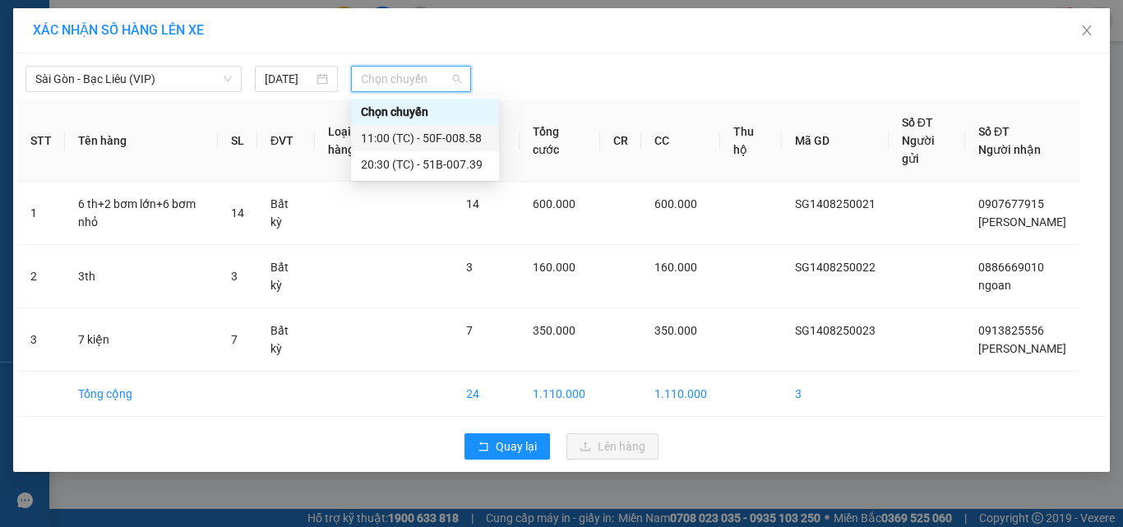
click at [391, 142] on div "11:00 (TC) - 50F-008.58" at bounding box center [425, 138] width 128 height 18
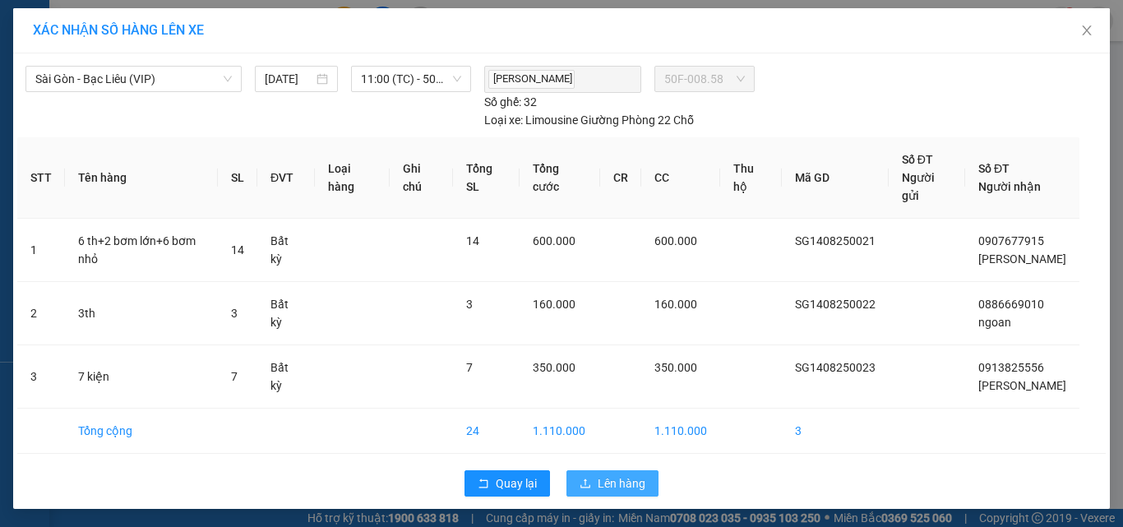
click at [619, 474] on span "Lên hàng" at bounding box center [622, 483] width 48 height 18
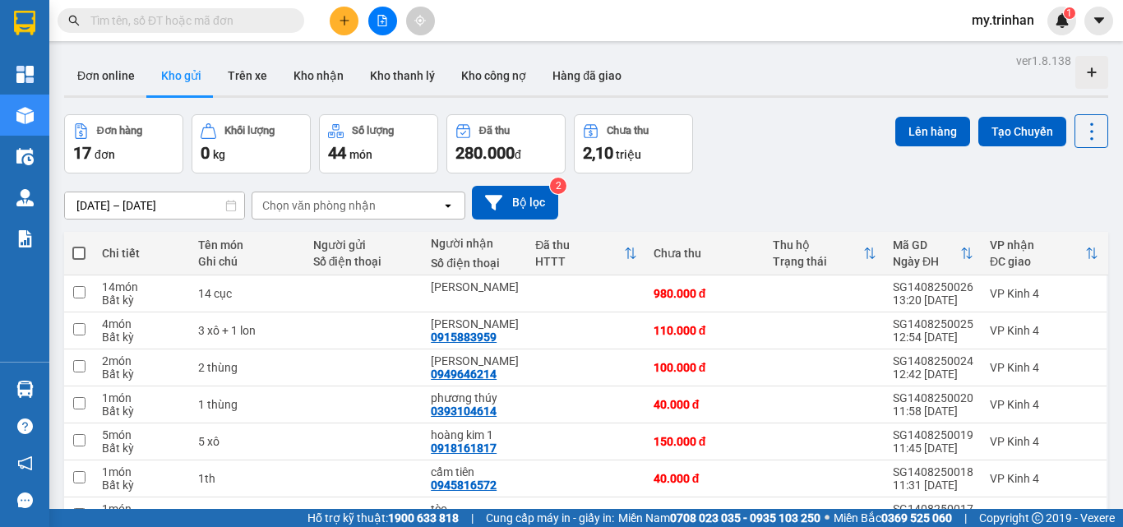
click at [931, 124] on button "Lên hàng" at bounding box center [932, 132] width 75 height 30
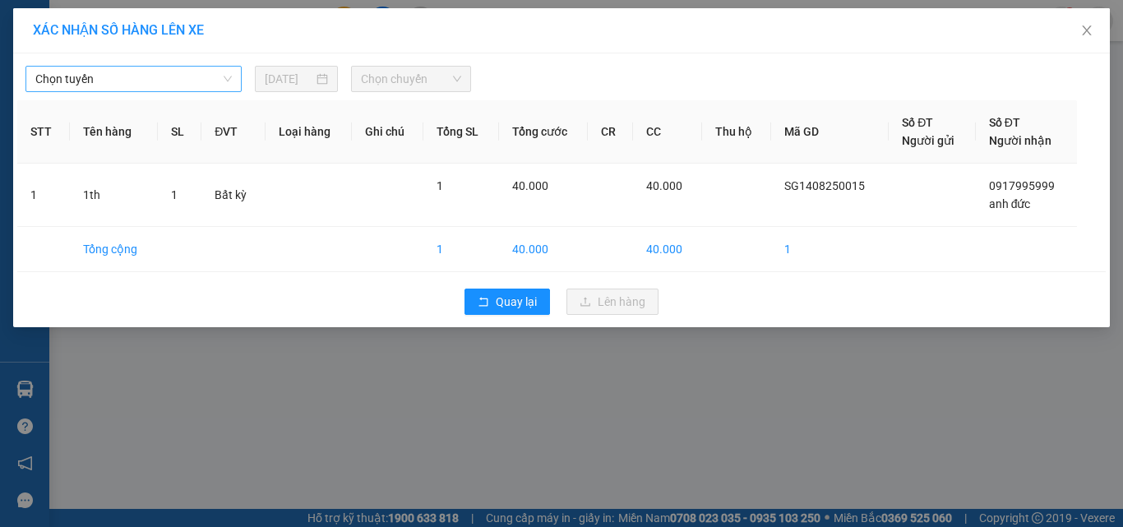
click at [201, 81] on span "Chọn tuyến" at bounding box center [133, 79] width 196 height 25
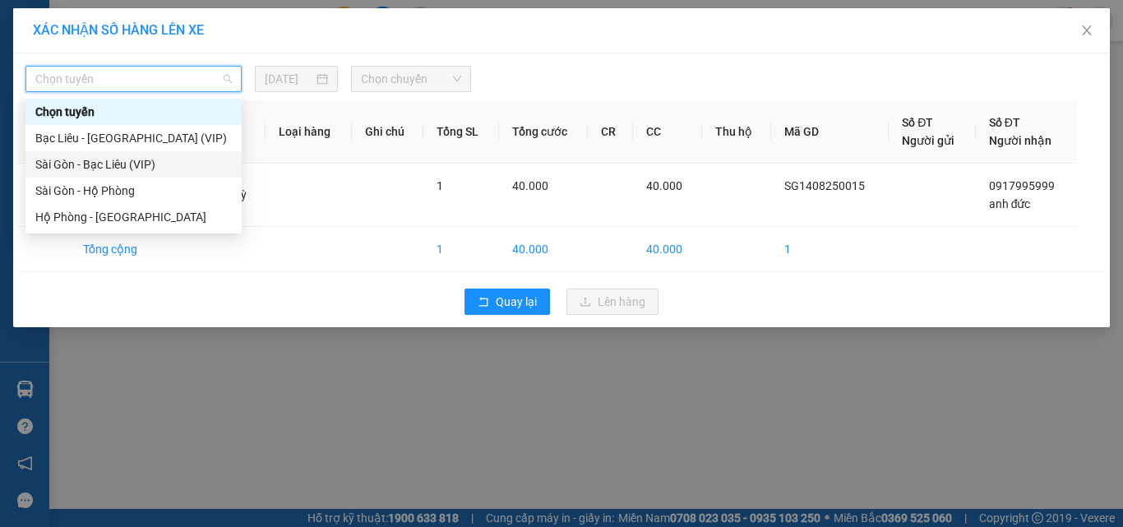
click at [170, 172] on div "Sài Gòn - Bạc Liêu (VIP)" at bounding box center [133, 164] width 196 height 18
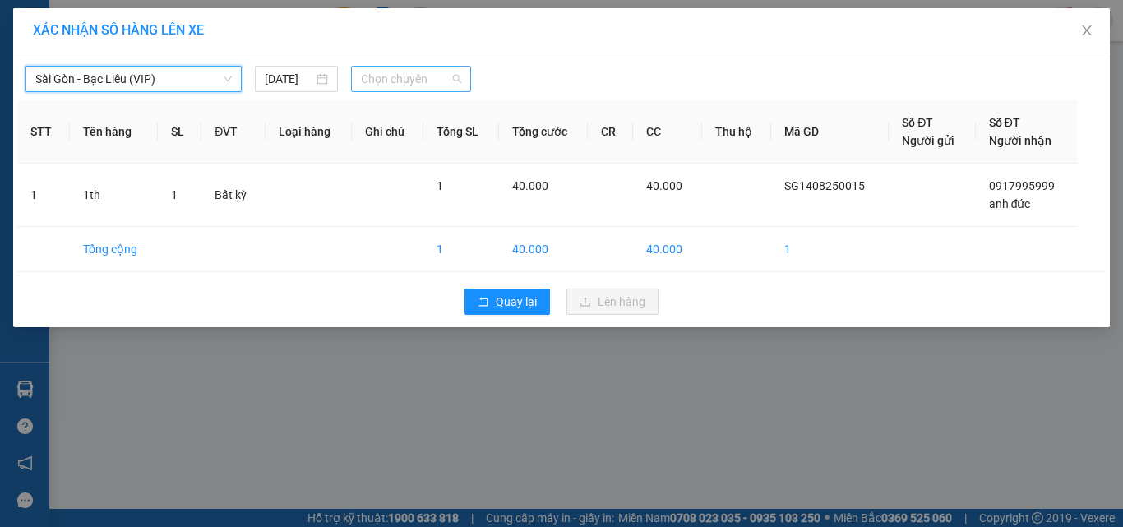
click at [370, 89] on span "Chọn chuyến" at bounding box center [411, 79] width 101 height 25
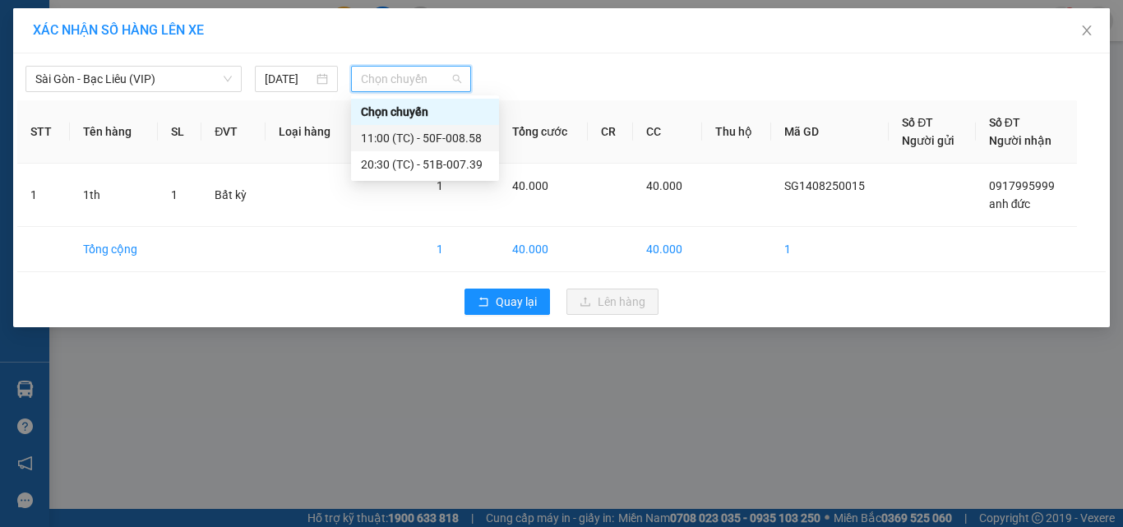
click at [380, 136] on div "11:00 (TC) - 50F-008.58" at bounding box center [425, 138] width 128 height 18
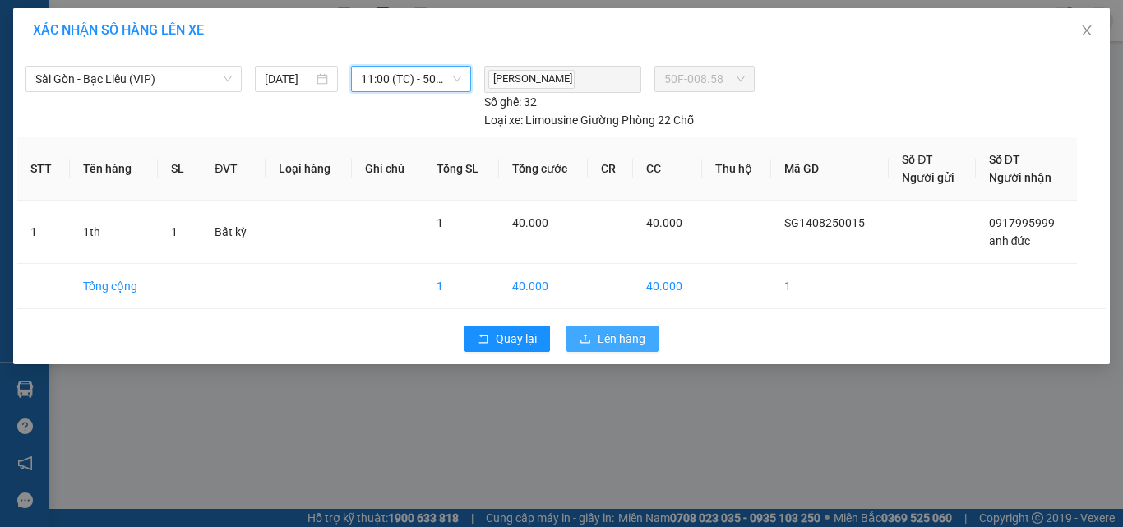
click at [578, 335] on button "Lên hàng" at bounding box center [612, 339] width 92 height 26
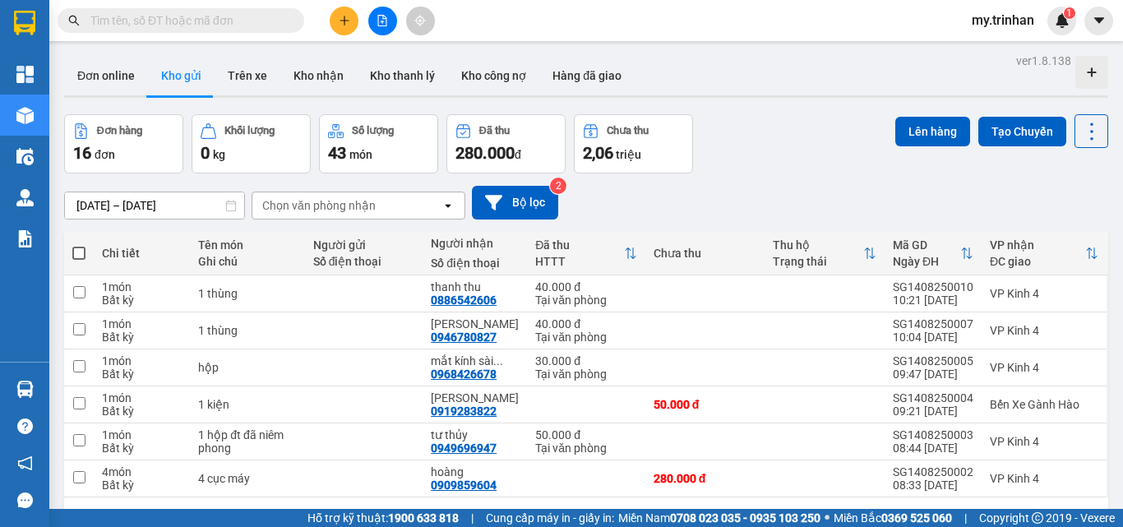
click at [888, 511] on button "1" at bounding box center [900, 523] width 25 height 25
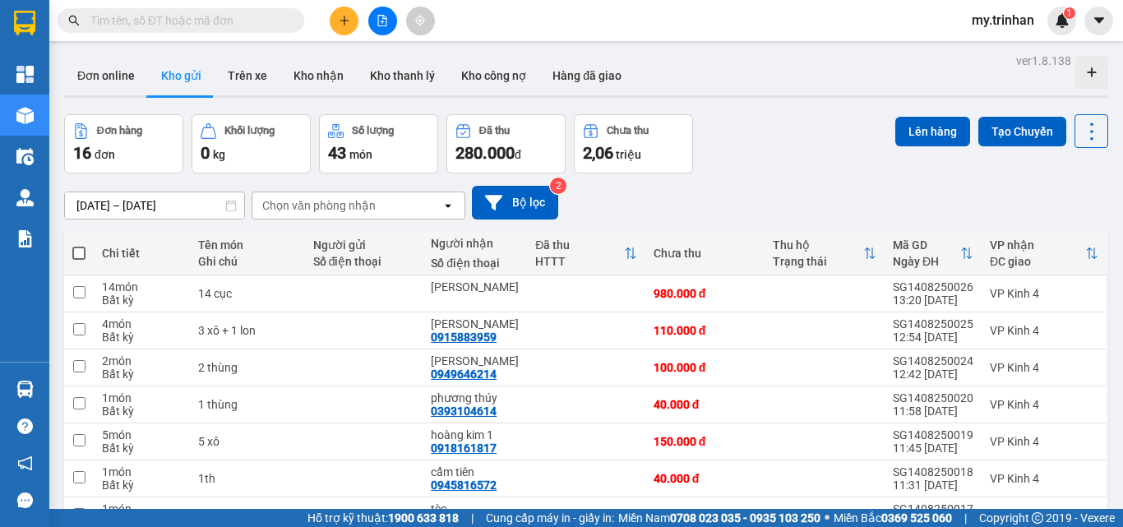
click at [923, 117] on button "Lên hàng" at bounding box center [932, 132] width 75 height 30
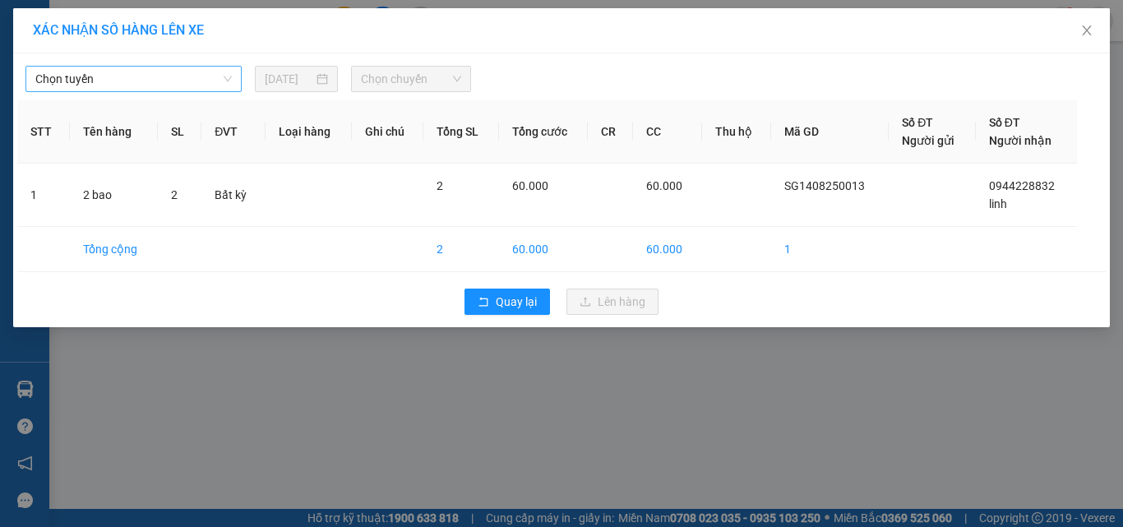
click at [76, 79] on span "Chọn tuyến" at bounding box center [133, 79] width 196 height 25
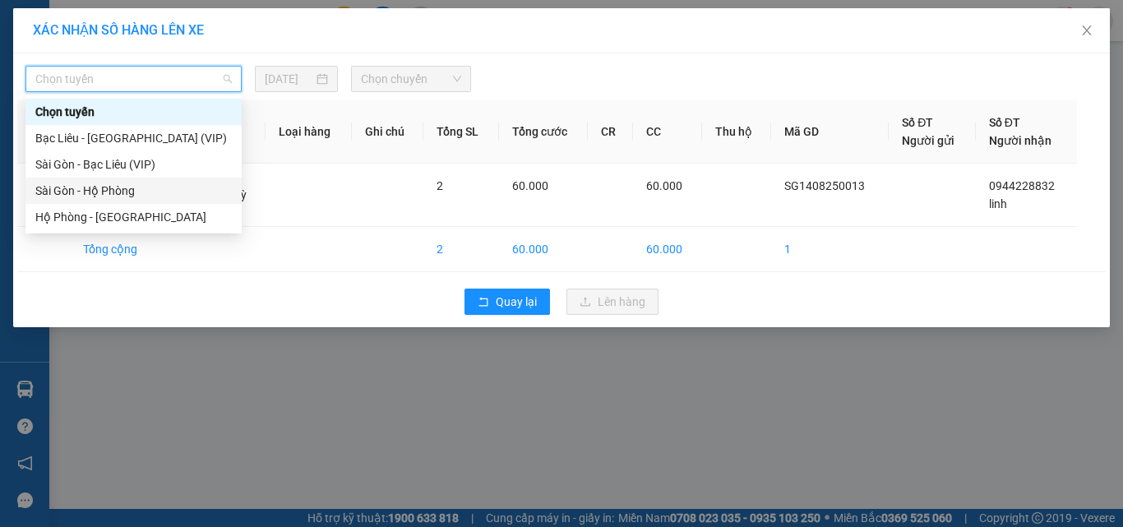
click at [92, 169] on div "Sài Gòn - Bạc Liêu (VIP)" at bounding box center [133, 164] width 196 height 18
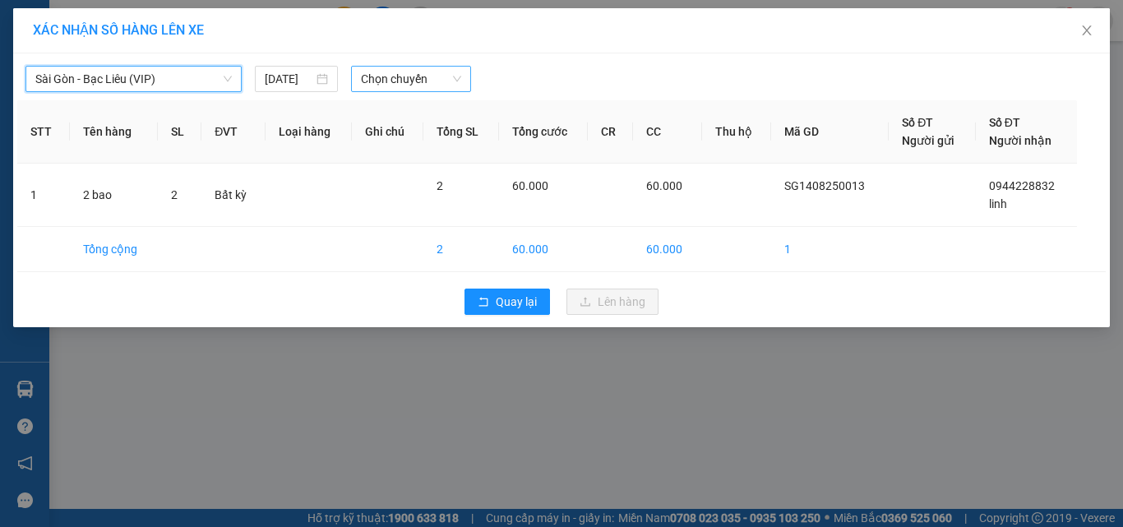
click at [435, 72] on span "Chọn chuyến" at bounding box center [411, 79] width 101 height 25
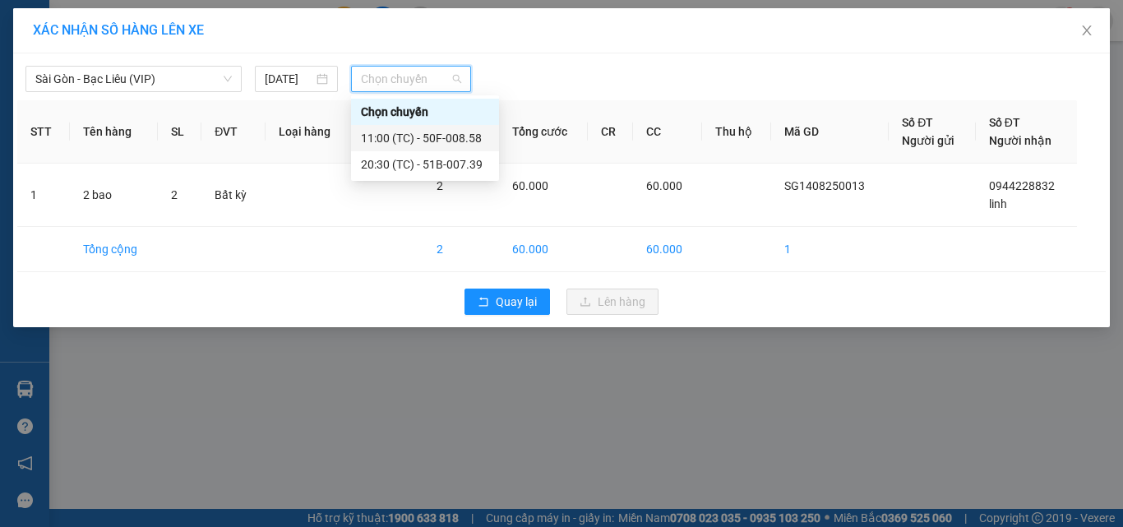
click at [418, 127] on div "11:00 (TC) - 50F-008.58" at bounding box center [425, 138] width 148 height 26
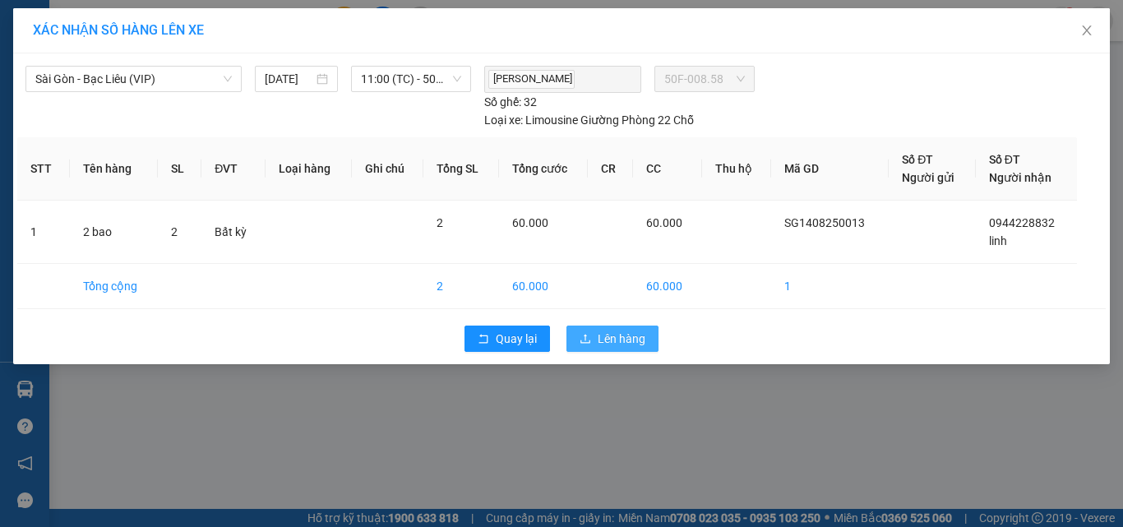
click at [604, 337] on span "Lên hàng" at bounding box center [622, 339] width 48 height 18
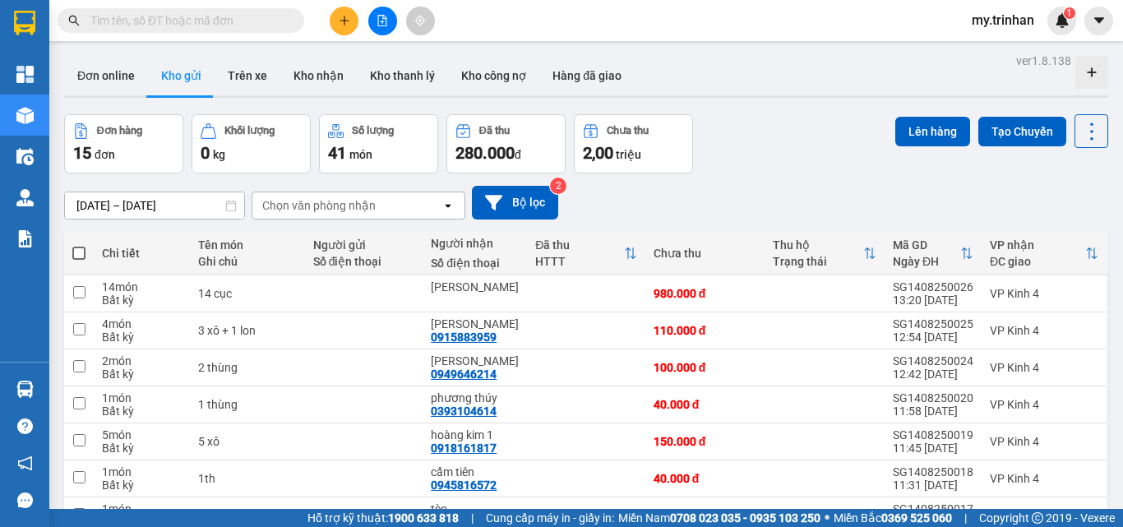
click at [340, 12] on button at bounding box center [344, 21] width 29 height 29
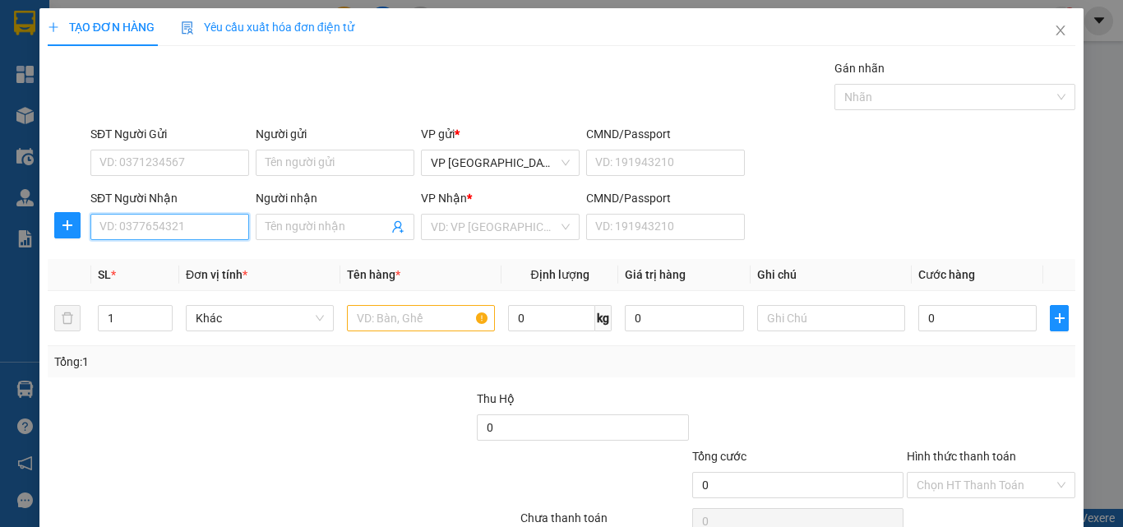
click at [201, 233] on input "SĐT Người Nhận" at bounding box center [169, 227] width 159 height 26
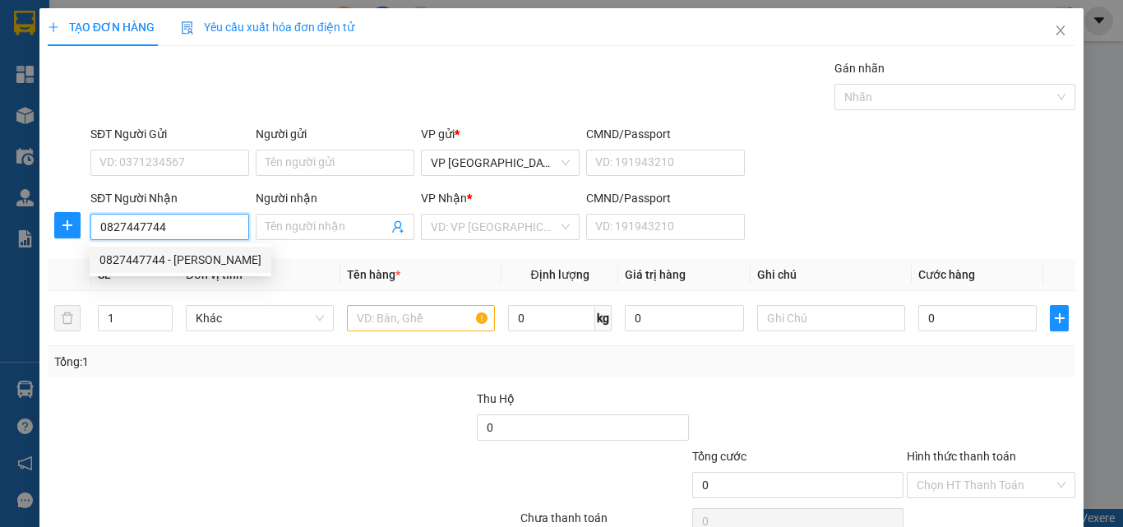
click at [215, 256] on div "0827447744 - [PERSON_NAME]" at bounding box center [180, 260] width 162 height 18
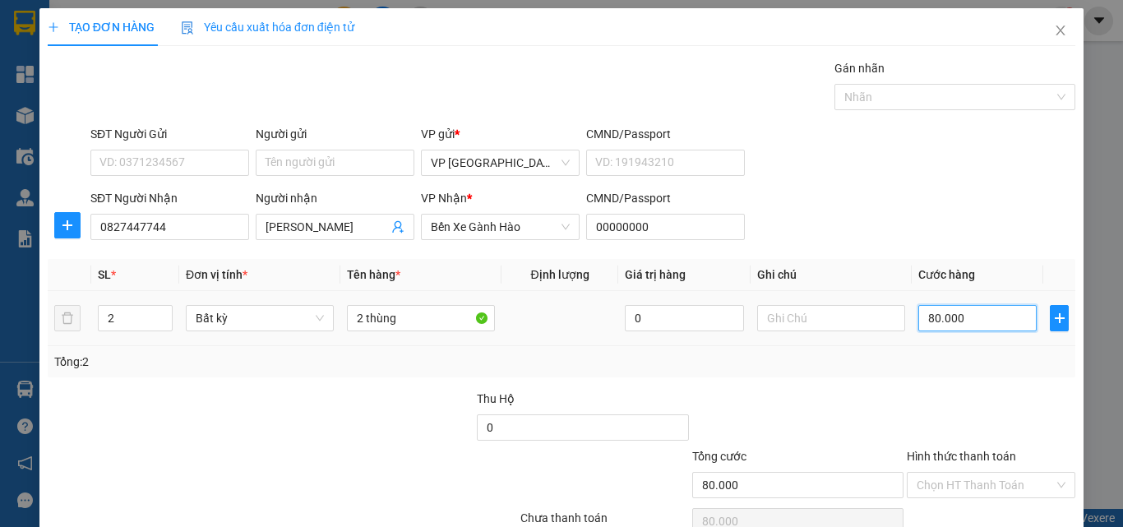
click at [957, 317] on input "80.000" at bounding box center [977, 318] width 118 height 26
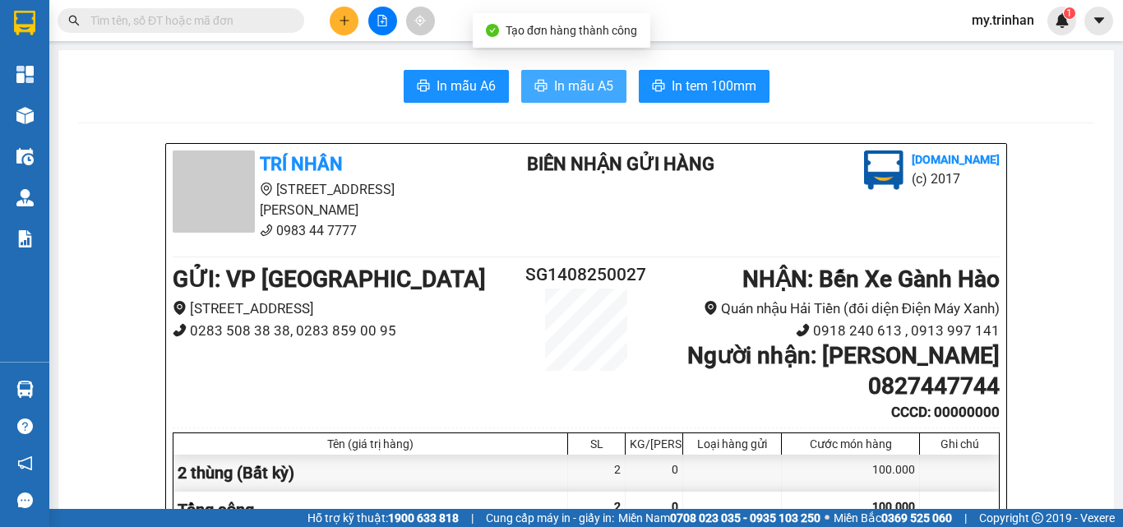
click at [588, 88] on span "In mẫu A5" at bounding box center [583, 86] width 59 height 21
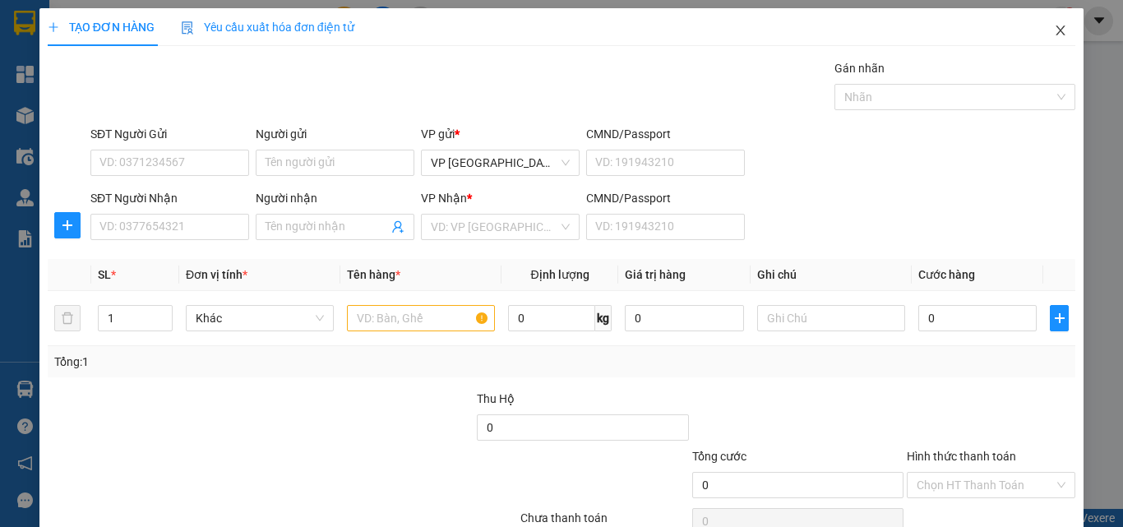
click at [1047, 17] on span "Close" at bounding box center [1061, 31] width 46 height 46
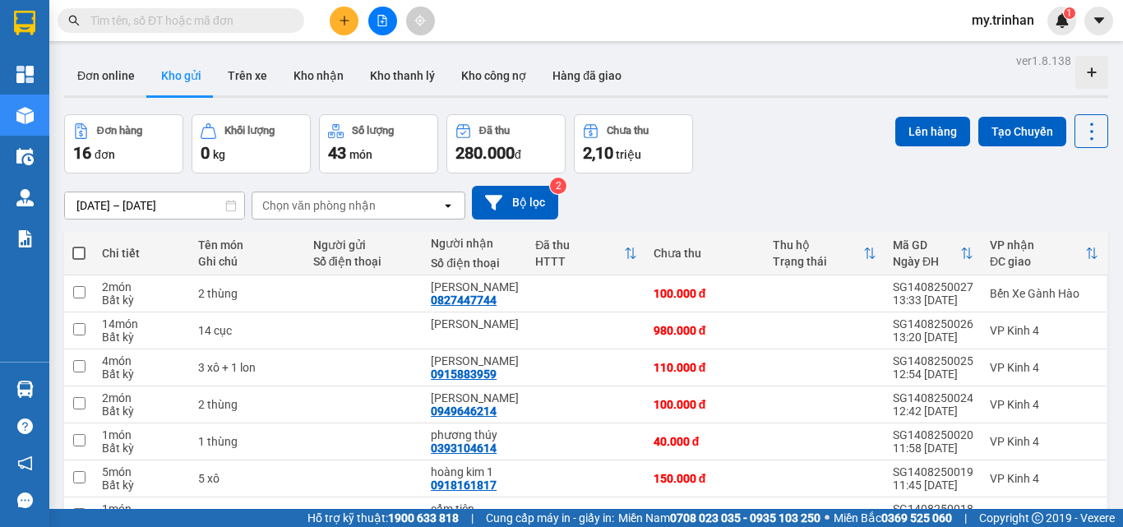
click at [728, 192] on div "[DATE] – [DATE] Press the down arrow key to interact with the calendar and sele…" at bounding box center [586, 203] width 1044 height 34
click at [677, 202] on div "[DATE] – [DATE] Press the down arrow key to interact with the calendar and sele…" at bounding box center [586, 203] width 1044 height 34
click at [427, 203] on div "Chọn văn phòng nhận" at bounding box center [346, 205] width 189 height 26
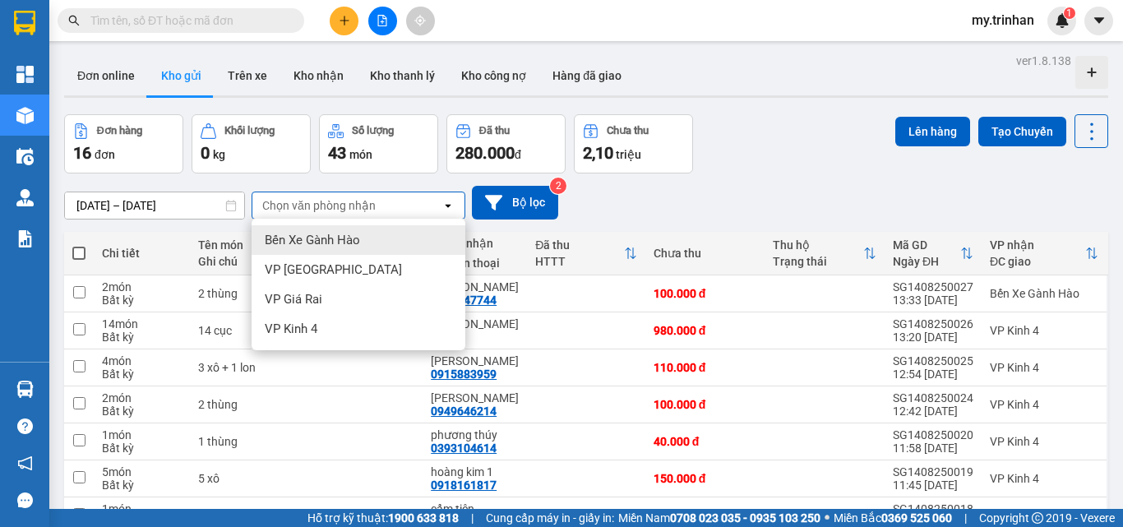
click at [427, 203] on div "Chọn văn phòng nhận" at bounding box center [346, 205] width 189 height 26
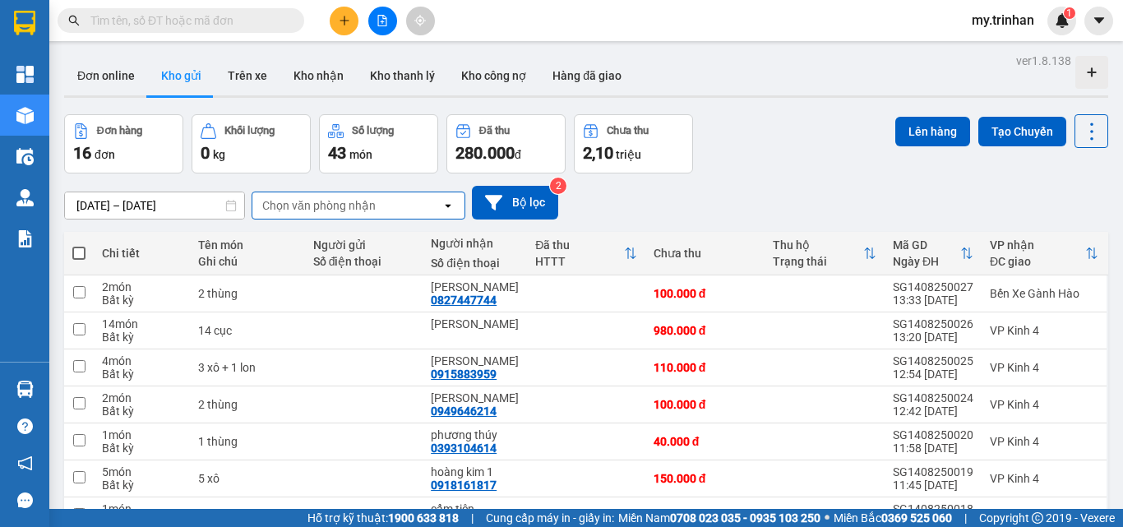
click at [644, 205] on div "[DATE] – [DATE] Press the down arrow key to interact with the calendar and sele…" at bounding box center [586, 203] width 1044 height 34
